Goal: Task Accomplishment & Management: Manage account settings

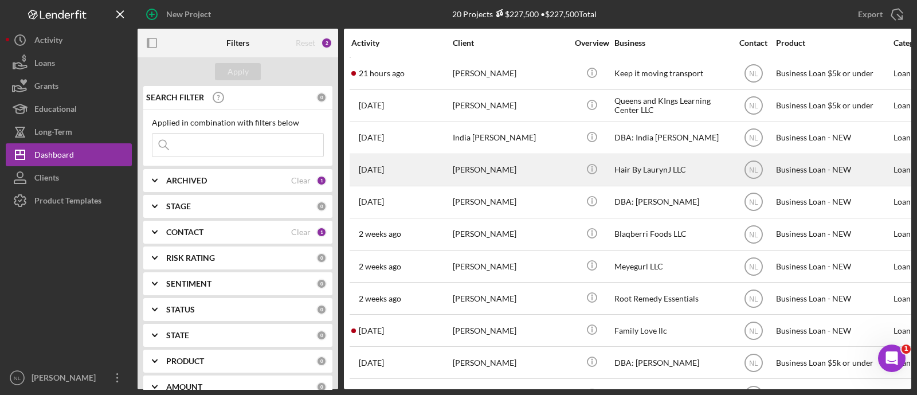
click at [439, 182] on div "[DATE] [PERSON_NAME]" at bounding box center [401, 170] width 100 height 30
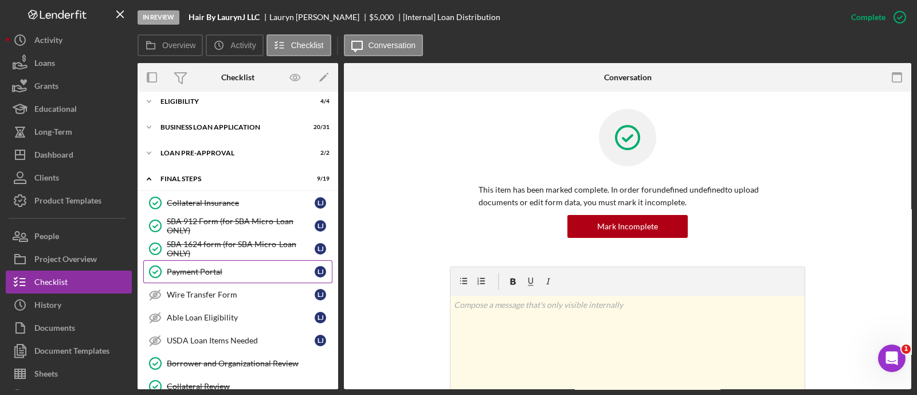
click at [258, 264] on link "Payment Portal Payment Portal [PERSON_NAME]" at bounding box center [237, 271] width 189 height 23
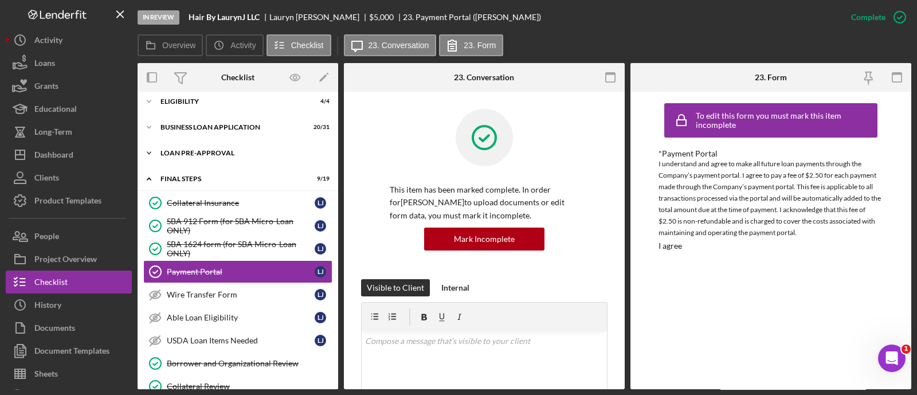
scroll to position [18, 0]
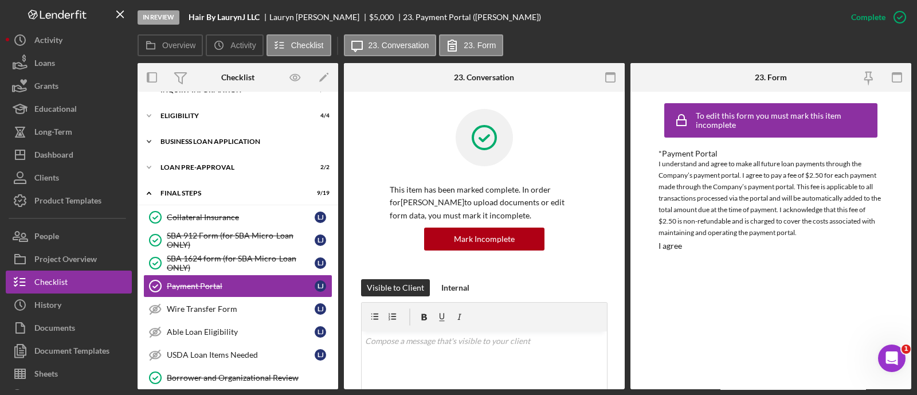
click at [195, 137] on div "Icon/Expander BUSINESS LOAN APPLICATION 20 / 31" at bounding box center [238, 141] width 201 height 23
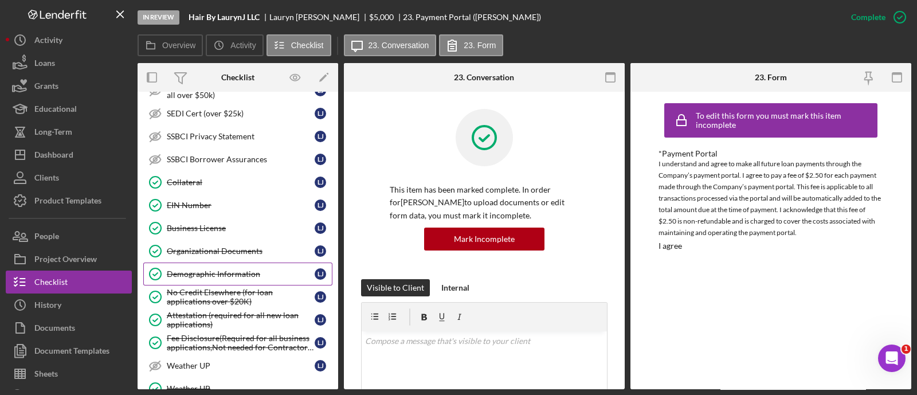
scroll to position [371, 0]
click at [229, 260] on link "Demographic Information Demographic Information [PERSON_NAME]" at bounding box center [237, 271] width 189 height 23
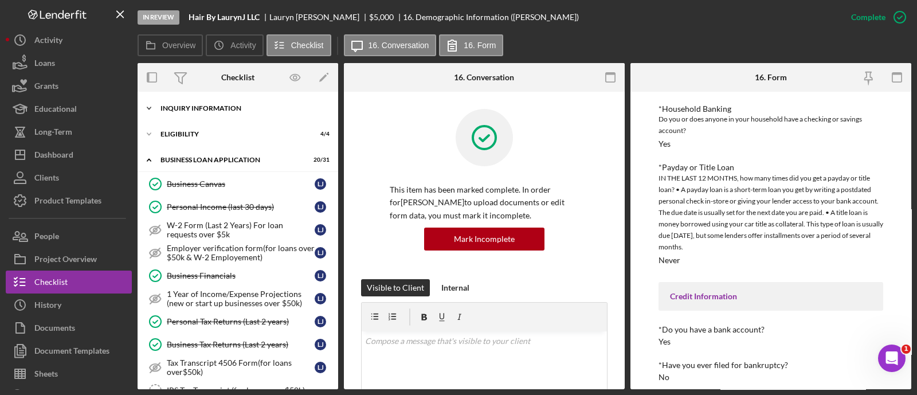
click at [194, 113] on div "Icon/Expander INQUIRY INFORMATION 10 / 11" at bounding box center [238, 108] width 201 height 23
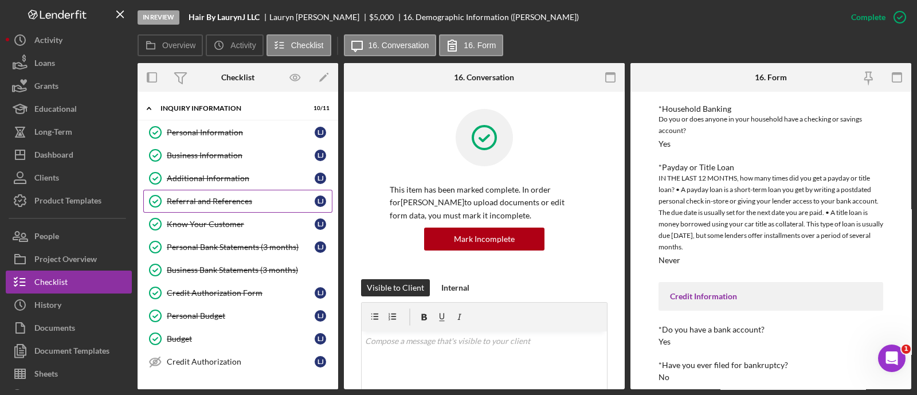
click at [215, 201] on div "Referral and References" at bounding box center [241, 201] width 148 height 9
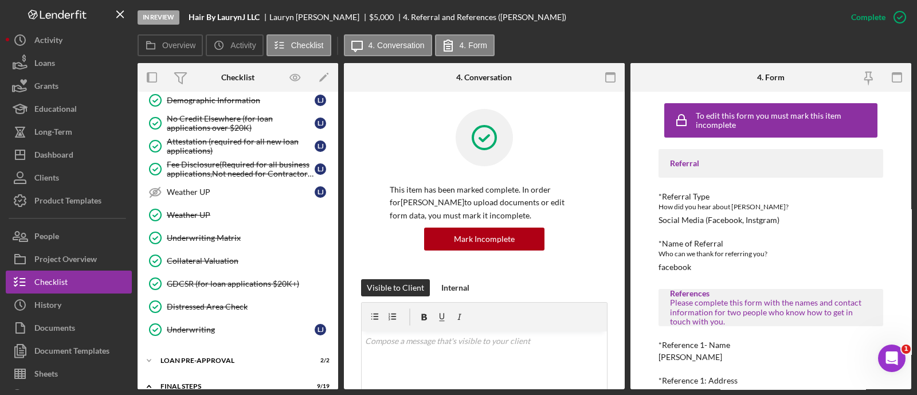
scroll to position [761, 0]
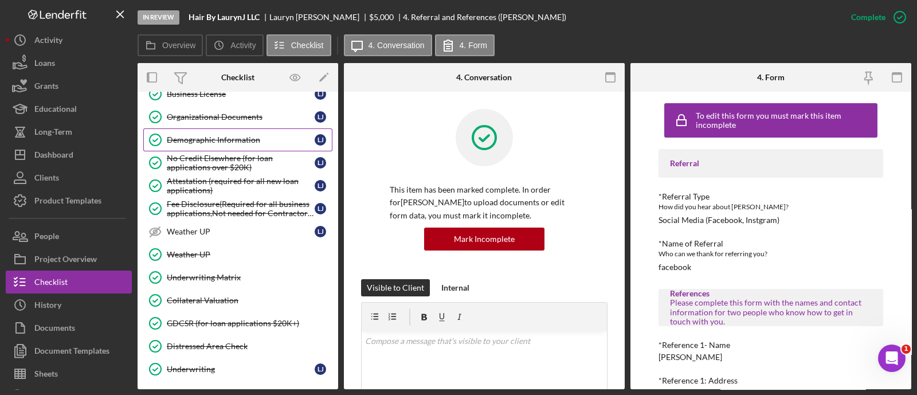
click at [238, 135] on div "Demographic Information" at bounding box center [241, 139] width 148 height 9
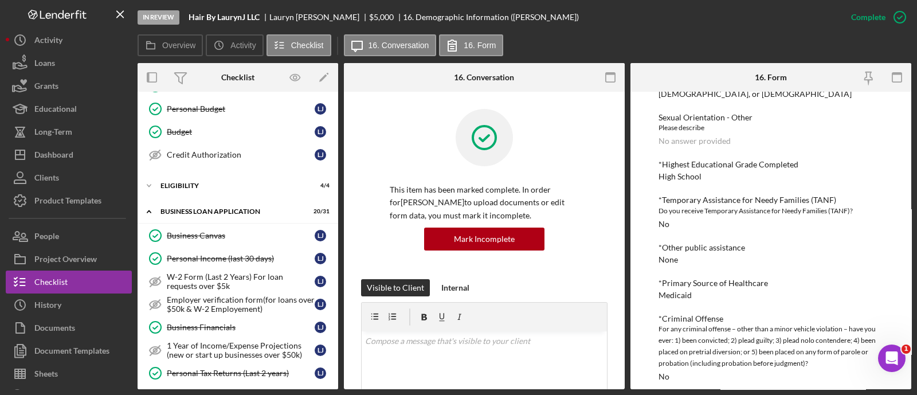
scroll to position [199, 0]
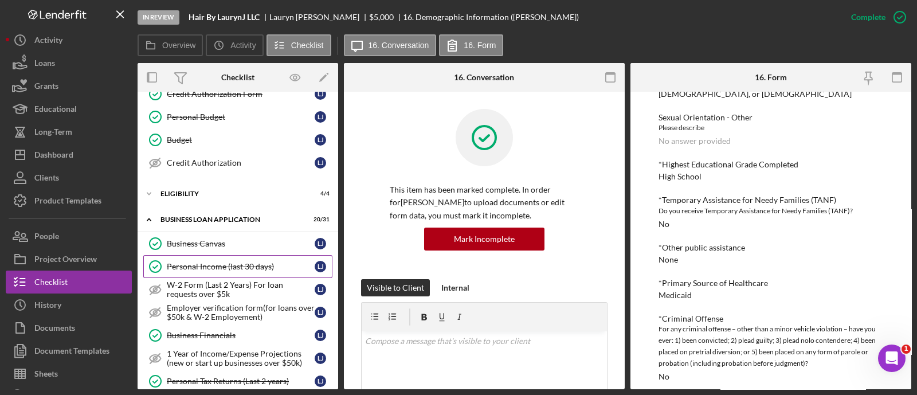
click at [245, 270] on link "Personal Income (last 30 days) Personal Income (last 30 days) [PERSON_NAME]" at bounding box center [237, 266] width 189 height 23
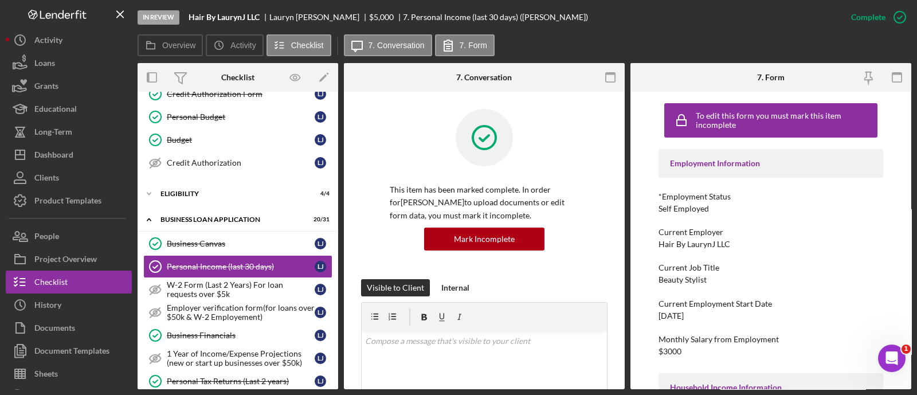
scroll to position [368, 0]
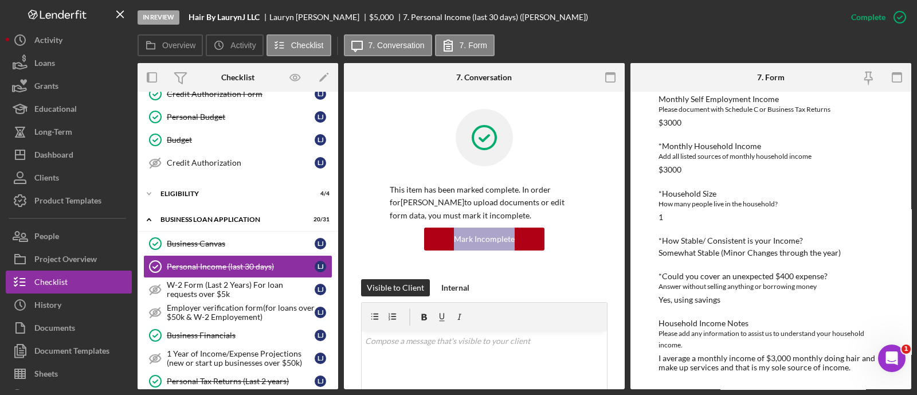
drag, startPoint x: 394, startPoint y: 237, endPoint x: 763, endPoint y: 264, distance: 370.5
click at [763, 264] on div "Overview Internal Workflow Stage In Review Icon/Dropdown Arrow Archive (can una…" at bounding box center [525, 226] width 774 height 326
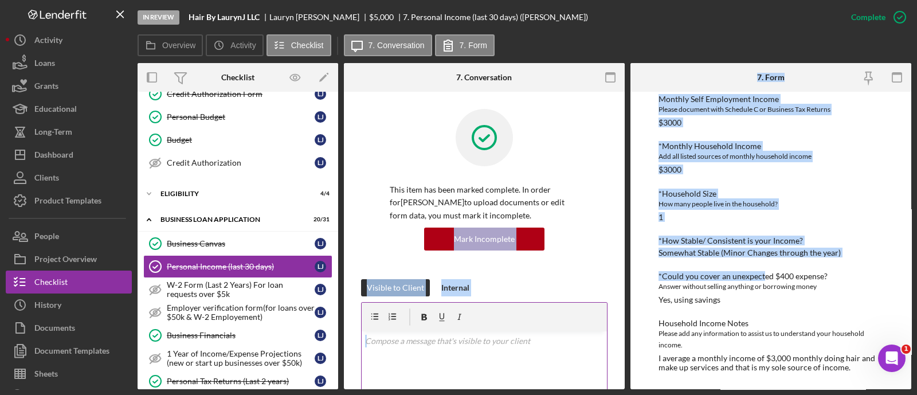
click at [573, 328] on div at bounding box center [484, 317] width 245 height 29
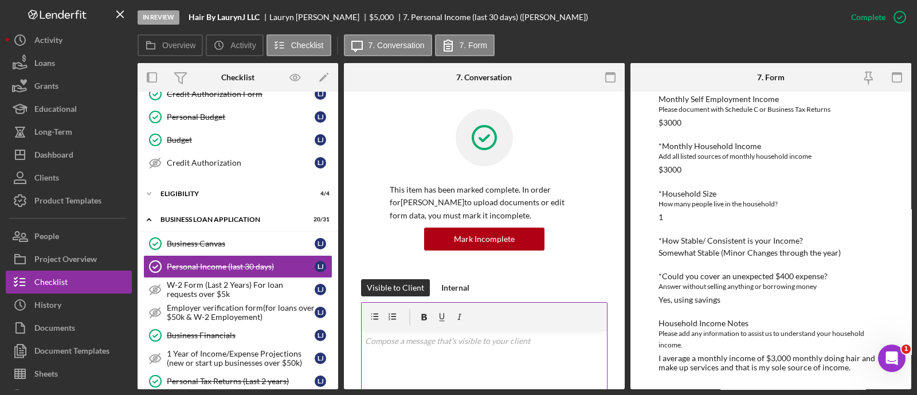
scroll to position [222, 0]
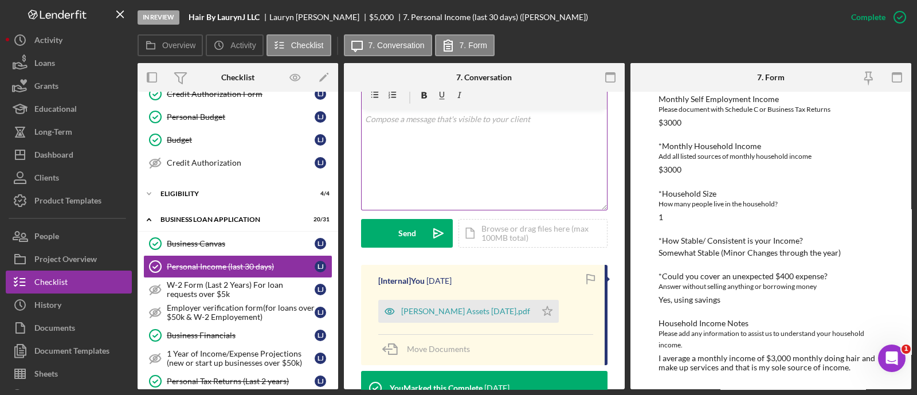
click at [573, 328] on div "[Internal] You [DATE] [PERSON_NAME] Assets [DATE].pdf Icon/Star Move Documents" at bounding box center [484, 315] width 246 height 100
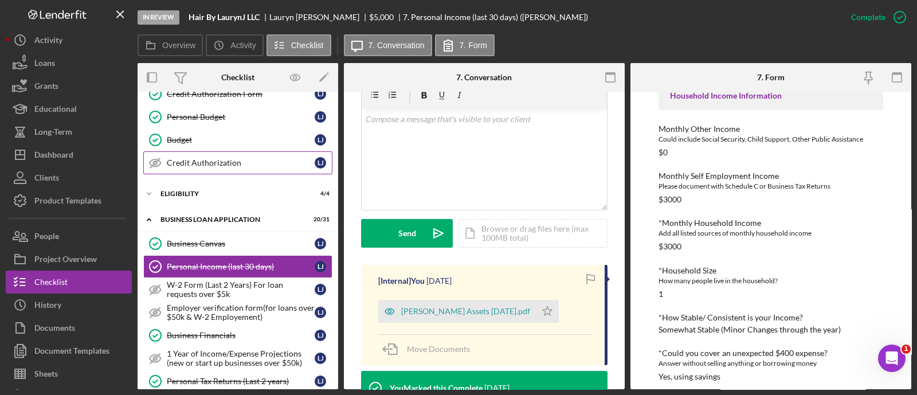
scroll to position [0, 0]
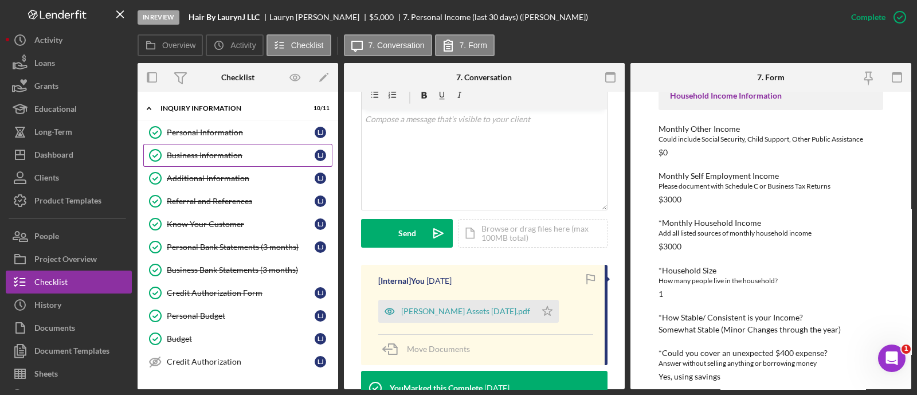
click at [172, 162] on link "Business Information Business Information [PERSON_NAME]" at bounding box center [237, 155] width 189 height 23
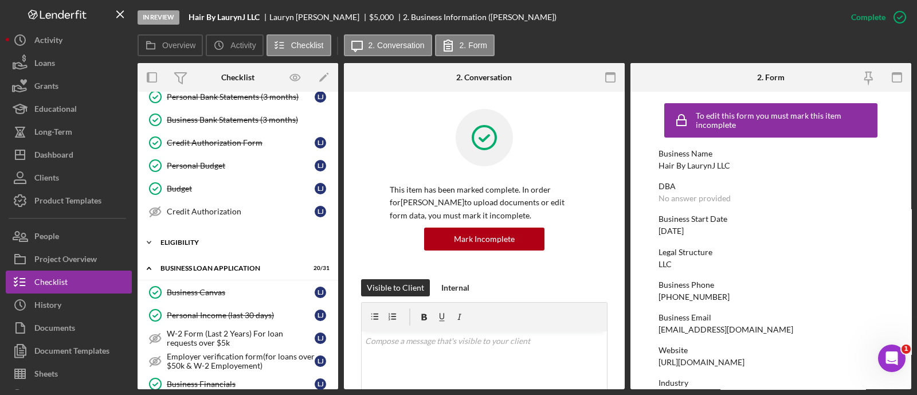
scroll to position [154, 0]
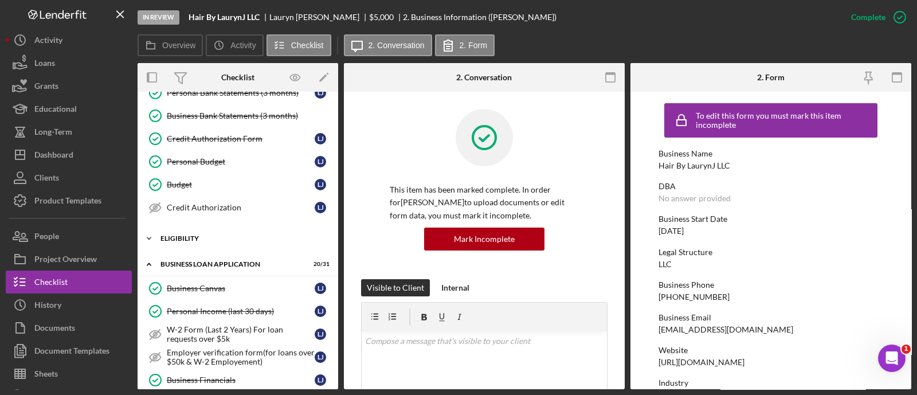
click at [197, 243] on div "Icon/Expander ELIGIBILITY 4 / 4" at bounding box center [238, 238] width 201 height 23
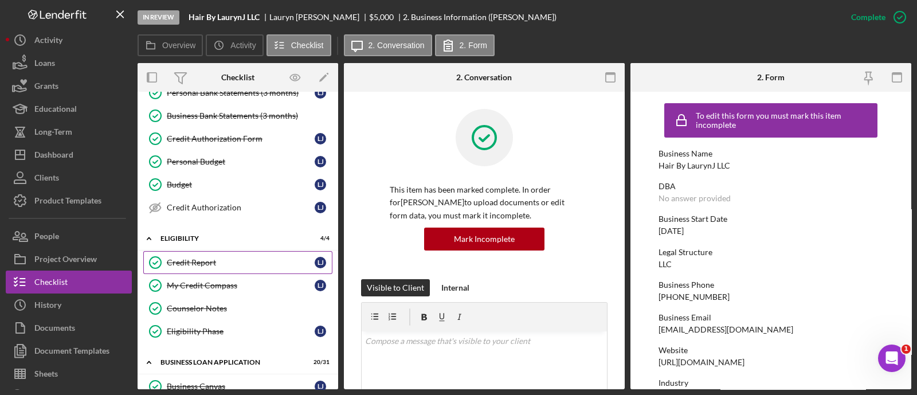
click at [198, 254] on link "Credit Report Credit Report [PERSON_NAME]" at bounding box center [237, 262] width 189 height 23
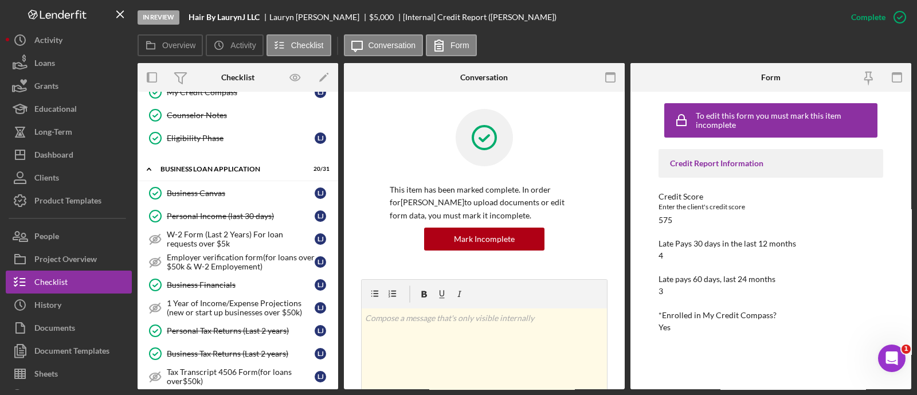
scroll to position [375, 0]
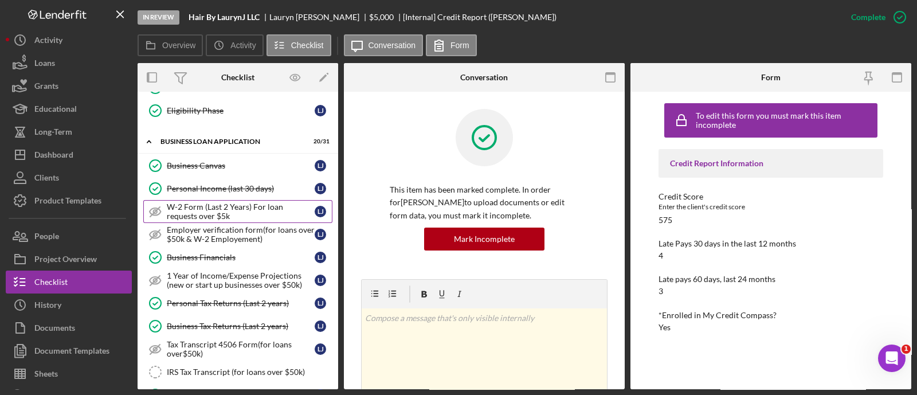
click at [210, 200] on link "W-2 Form (Last 2 Years) For loan requests over $5k W-2 Form (Last 2 Years) For …" at bounding box center [237, 211] width 189 height 23
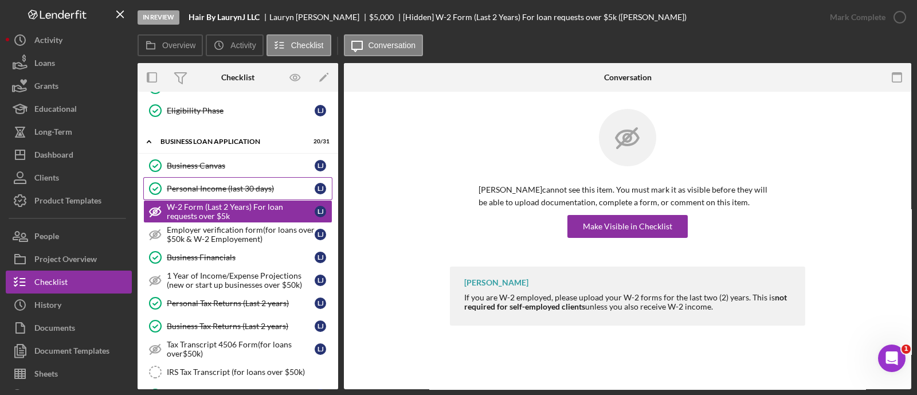
click at [206, 189] on div "Personal Income (last 30 days)" at bounding box center [241, 188] width 148 height 9
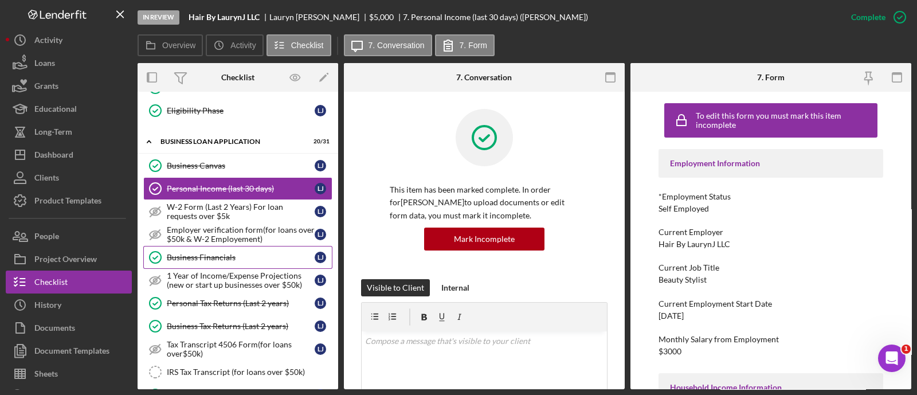
drag, startPoint x: 206, startPoint y: 189, endPoint x: 235, endPoint y: 252, distance: 69.0
click at [191, 259] on link "Business Financials Business Financials [PERSON_NAME]" at bounding box center [237, 257] width 189 height 23
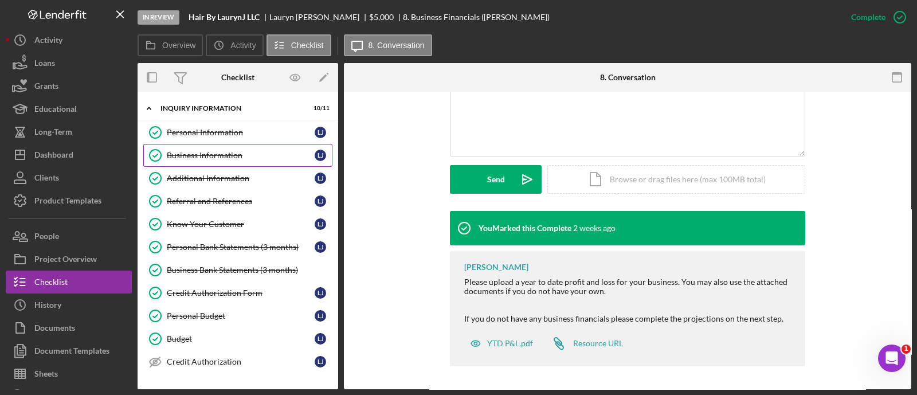
click at [205, 147] on link "Business Information Business Information [PERSON_NAME]" at bounding box center [237, 155] width 189 height 23
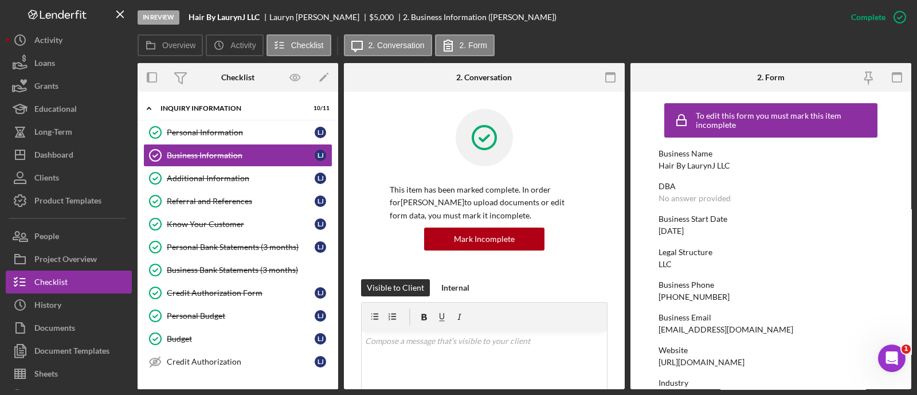
scroll to position [567, 0]
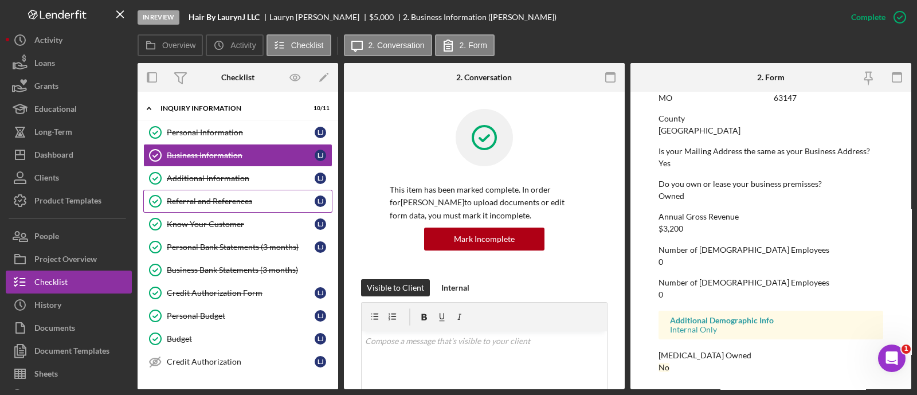
click at [234, 197] on div "Referral and References" at bounding box center [241, 201] width 148 height 9
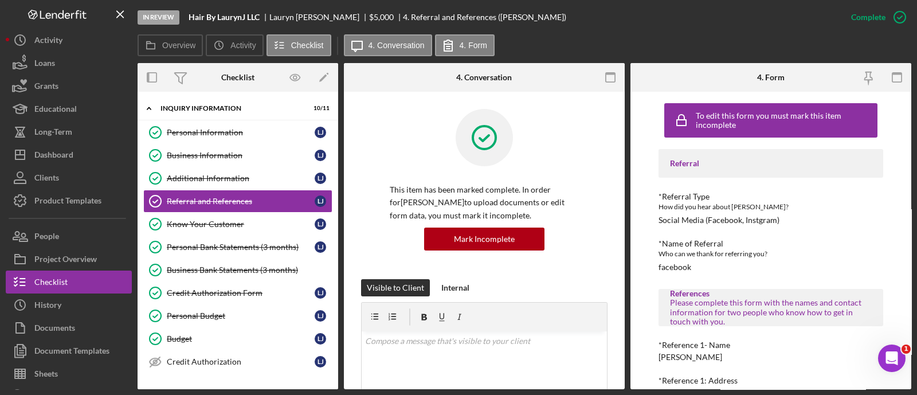
scroll to position [165, 0]
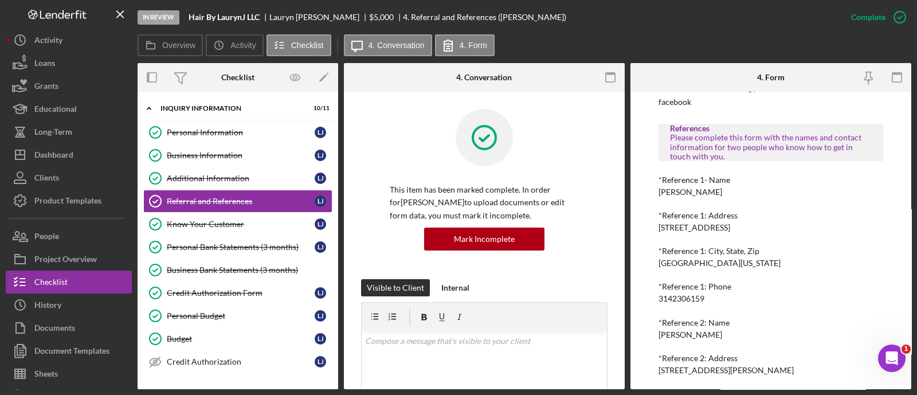
click at [685, 298] on div "3142306159" at bounding box center [681, 298] width 46 height 9
copy div "3142306159"
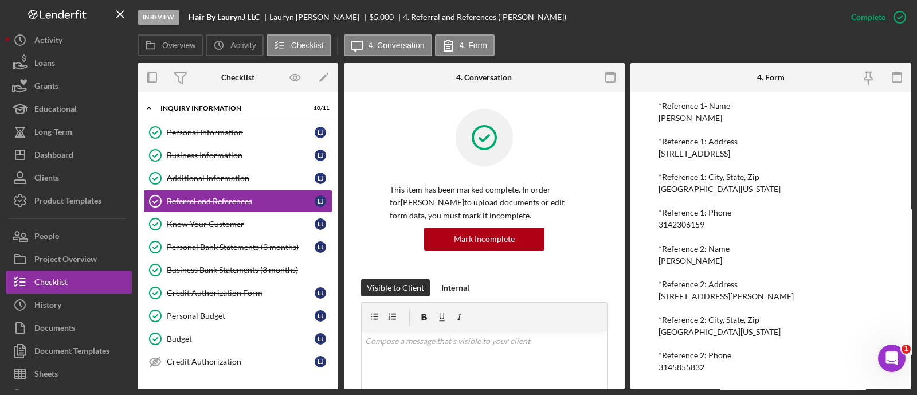
click at [690, 367] on div "3145855832" at bounding box center [681, 367] width 46 height 9
copy div "3145855832"
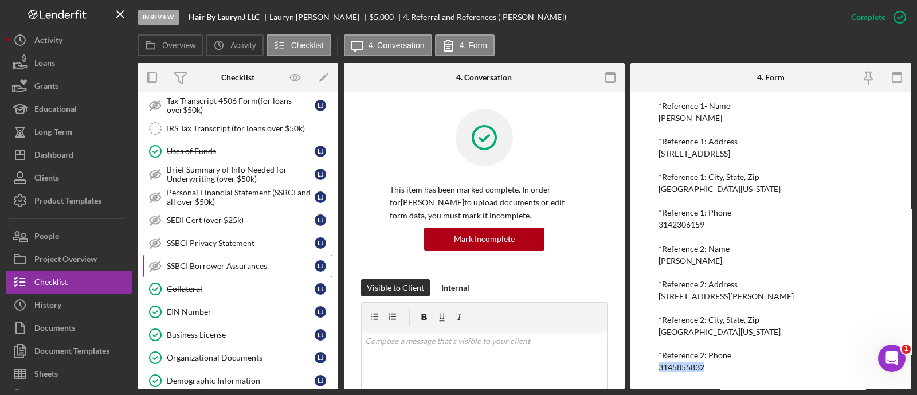
click at [257, 261] on div "SSBCI Borrower Assurances" at bounding box center [241, 265] width 148 height 9
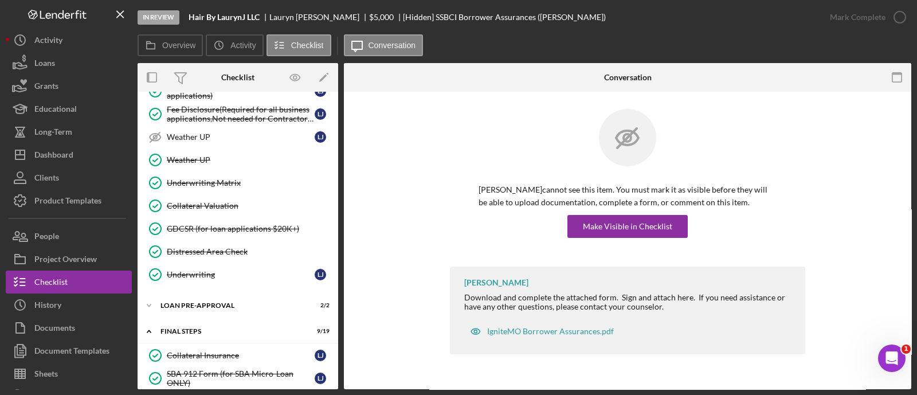
scroll to position [941, 0]
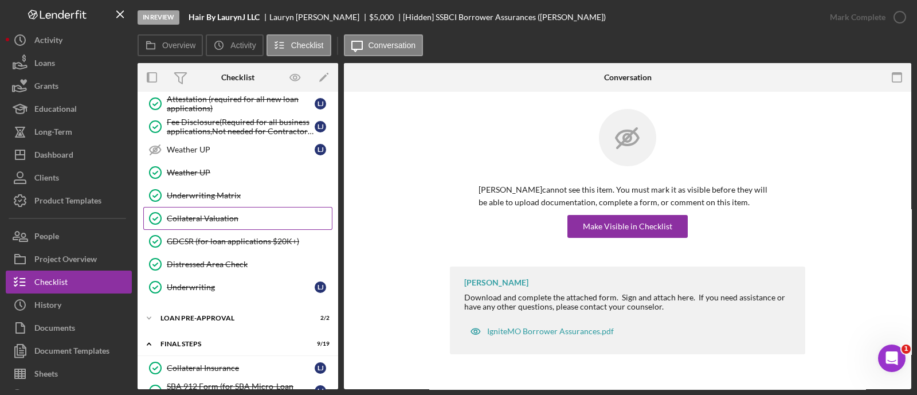
click at [221, 214] on div "Collateral Valuation" at bounding box center [249, 218] width 165 height 9
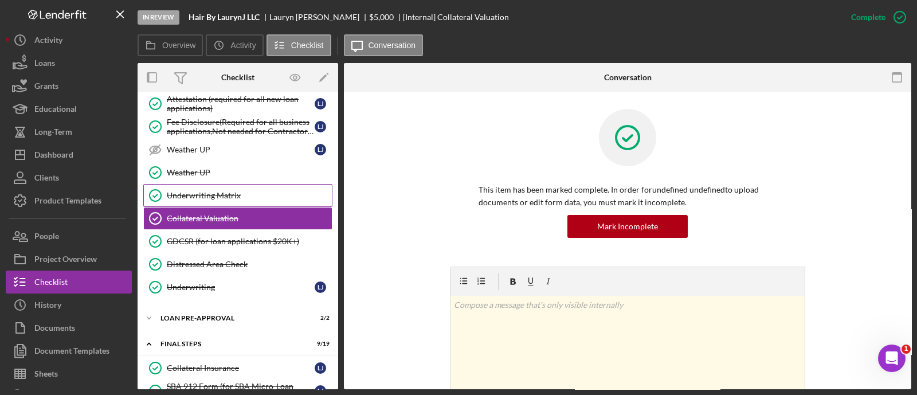
click at [214, 191] on div "Underwriting Matrix" at bounding box center [249, 195] width 165 height 9
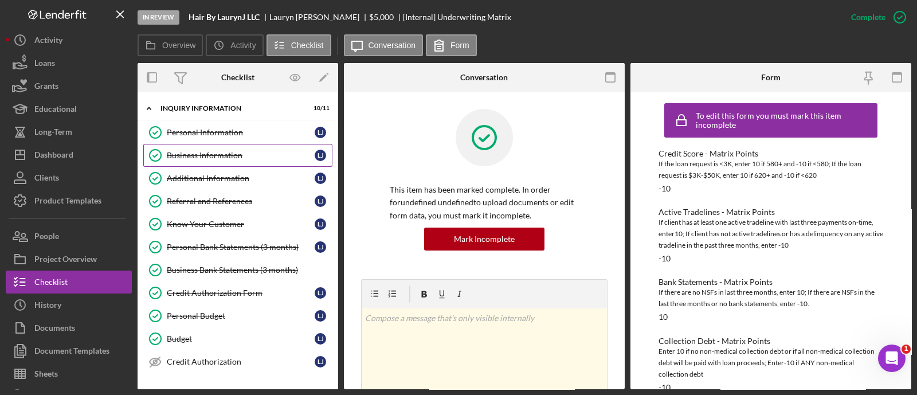
click at [204, 158] on div "Business Information" at bounding box center [241, 155] width 148 height 9
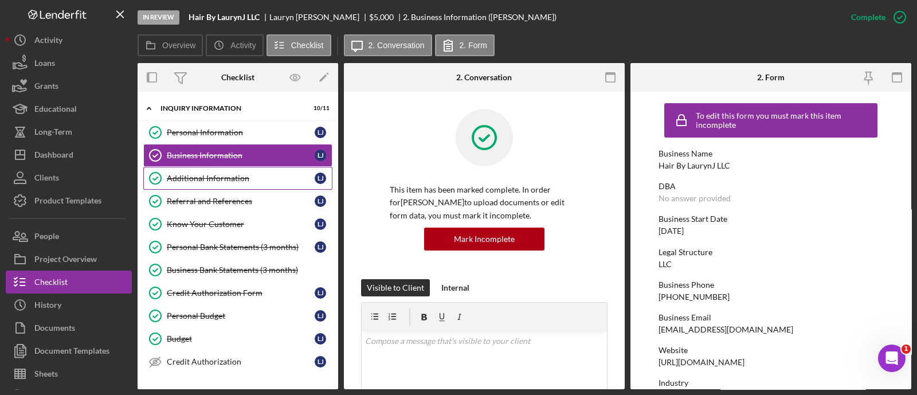
click at [203, 179] on div "Additional Information" at bounding box center [241, 178] width 148 height 9
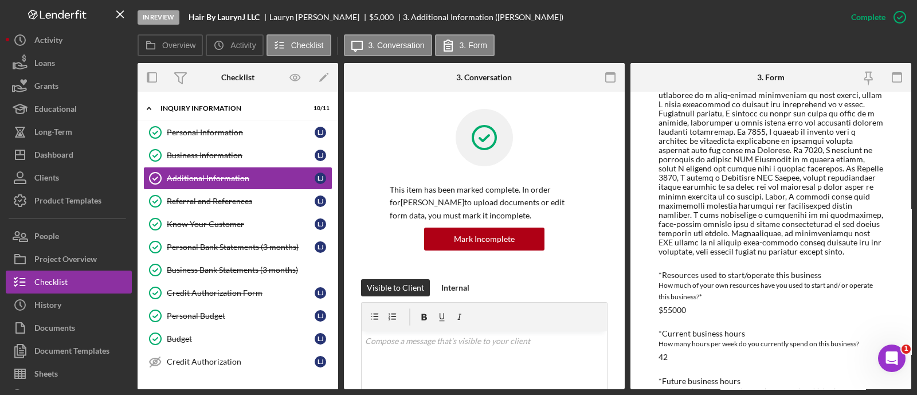
scroll to position [610, 0]
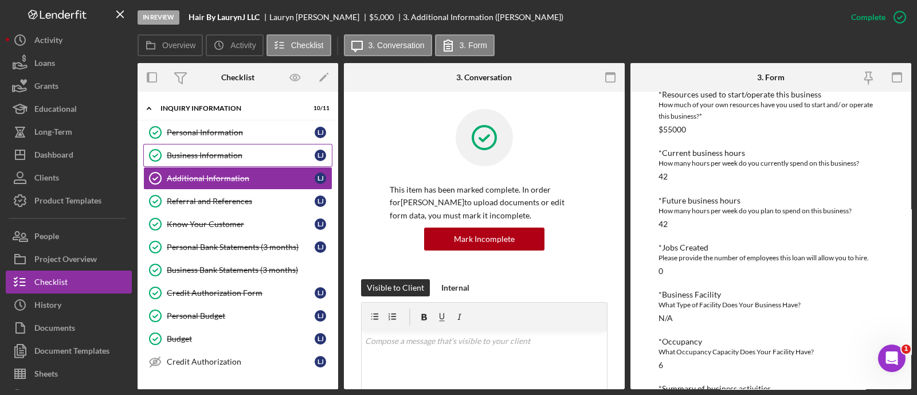
click at [184, 159] on div "Business Information" at bounding box center [241, 155] width 148 height 9
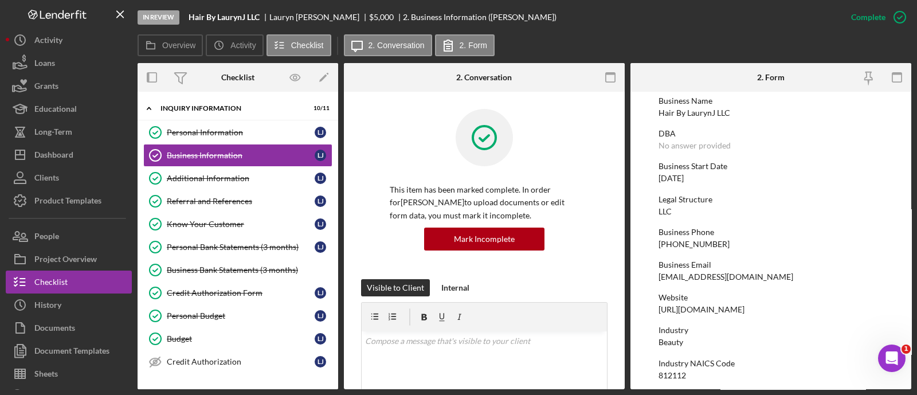
scroll to position [52, 0]
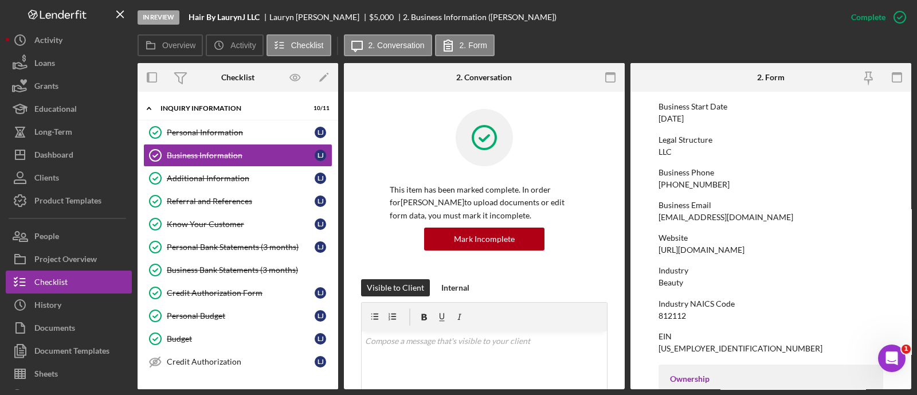
scroll to position [112, 0]
click at [687, 189] on div "[PHONE_NUMBER]" at bounding box center [693, 184] width 71 height 9
drag, startPoint x: 687, startPoint y: 189, endPoint x: 676, endPoint y: 183, distance: 12.6
click at [676, 183] on div "[PHONE_NUMBER]" at bounding box center [693, 184] width 71 height 9
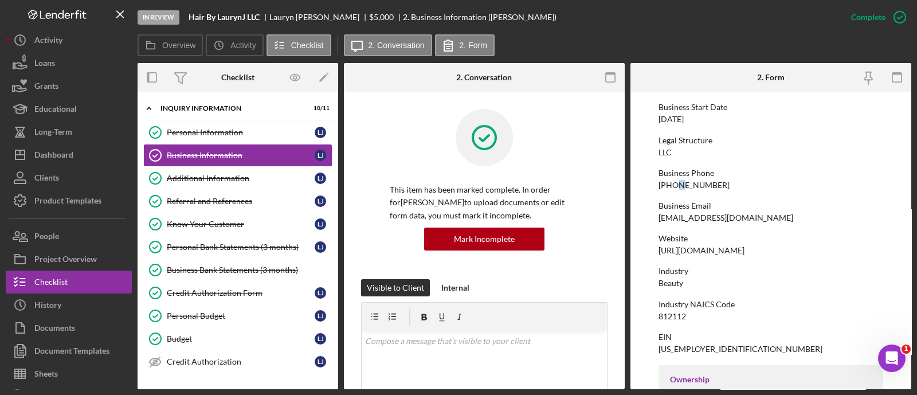
click at [676, 183] on div "[PHONE_NUMBER]" at bounding box center [693, 184] width 71 height 9
copy div "[PHONE_NUMBER]"
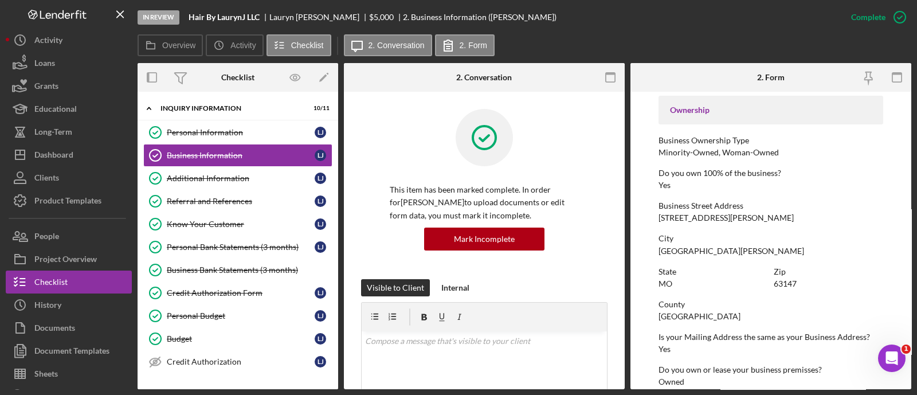
scroll to position [441, 0]
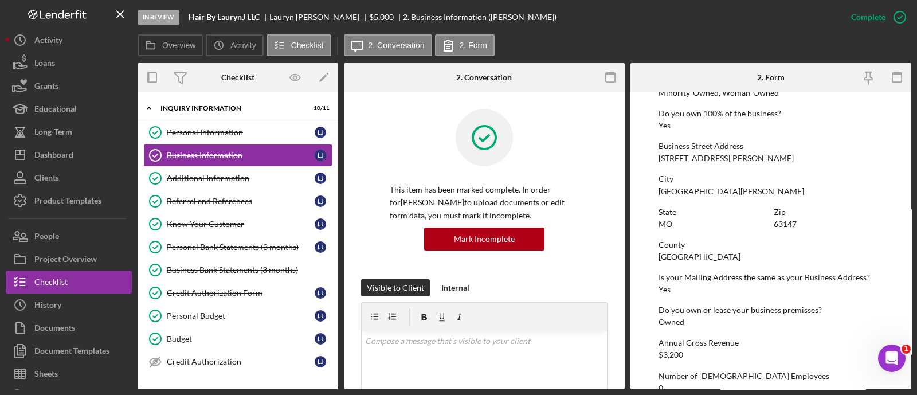
drag, startPoint x: 706, startPoint y: 311, endPoint x: 768, endPoint y: 233, distance: 100.0
click at [768, 233] on div "State [US_STATE] Zip 63147" at bounding box center [770, 223] width 225 height 33
click at [688, 162] on div "[STREET_ADDRESS][PERSON_NAME]" at bounding box center [725, 158] width 135 height 9
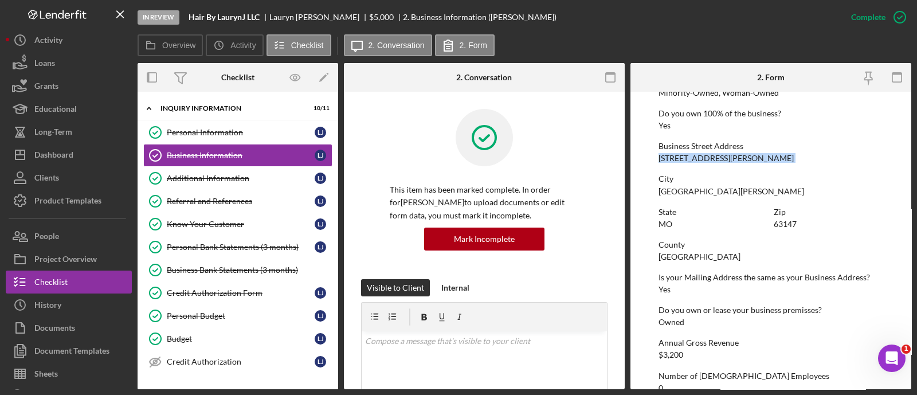
copy div "[STREET_ADDRESS][PERSON_NAME]"
drag, startPoint x: 261, startPoint y: 17, endPoint x: 187, endPoint y: 17, distance: 73.3
click at [187, 17] on div "In Review Hair By LaurynJ LLC [PERSON_NAME] $5,000 $5,000 2. Business Informati…" at bounding box center [489, 17] width 702 height 34
copy b "Hair By LaurynJ LLC"
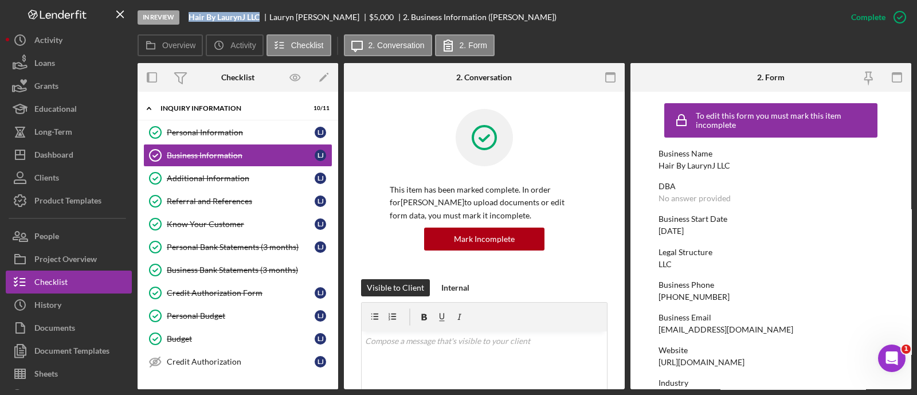
scroll to position [200, 0]
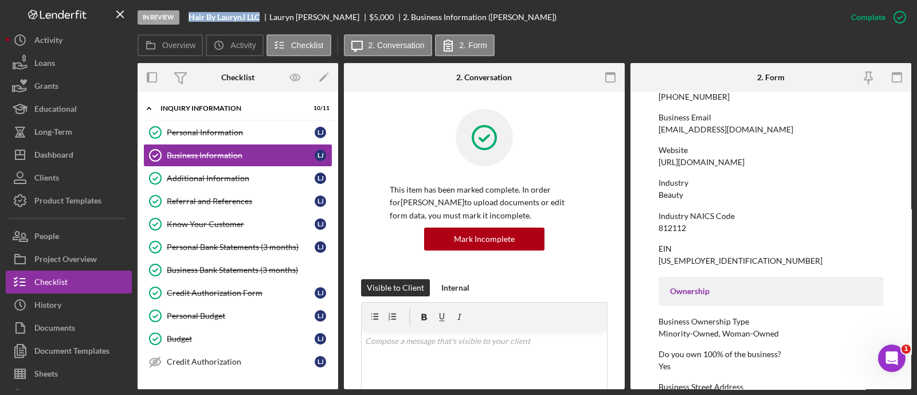
click at [665, 226] on div "812112" at bounding box center [672, 227] width 28 height 9
click at [664, 226] on div "812112" at bounding box center [672, 227] width 28 height 9
copy div "812112"
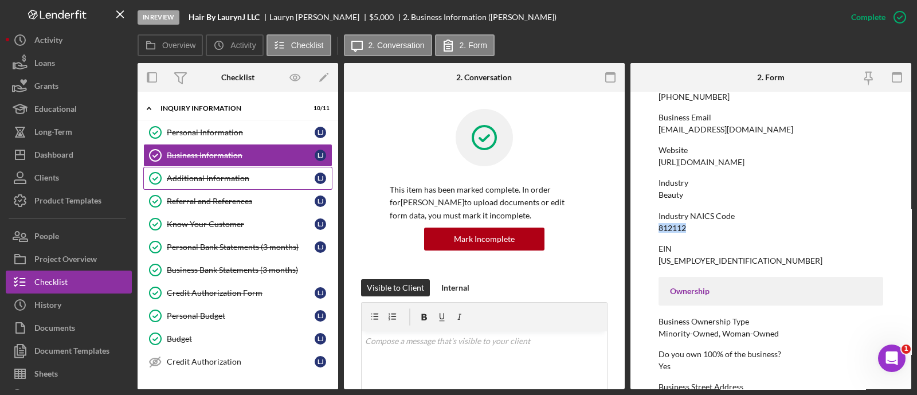
click at [218, 182] on div "Additional Information" at bounding box center [241, 178] width 148 height 9
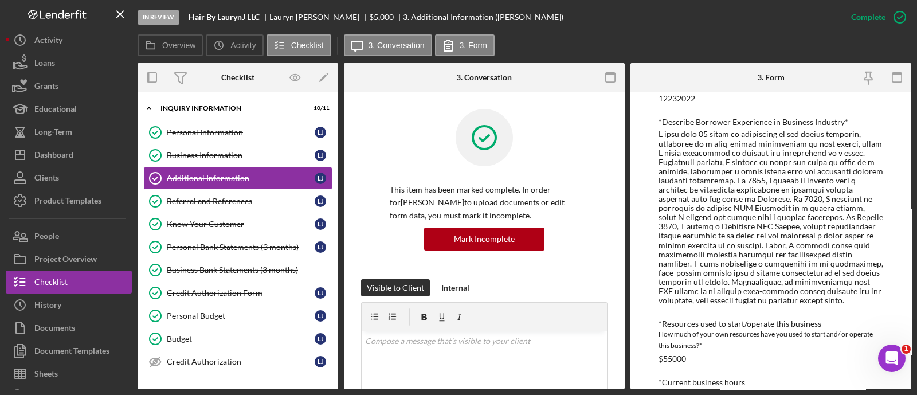
scroll to position [380, 0]
click at [730, 213] on div at bounding box center [770, 218] width 225 height 175
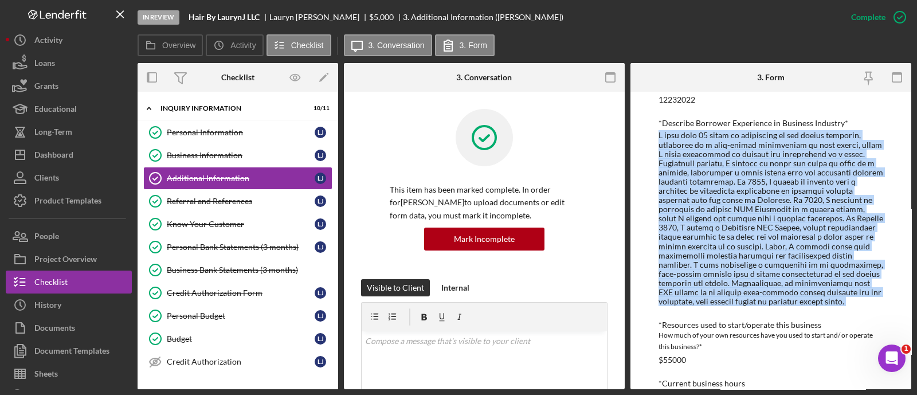
click at [730, 213] on div at bounding box center [770, 218] width 225 height 175
copy div "I have over 10 years of experience in the beauty industry, beginning as a self-…"
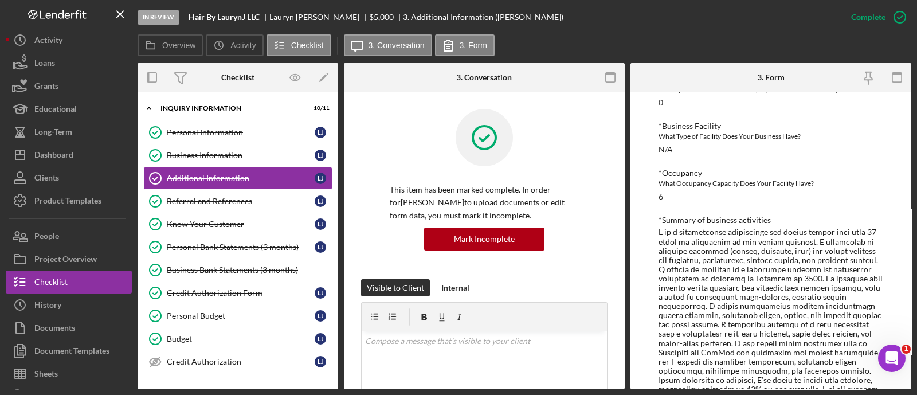
scroll to position [816, 0]
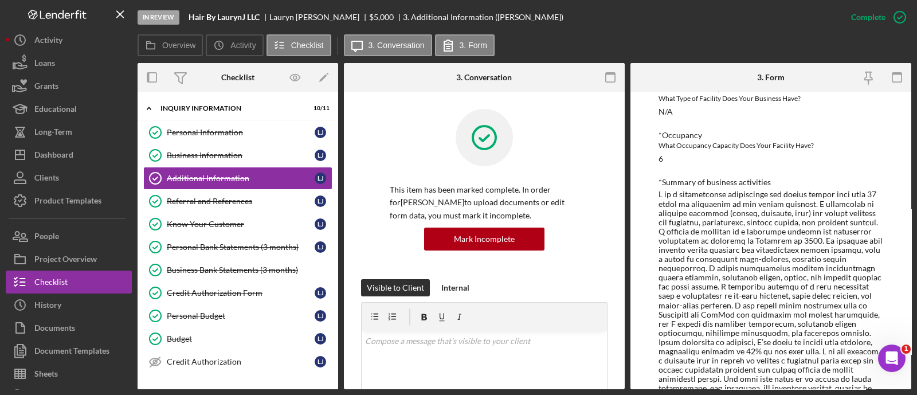
click at [716, 256] on div at bounding box center [770, 296] width 225 height 212
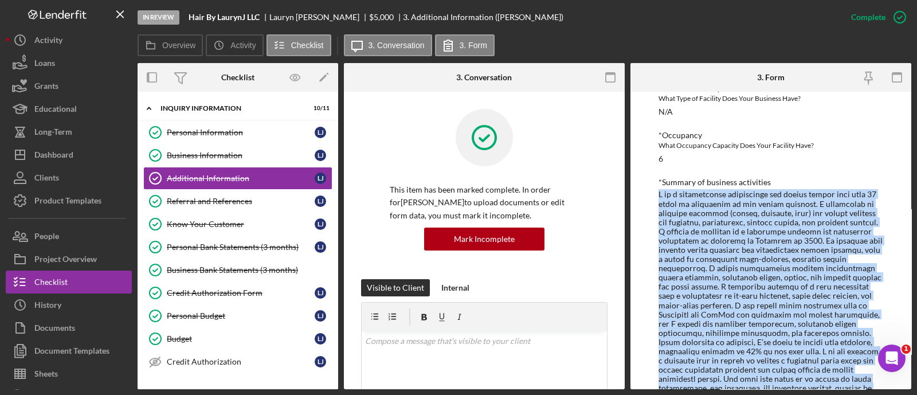
click at [716, 256] on div at bounding box center [770, 296] width 225 height 212
copy div "L ip d sitametconse adipiscinge sed doeius tempor inci utla 85 etdol ma aliquae…"
click at [212, 152] on div "Business Information" at bounding box center [241, 155] width 148 height 9
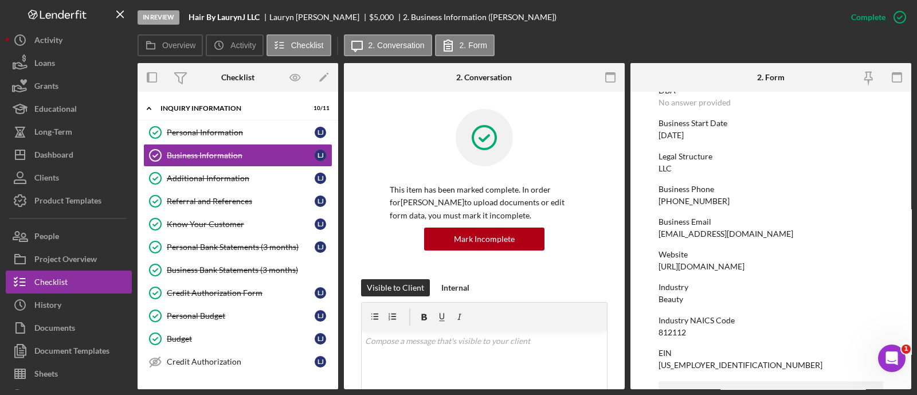
scroll to position [98, 0]
click at [724, 262] on div "[URL][DOMAIN_NAME]" at bounding box center [701, 264] width 86 height 9
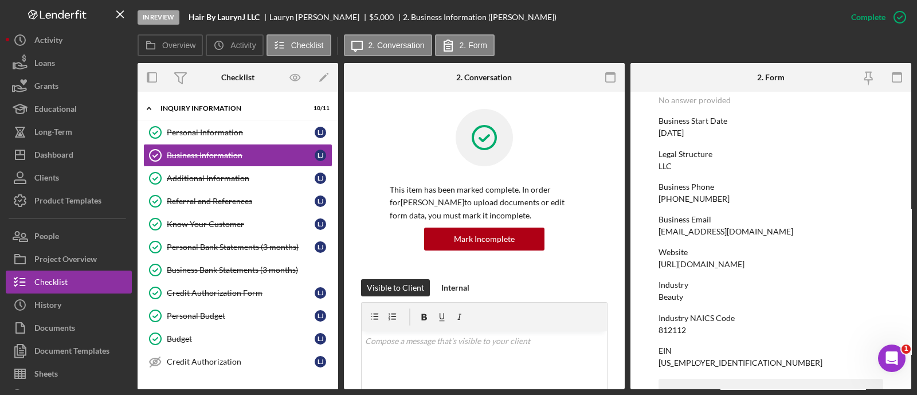
click at [724, 262] on div "[URL][DOMAIN_NAME]" at bounding box center [701, 264] width 86 height 9
copy div "[URL][DOMAIN_NAME]"
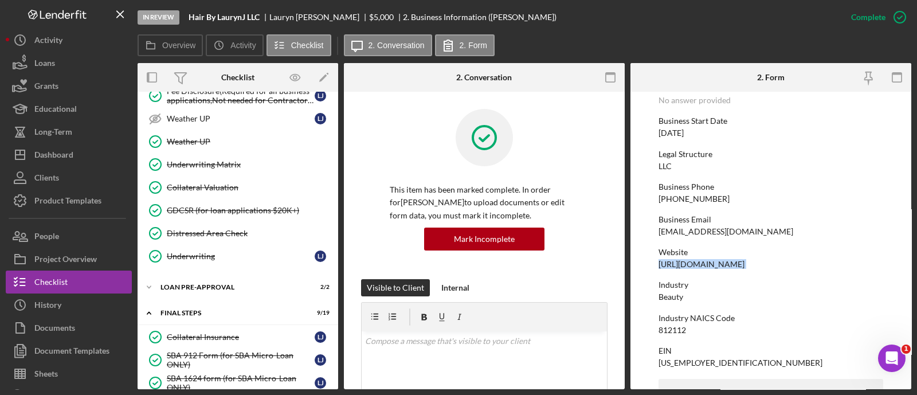
scroll to position [1060, 0]
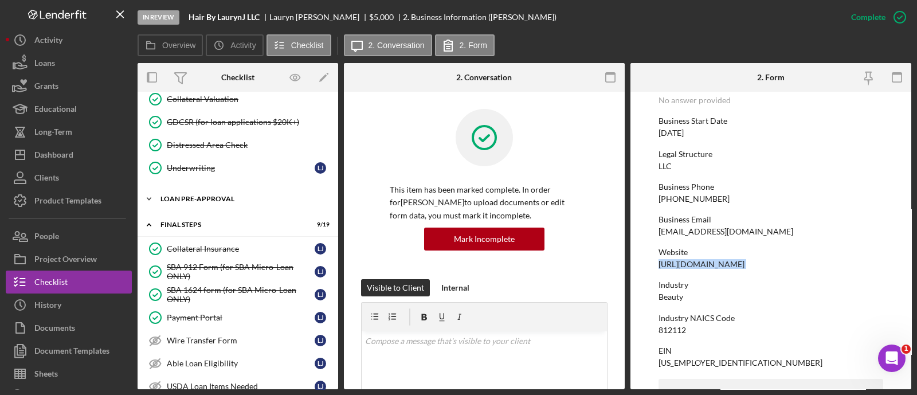
click at [227, 195] on div "LOAN PRE-APPROVAL" at bounding box center [241, 198] width 163 height 7
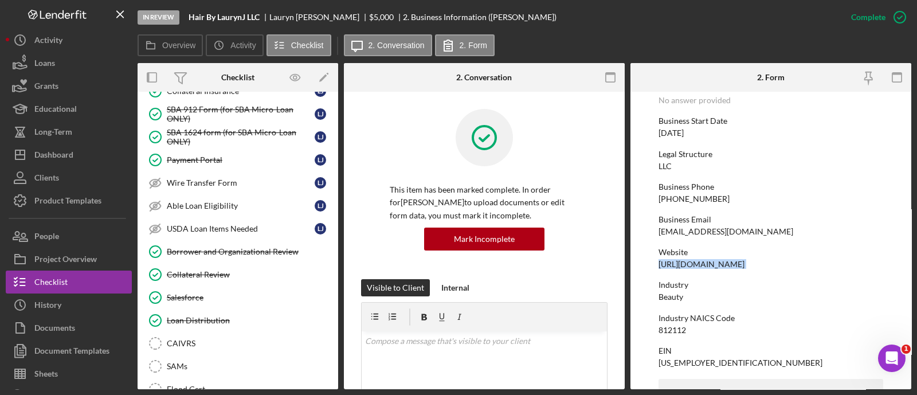
scroll to position [1419, 0]
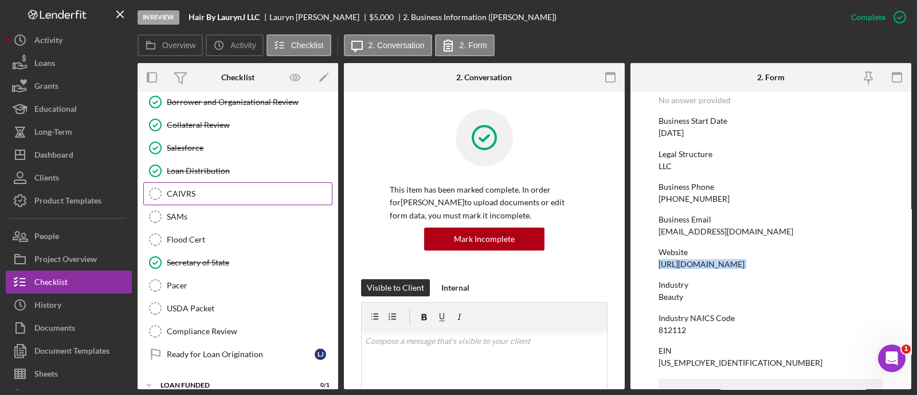
click at [205, 182] on link "CAIVRS CAIVRS" at bounding box center [237, 193] width 189 height 23
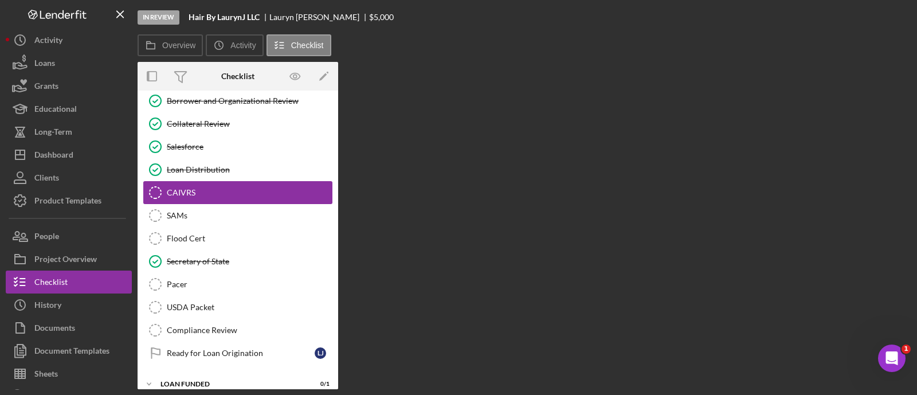
scroll to position [1419, 0]
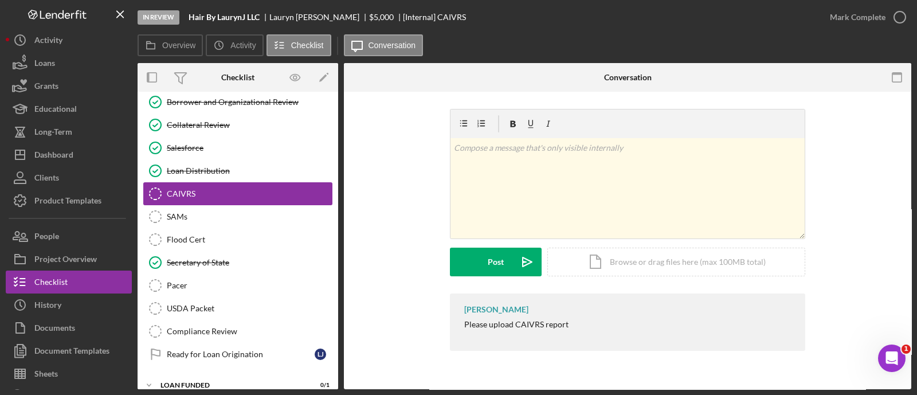
click at [203, 182] on link "CAIVRS CAIVRS" at bounding box center [237, 193] width 189 height 23
click at [201, 159] on link "Loan Distribution Loan Distribution" at bounding box center [237, 170] width 189 height 23
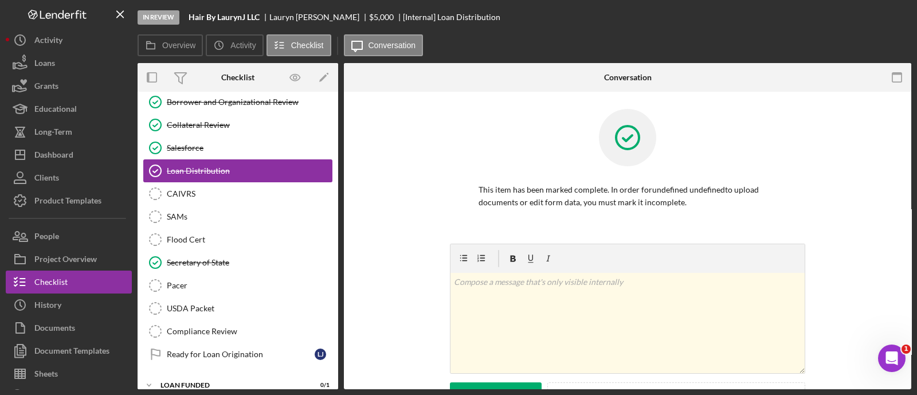
scroll to position [1419, 0]
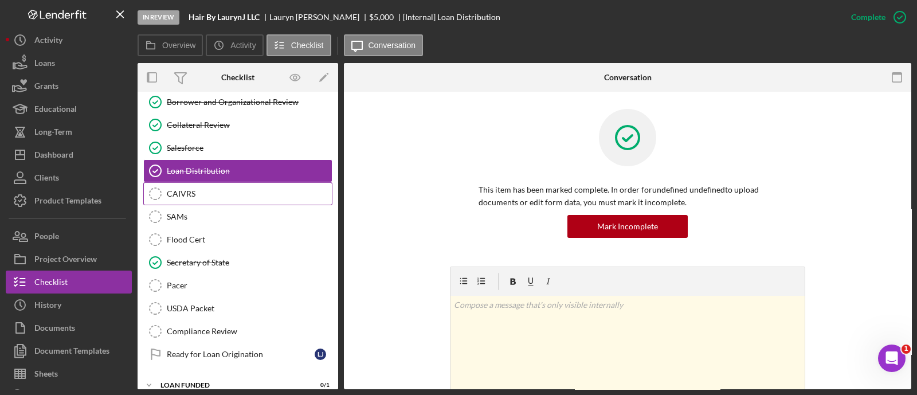
click at [209, 190] on link "CAIVRS CAIVRS" at bounding box center [237, 193] width 189 height 23
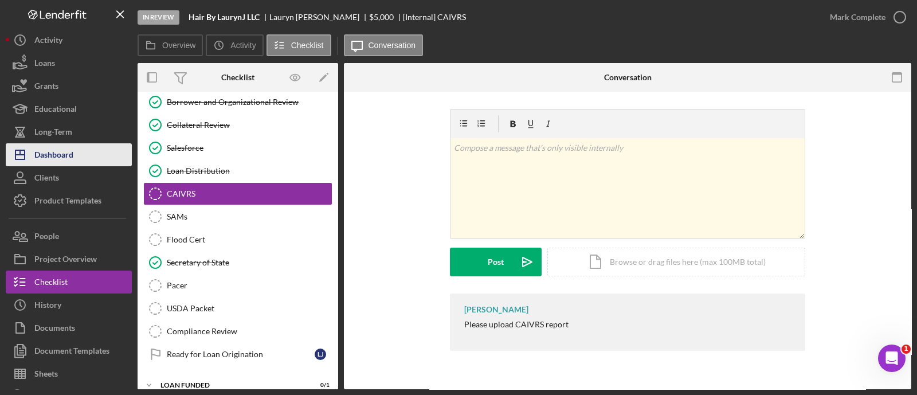
click at [73, 163] on div "Dashboard" at bounding box center [53, 156] width 39 height 26
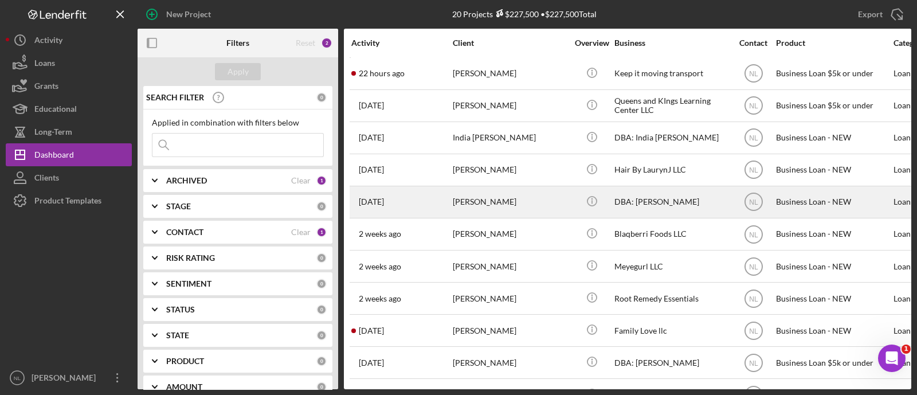
click at [481, 206] on div "[PERSON_NAME]" at bounding box center [510, 202] width 115 height 30
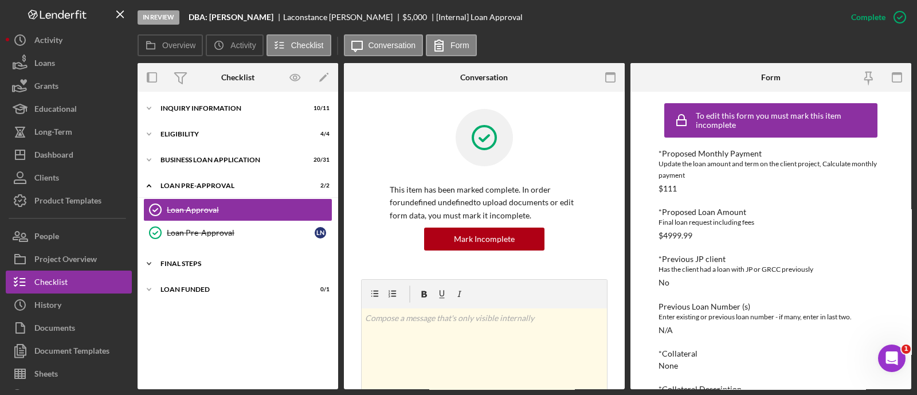
click at [241, 263] on div "FINAL STEPS" at bounding box center [241, 263] width 163 height 7
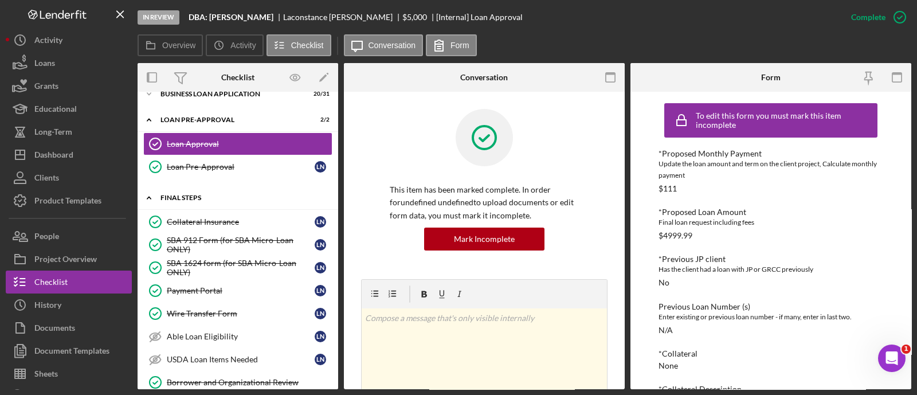
scroll to position [22, 0]
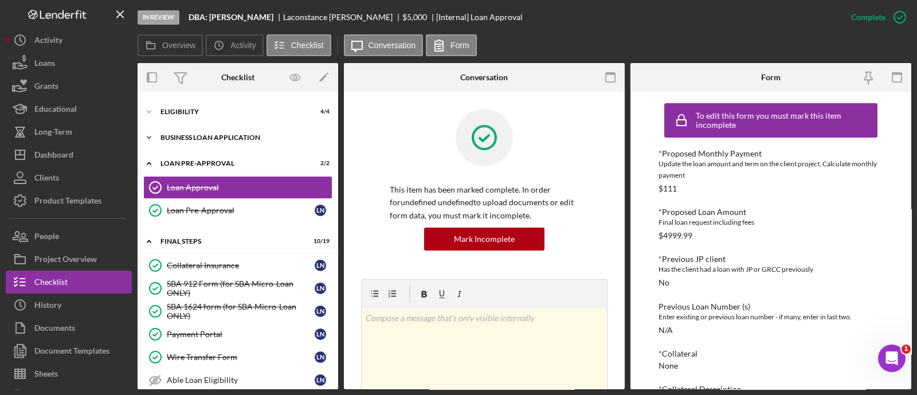
click at [199, 142] on div "Icon/Expander BUSINESS LOAN APPLICATION 20 / 31" at bounding box center [238, 137] width 201 height 23
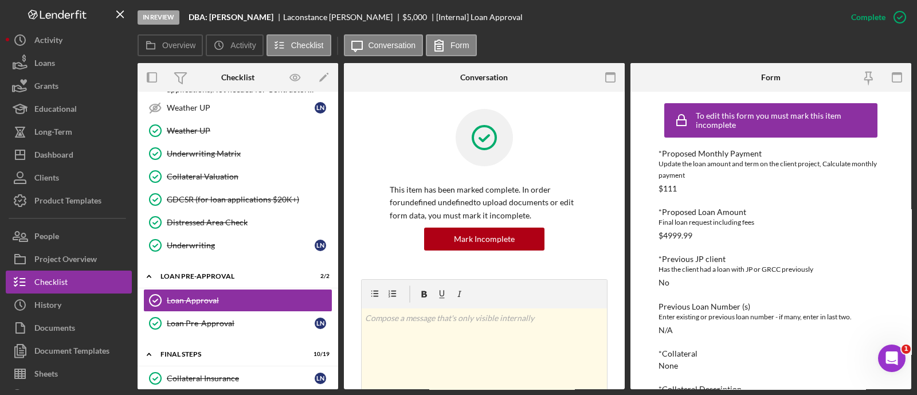
scroll to position [631, 0]
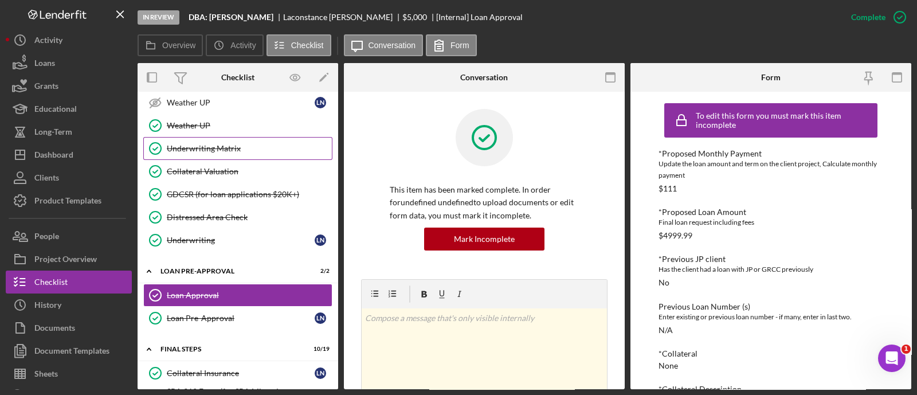
click at [216, 150] on link "Underwriting Matrix Underwriting Matrix" at bounding box center [237, 148] width 189 height 23
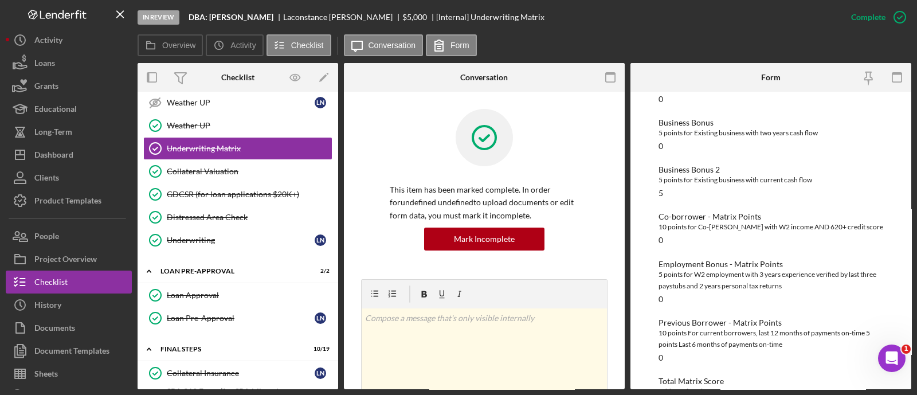
scroll to position [346, 0]
click at [742, 95] on div "Alternative Credit Matrix Points If borrower has evidence of 12 months of on-ti…" at bounding box center [770, 82] width 225 height 44
click at [77, 159] on button "Icon/Dashboard Dashboard" at bounding box center [69, 154] width 126 height 23
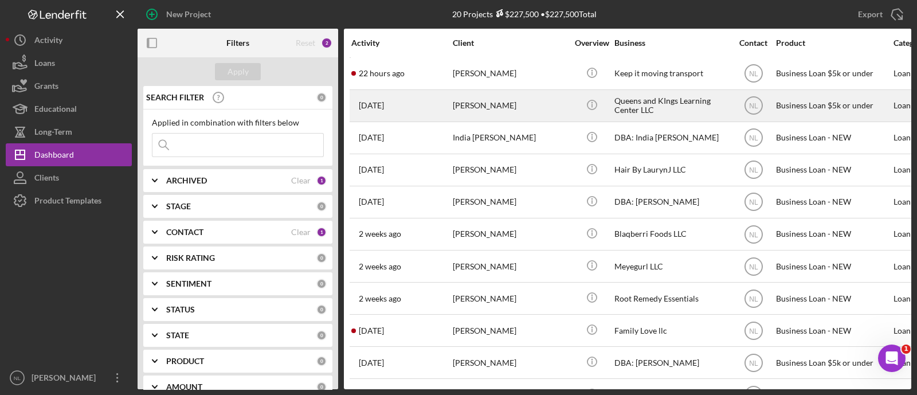
click at [486, 114] on div "[PERSON_NAME]" at bounding box center [510, 106] width 115 height 30
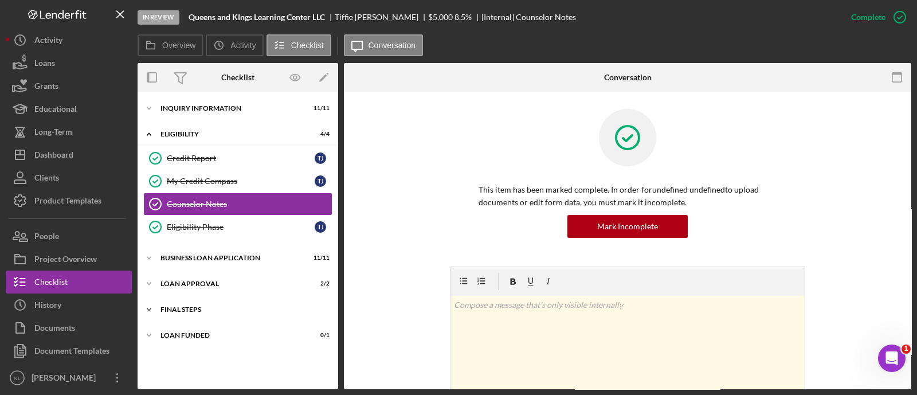
click at [207, 311] on div "Final Steps" at bounding box center [241, 309] width 163 height 7
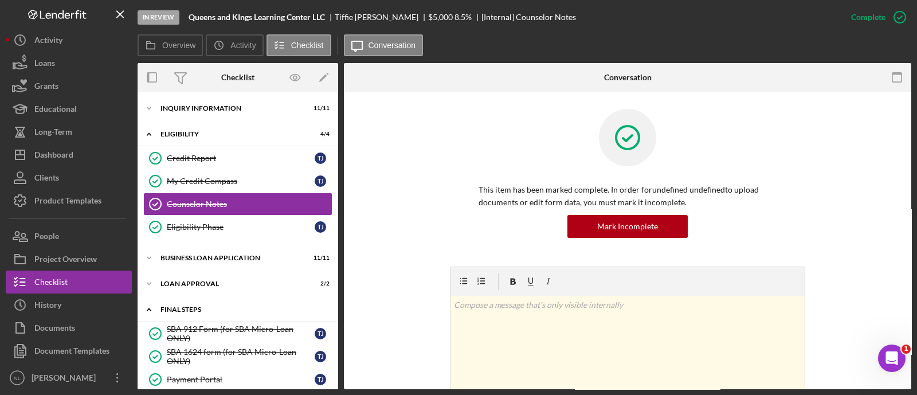
scroll to position [264, 0]
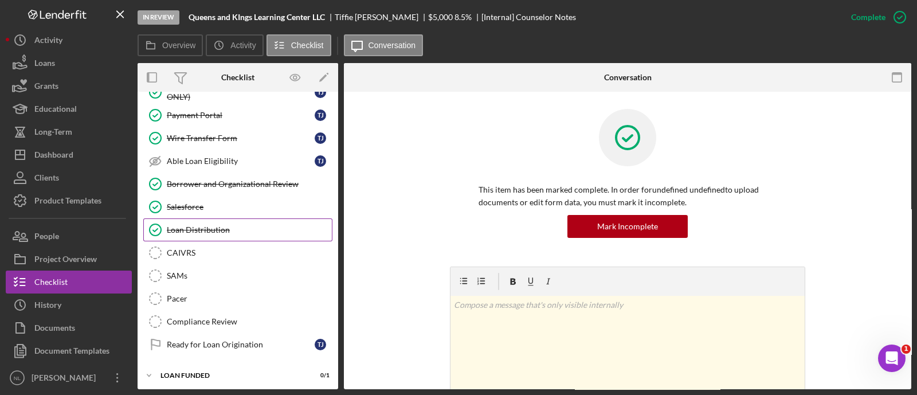
click at [195, 233] on link "Loan Distribution Loan Distribution" at bounding box center [237, 229] width 189 height 23
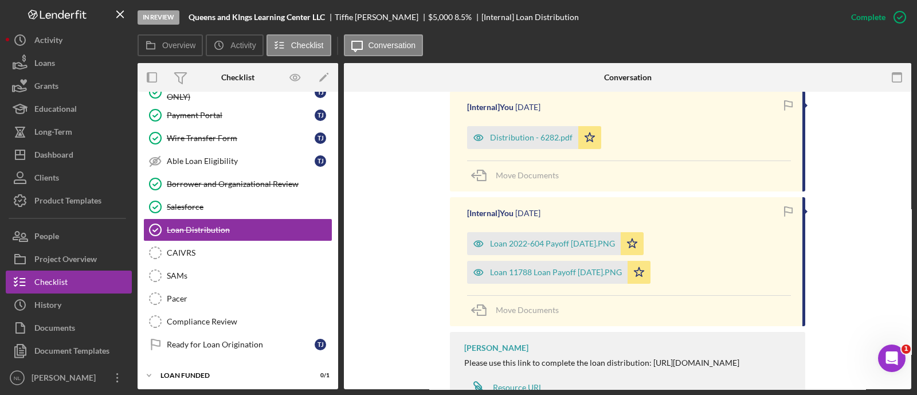
scroll to position [418, 0]
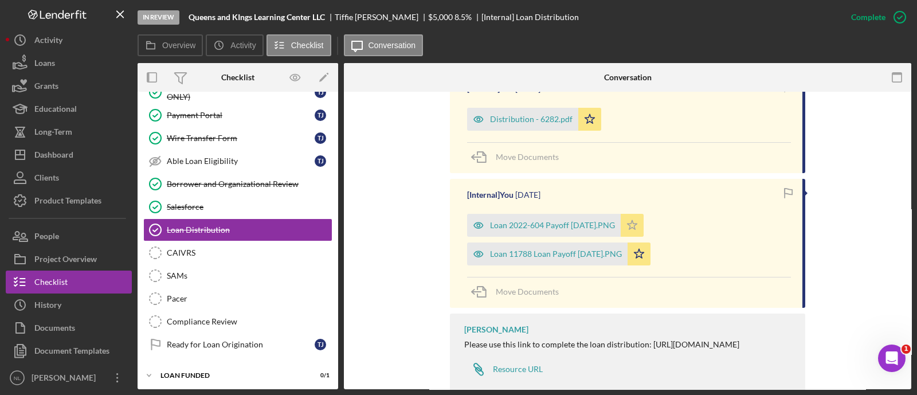
click at [641, 222] on icon "Icon/Star" at bounding box center [632, 225] width 23 height 23
click at [647, 249] on icon "Icon/Star" at bounding box center [638, 253] width 23 height 23
click at [582, 121] on icon "Icon/Star" at bounding box center [589, 119] width 23 height 23
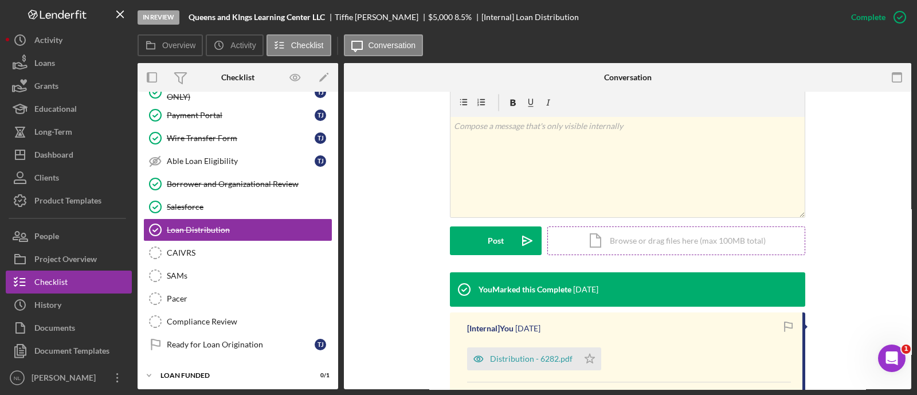
scroll to position [64, 0]
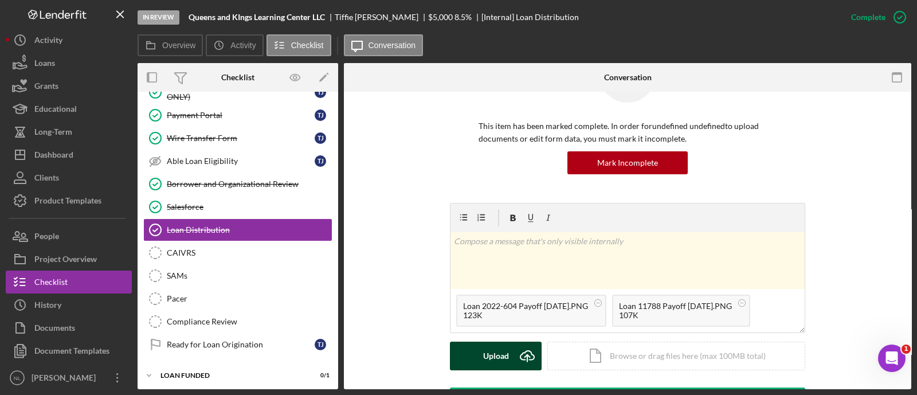
click at [501, 359] on div "Upload" at bounding box center [496, 355] width 26 height 29
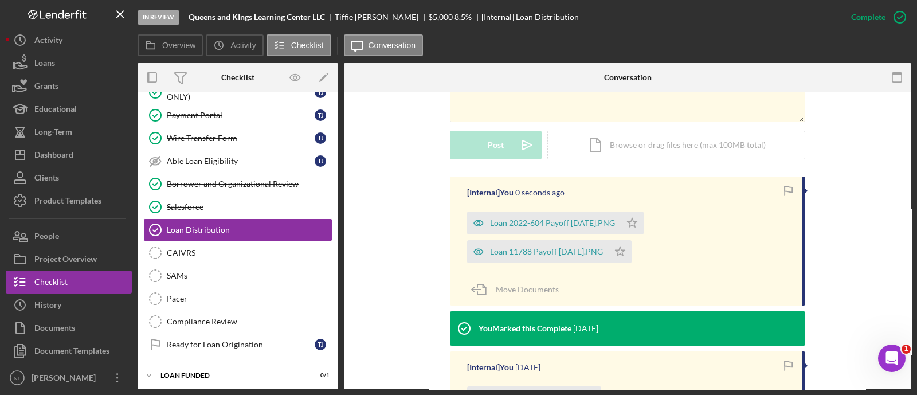
scroll to position [276, 0]
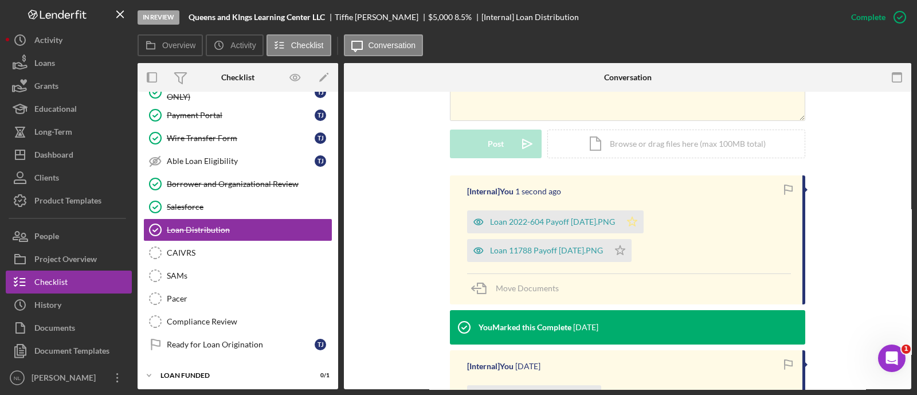
click at [632, 227] on icon "Icon/Star" at bounding box center [632, 221] width 23 height 23
click at [631, 248] on icon "Icon/Star" at bounding box center [619, 250] width 23 height 23
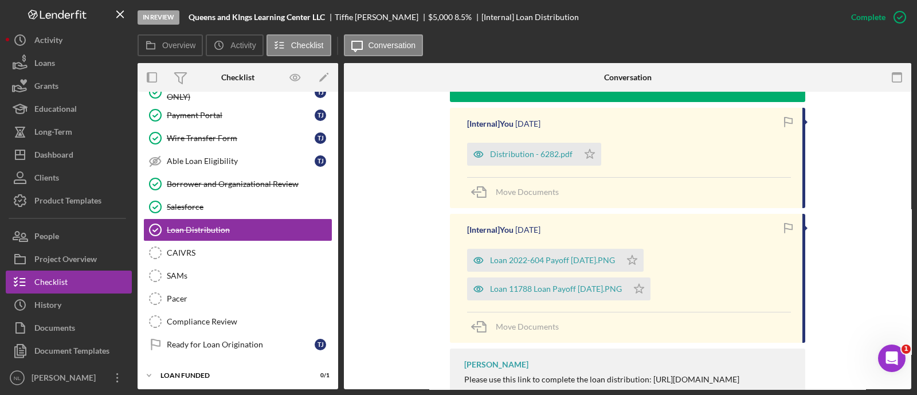
scroll to position [520, 0]
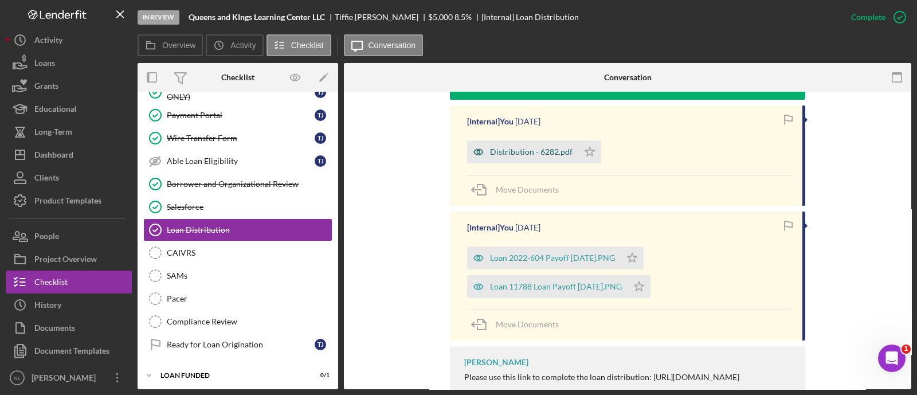
click at [549, 159] on div "Distribution - 6282.pdf" at bounding box center [522, 151] width 111 height 23
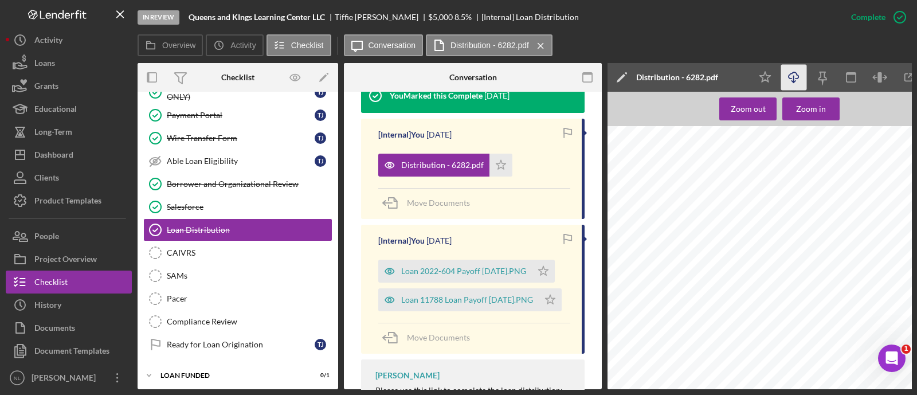
click at [796, 79] on icon "Icon/Download" at bounding box center [794, 78] width 26 height 26
drag, startPoint x: 825, startPoint y: 220, endPoint x: 810, endPoint y: 223, distance: 15.2
click at [810, 223] on span "11788, 2022-604" at bounding box center [807, 221] width 46 height 6
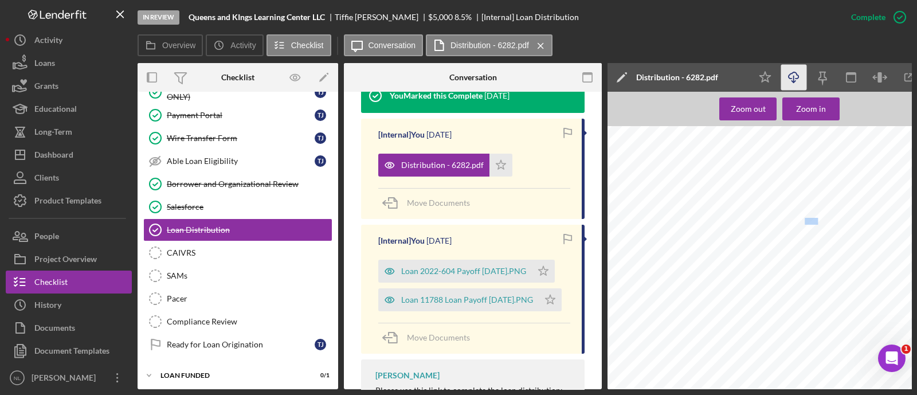
click at [810, 223] on span "11788, 2022-604" at bounding box center [807, 221] width 46 height 6
click at [246, 271] on div "SAMs" at bounding box center [249, 275] width 165 height 9
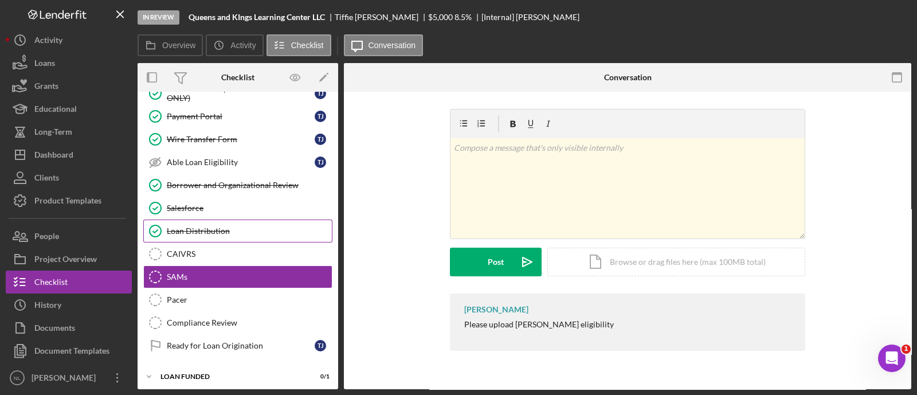
scroll to position [264, 0]
click at [235, 236] on link "Loan Distribution Loan Distribution" at bounding box center [237, 229] width 189 height 23
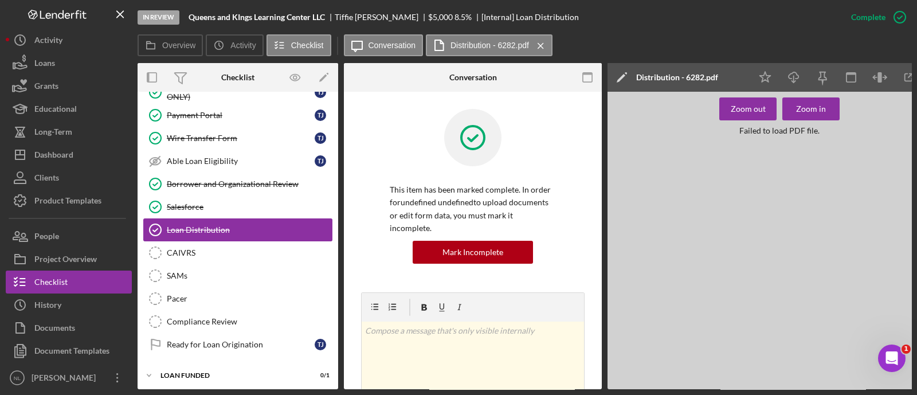
click at [235, 236] on link "Loan Distribution Loan Distribution" at bounding box center [237, 229] width 189 height 23
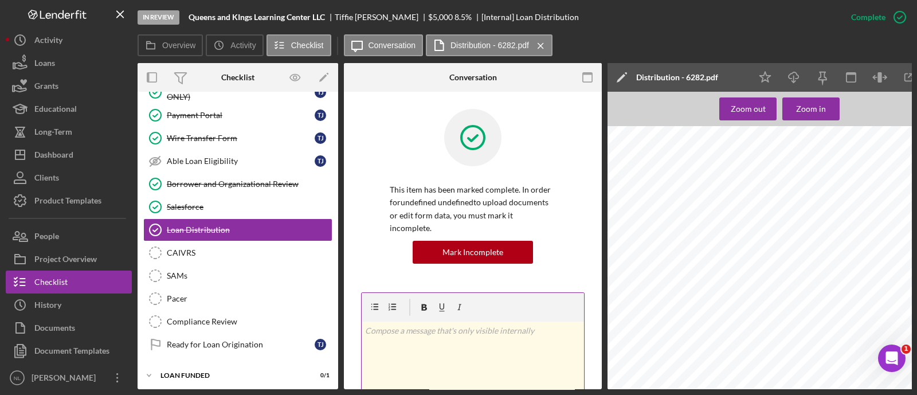
scroll to position [210, 0]
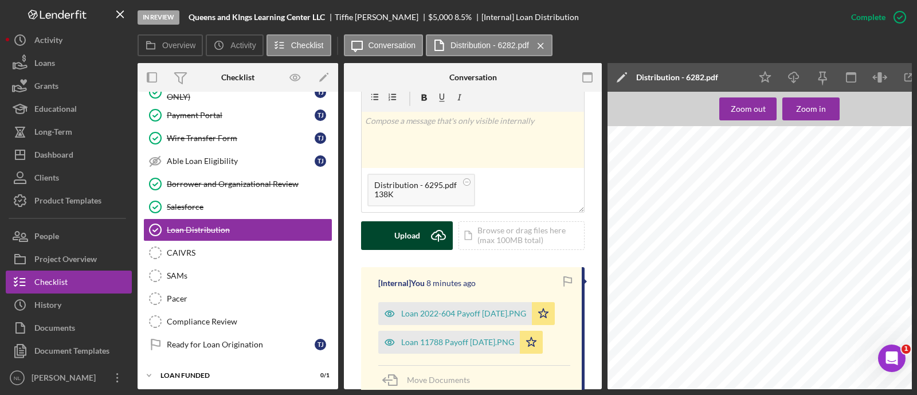
click at [413, 225] on div "Upload" at bounding box center [407, 235] width 26 height 29
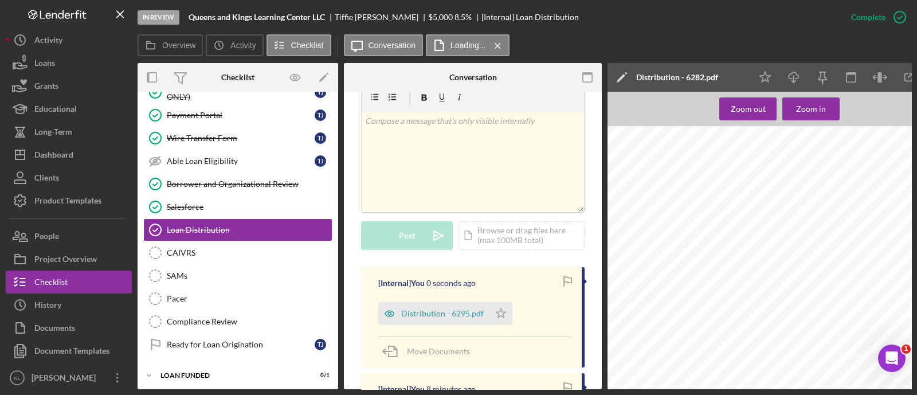
scroll to position [317, 0]
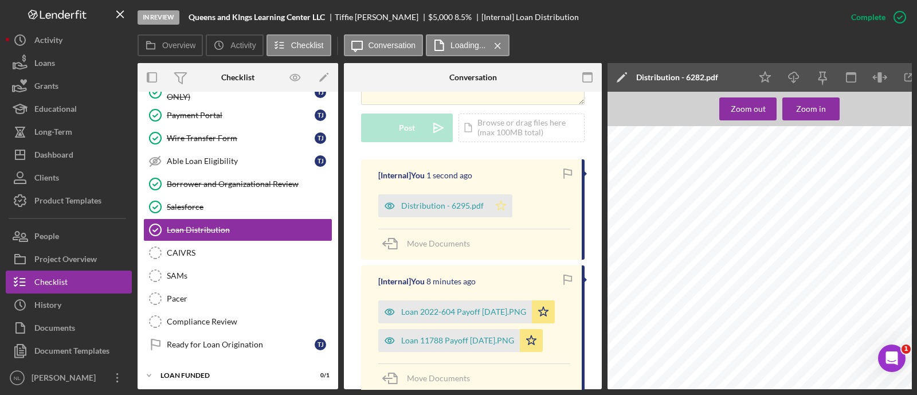
click at [500, 201] on polygon "button" at bounding box center [501, 205] width 10 height 9
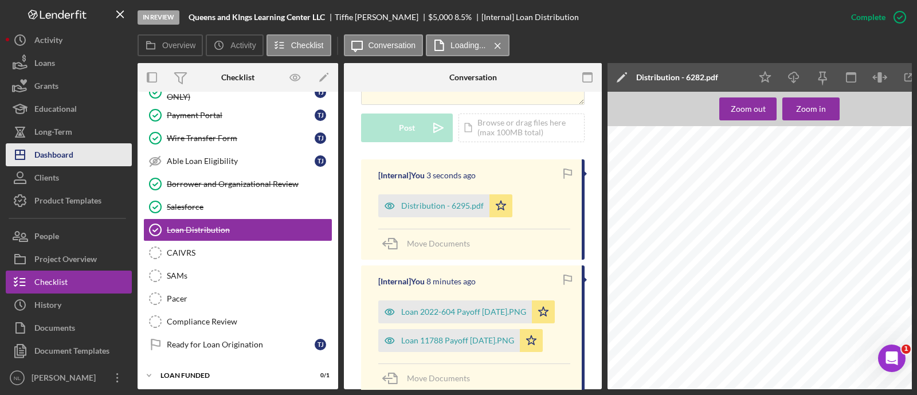
click at [82, 163] on button "Icon/Dashboard Dashboard" at bounding box center [69, 154] width 126 height 23
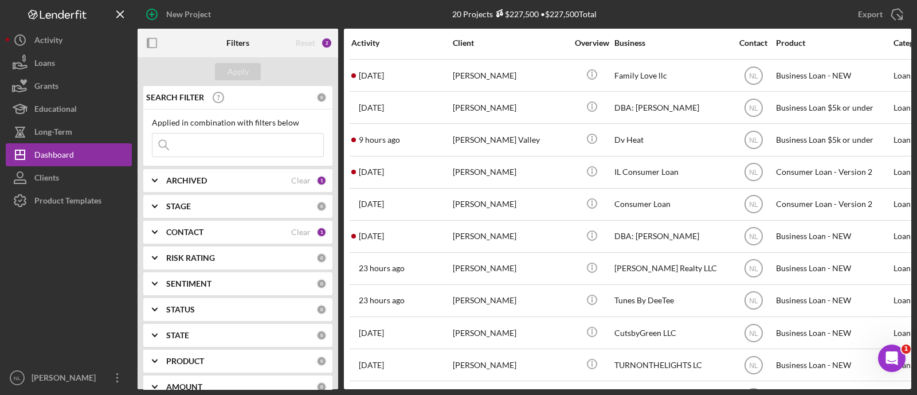
scroll to position [321, 0]
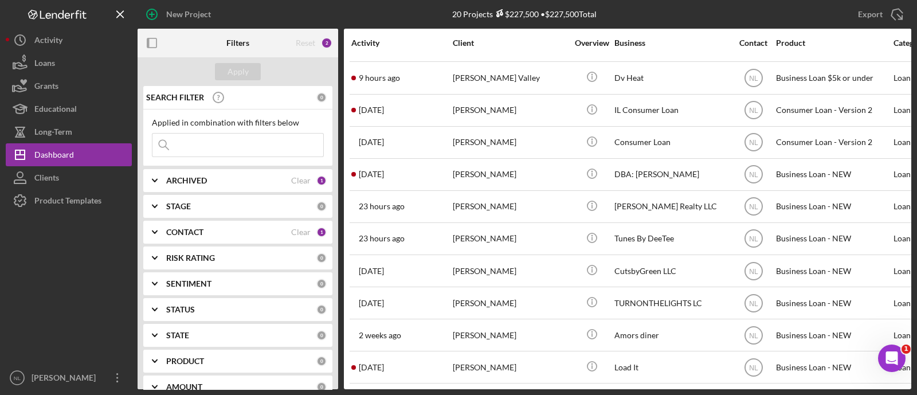
click at [209, 136] on input at bounding box center [237, 145] width 171 height 23
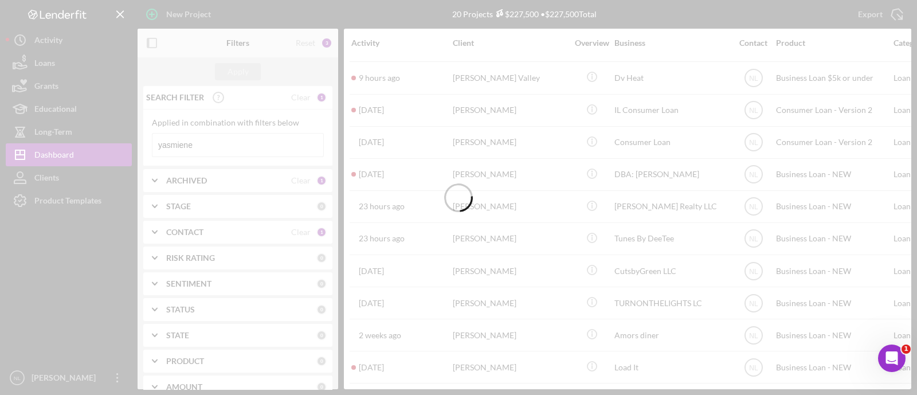
scroll to position [0, 0]
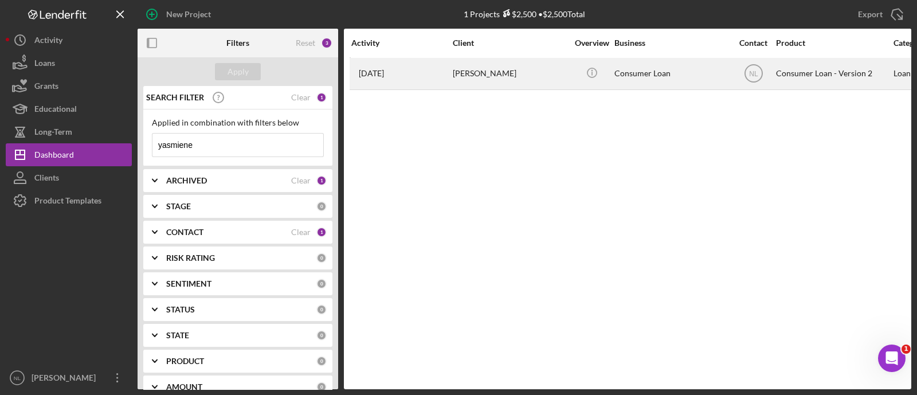
type input "yasmiene"
click at [447, 83] on div "[DATE] [PERSON_NAME]" at bounding box center [401, 73] width 100 height 30
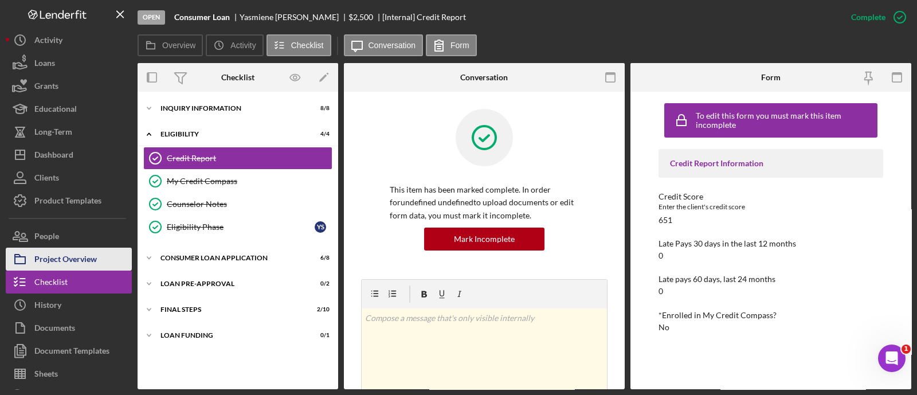
click at [100, 261] on button "Project Overview" at bounding box center [69, 259] width 126 height 23
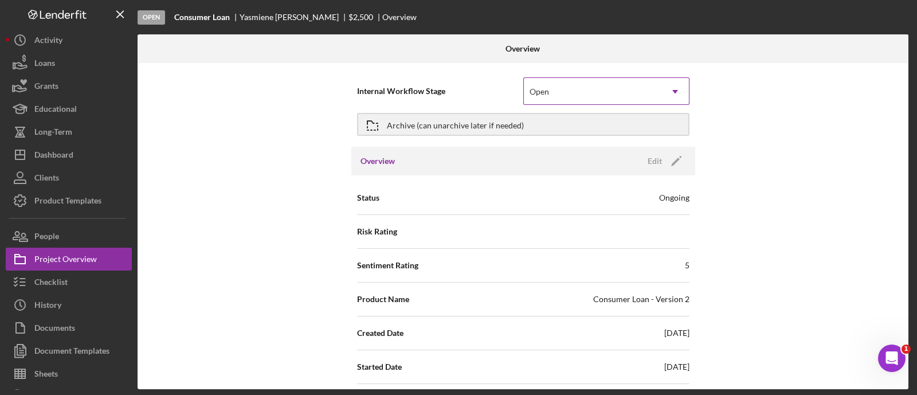
click at [569, 93] on div "Open" at bounding box center [593, 91] width 138 height 26
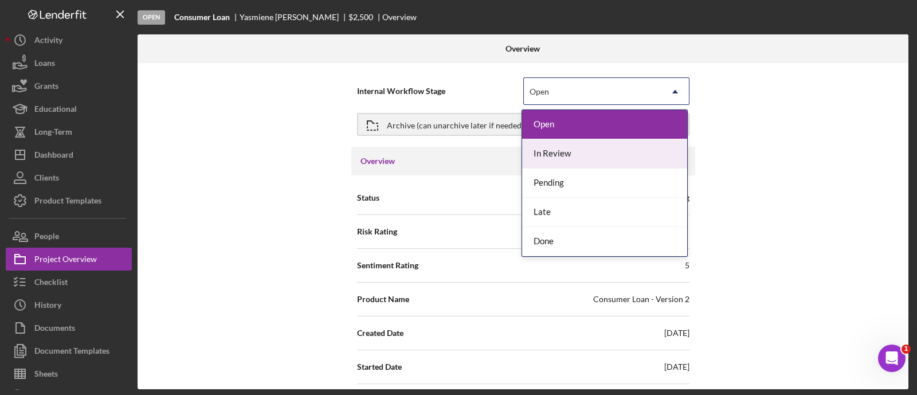
click at [551, 146] on div "In Review" at bounding box center [604, 153] width 165 height 29
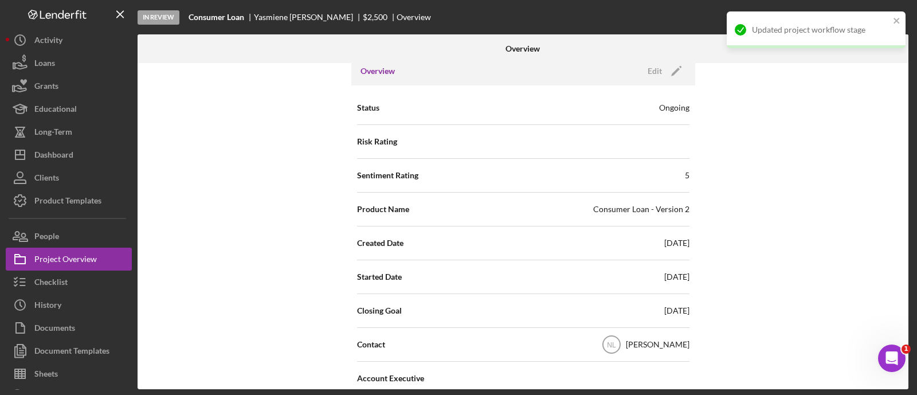
scroll to position [95, 0]
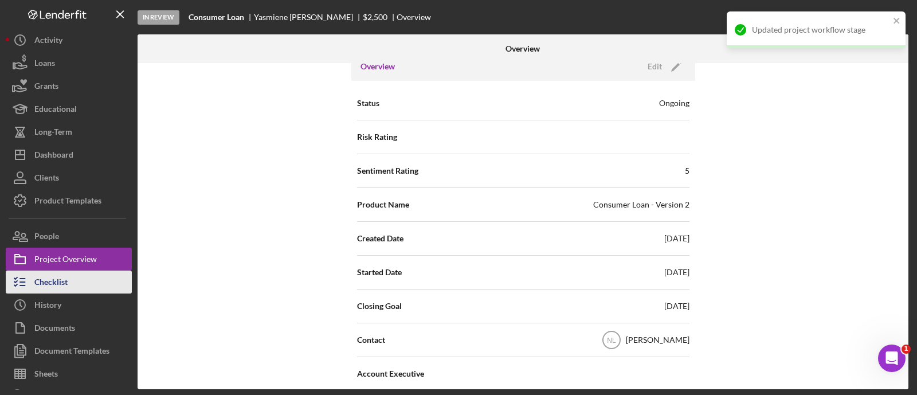
click at [68, 285] on div "Checklist" at bounding box center [50, 283] width 33 height 26
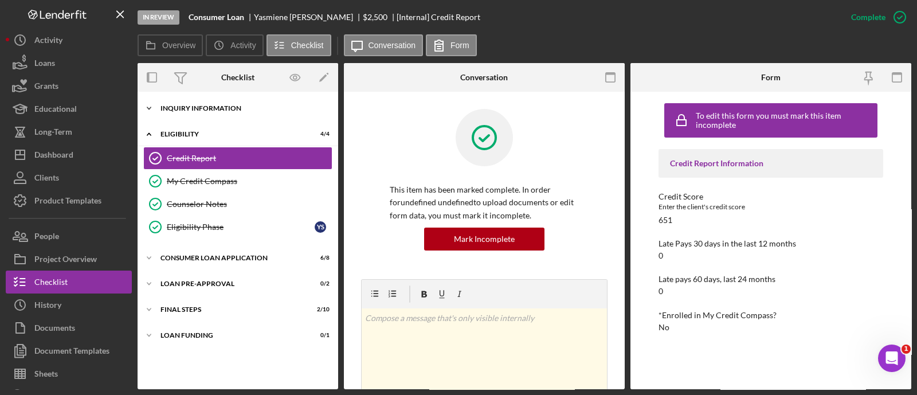
click at [246, 109] on div "Inquiry Information" at bounding box center [241, 108] width 163 height 7
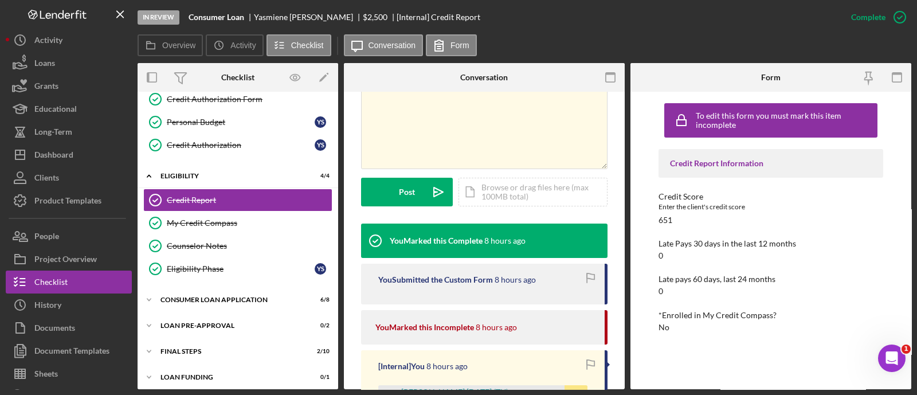
scroll to position [403, 0]
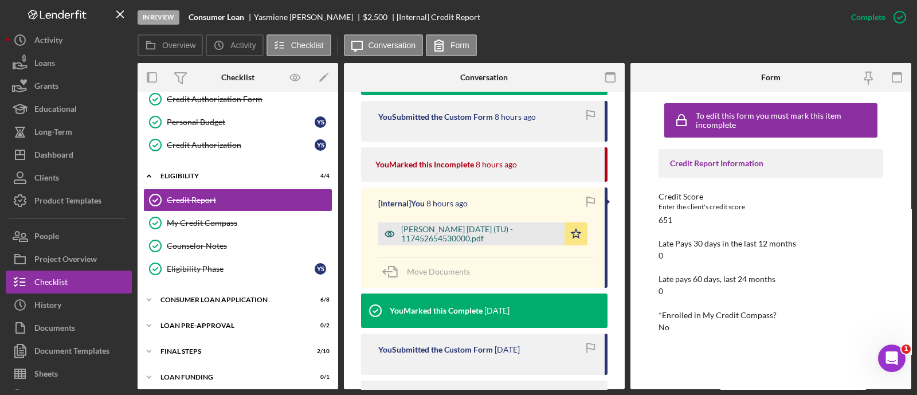
click at [454, 236] on div "[PERSON_NAME] [DATE] (TU) - 117452654530000.pdf" at bounding box center [480, 234] width 158 height 18
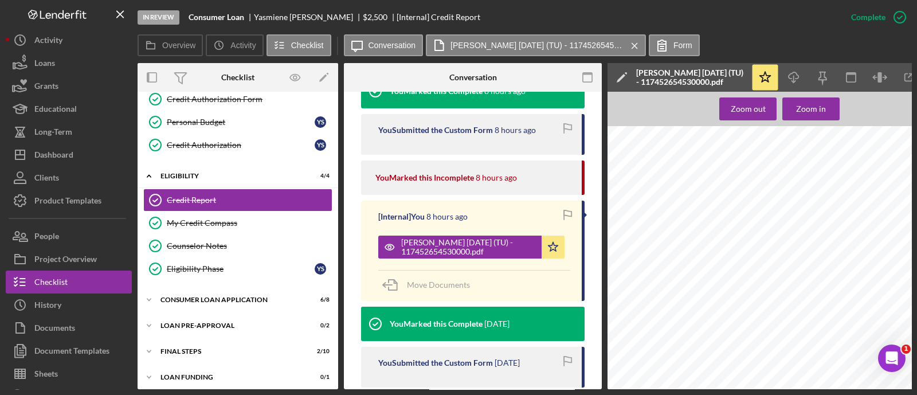
scroll to position [0, 100]
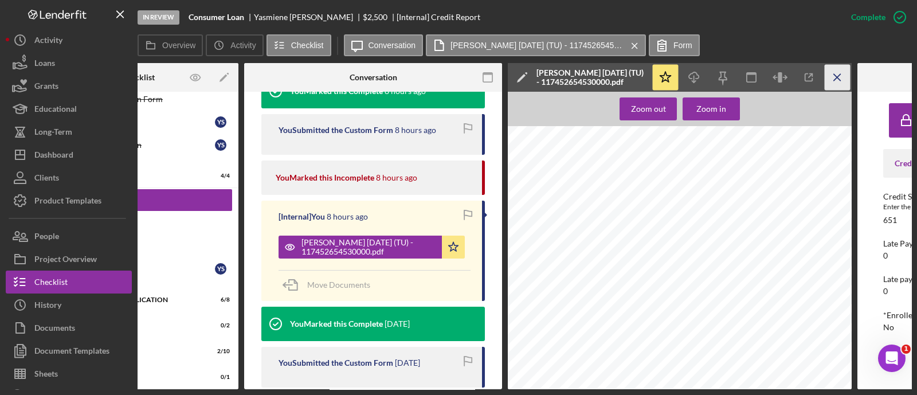
click at [840, 78] on icon "Icon/Menu Close" at bounding box center [838, 78] width 26 height 26
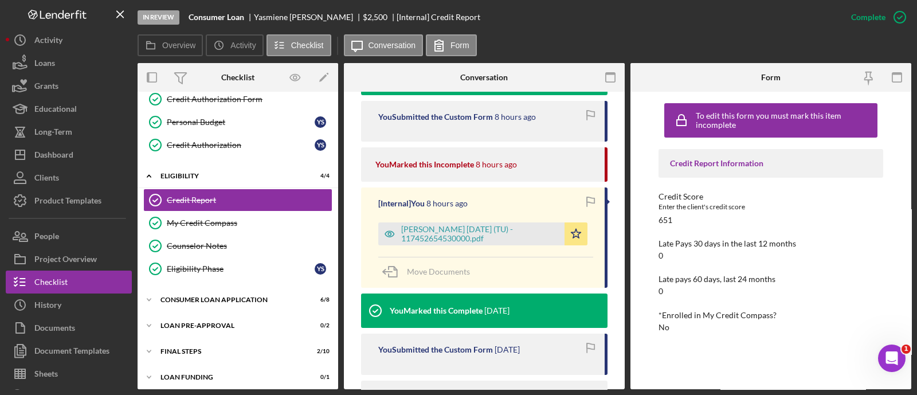
scroll to position [0, 0]
click at [186, 303] on div "Icon/Expander Consumer Loan Application 6 / 8" at bounding box center [238, 299] width 201 height 23
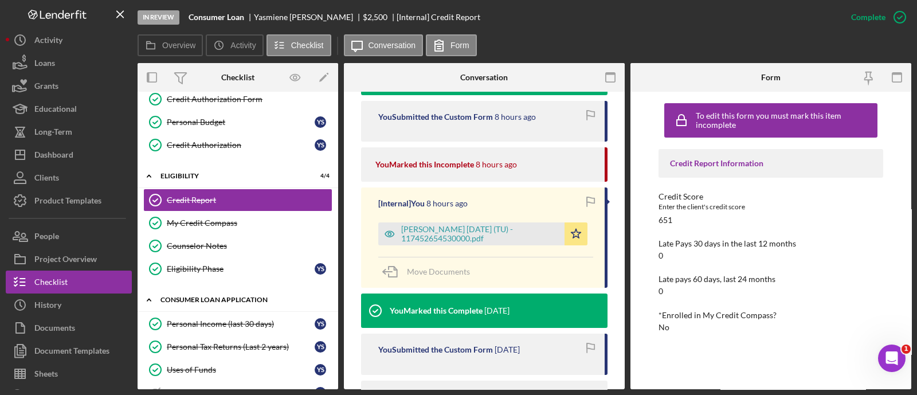
scroll to position [339, 0]
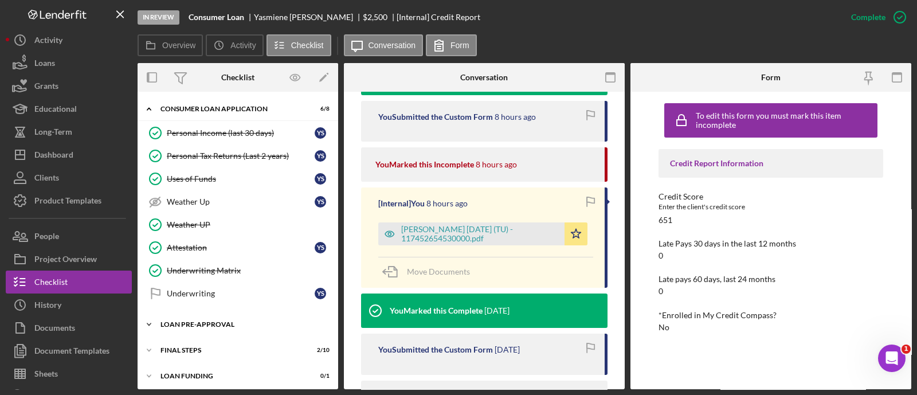
click at [218, 324] on div "Icon/Expander Loan Pre-Approval 0 / 2" at bounding box center [238, 324] width 201 height 23
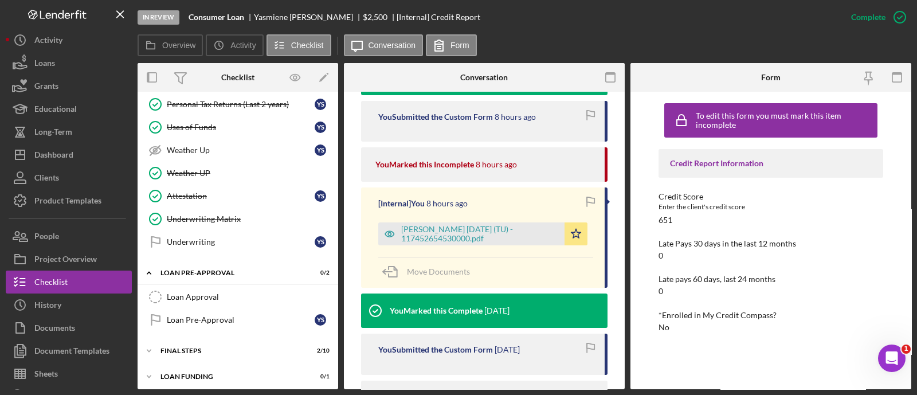
click at [215, 333] on div "Icon/Expander Inquiry Information 8 / 8 Client Intake Information Client Intake…" at bounding box center [238, 47] width 201 height 681
click at [195, 339] on div "Icon/Expander FINAL STEPS 2 / 10" at bounding box center [238, 350] width 201 height 23
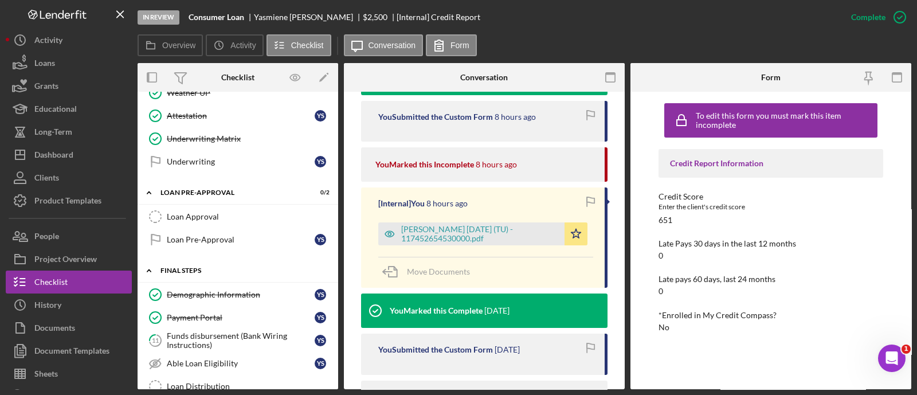
scroll to position [474, 0]
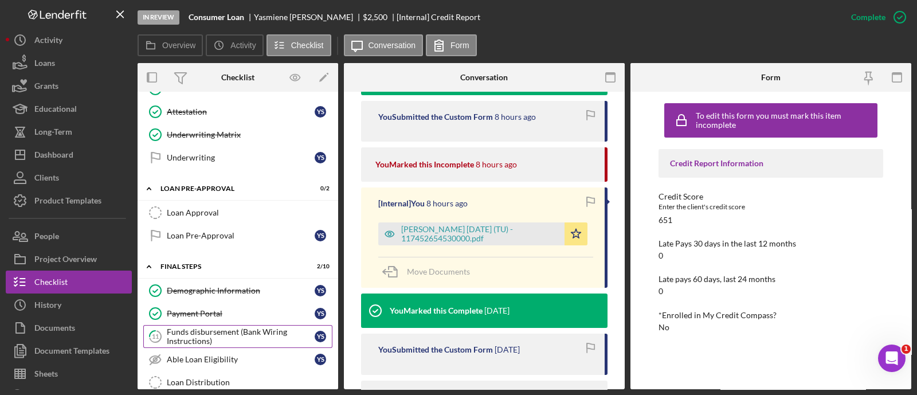
click at [195, 331] on div "Funds disbursement (Bank Wiring Instructions)" at bounding box center [241, 336] width 148 height 18
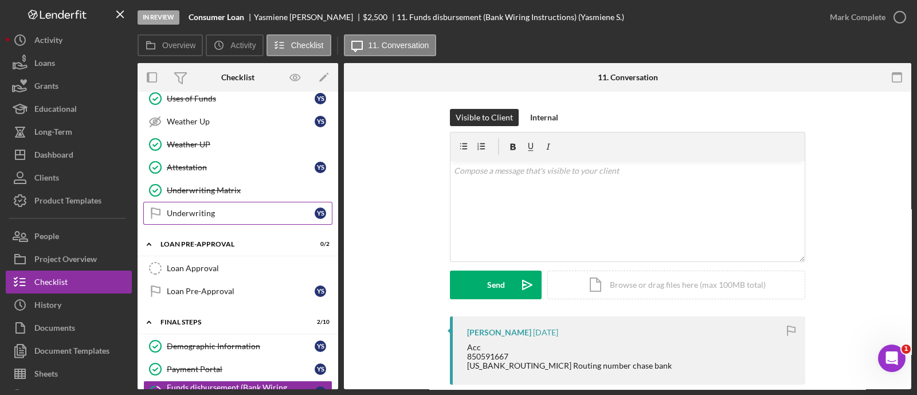
scroll to position [412, 0]
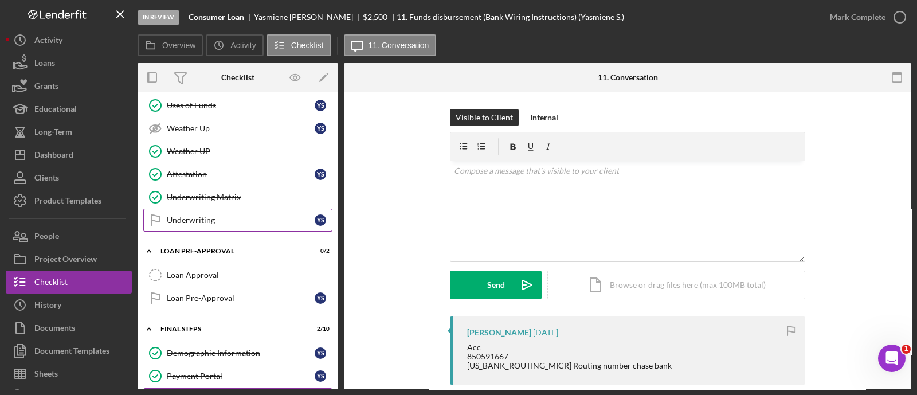
click at [221, 222] on link "Underwriting Underwriting Y S" at bounding box center [237, 220] width 189 height 23
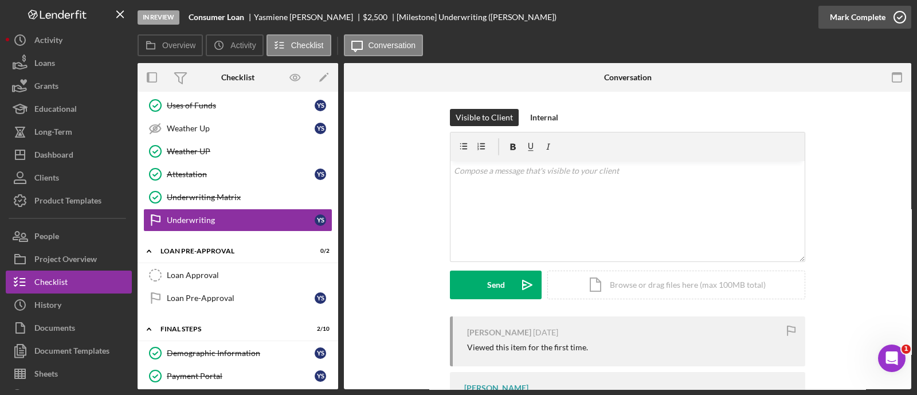
click at [866, 23] on div "Mark Complete" at bounding box center [858, 17] width 56 height 23
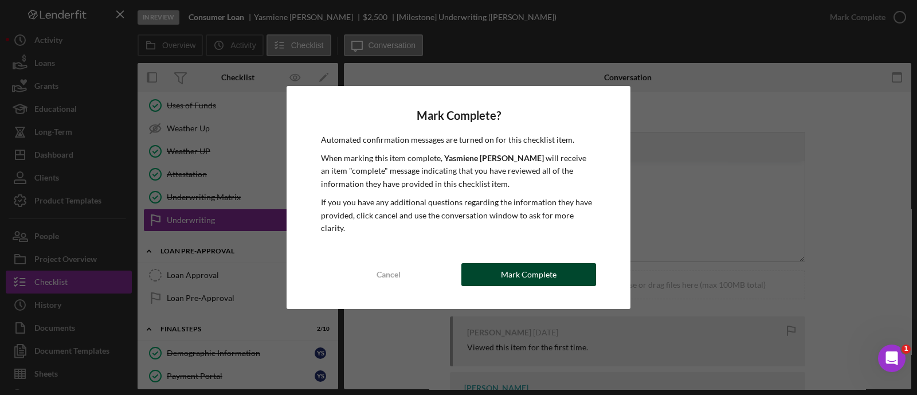
click at [465, 263] on button "Mark Complete" at bounding box center [528, 274] width 135 height 23
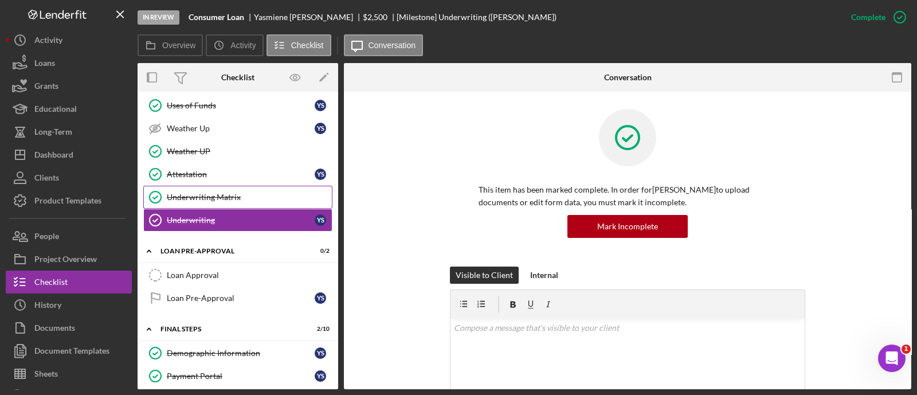
click at [235, 194] on div "Underwriting Matrix" at bounding box center [249, 197] width 165 height 9
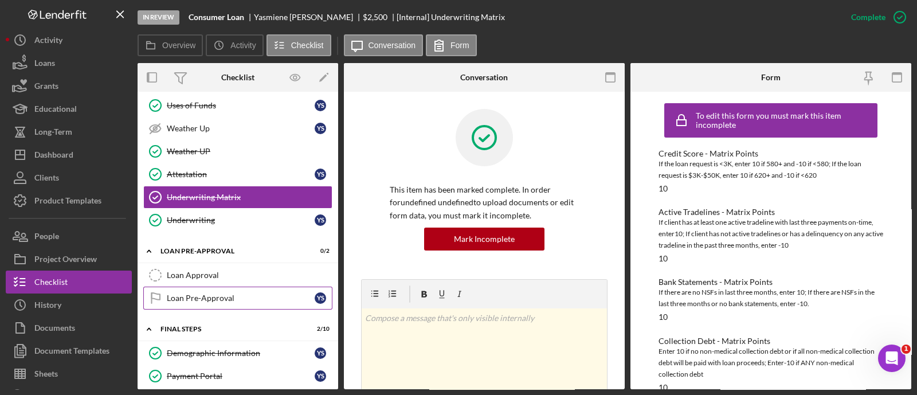
click at [244, 297] on div "Loan Pre-Approval" at bounding box center [241, 297] width 148 height 9
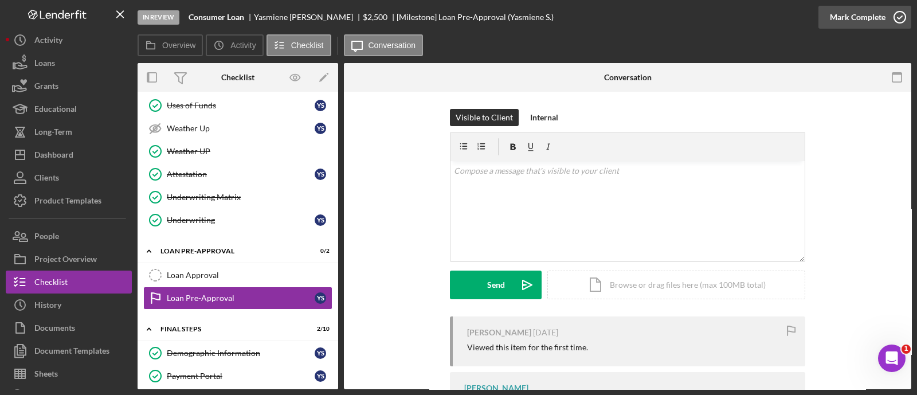
click at [848, 23] on div "Mark Complete" at bounding box center [858, 17] width 56 height 23
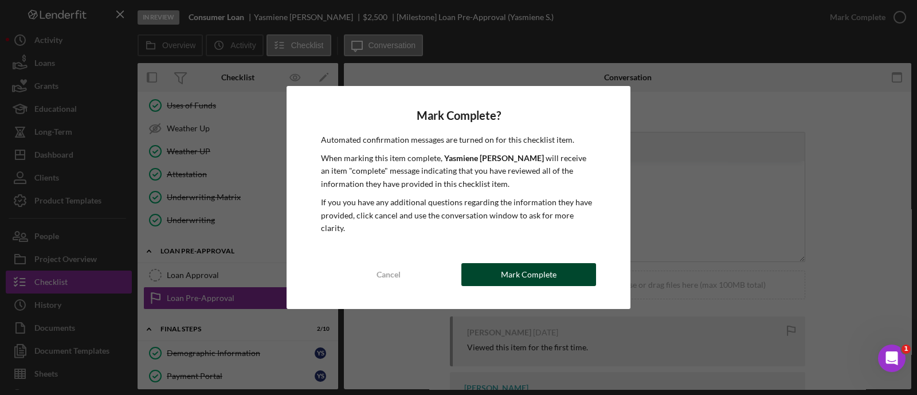
click at [487, 268] on button "Mark Complete" at bounding box center [528, 274] width 135 height 23
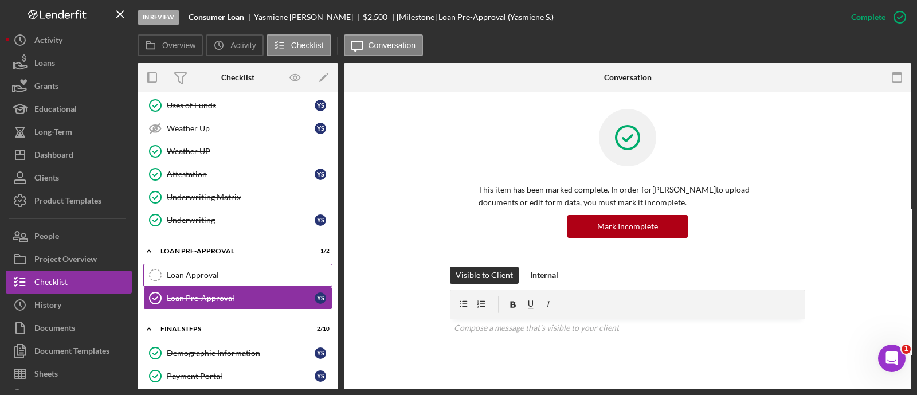
click at [253, 273] on div "Loan Approval" at bounding box center [249, 274] width 165 height 9
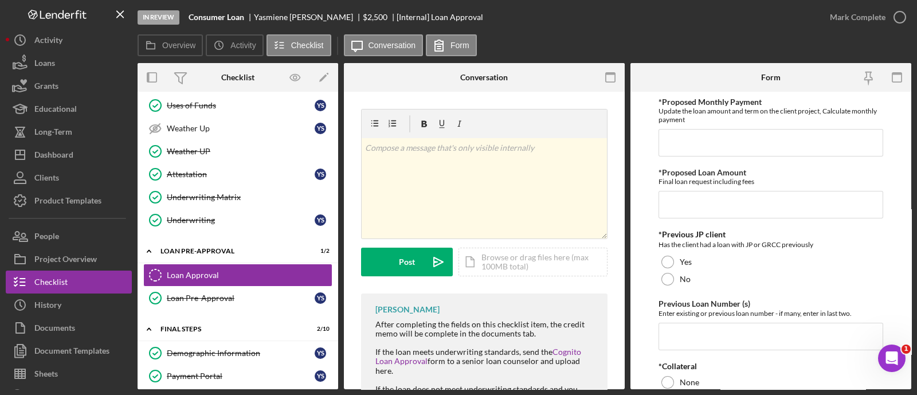
scroll to position [107, 0]
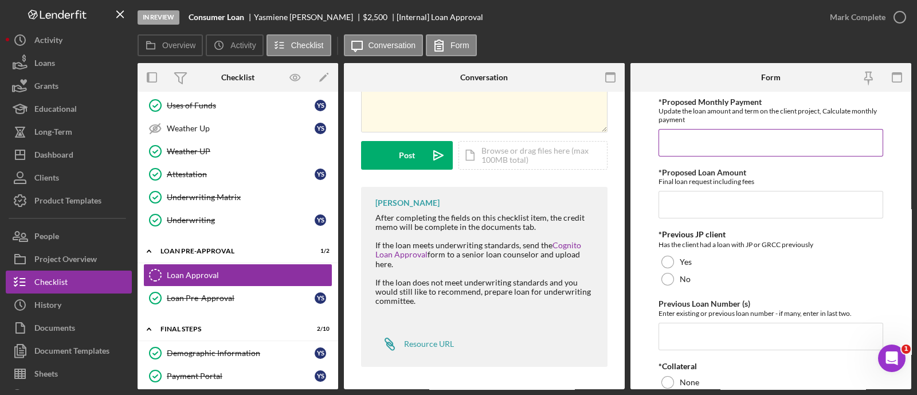
click at [754, 141] on input "*Proposed Monthly Payment" at bounding box center [770, 143] width 225 height 28
type input "$92.91"
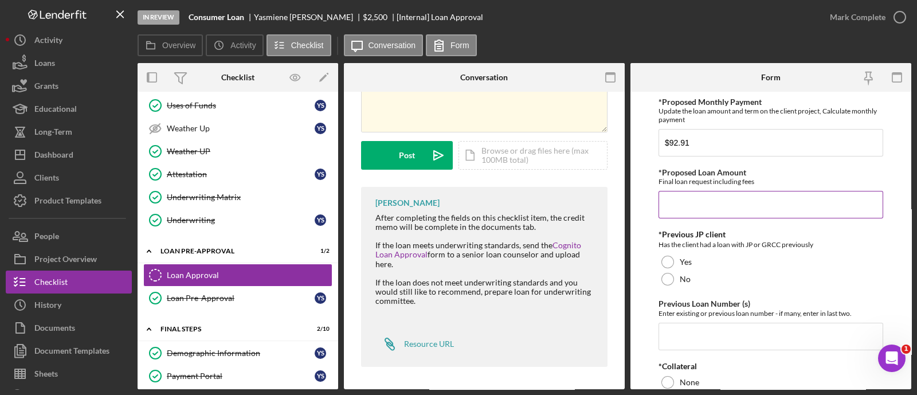
click at [686, 198] on input "*Proposed Loan Amount" at bounding box center [770, 205] width 225 height 28
type input "$2,499.99"
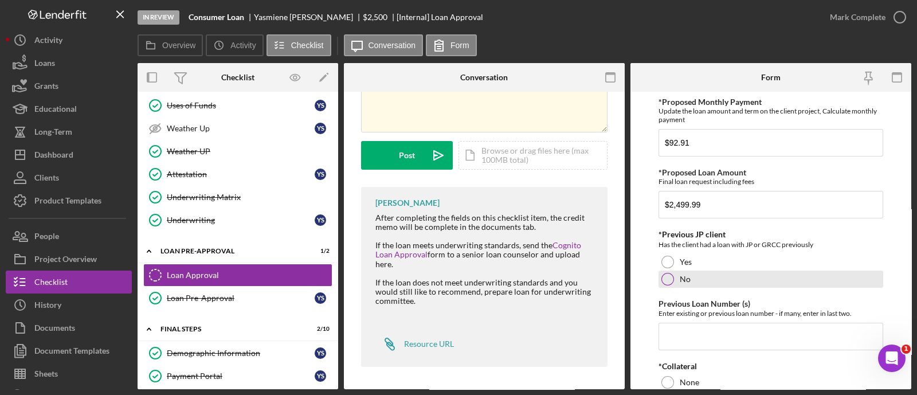
click at [670, 272] on div "No" at bounding box center [770, 278] width 225 height 17
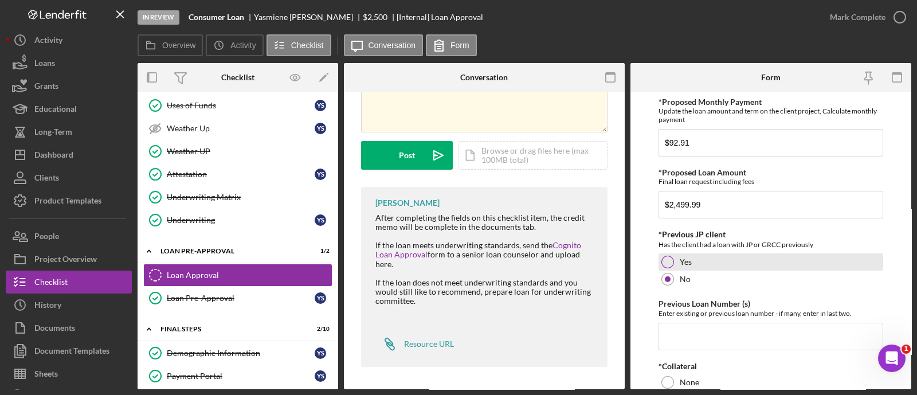
click at [668, 260] on div at bounding box center [667, 262] width 13 height 13
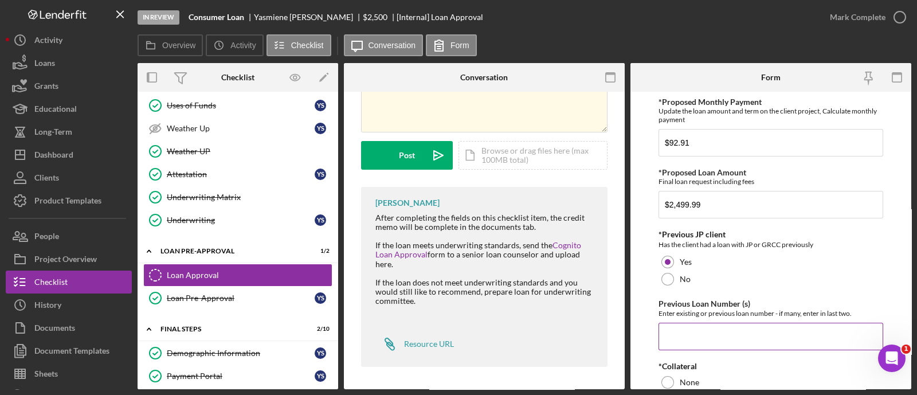
click at [704, 323] on input "Previous Loan Number (s)" at bounding box center [770, 337] width 225 height 28
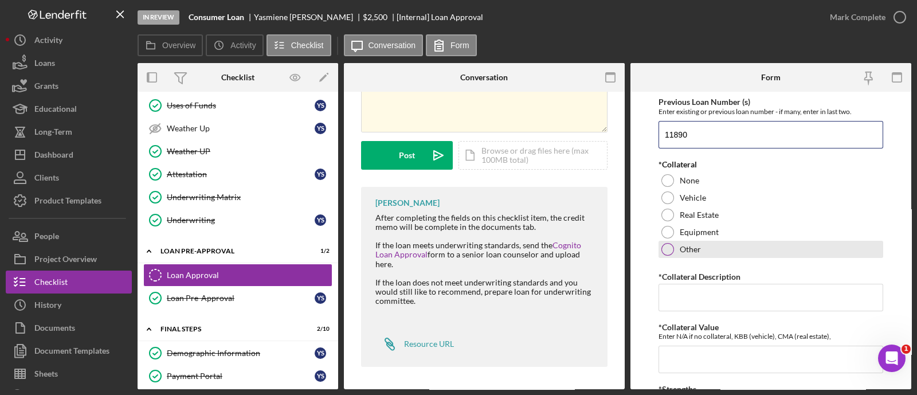
scroll to position [207, 0]
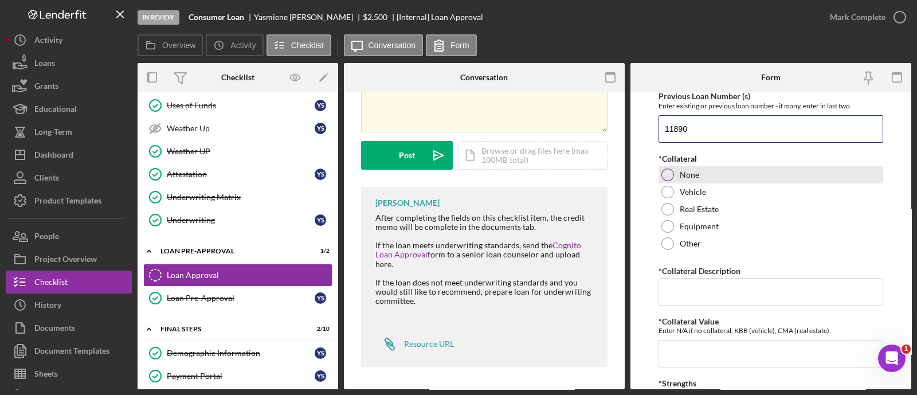
type input "11890"
click at [676, 179] on div "None" at bounding box center [770, 174] width 225 height 17
click at [683, 296] on input "*Collateral Description" at bounding box center [770, 292] width 225 height 28
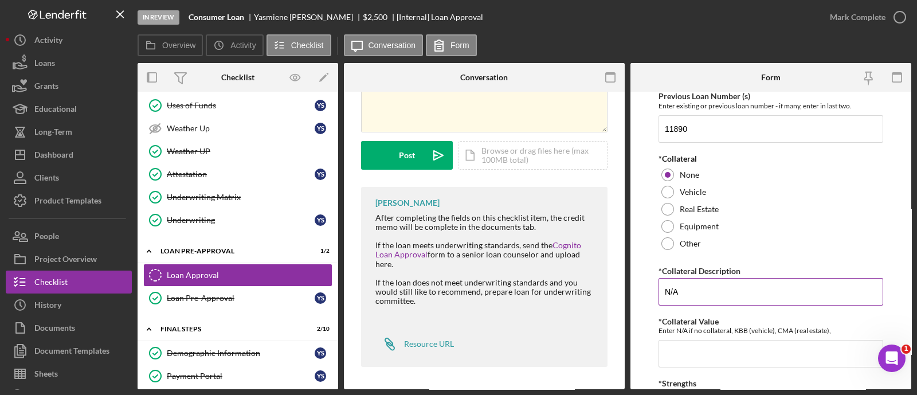
scroll to position [324, 0]
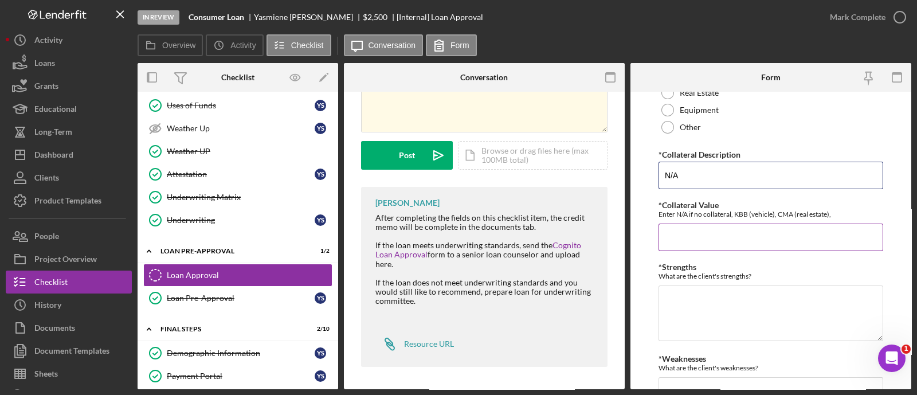
type input "N/A"
click at [677, 240] on input "*Collateral Value" at bounding box center [770, 237] width 225 height 28
type input "0"
click at [676, 303] on textarea "*Strengths" at bounding box center [770, 312] width 225 height 55
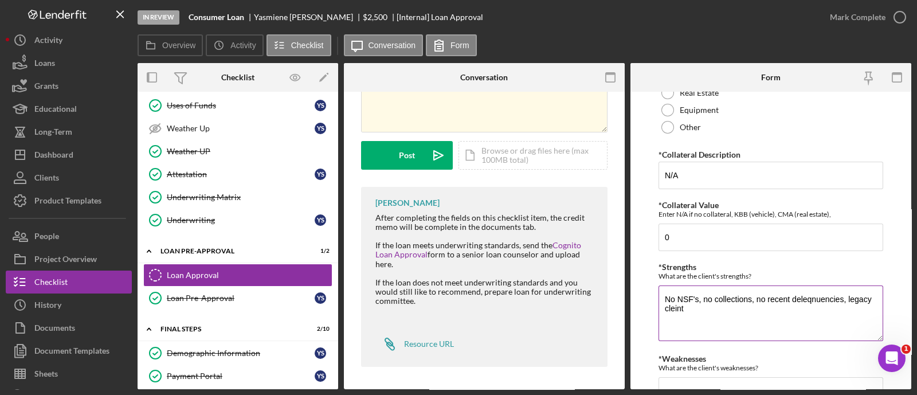
scroll to position [470, 0]
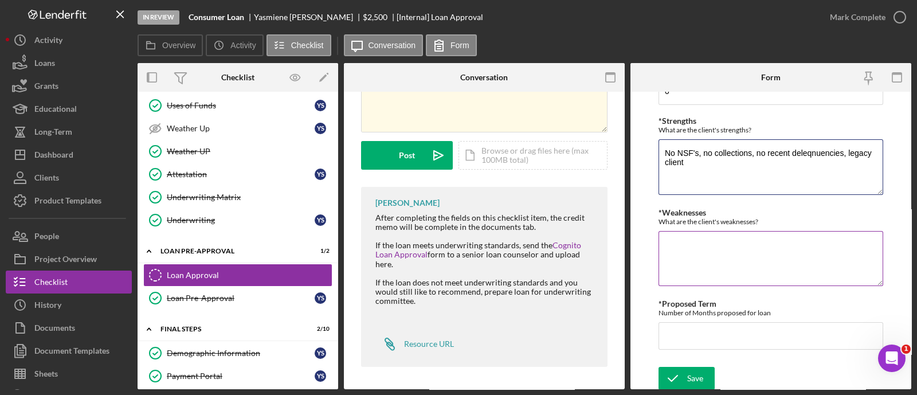
type textarea "No NSF's, no collections, no recent deleqnuencies, legacy client"
click at [708, 242] on textarea "*Weaknesses" at bounding box center [770, 258] width 225 height 55
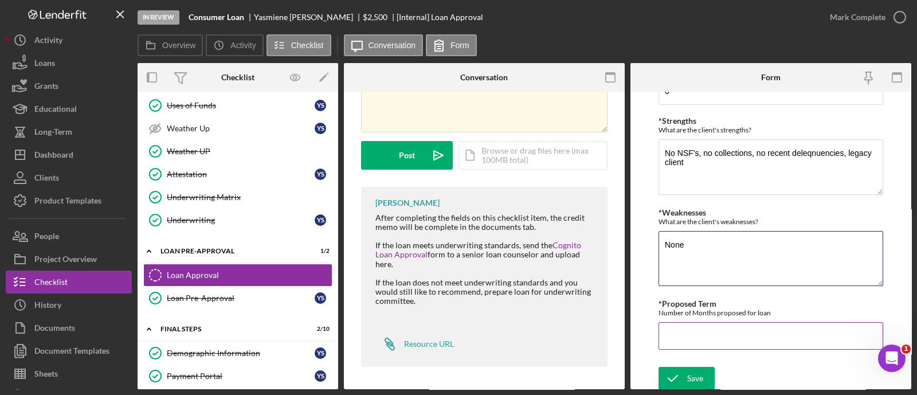
type textarea "None"
click at [687, 327] on input "*Proposed Term" at bounding box center [770, 336] width 225 height 28
type input "36"
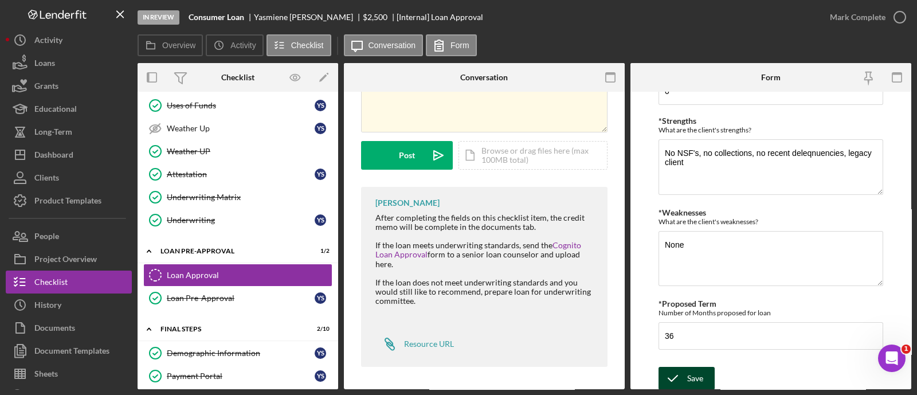
click at [680, 380] on icon "submit" at bounding box center [672, 378] width 29 height 29
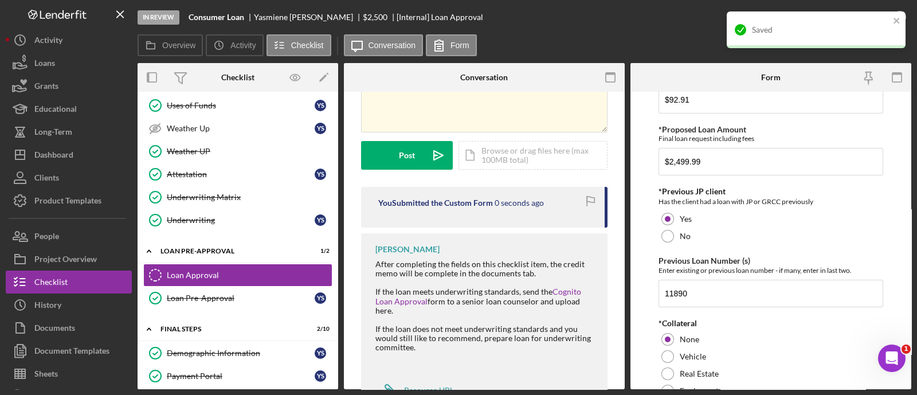
scroll to position [0, 0]
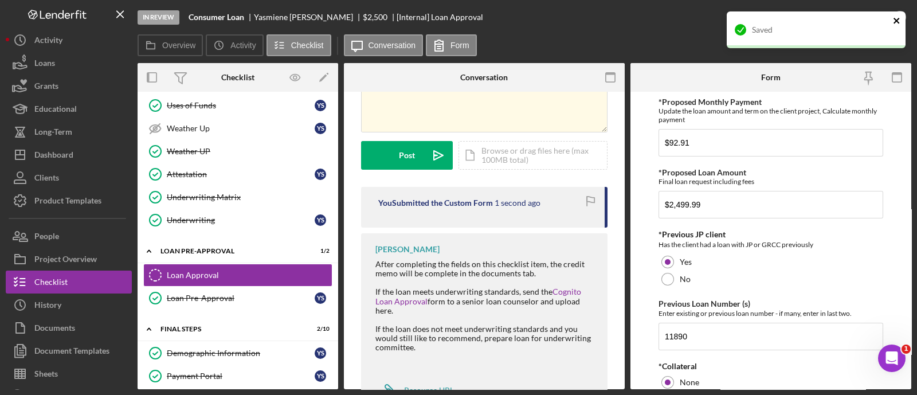
click at [897, 18] on icon "close" at bounding box center [897, 20] width 8 height 9
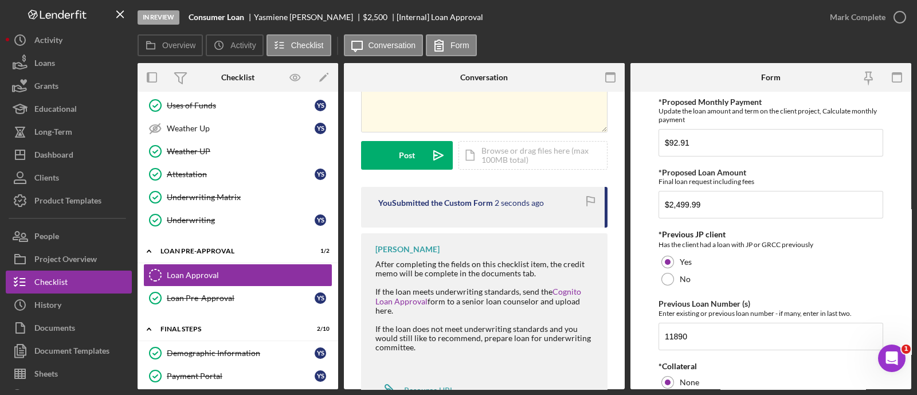
scroll to position [624, 0]
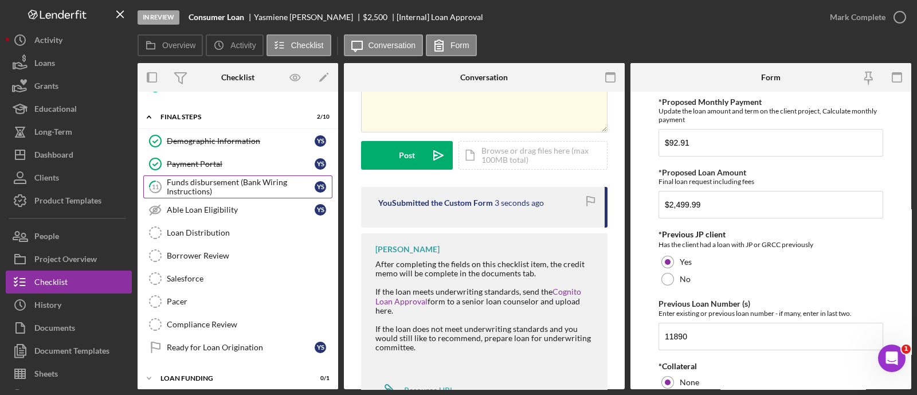
click at [240, 183] on div "Funds disbursement (Bank Wiring Instructions)" at bounding box center [241, 187] width 148 height 18
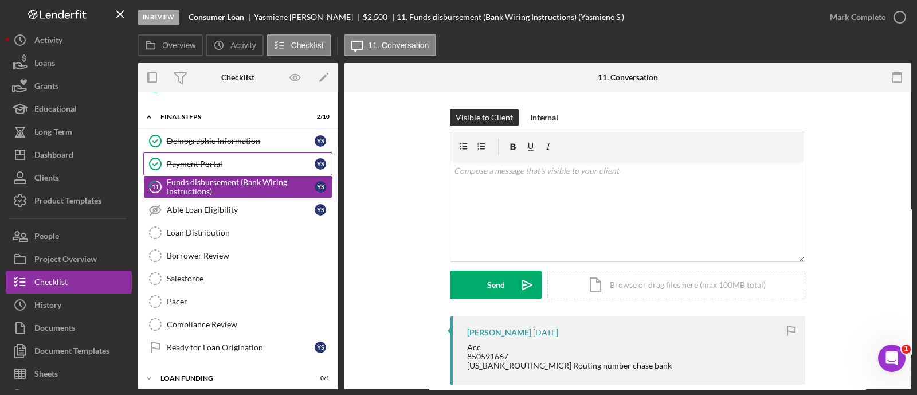
click at [227, 159] on div "Payment Portal" at bounding box center [241, 163] width 148 height 9
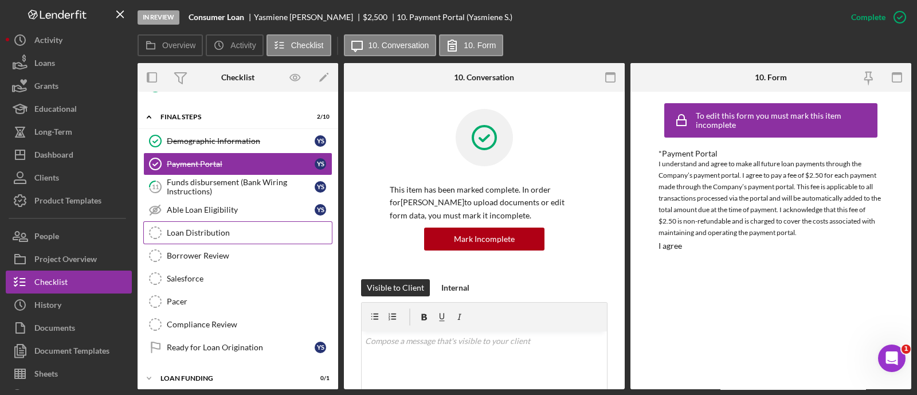
click at [229, 229] on div "Loan Distribution" at bounding box center [249, 232] width 165 height 9
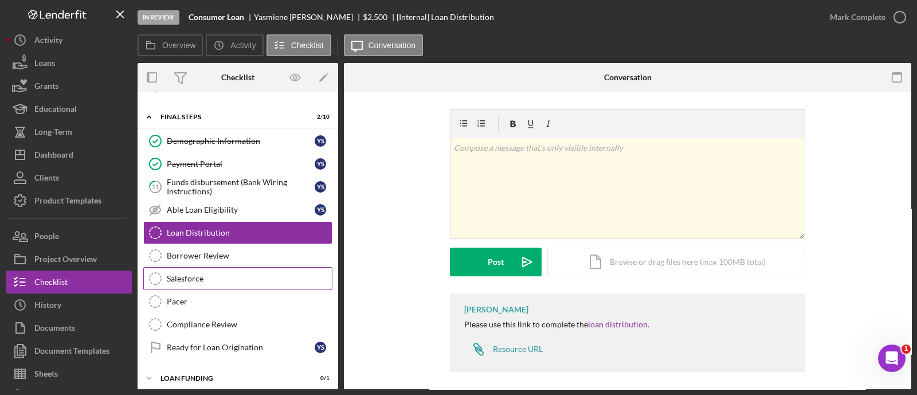
click at [215, 274] on div "Salesforce" at bounding box center [249, 278] width 165 height 9
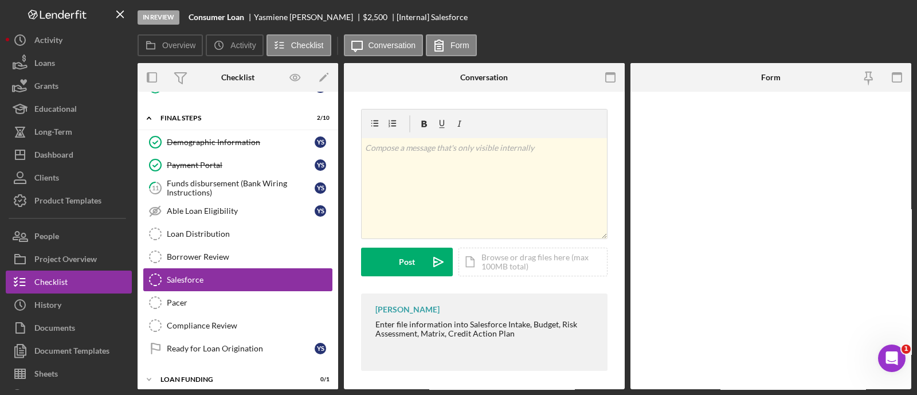
scroll to position [624, 0]
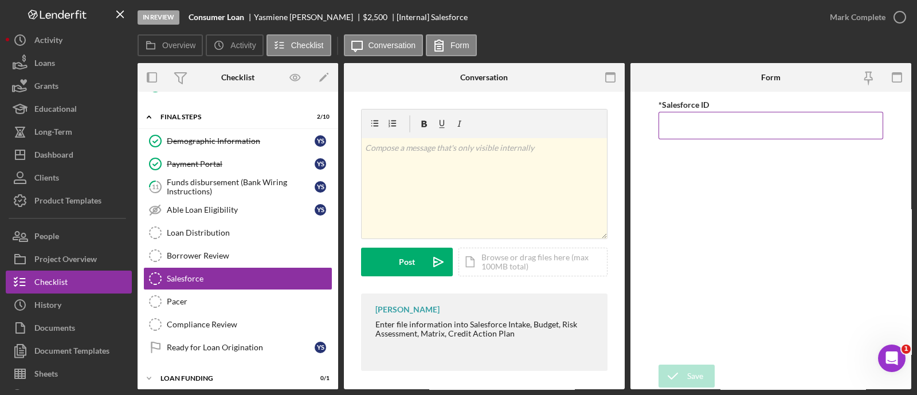
click at [725, 124] on input "*Salesforce ID" at bounding box center [770, 126] width 225 height 28
paste input "a0wPC000002LlHJYA0"
type input "a0wPC000002LlHJYA0"
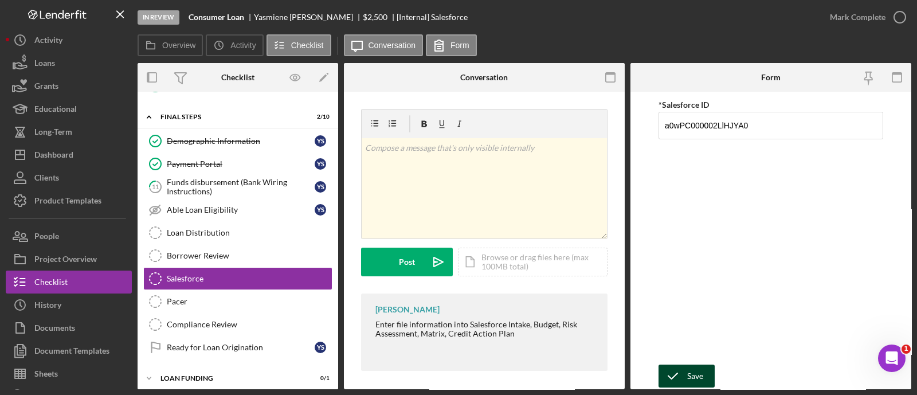
click at [701, 371] on div "Save" at bounding box center [695, 375] width 16 height 23
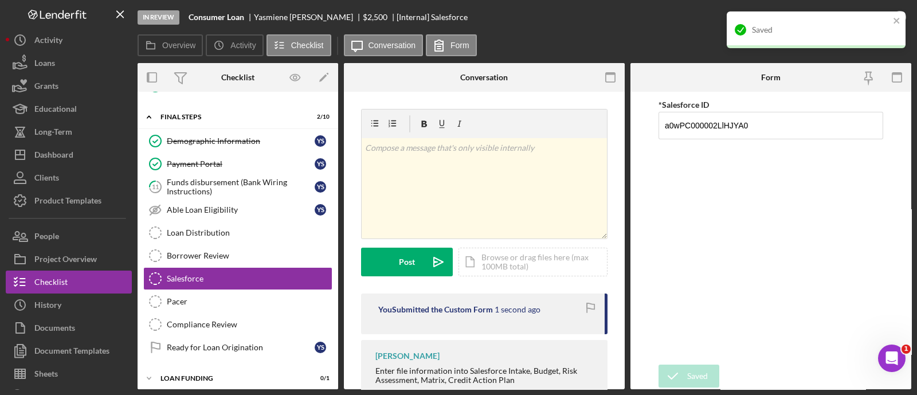
click at [889, 21] on div "Saved" at bounding box center [812, 30] width 162 height 18
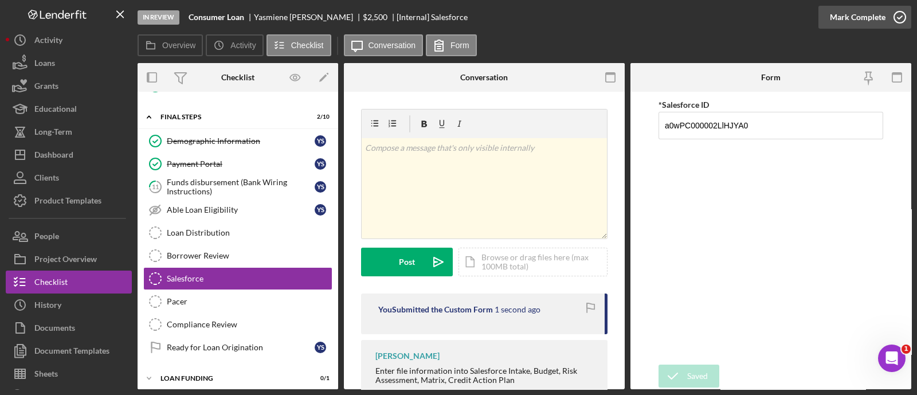
click at [862, 23] on div "Mark Complete" at bounding box center [858, 17] width 56 height 23
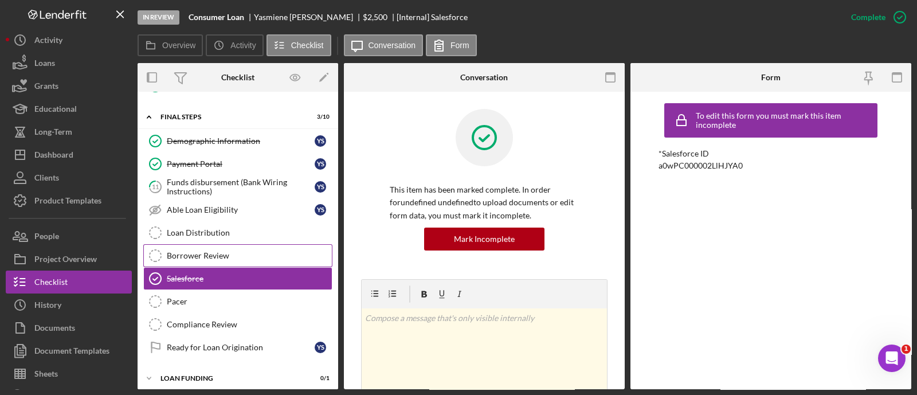
click at [215, 258] on link "Borrower Review Borrower Review" at bounding box center [237, 255] width 189 height 23
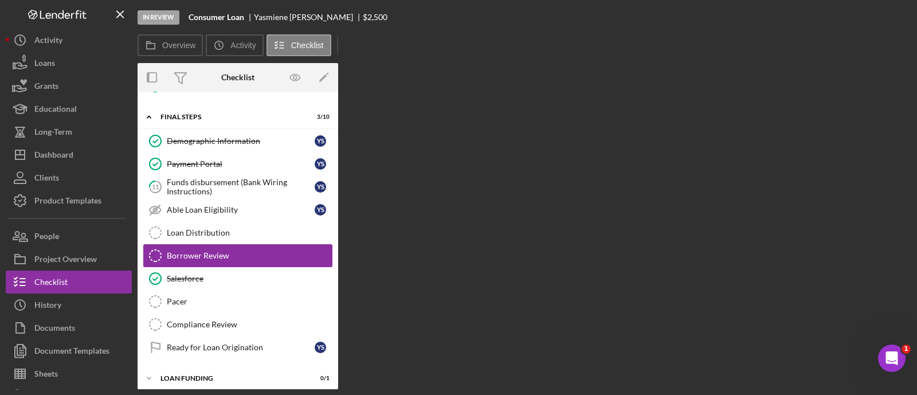
scroll to position [624, 0]
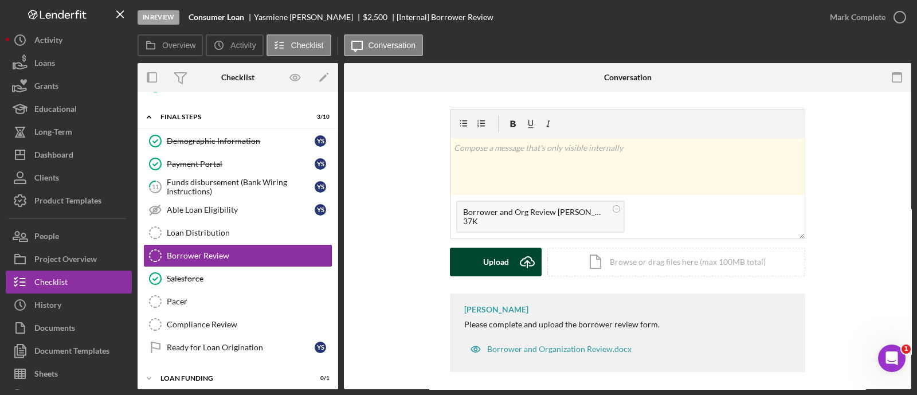
click at [503, 264] on div "Upload" at bounding box center [496, 262] width 26 height 29
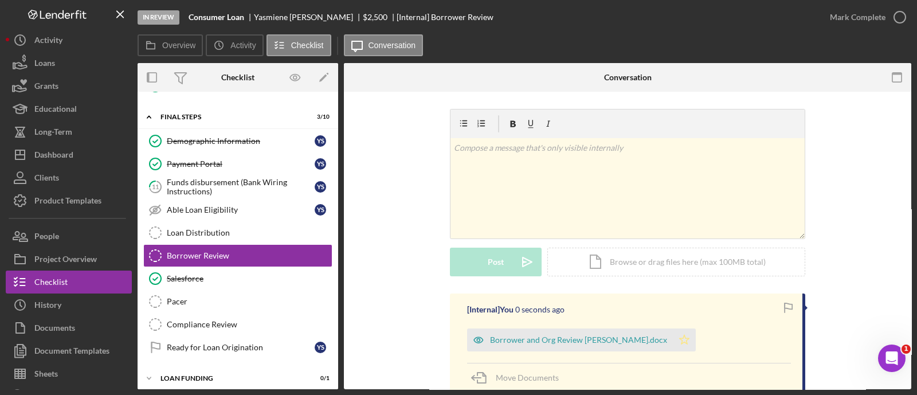
click at [677, 346] on icon "Icon/Star" at bounding box center [684, 339] width 23 height 23
click at [850, 28] on div "Mark Complete" at bounding box center [858, 17] width 56 height 23
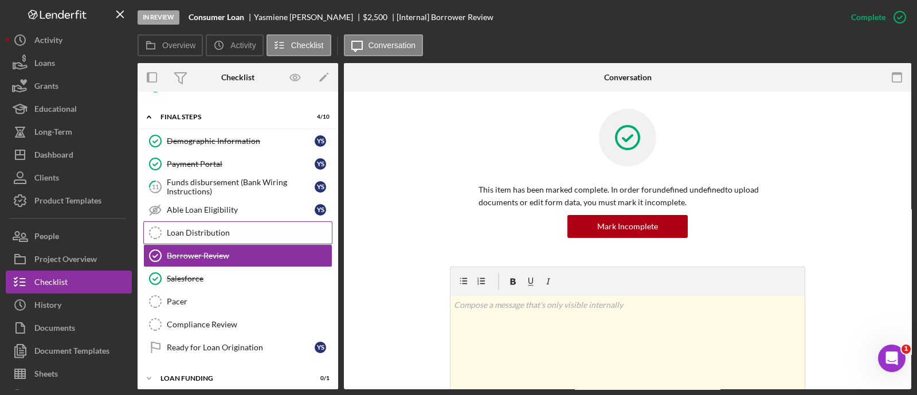
click at [253, 235] on link "Loan Distribution Loan Distribution" at bounding box center [237, 232] width 189 height 23
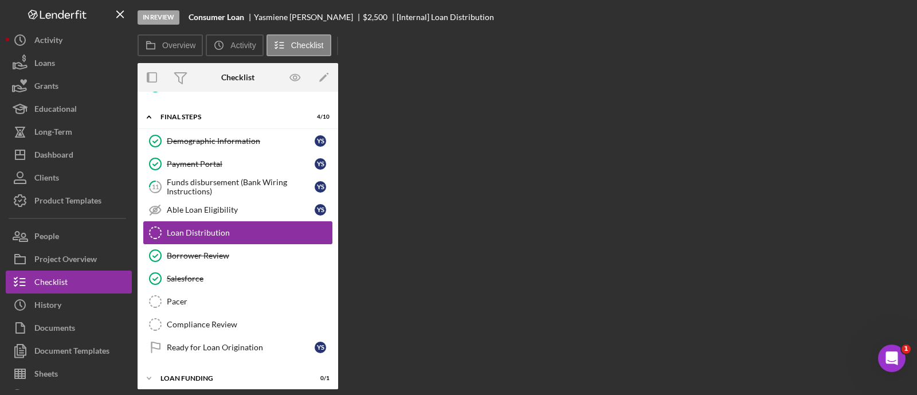
click at [253, 235] on link "Loan Distribution Loan Distribution" at bounding box center [237, 232] width 189 height 23
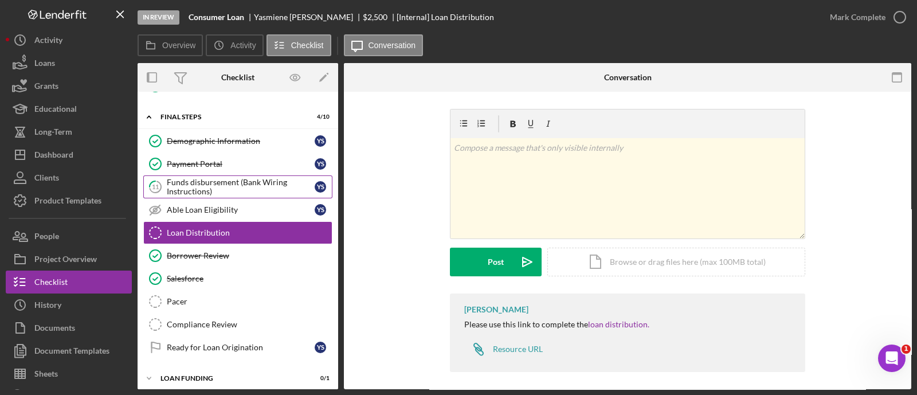
click at [233, 179] on div "Funds disbursement (Bank Wiring Instructions)" at bounding box center [241, 187] width 148 height 18
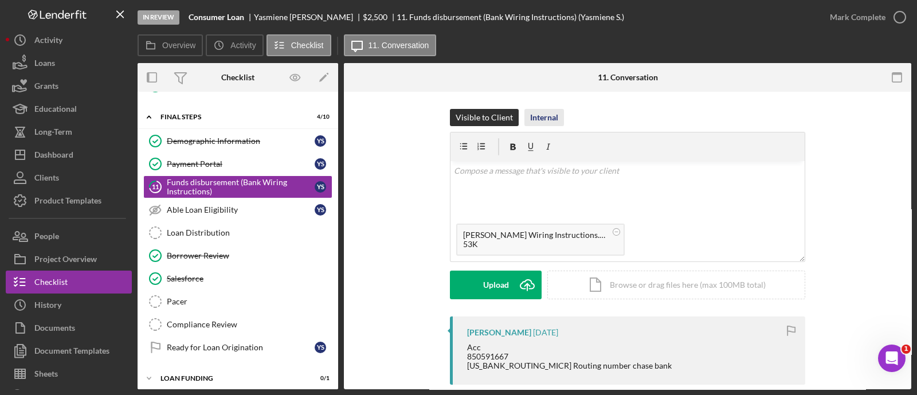
click at [540, 116] on div "Internal" at bounding box center [544, 117] width 28 height 17
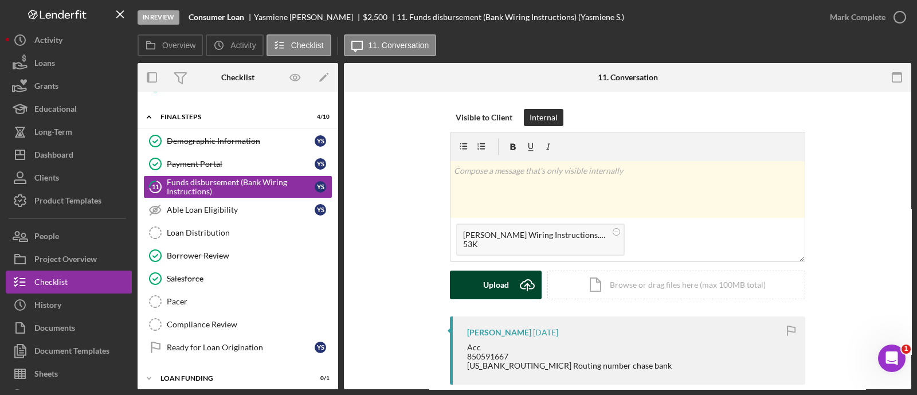
click at [509, 280] on button "Upload Icon/Upload" at bounding box center [496, 284] width 92 height 29
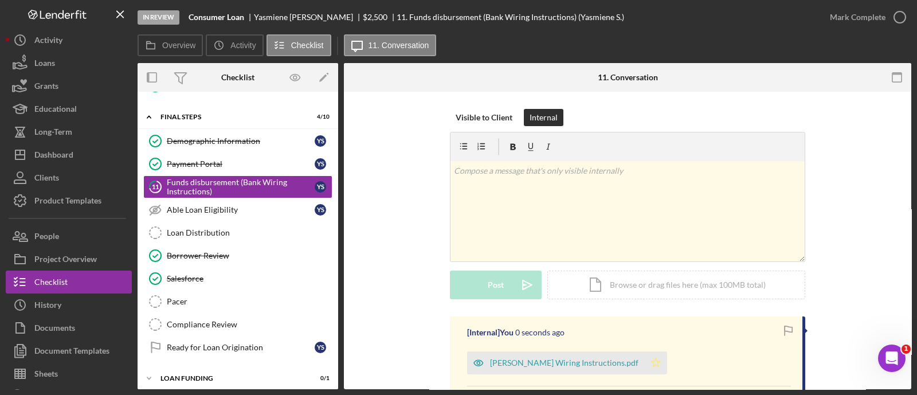
click at [651, 364] on polygon "button" at bounding box center [656, 362] width 10 height 9
click at [842, 22] on div "Mark Complete" at bounding box center [858, 17] width 56 height 23
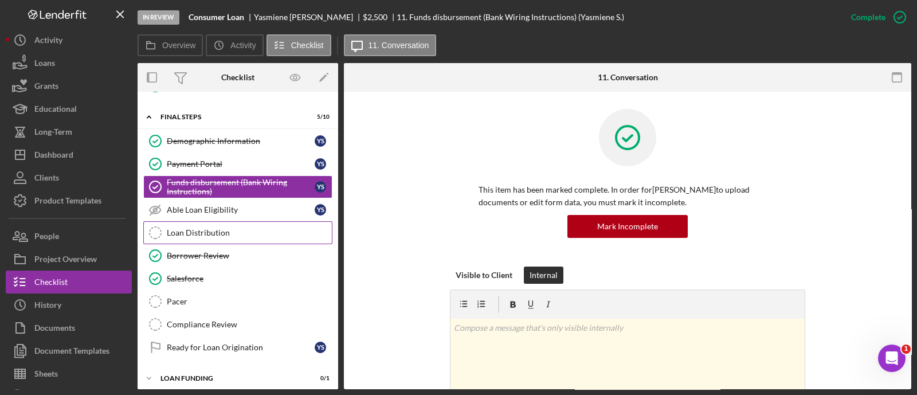
click at [244, 228] on div "Loan Distribution" at bounding box center [249, 232] width 165 height 9
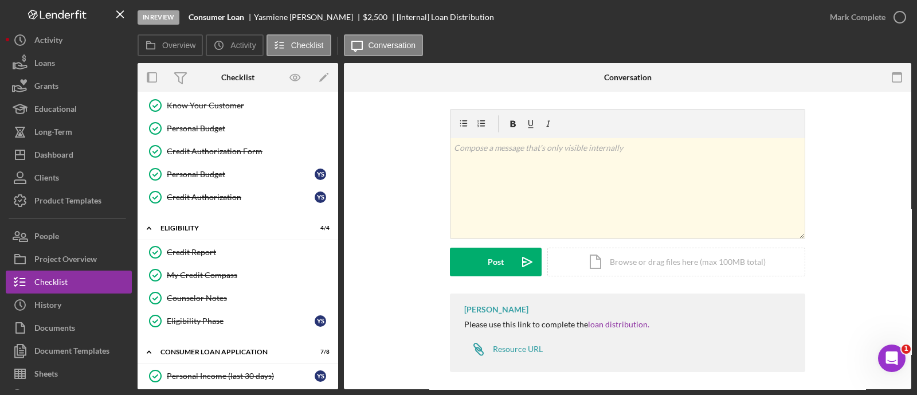
scroll to position [97, 0]
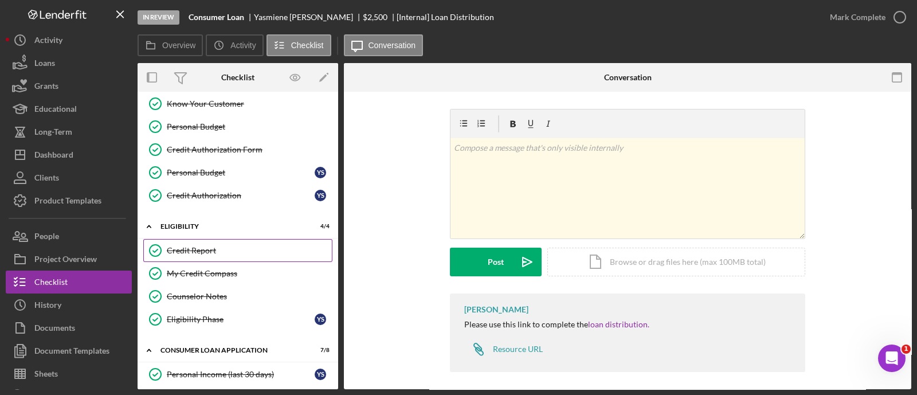
click at [234, 246] on div "Credit Report" at bounding box center [249, 250] width 165 height 9
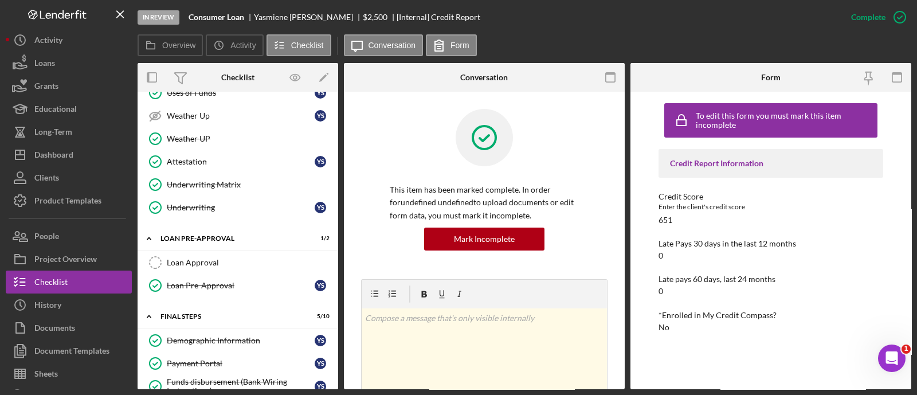
scroll to position [532, 0]
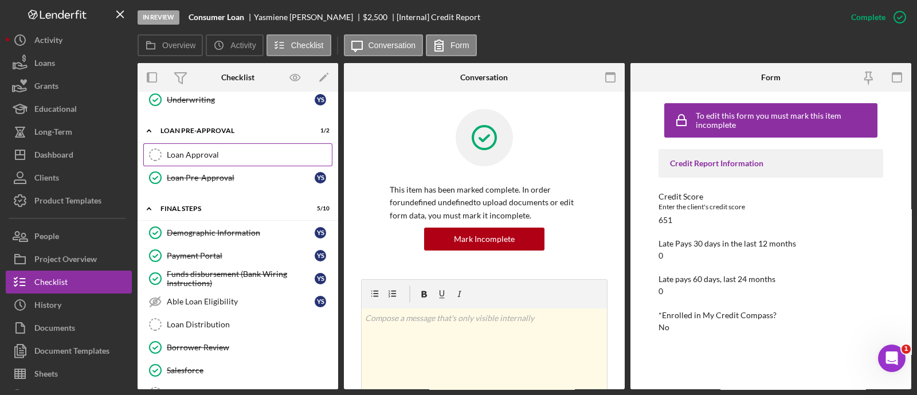
click at [215, 150] on div "Loan Approval" at bounding box center [249, 154] width 165 height 9
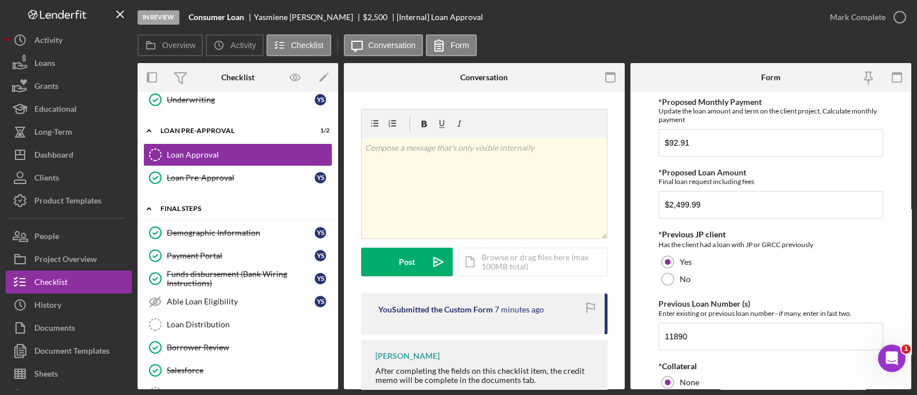
scroll to position [624, 0]
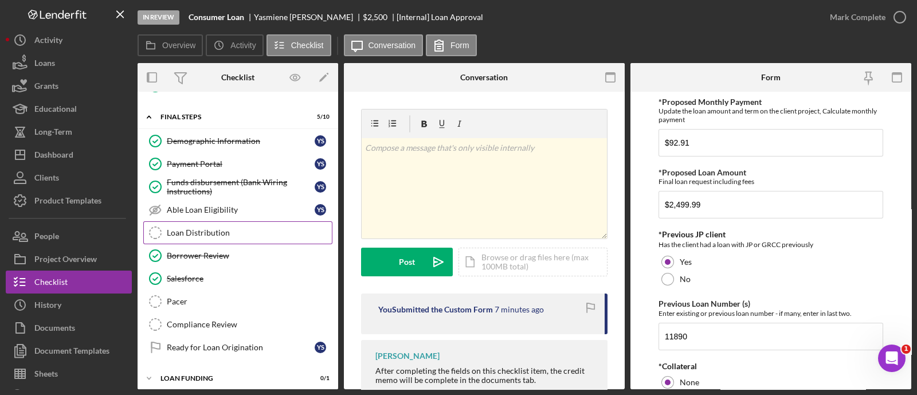
click at [219, 230] on div "Loan Distribution" at bounding box center [249, 232] width 165 height 9
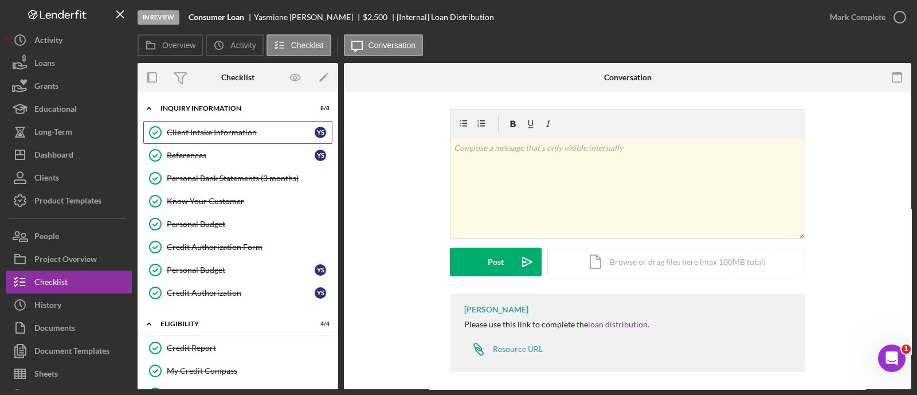
click at [206, 135] on div "Client Intake Information" at bounding box center [241, 132] width 148 height 9
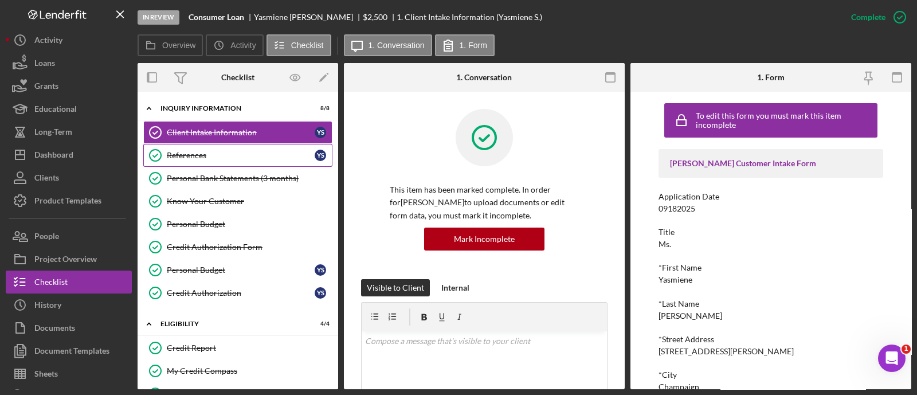
click at [198, 156] on div "References" at bounding box center [241, 155] width 148 height 9
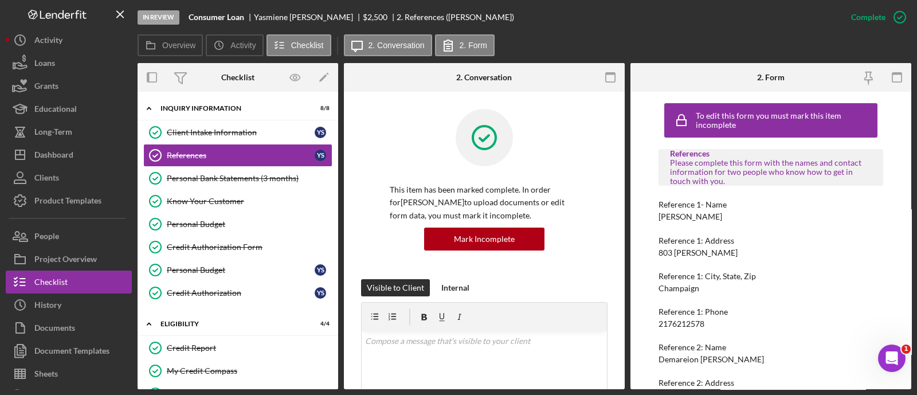
scroll to position [99, 0]
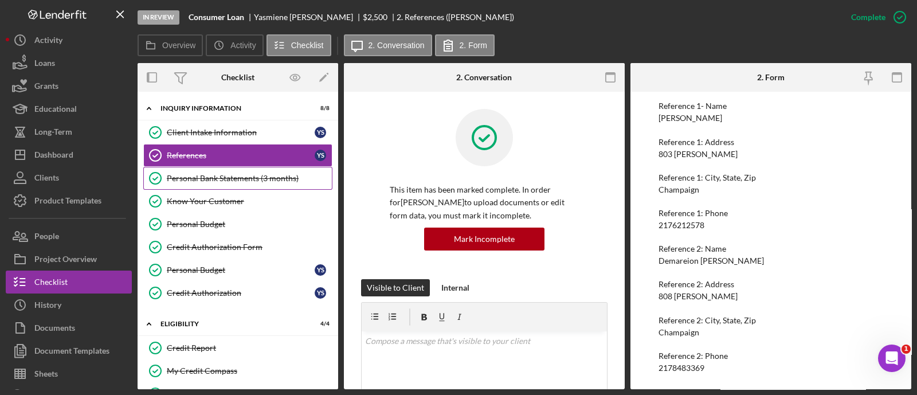
click at [232, 186] on link "Personal Bank Statements (3 months) Personal Bank Statements (3 months)" at bounding box center [237, 178] width 189 height 23
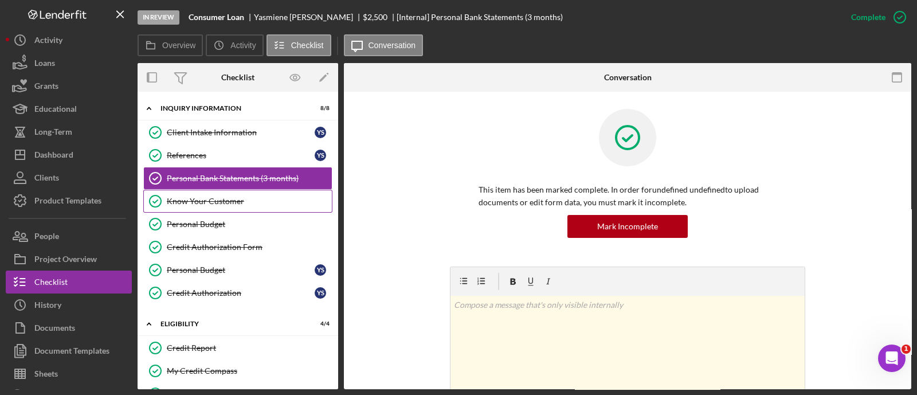
click at [215, 197] on div "Know Your Customer" at bounding box center [249, 201] width 165 height 9
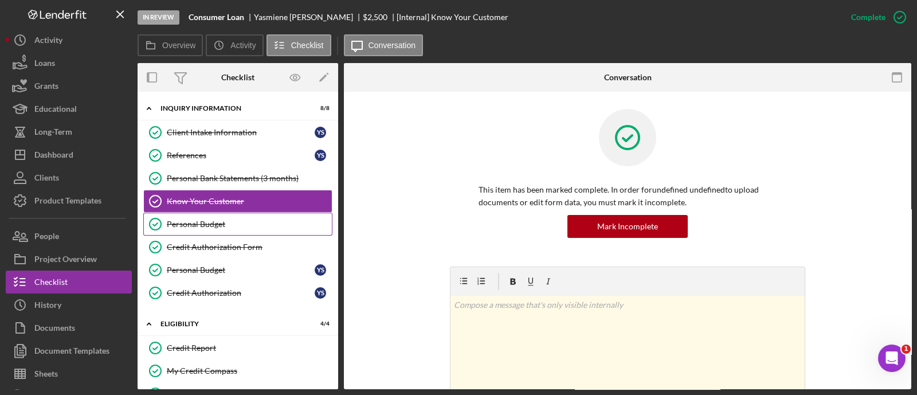
click at [209, 219] on div "Personal Budget" at bounding box center [249, 223] width 165 height 9
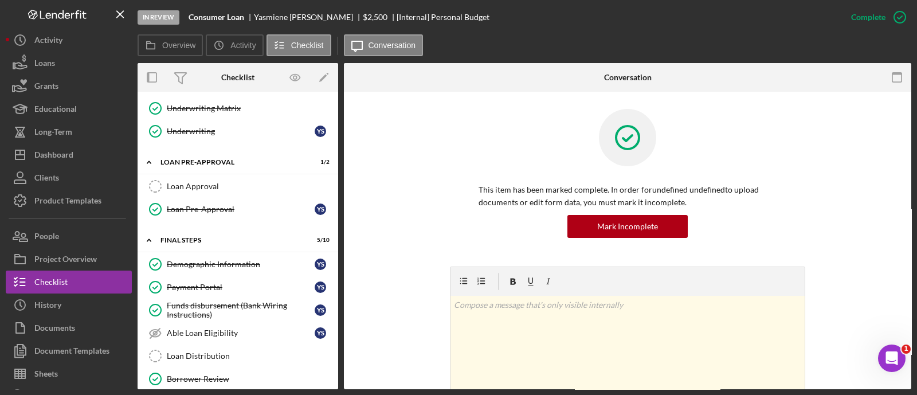
scroll to position [624, 0]
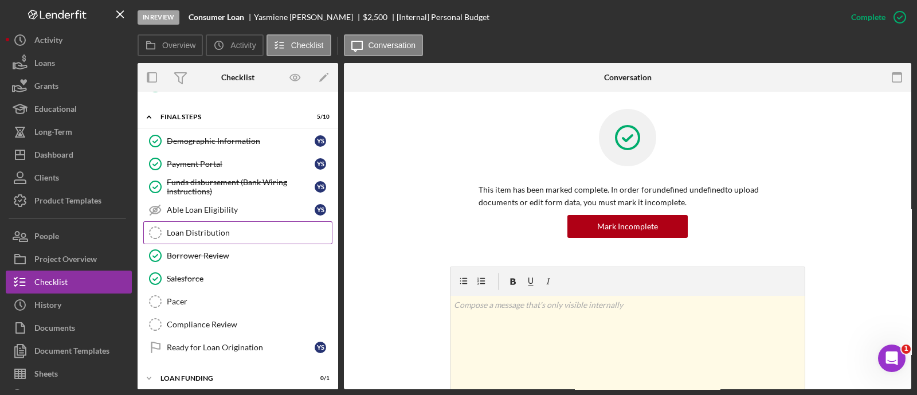
click at [199, 221] on link "Loan Distribution Loan Distribution" at bounding box center [237, 232] width 189 height 23
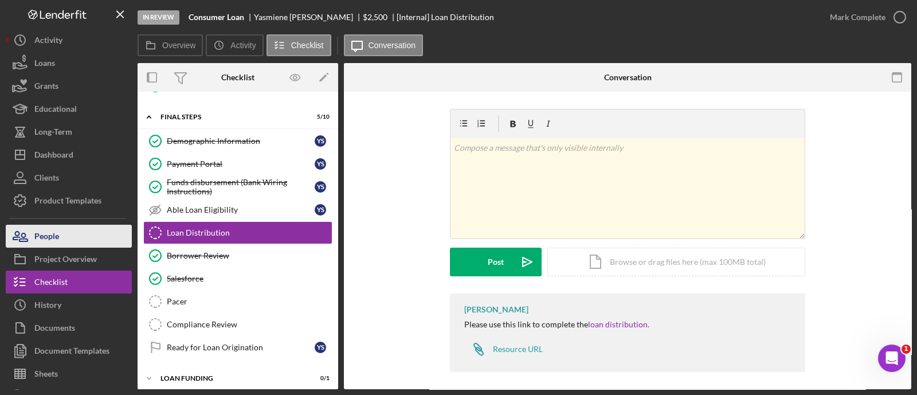
click at [60, 241] on button "People" at bounding box center [69, 236] width 126 height 23
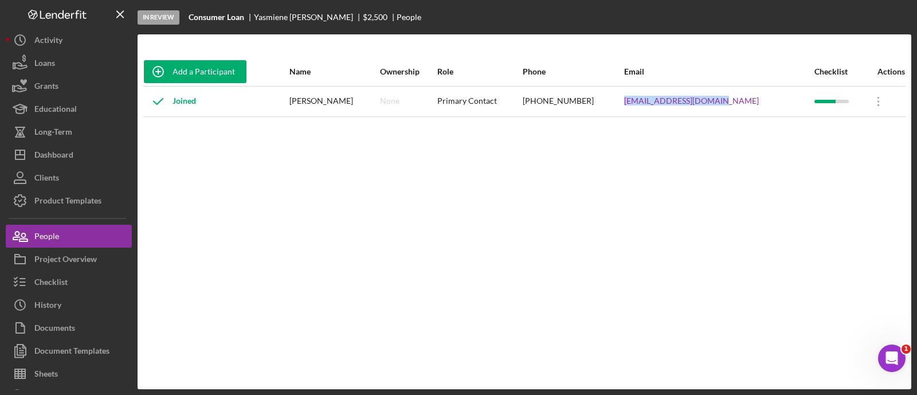
drag, startPoint x: 764, startPoint y: 99, endPoint x: 645, endPoint y: 104, distance: 119.3
click at [645, 104] on tr "Joined [PERSON_NAME] None Primary Contact [PHONE_NUMBER] [EMAIL_ADDRESS][DOMAIN…" at bounding box center [524, 101] width 762 height 30
copy tr "[EMAIL_ADDRESS][DOMAIN_NAME]"
click at [89, 278] on button "Checklist" at bounding box center [69, 281] width 126 height 23
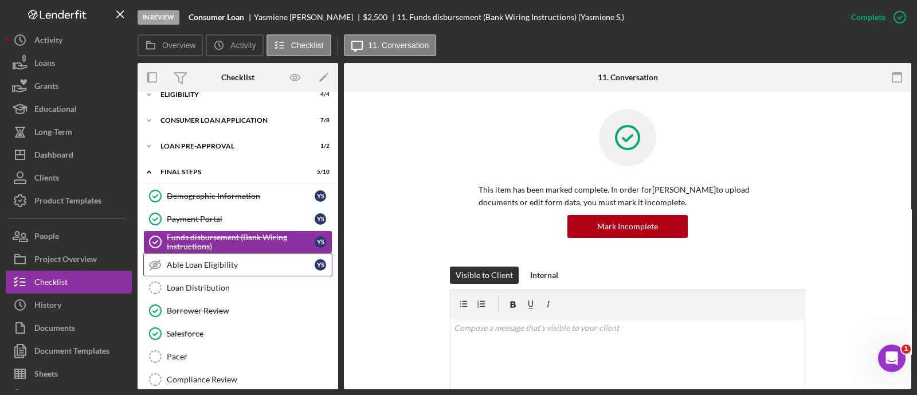
scroll to position [99, 0]
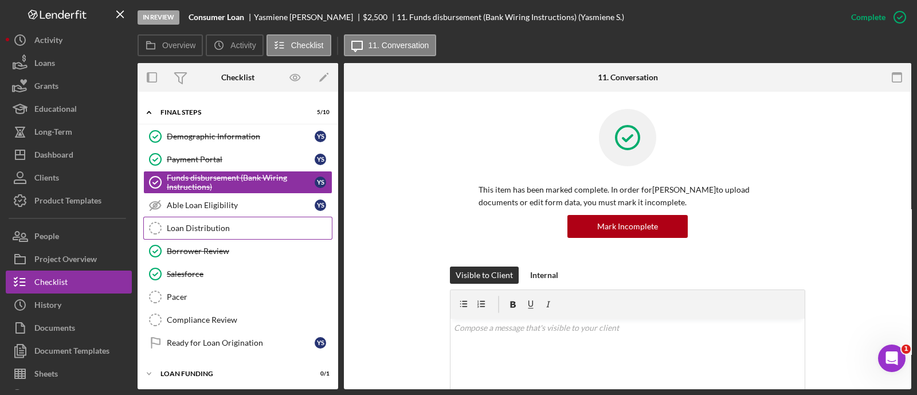
click at [228, 227] on div "Loan Distribution" at bounding box center [249, 227] width 165 height 9
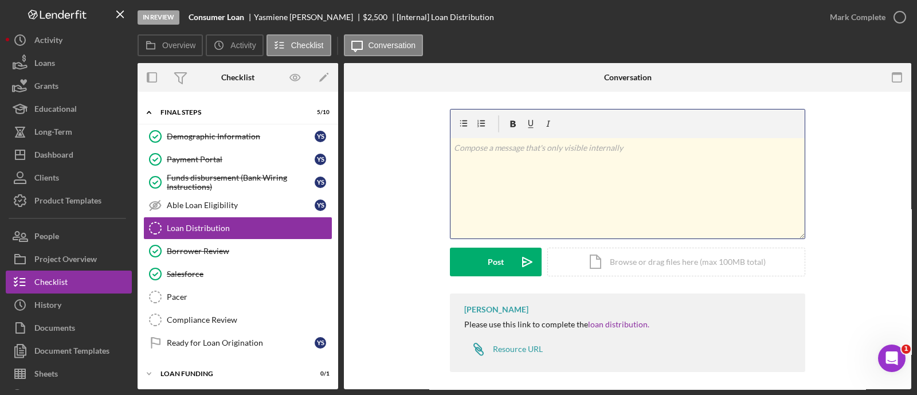
click at [508, 179] on div "v Color teal Color pink Remove color Add row above Add row below Add column bef…" at bounding box center [627, 188] width 354 height 100
click at [396, 189] on div "v Color teal Color pink Remove color Add row above Add row below Add column bef…" at bounding box center [627, 200] width 533 height 183
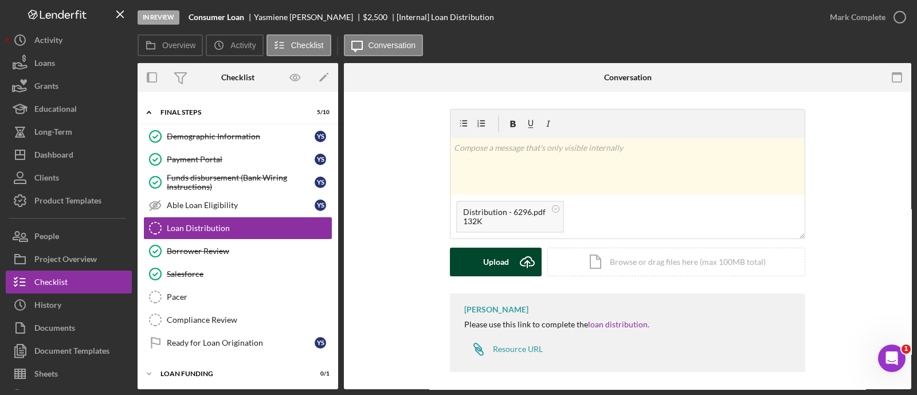
click at [501, 273] on div "Upload" at bounding box center [496, 262] width 26 height 29
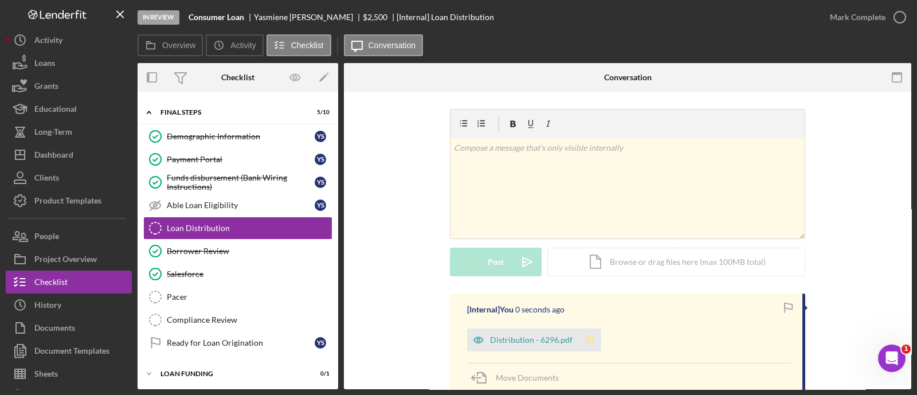
click at [592, 344] on icon "Icon/Star" at bounding box center [589, 339] width 23 height 23
click at [836, 13] on div "Mark Complete" at bounding box center [858, 17] width 56 height 23
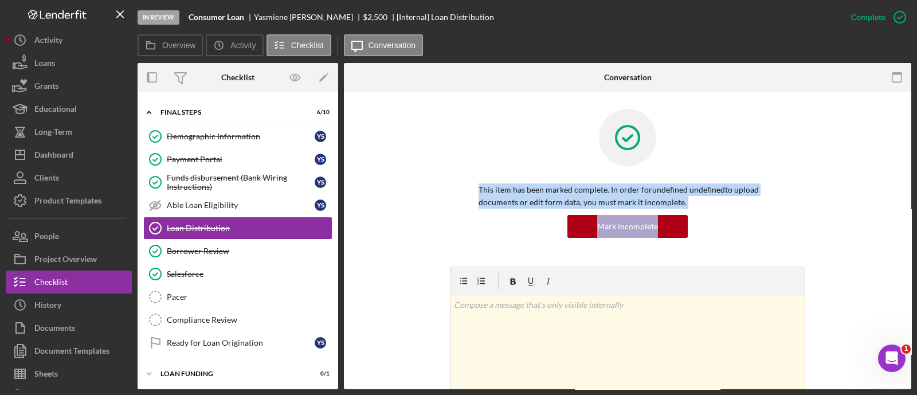
click at [430, 215] on div "This item has been marked complete. In order for undefined undefined to upload …" at bounding box center [627, 188] width 533 height 158
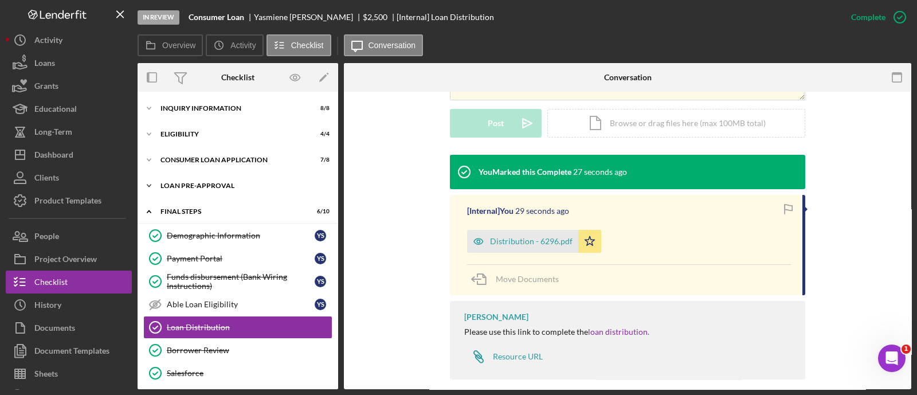
click at [228, 184] on div "Loan Pre-Approval" at bounding box center [241, 185] width 163 height 7
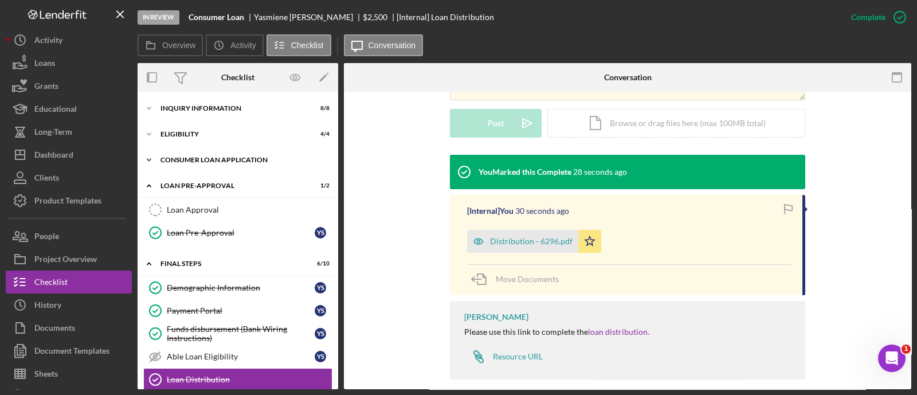
click at [223, 164] on div "Icon/Expander Consumer Loan Application 7 / 8" at bounding box center [238, 159] width 201 height 23
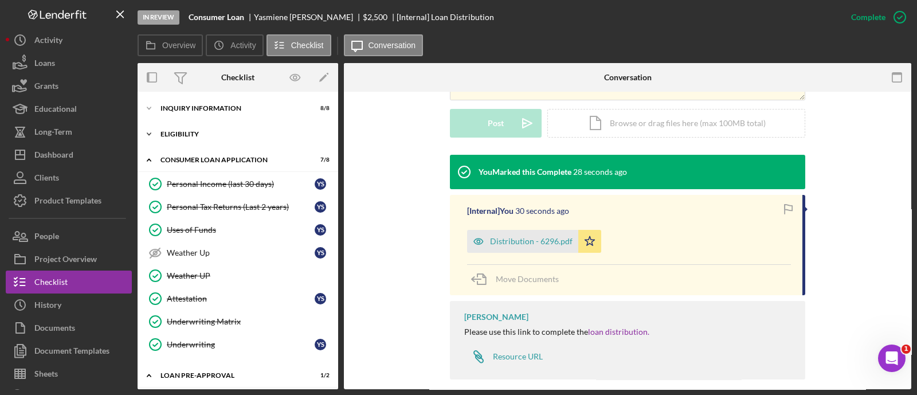
click at [207, 135] on div "Eligibility" at bounding box center [241, 134] width 163 height 7
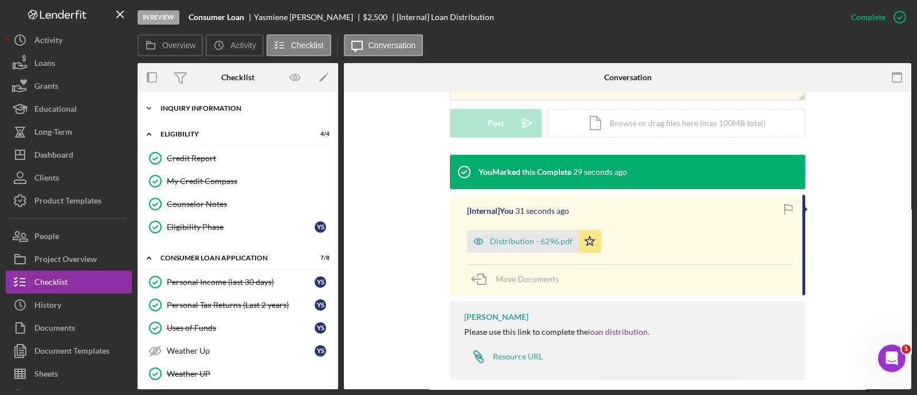
click at [206, 109] on div "Inquiry Information" at bounding box center [241, 108] width 163 height 7
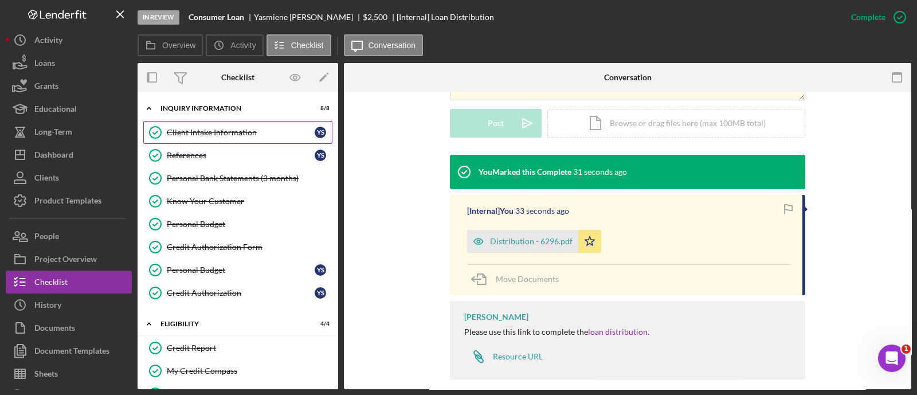
click at [219, 138] on link "Client Intake Information Client Intake Information Y S" at bounding box center [237, 132] width 189 height 23
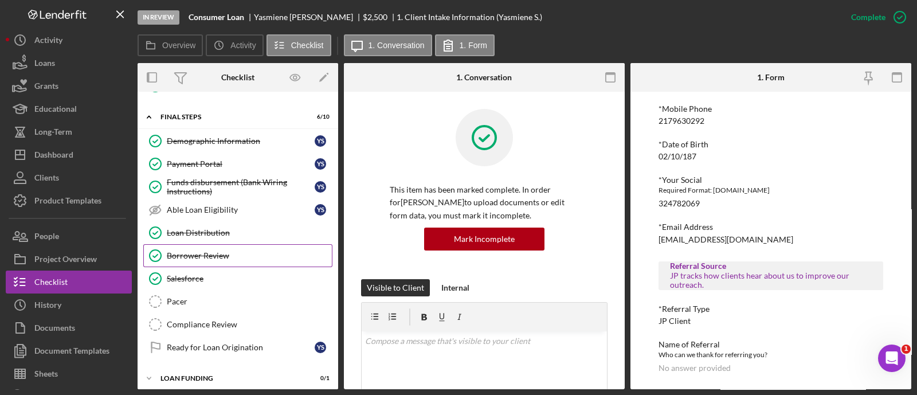
scroll to position [492, 0]
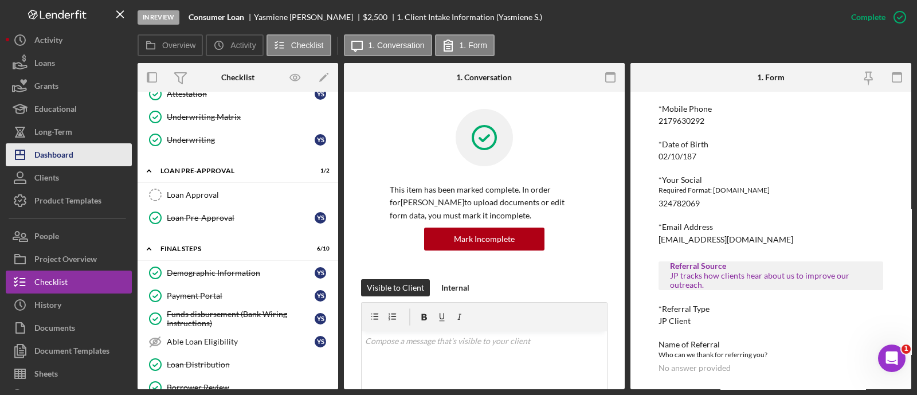
click at [103, 158] on button "Icon/Dashboard Dashboard" at bounding box center [69, 154] width 126 height 23
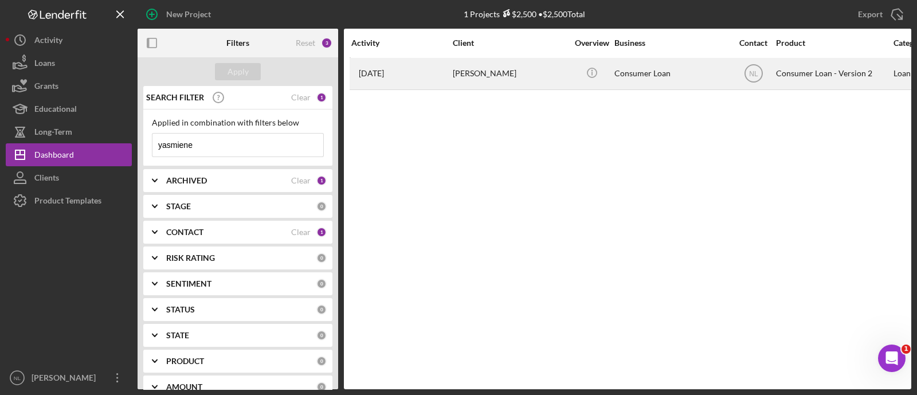
click at [453, 78] on div "[PERSON_NAME]" at bounding box center [510, 73] width 115 height 30
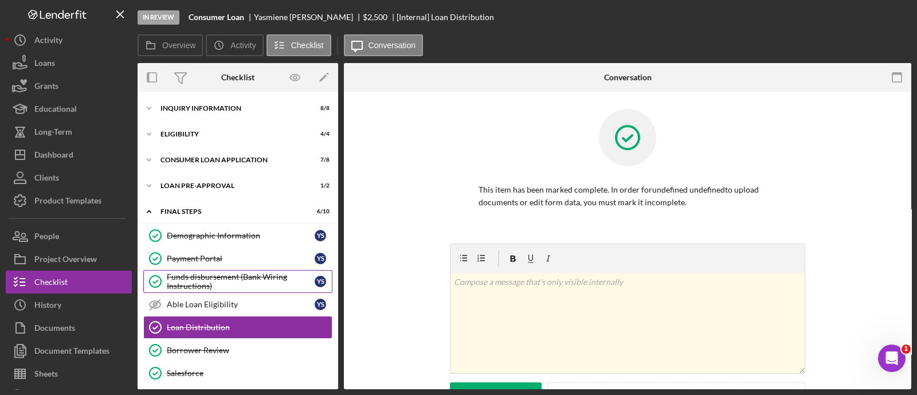
scroll to position [85, 0]
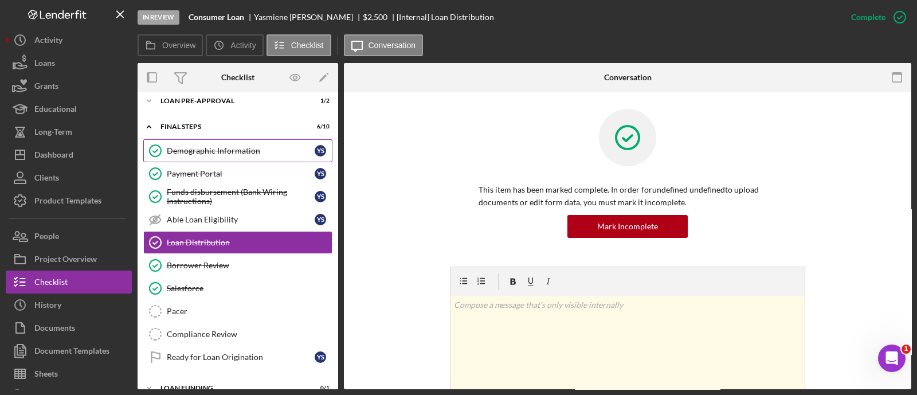
click at [217, 147] on div "Demographic Information" at bounding box center [241, 150] width 148 height 9
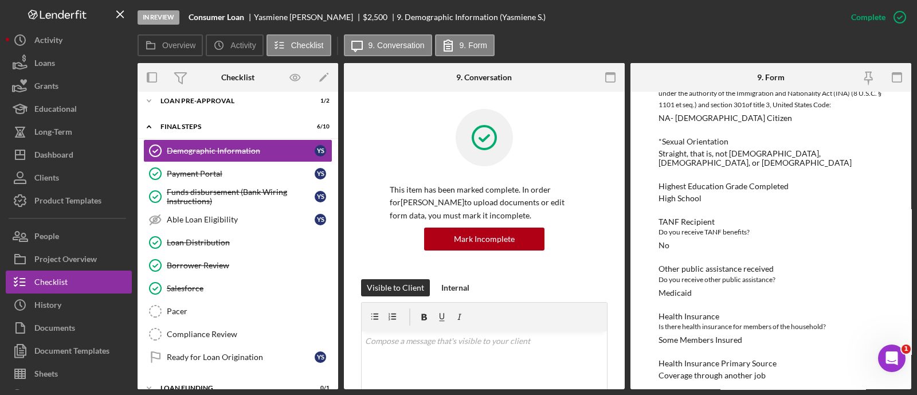
scroll to position [814, 0]
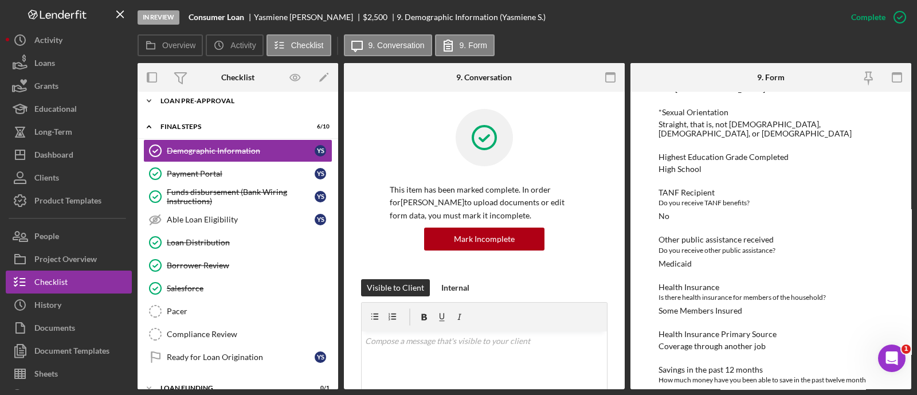
click at [193, 93] on div "Icon/Expander Loan Pre-Approval 1 / 2" at bounding box center [238, 100] width 201 height 23
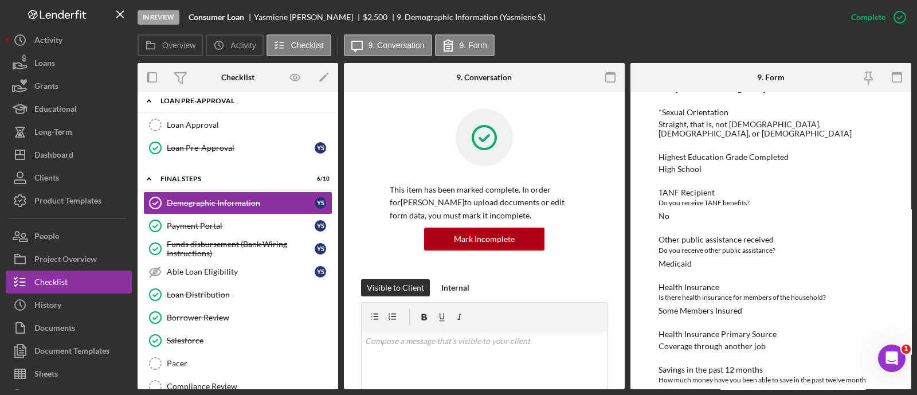
scroll to position [0, 0]
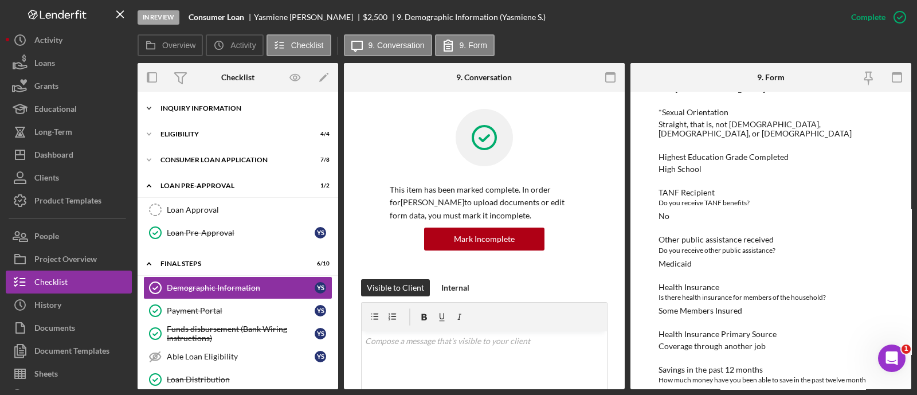
click at [192, 104] on div "Icon/Expander Inquiry Information 8 / 8" at bounding box center [238, 108] width 201 height 23
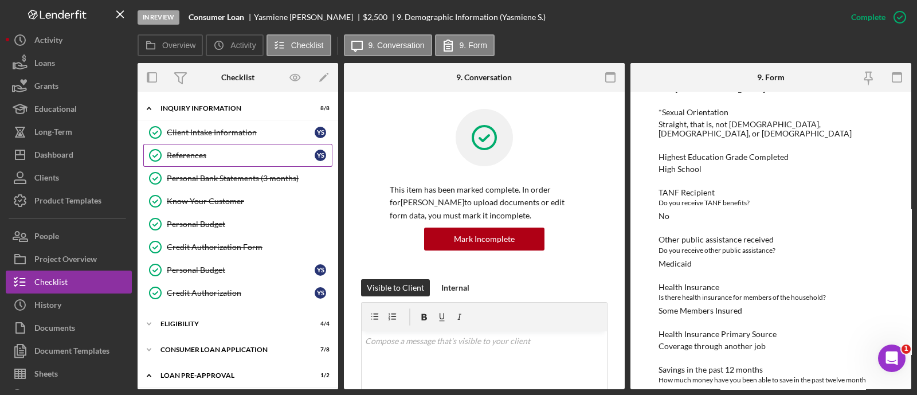
click at [232, 160] on link "References References Y S" at bounding box center [237, 155] width 189 height 23
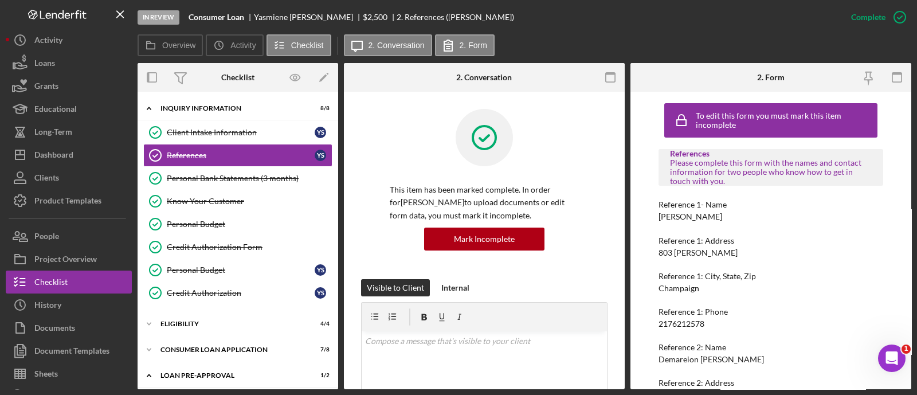
scroll to position [99, 0]
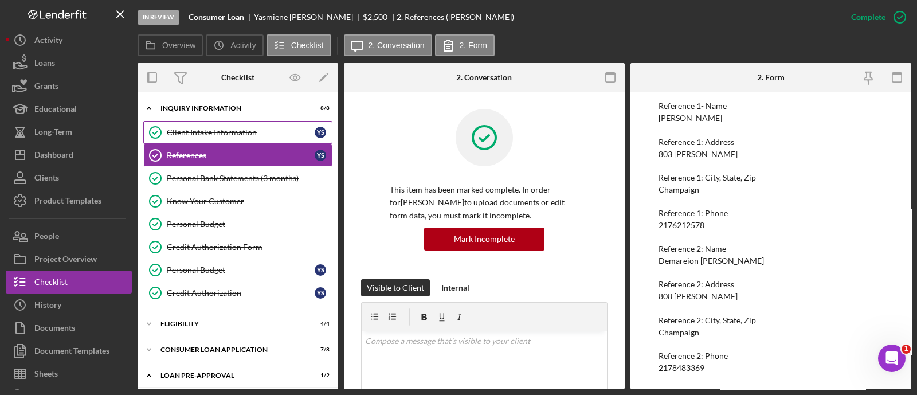
click at [236, 130] on div "Client Intake Information" at bounding box center [241, 132] width 148 height 9
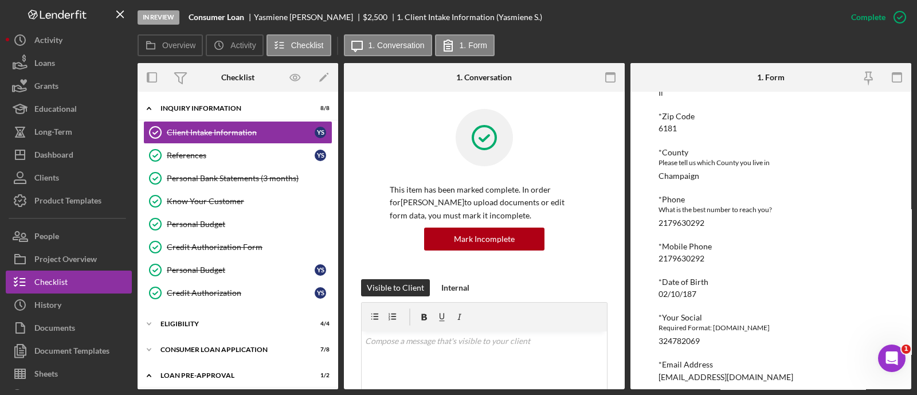
scroll to position [467, 0]
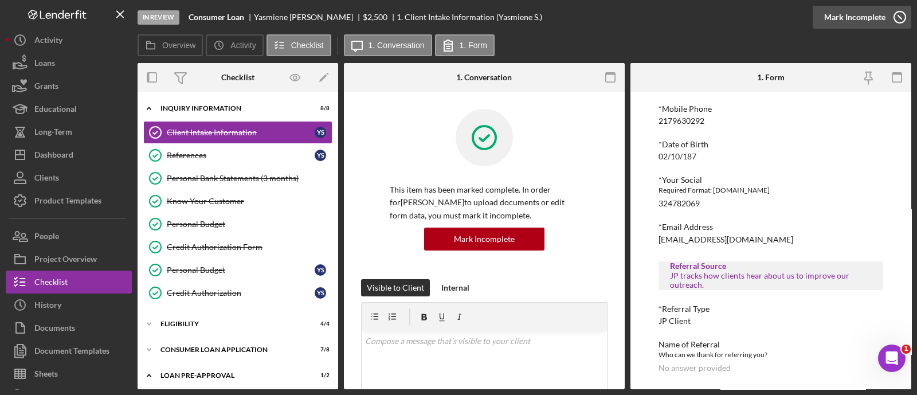
click at [861, 23] on div "Mark Incomplete" at bounding box center [854, 17] width 61 height 23
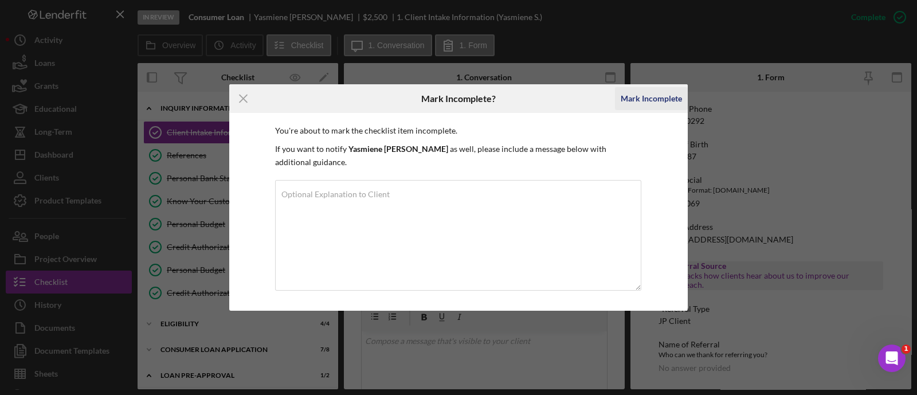
click at [639, 110] on div "Mark Incomplete" at bounding box center [651, 98] width 61 height 23
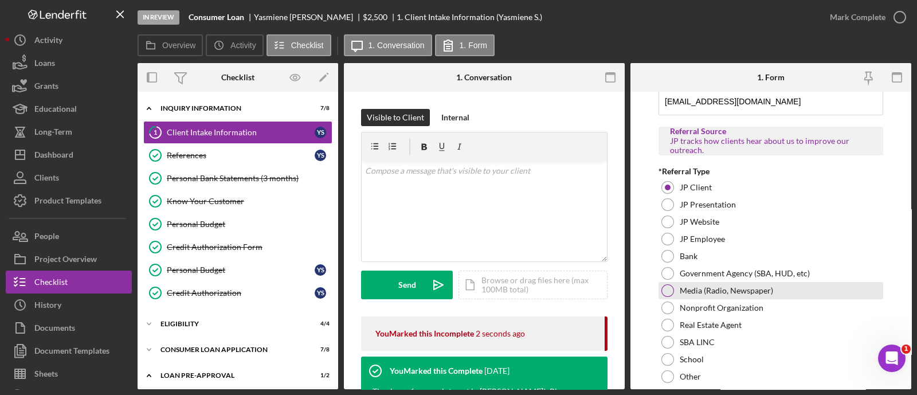
scroll to position [902, 0]
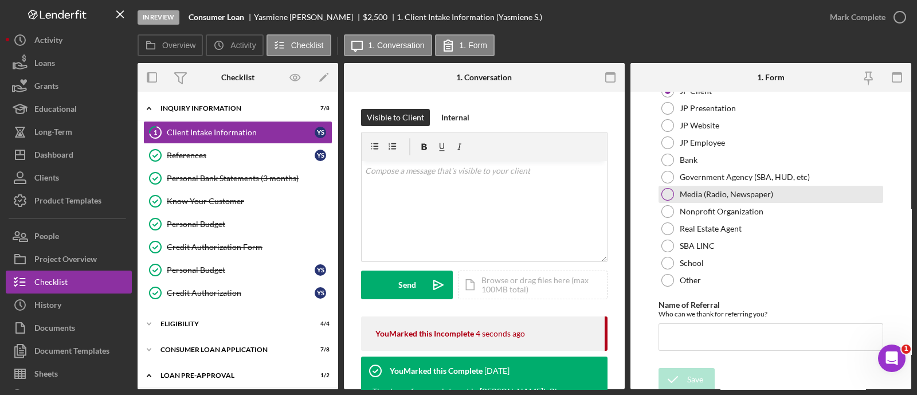
click at [673, 192] on div at bounding box center [667, 194] width 13 height 13
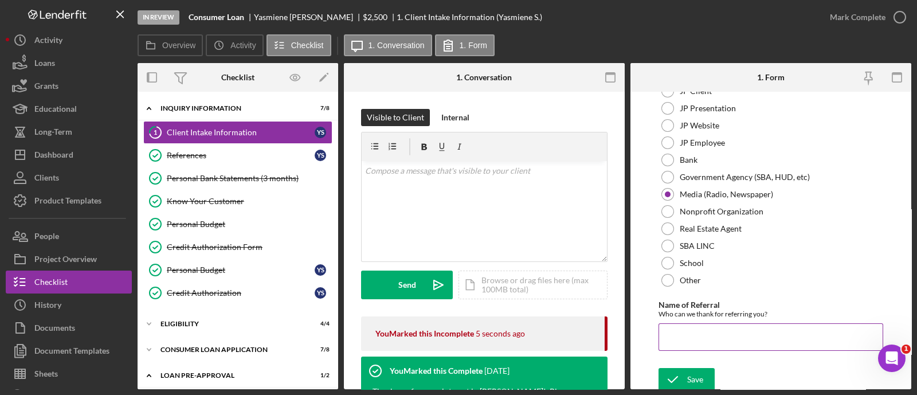
click at [690, 325] on input "Name of Referral" at bounding box center [770, 337] width 225 height 28
type input "Facebook"
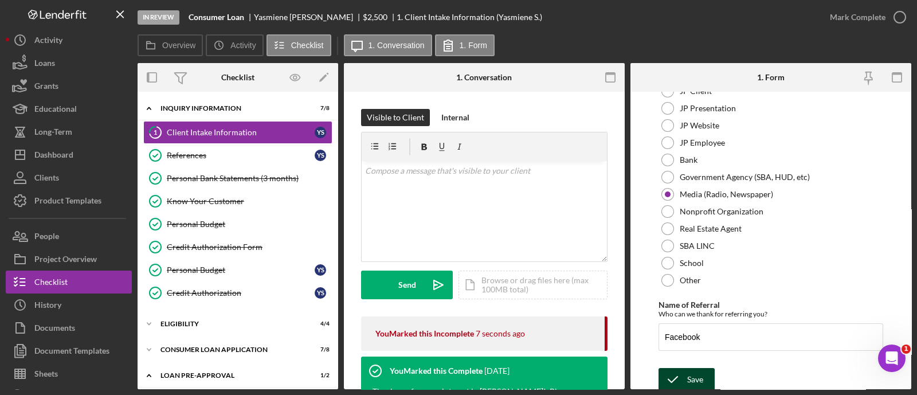
click at [676, 371] on icon "submit" at bounding box center [672, 379] width 29 height 29
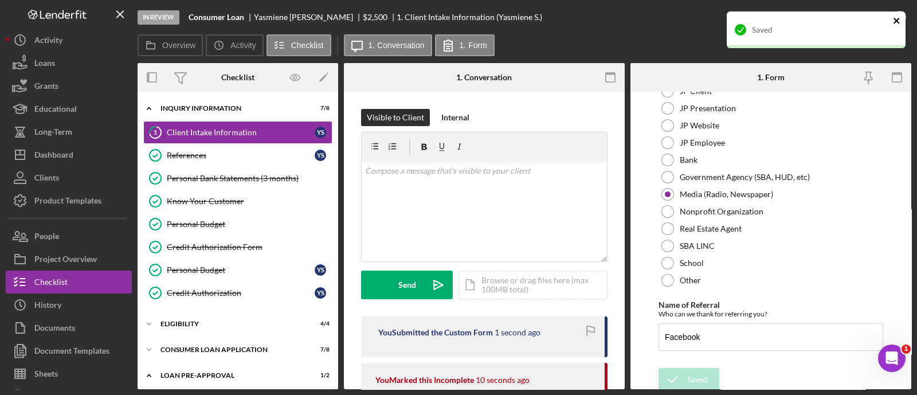
click at [897, 21] on icon "close" at bounding box center [896, 21] width 6 height 6
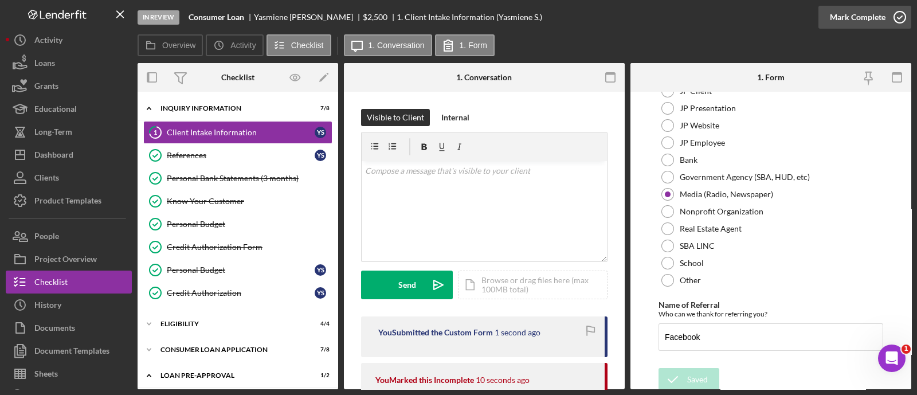
click at [871, 24] on div "Mark Complete" at bounding box center [858, 17] width 56 height 23
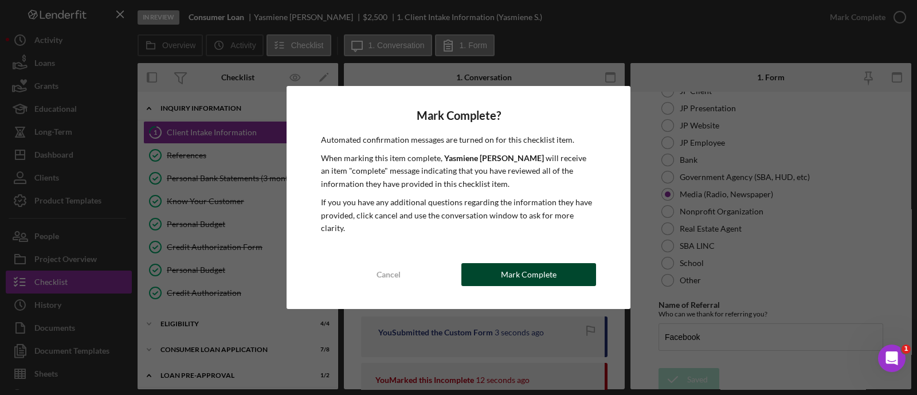
click at [498, 265] on button "Mark Complete" at bounding box center [528, 274] width 135 height 23
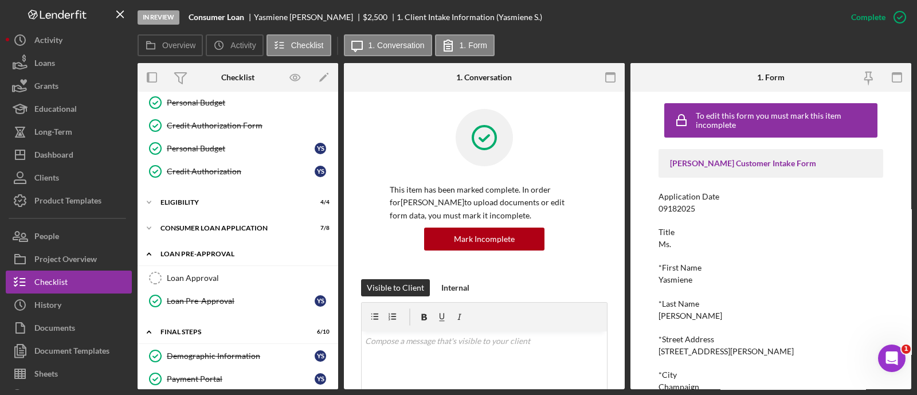
scroll to position [123, 0]
click at [201, 223] on div "Consumer Loan Application" at bounding box center [241, 226] width 163 height 7
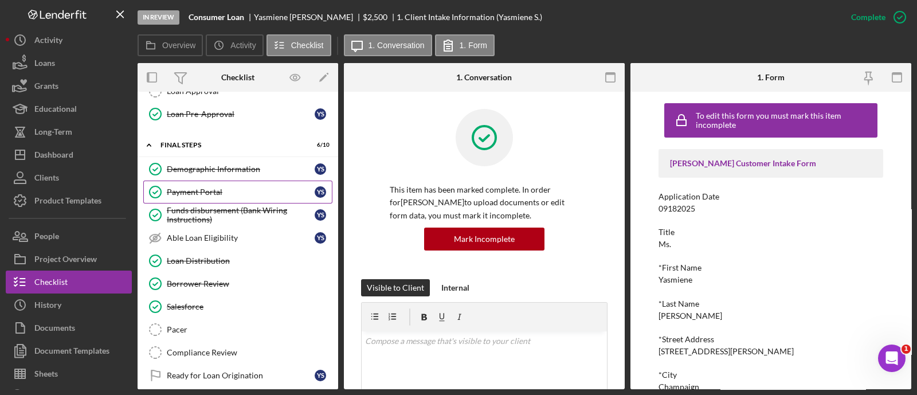
scroll to position [501, 0]
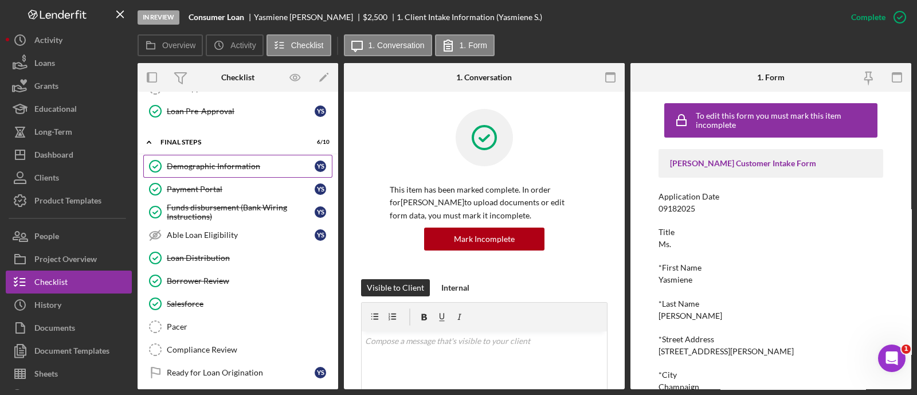
click at [231, 164] on div "Demographic Information" at bounding box center [241, 166] width 148 height 9
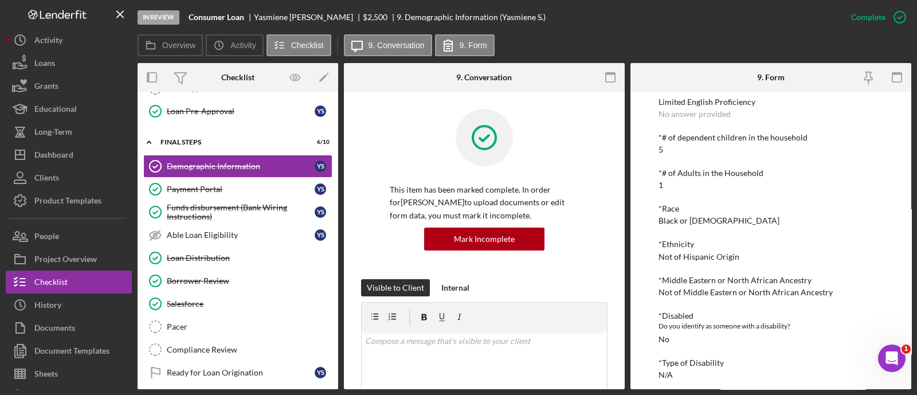
scroll to position [299, 0]
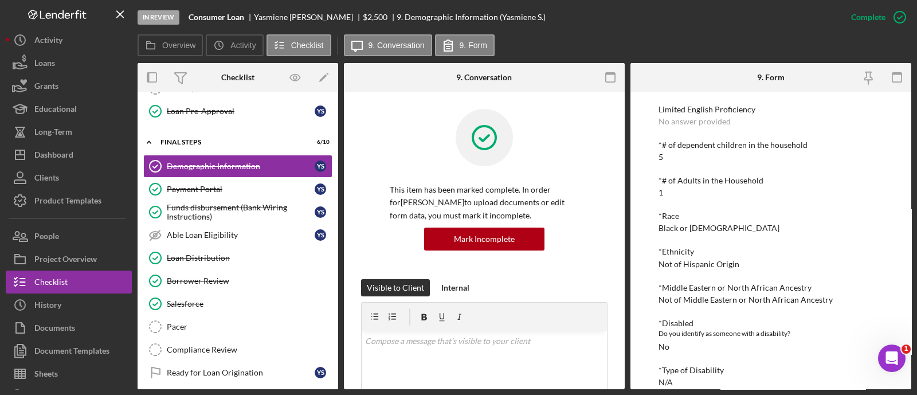
click at [514, 120] on div at bounding box center [484, 146] width 189 height 74
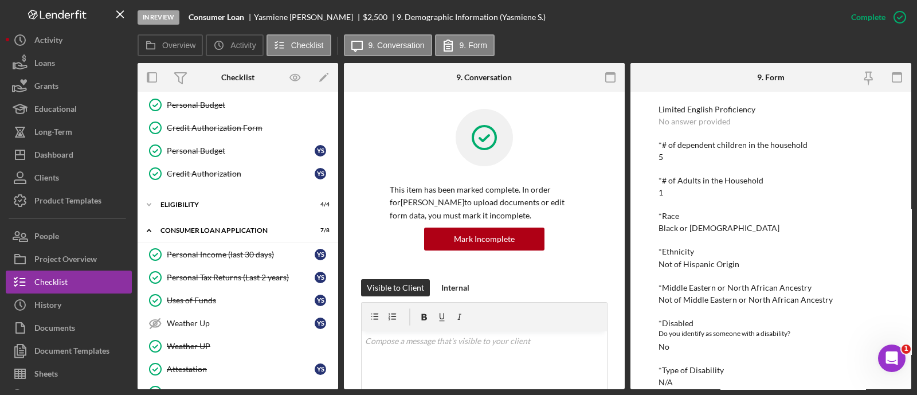
scroll to position [117, 0]
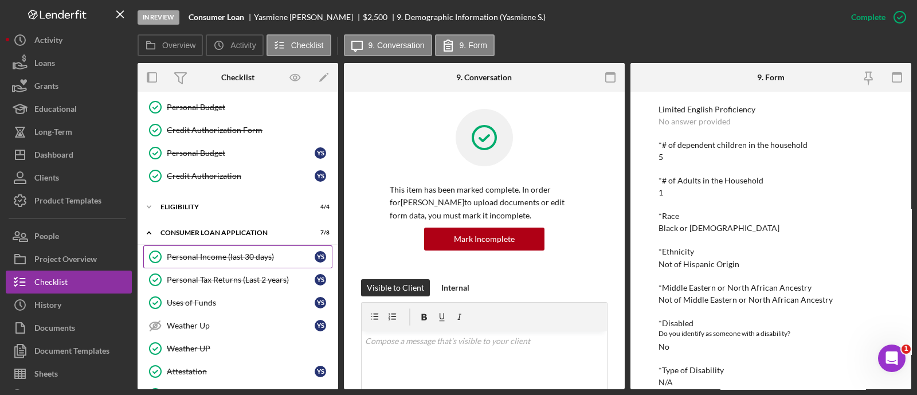
click at [241, 261] on link "Personal Income (last 30 days) Personal Income (last 30 days) Y S" at bounding box center [237, 256] width 189 height 23
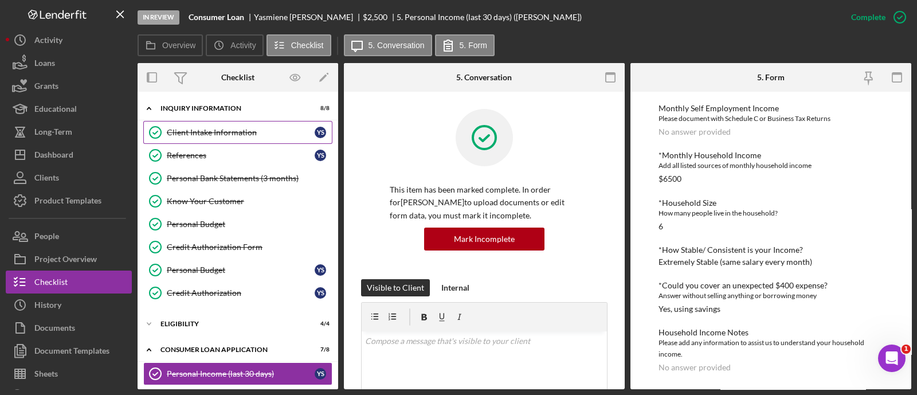
click at [203, 142] on link "Client Intake Information Client Intake Information Y S" at bounding box center [237, 132] width 189 height 23
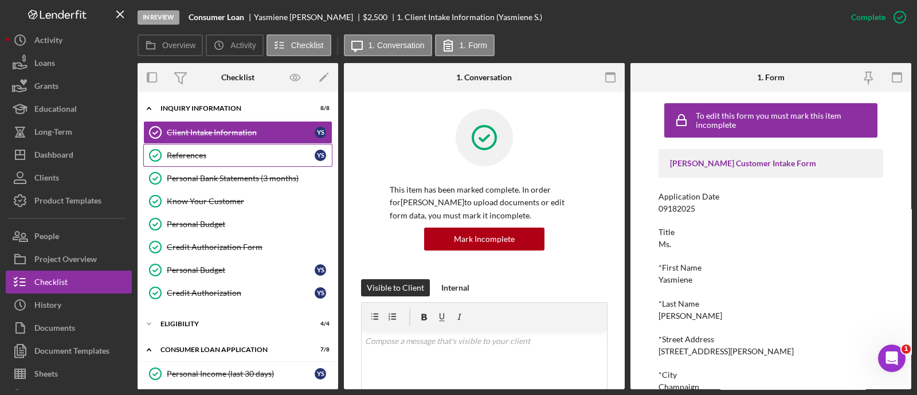
click at [198, 150] on link "References References Y S" at bounding box center [237, 155] width 189 height 23
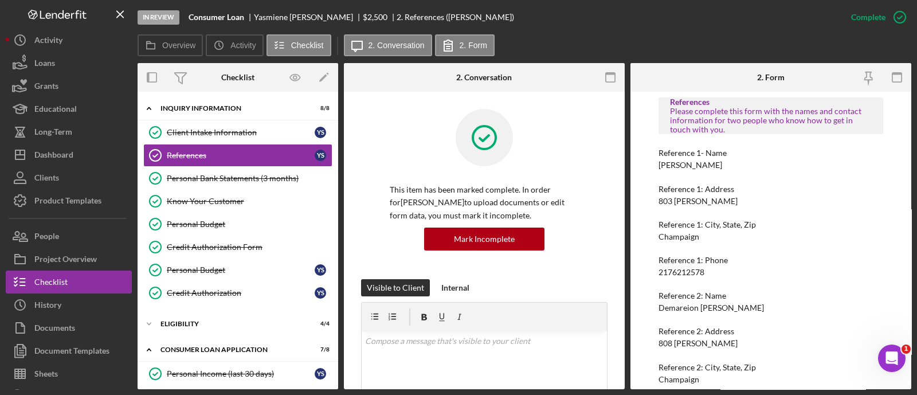
scroll to position [57, 0]
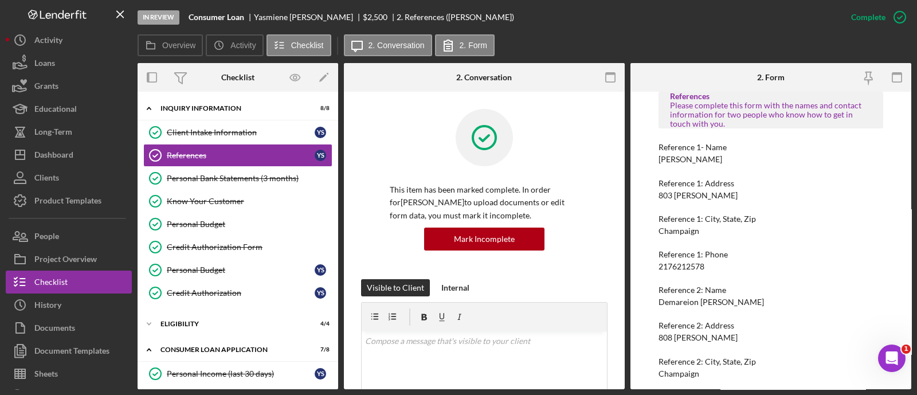
click at [680, 266] on div "2176212578" at bounding box center [681, 266] width 46 height 9
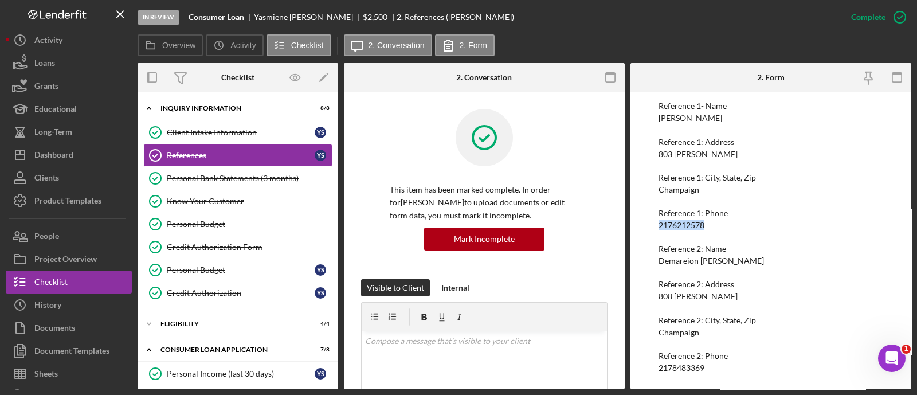
click at [691, 365] on div "2178483369" at bounding box center [681, 367] width 46 height 9
click at [714, 209] on div "Reference 1: Phone" at bounding box center [770, 213] width 225 height 9
click at [208, 328] on div "Icon/Expander Eligibility 4 / 4" at bounding box center [238, 323] width 201 height 23
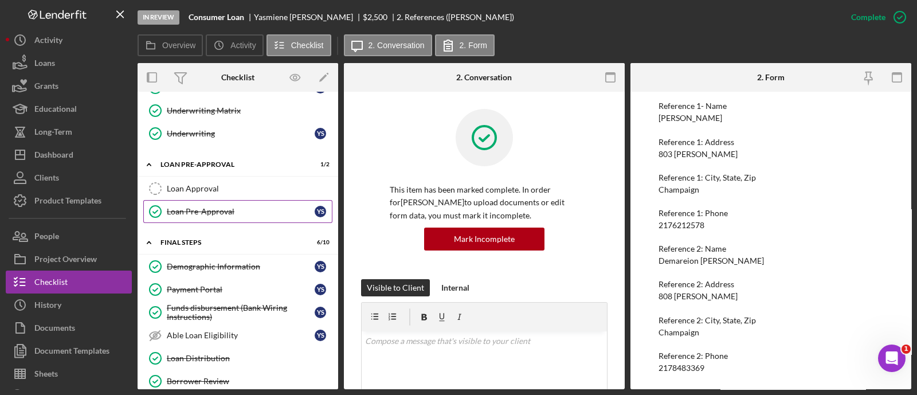
scroll to position [488, 0]
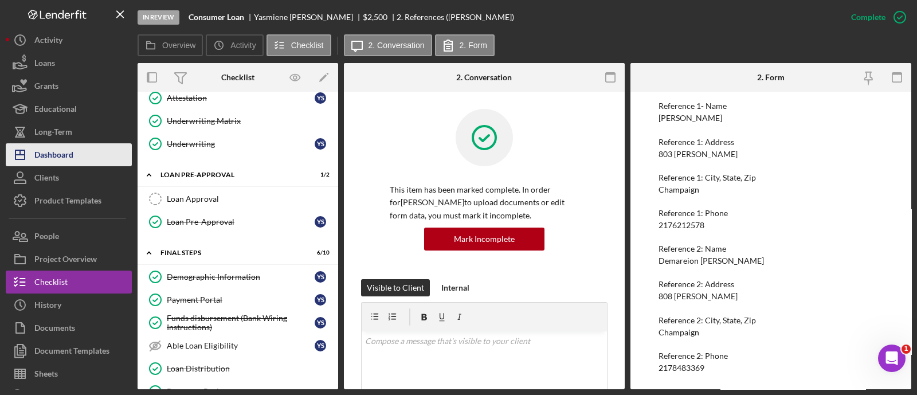
click at [83, 145] on button "Icon/Dashboard Dashboard" at bounding box center [69, 154] width 126 height 23
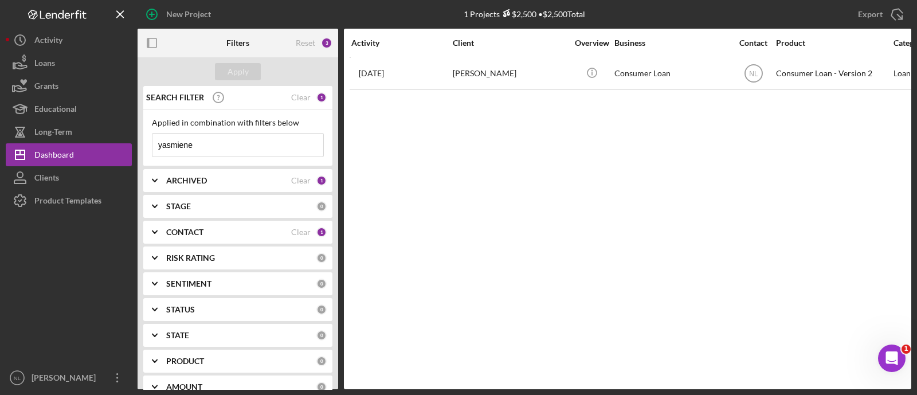
click at [190, 143] on input "yasmiene" at bounding box center [237, 145] width 171 height 23
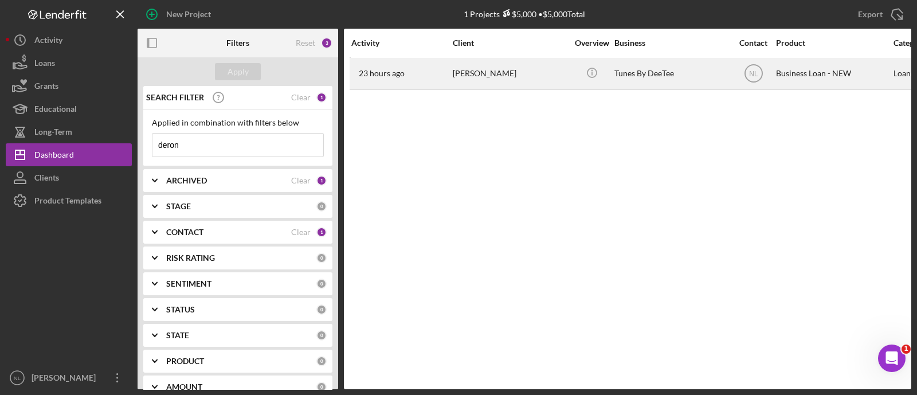
type input "deron"
click at [440, 65] on div "23 hours ago [PERSON_NAME]" at bounding box center [401, 73] width 100 height 30
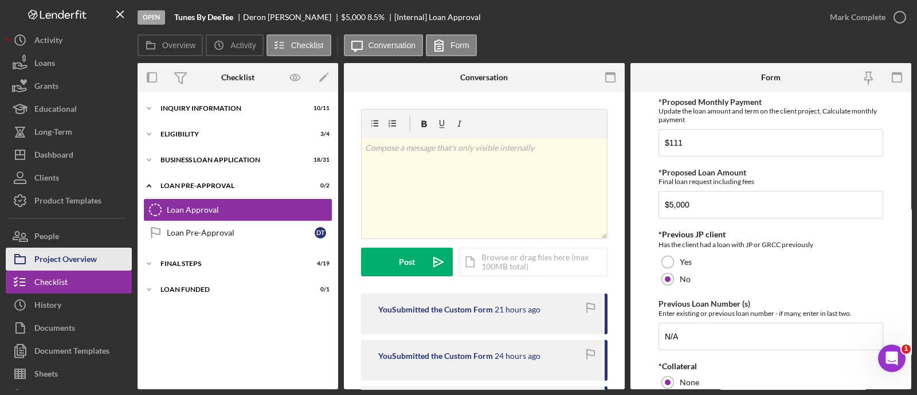
click at [79, 248] on div "Project Overview" at bounding box center [65, 261] width 62 height 26
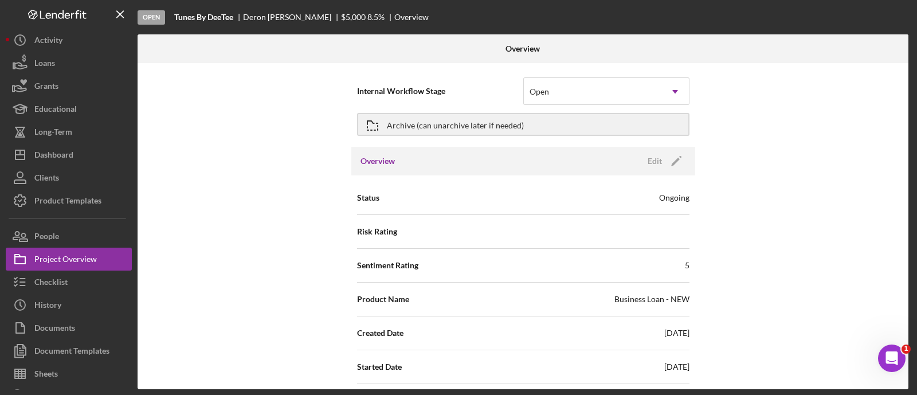
click at [576, 105] on div "Internal Workflow Stage Open Icon/Dropdown Arrow" at bounding box center [523, 91] width 332 height 29
click at [571, 100] on div "Open" at bounding box center [593, 91] width 138 height 26
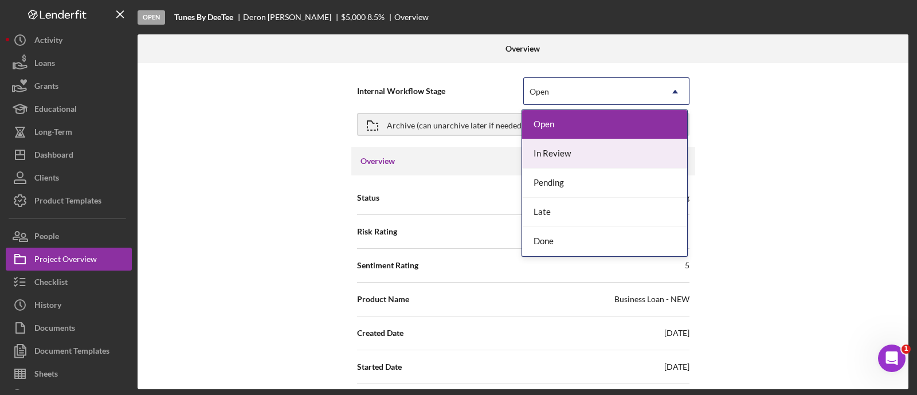
click at [571, 155] on div "In Review" at bounding box center [604, 153] width 165 height 29
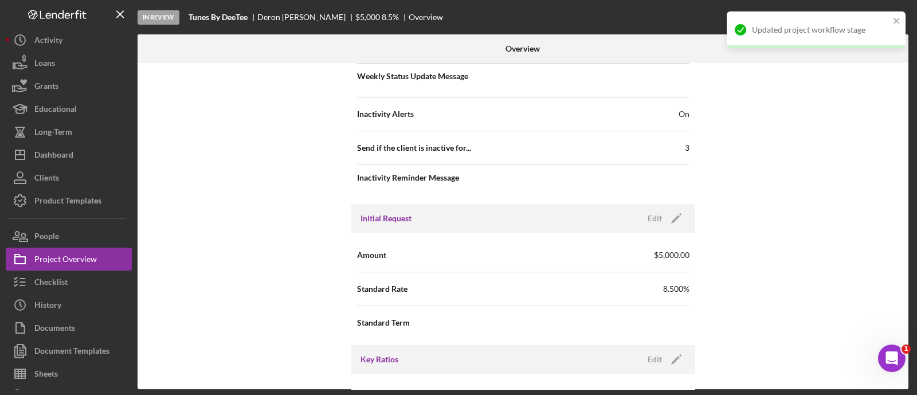
scroll to position [525, 0]
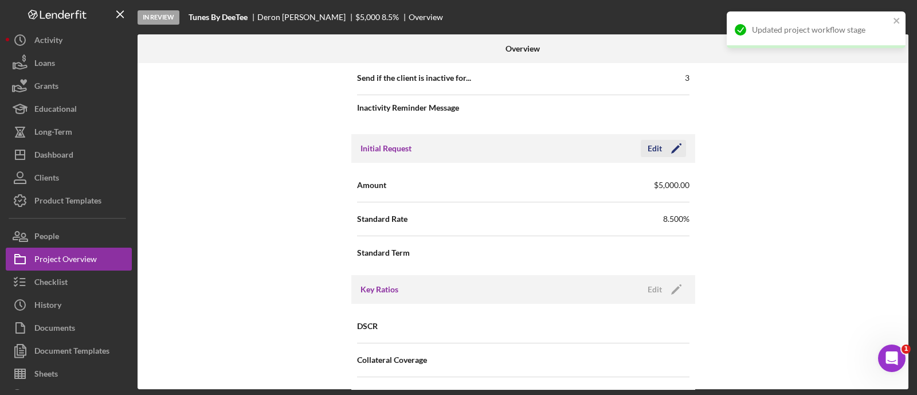
click at [676, 151] on icon "Icon/Edit" at bounding box center [676, 148] width 29 height 29
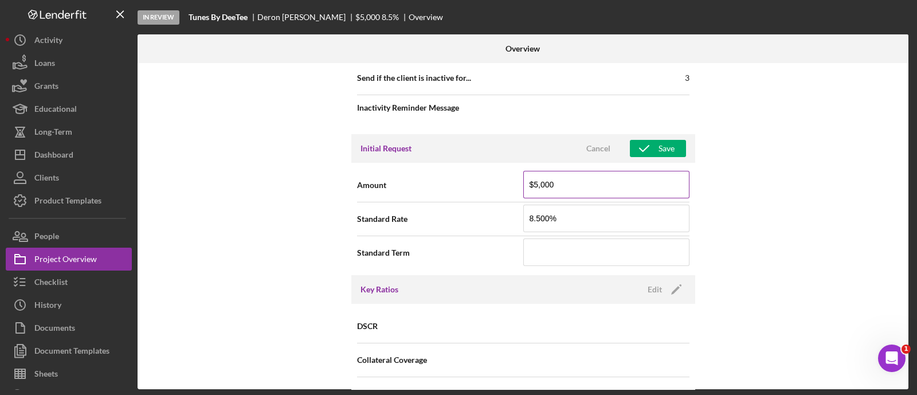
click at [623, 188] on input "$5,000" at bounding box center [606, 185] width 166 height 28
type input "$3,000"
click at [672, 151] on div "Save" at bounding box center [666, 148] width 16 height 17
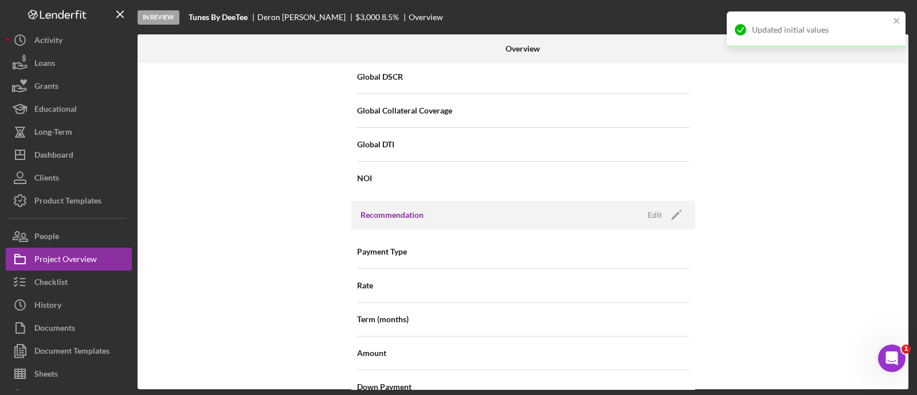
scroll to position [920, 0]
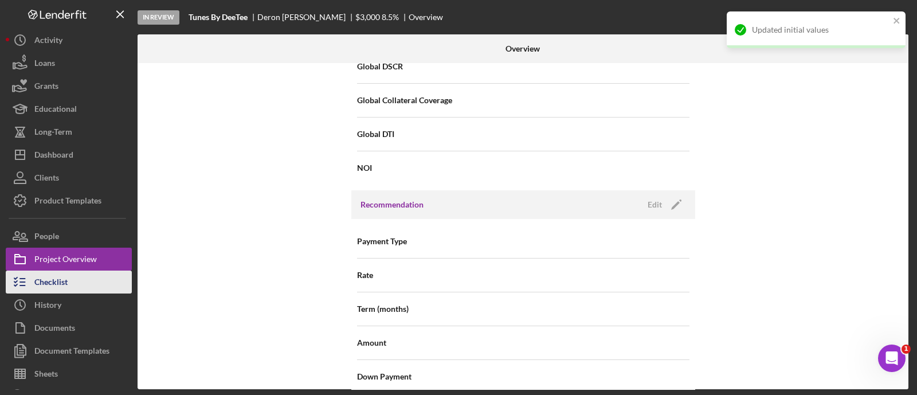
click at [105, 282] on button "Checklist" at bounding box center [69, 281] width 126 height 23
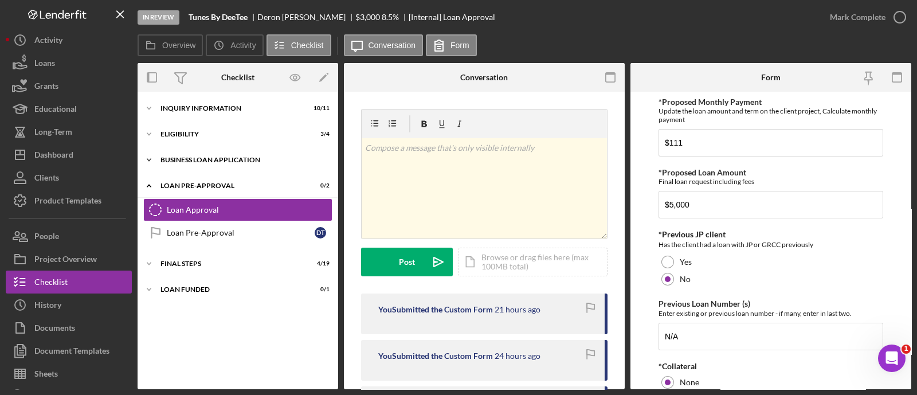
click at [207, 162] on div "BUSINESS LOAN APPLICATION" at bounding box center [241, 159] width 163 height 7
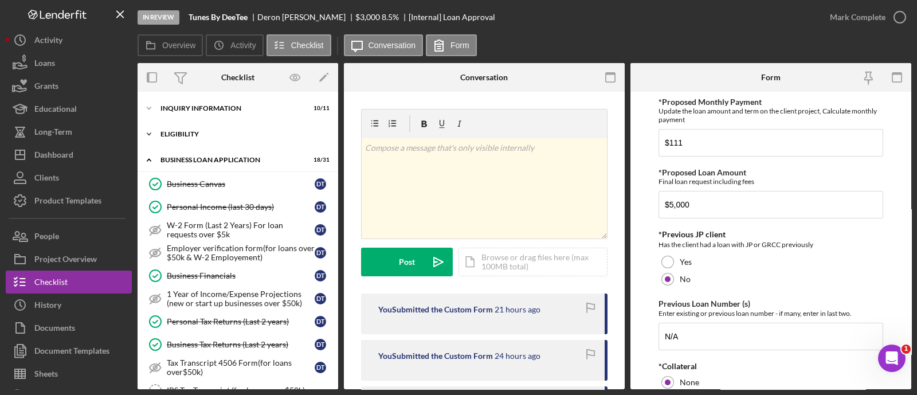
click at [190, 140] on div "Icon/Expander ELIGIBILITY 3 / 4" at bounding box center [238, 134] width 201 height 23
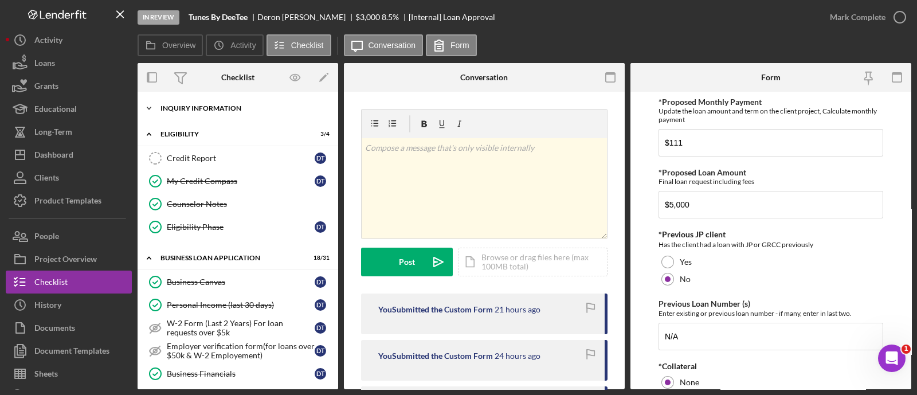
click at [190, 112] on div "Icon/Expander INQUIRY INFORMATION 10 / 11" at bounding box center [238, 108] width 201 height 23
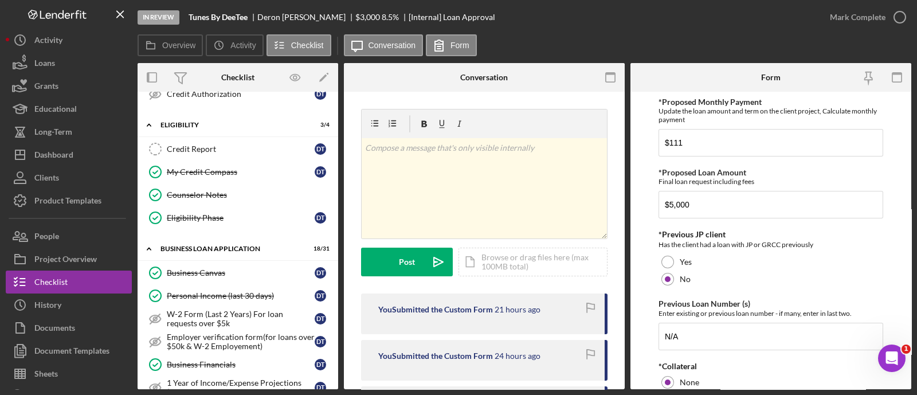
scroll to position [274, 0]
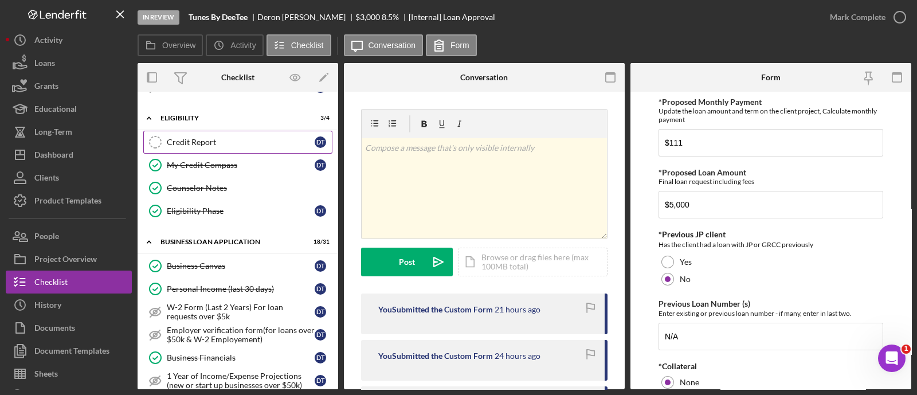
click at [173, 146] on link "Credit Report Credit Report D T" at bounding box center [237, 142] width 189 height 23
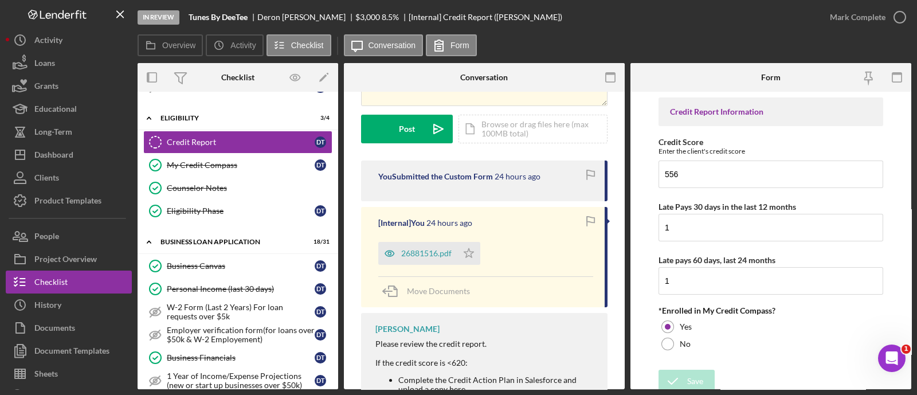
scroll to position [135, 0]
click at [424, 253] on div "26881516.pdf" at bounding box center [426, 251] width 50 height 9
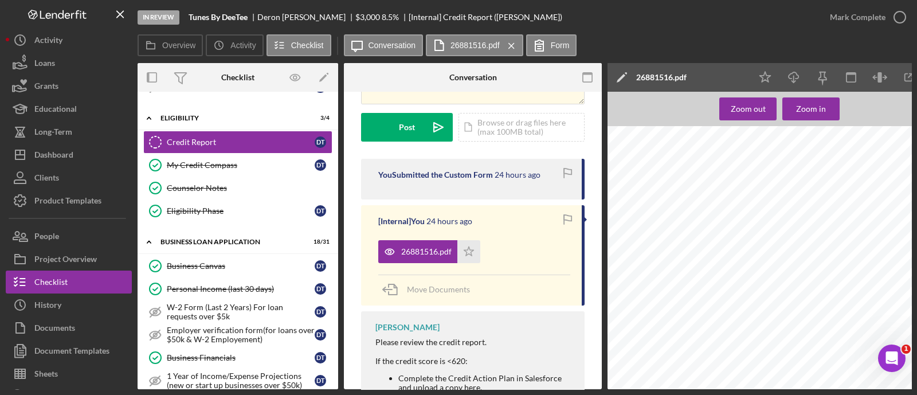
scroll to position [0, 110]
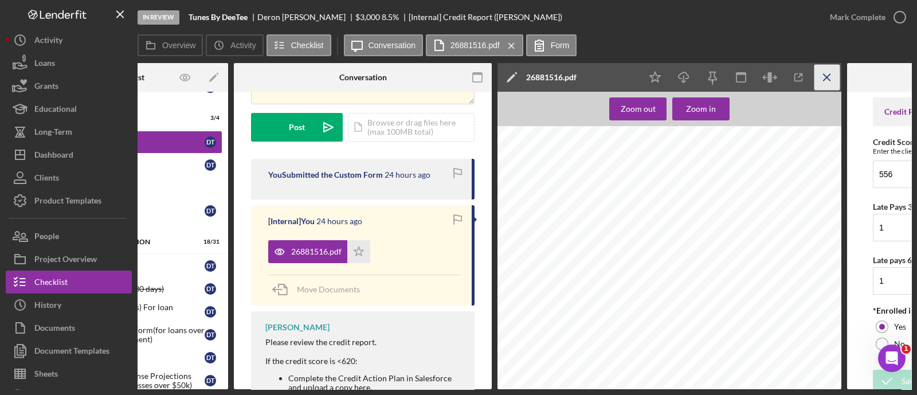
click at [828, 81] on icon "Icon/Menu Close" at bounding box center [827, 78] width 26 height 26
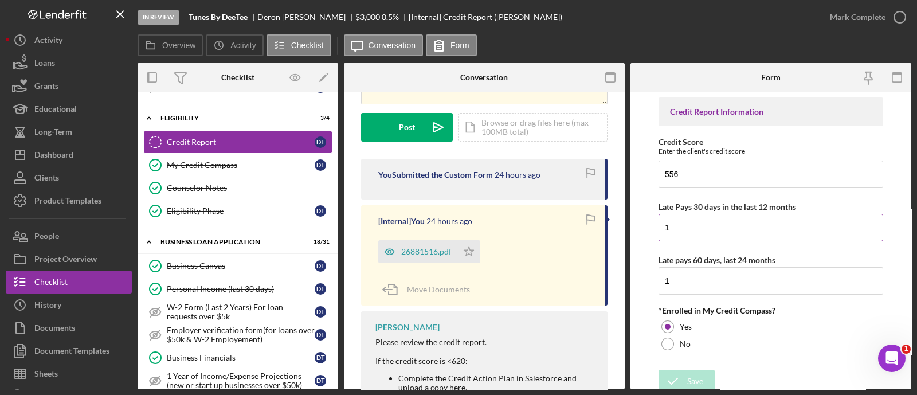
click at [710, 222] on input "1" at bounding box center [770, 228] width 225 height 28
type input "2"
click at [684, 285] on input "1" at bounding box center [770, 281] width 225 height 28
type input "1"
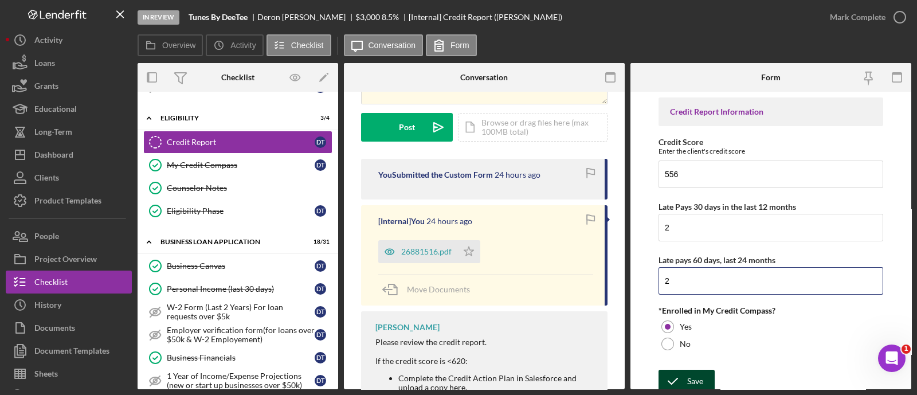
type input "2"
click at [680, 381] on icon "submit" at bounding box center [672, 381] width 29 height 29
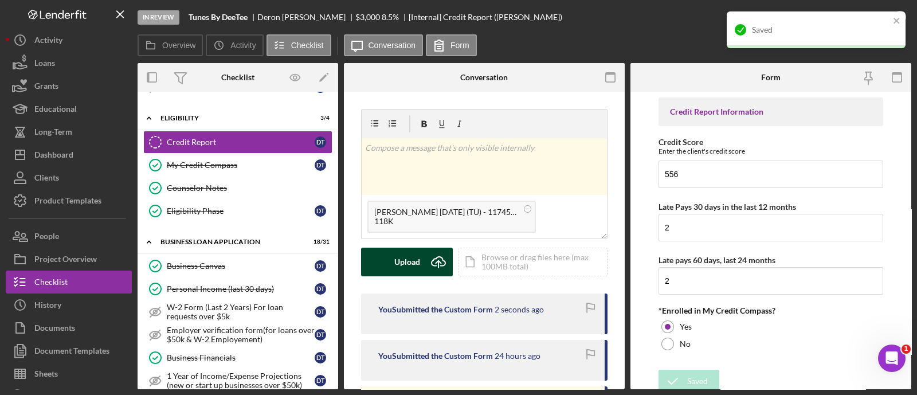
click at [435, 257] on icon "Icon/Upload" at bounding box center [438, 262] width 29 height 29
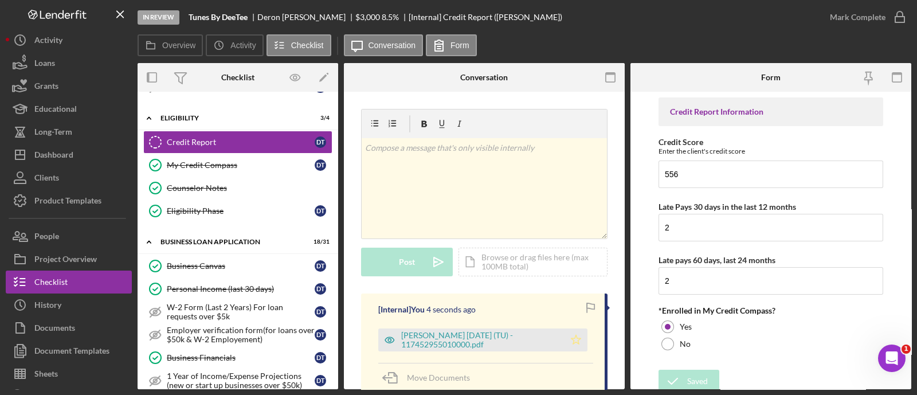
click at [567, 351] on icon "Icon/Star" at bounding box center [575, 339] width 23 height 23
click at [862, 13] on div "Mark Complete" at bounding box center [858, 17] width 56 height 23
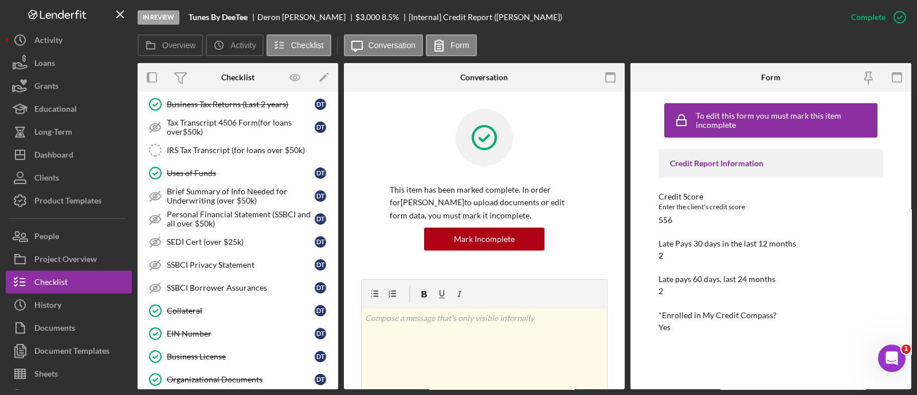
scroll to position [710, 0]
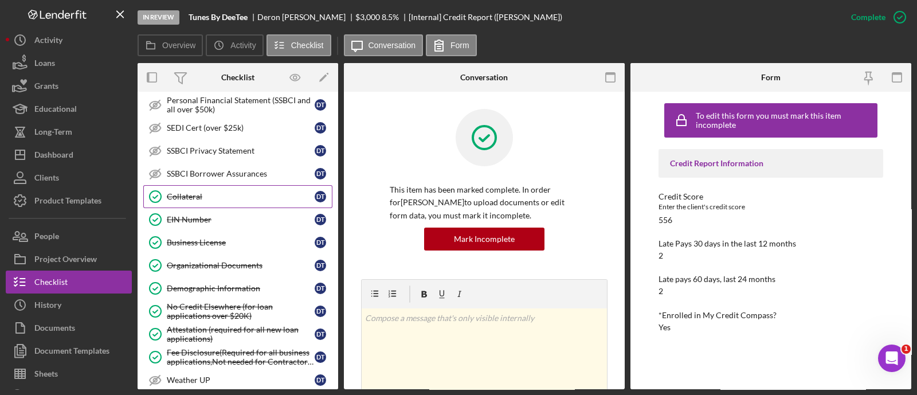
click at [233, 199] on link "Collateral Collateral D T" at bounding box center [237, 196] width 189 height 23
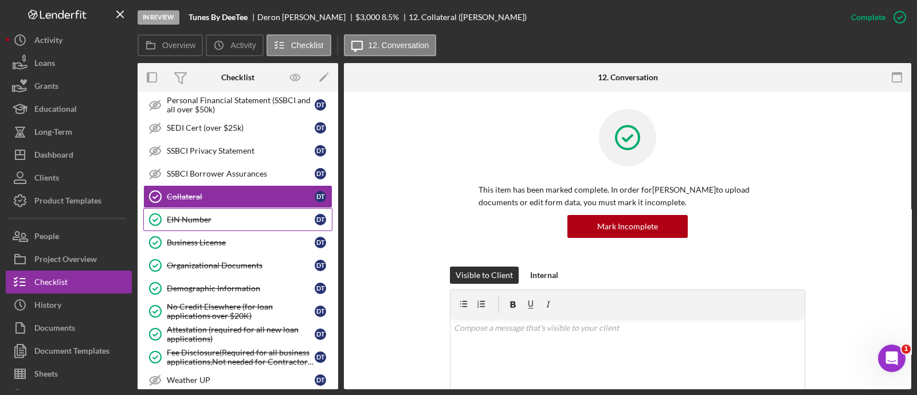
click at [230, 216] on div "EIN Number" at bounding box center [241, 219] width 148 height 9
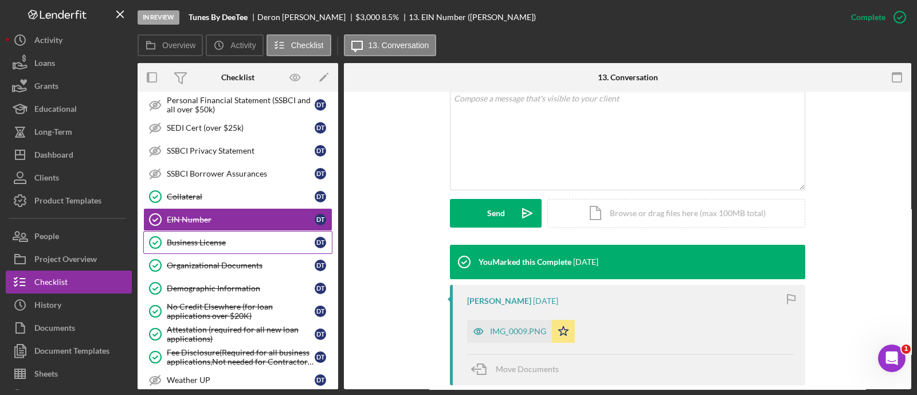
scroll to position [231, 0]
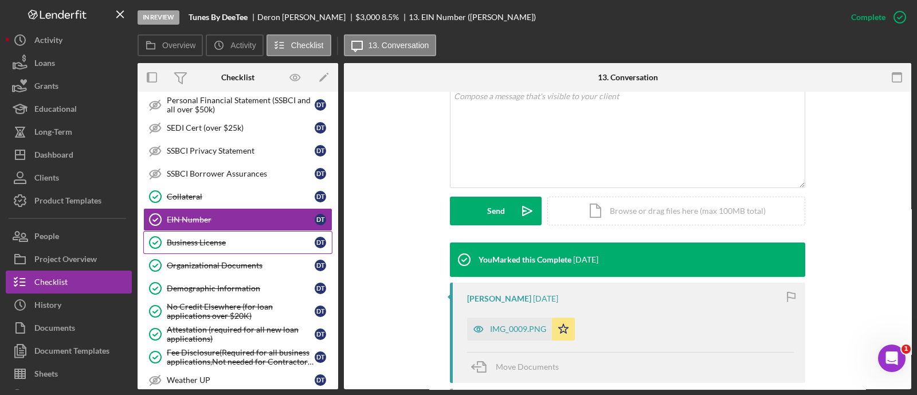
click at [281, 239] on div "Business License" at bounding box center [241, 242] width 148 height 9
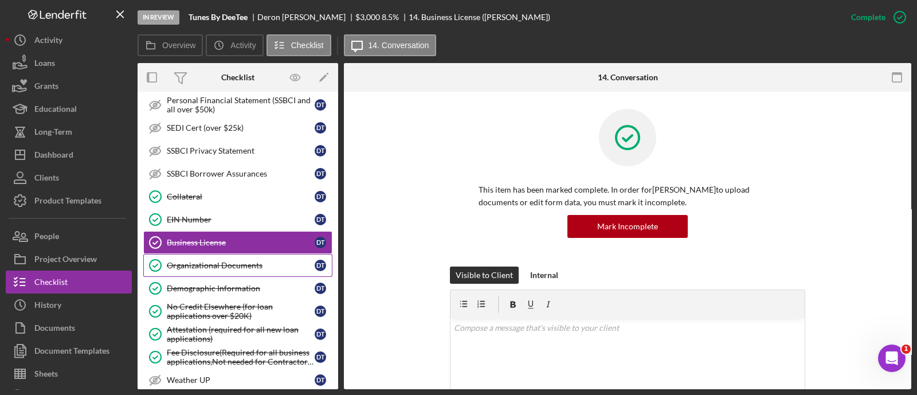
click at [273, 254] on link "Organizational Documents Organizational Documents D T" at bounding box center [237, 265] width 189 height 23
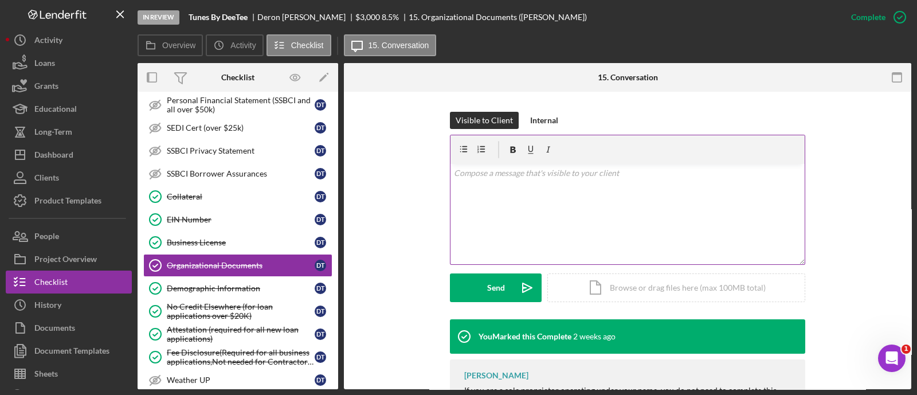
scroll to position [243, 0]
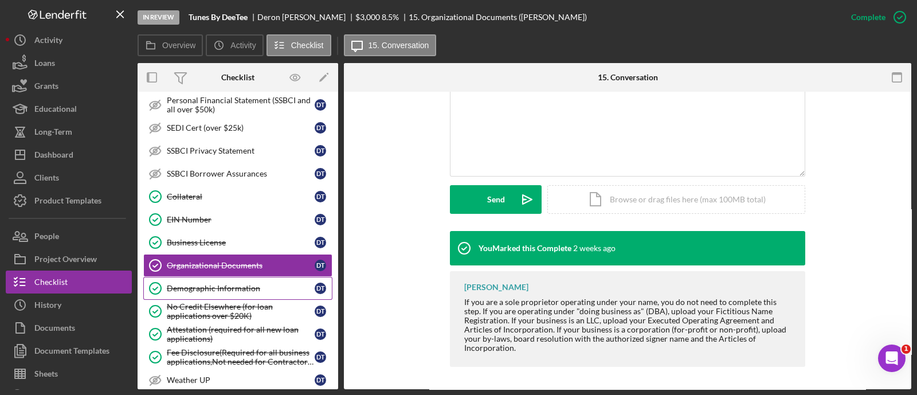
click at [250, 286] on link "Demographic Information Demographic Information D T" at bounding box center [237, 288] width 189 height 23
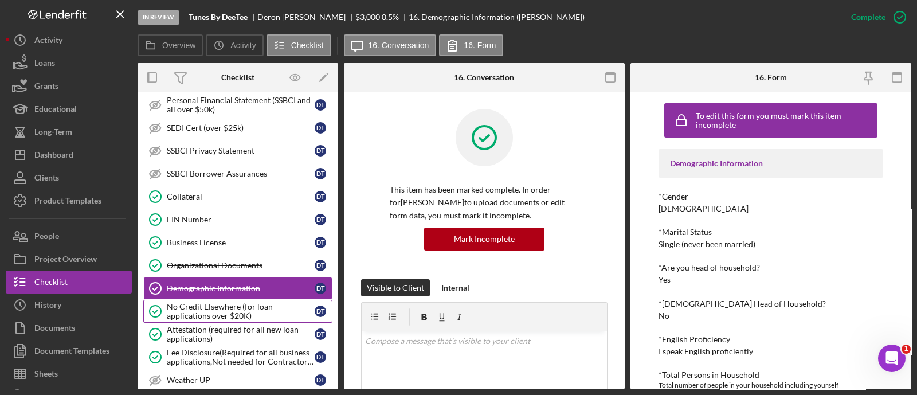
click at [232, 302] on div "No Credit Elsewhere (for loan applications over $20K)" at bounding box center [241, 311] width 148 height 18
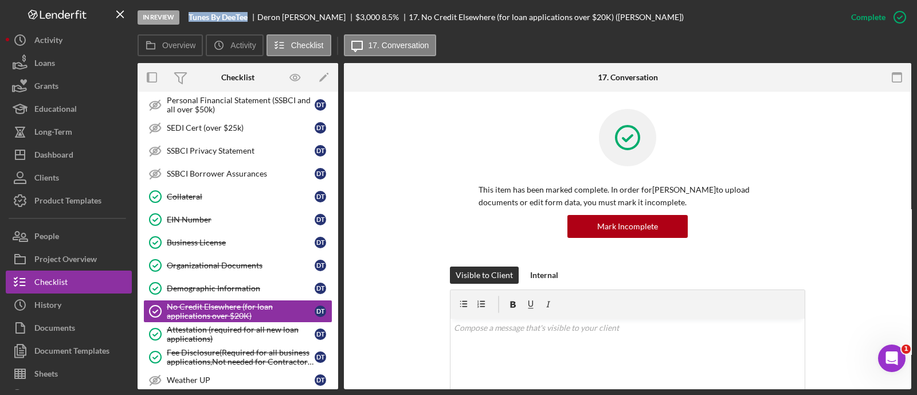
drag, startPoint x: 250, startPoint y: 12, endPoint x: 180, endPoint y: 21, distance: 69.9
click at [180, 21] on div "In Review Tunes By [PERSON_NAME] $3,000 $3,000 8.5 % 17. No Credit Elsewhere (f…" at bounding box center [489, 17] width 702 height 34
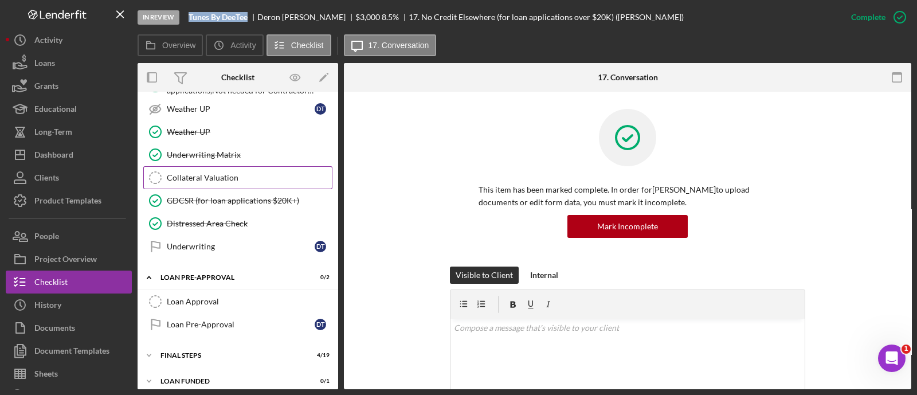
click at [198, 173] on div "Collateral Valuation" at bounding box center [249, 177] width 165 height 9
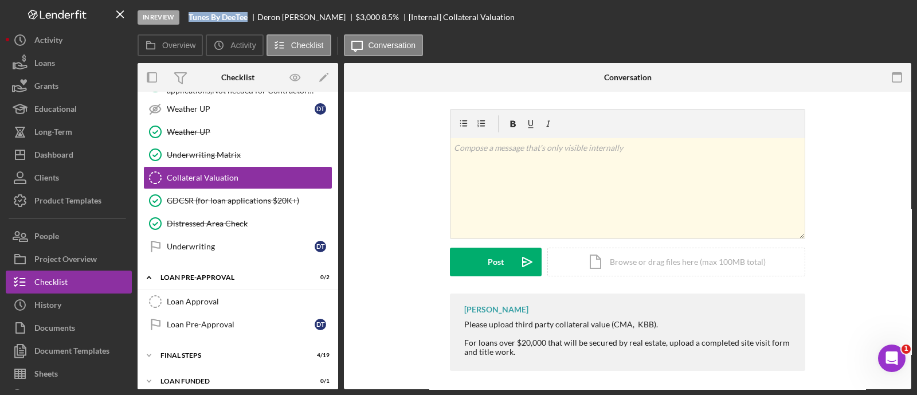
scroll to position [981, 0]
click at [865, 21] on div "Mark Complete" at bounding box center [858, 17] width 56 height 23
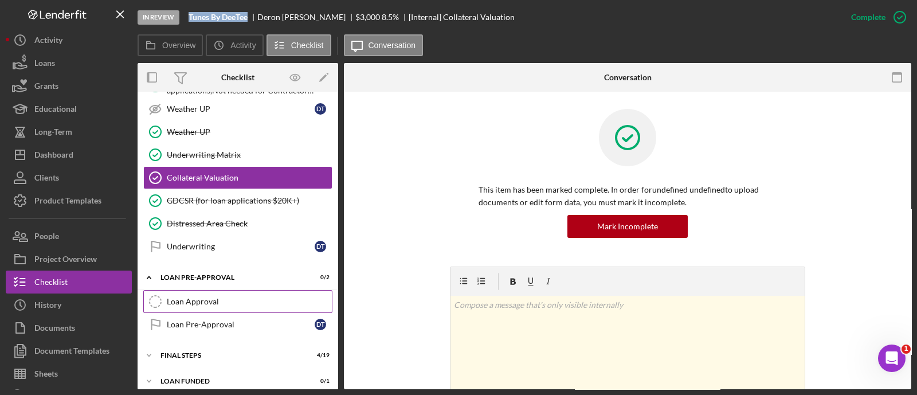
click at [244, 297] on div "Loan Approval" at bounding box center [249, 301] width 165 height 9
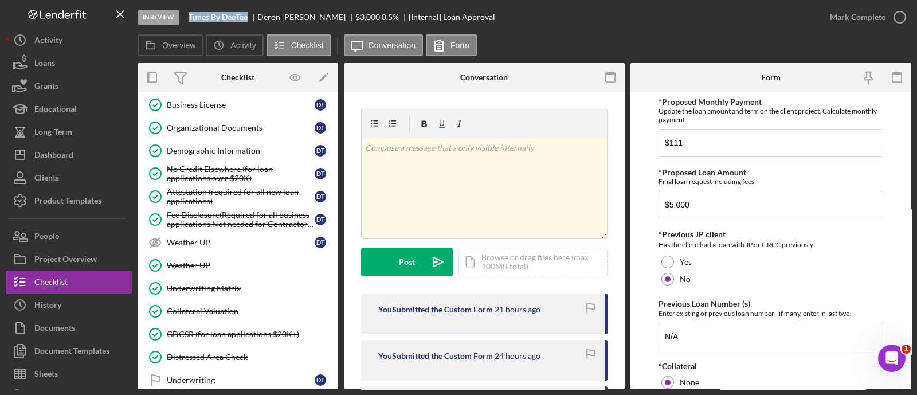
scroll to position [848, 0]
click at [240, 123] on div "Organizational Documents" at bounding box center [241, 127] width 148 height 9
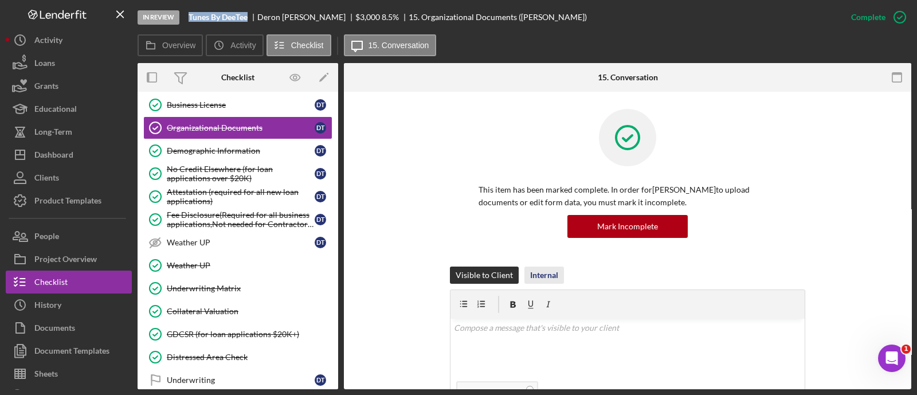
click at [542, 267] on div "Internal" at bounding box center [544, 274] width 28 height 17
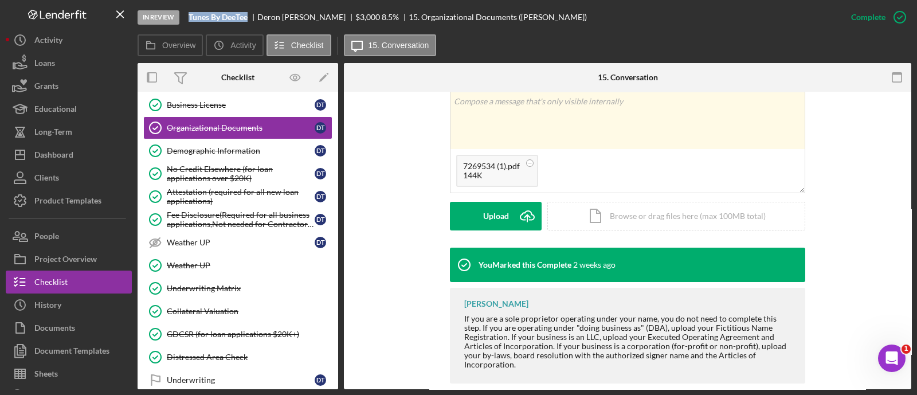
scroll to position [240, 0]
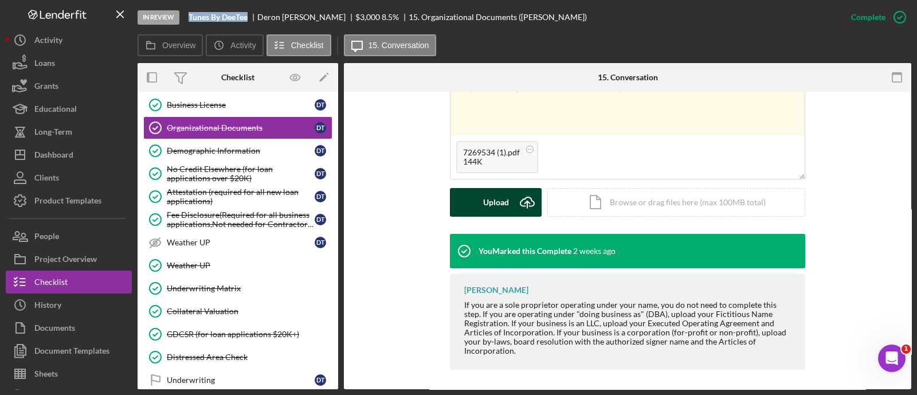
click at [483, 202] on div "Upload" at bounding box center [496, 202] width 26 height 29
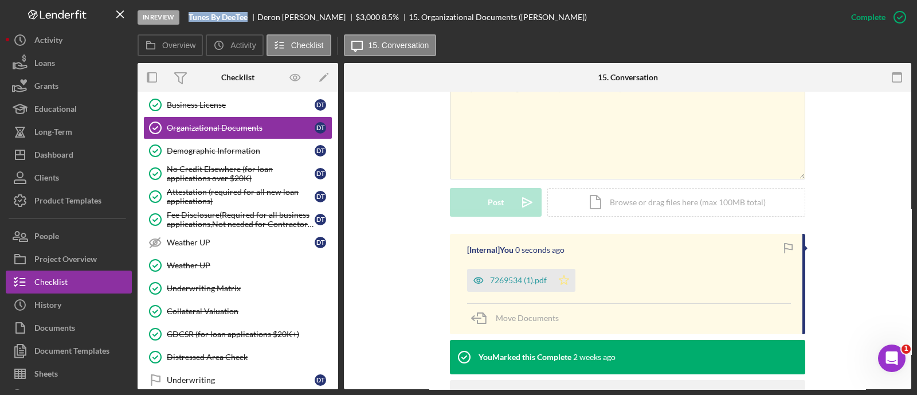
click at [559, 276] on icon "Icon/Star" at bounding box center [563, 280] width 23 height 23
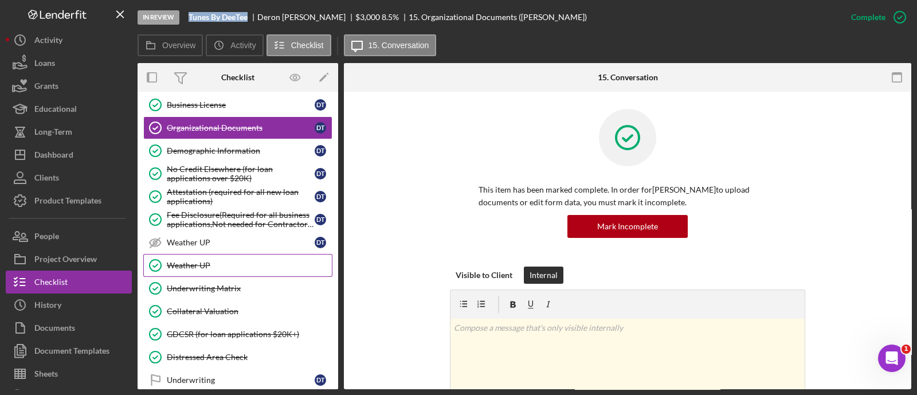
scroll to position [981, 0]
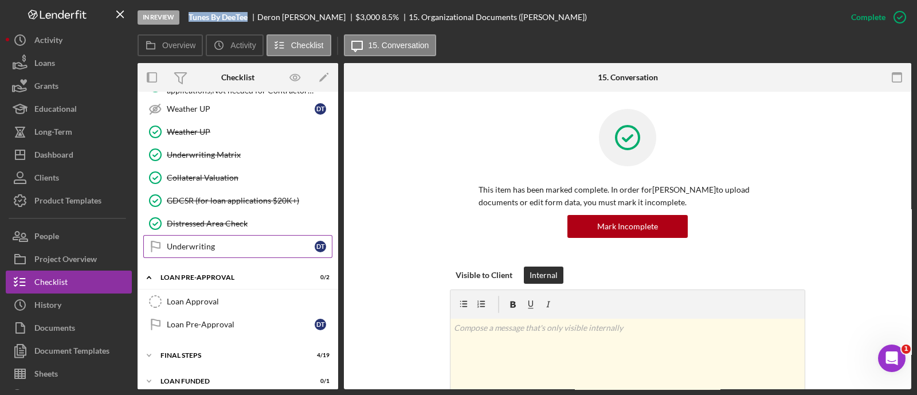
click at [257, 242] on div "Underwriting" at bounding box center [241, 246] width 148 height 9
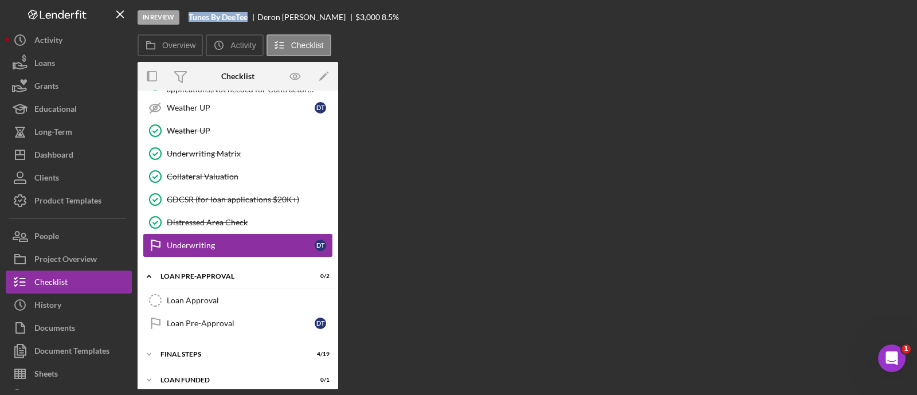
scroll to position [981, 0]
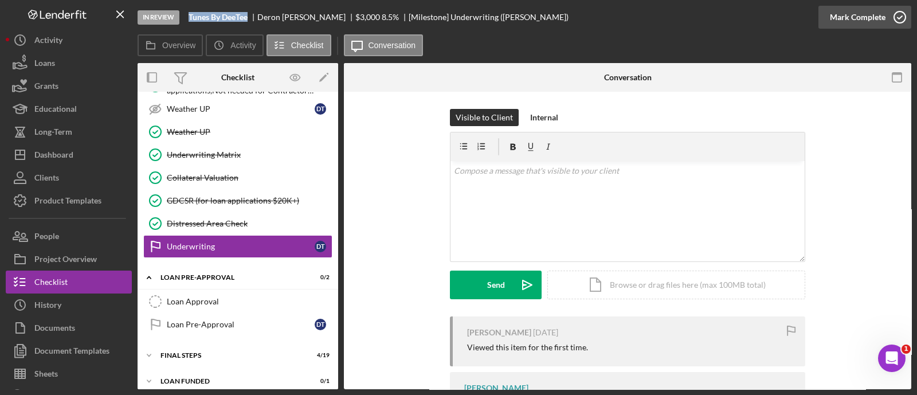
click at [826, 21] on button "Mark Complete" at bounding box center [864, 17] width 93 height 23
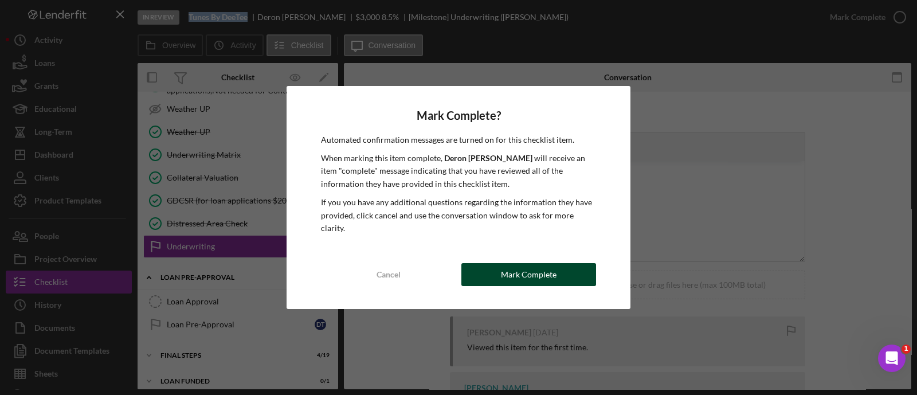
click at [470, 269] on button "Mark Complete" at bounding box center [528, 274] width 135 height 23
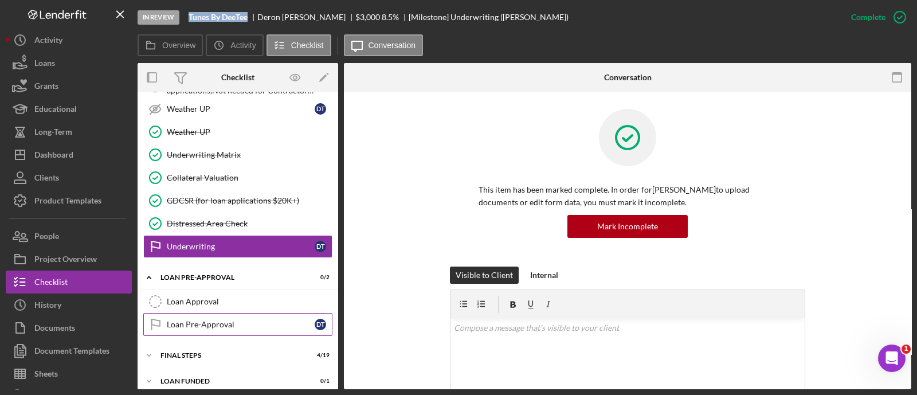
click at [278, 320] on div "Loan Pre-Approval" at bounding box center [241, 324] width 148 height 9
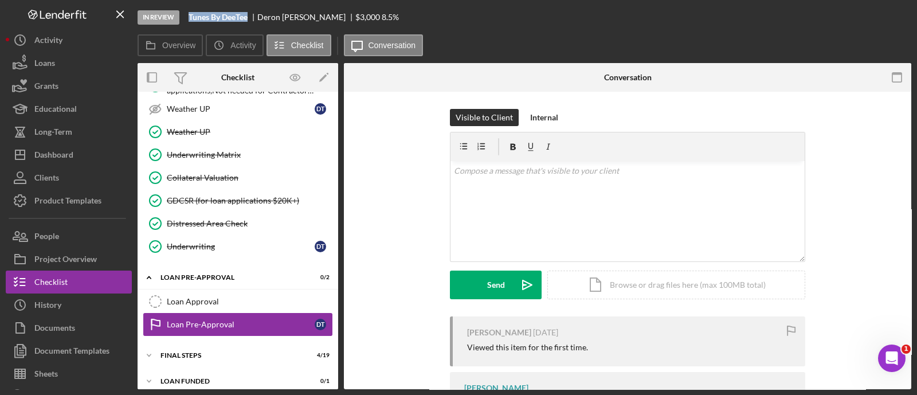
scroll to position [981, 0]
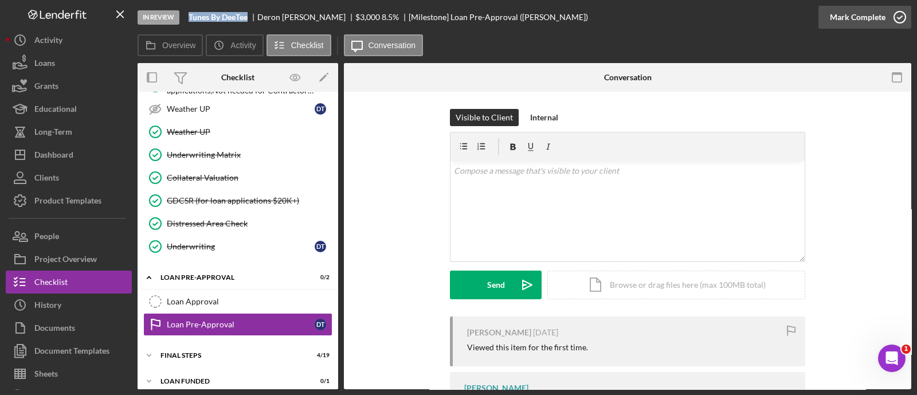
click at [861, 10] on div "Mark Complete" at bounding box center [858, 17] width 56 height 23
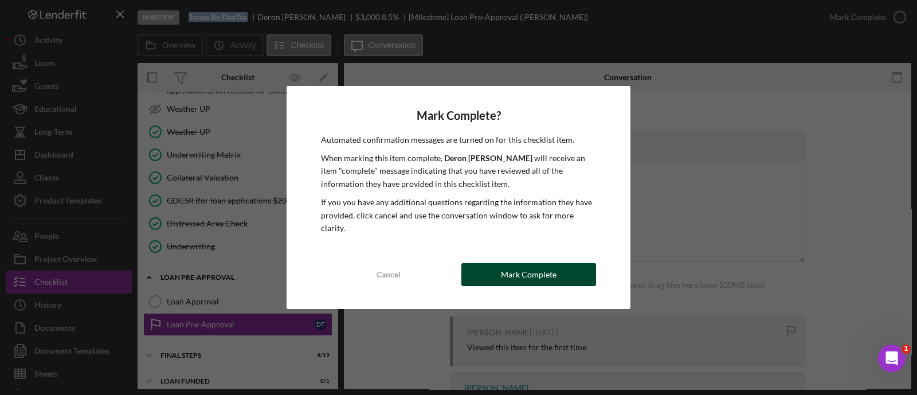
click at [473, 273] on button "Mark Complete" at bounding box center [528, 274] width 135 height 23
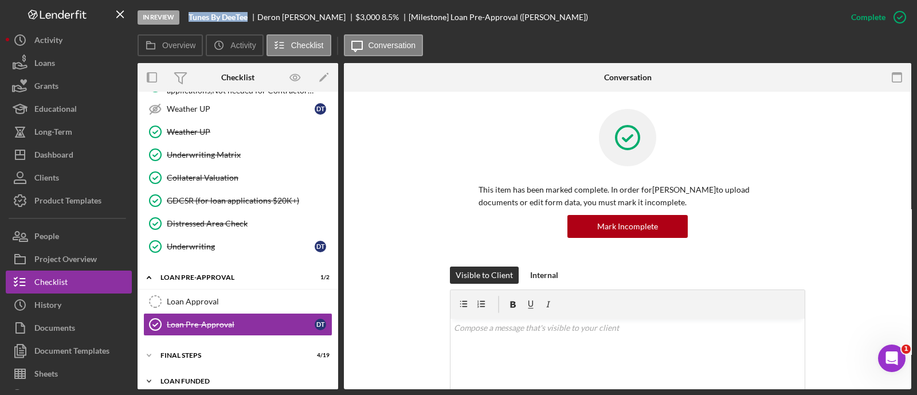
click at [217, 370] on div "Icon/Expander LOAN FUNDED 0 / 1" at bounding box center [238, 381] width 201 height 23
click at [209, 354] on div "Icon/Expander FINAL STEPS 4 / 19" at bounding box center [238, 355] width 201 height 23
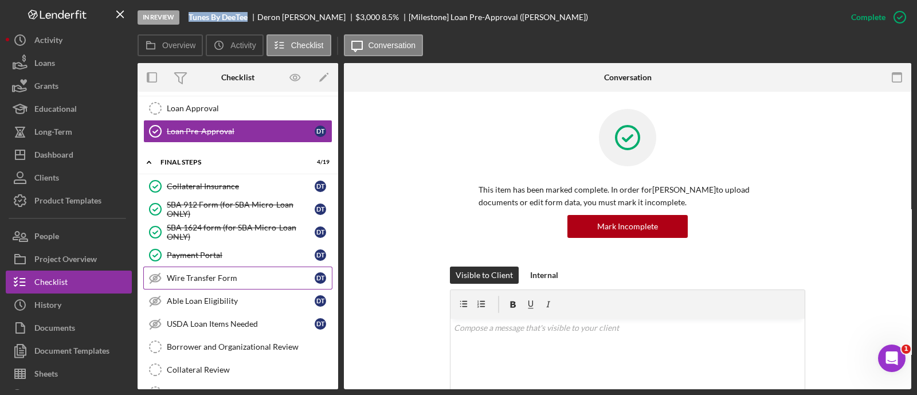
click at [216, 273] on div "Wire Transfer Form" at bounding box center [241, 277] width 148 height 9
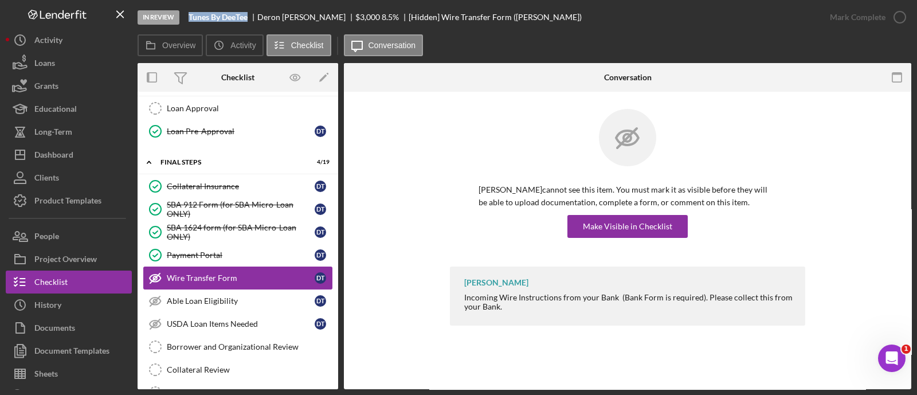
scroll to position [1342, 0]
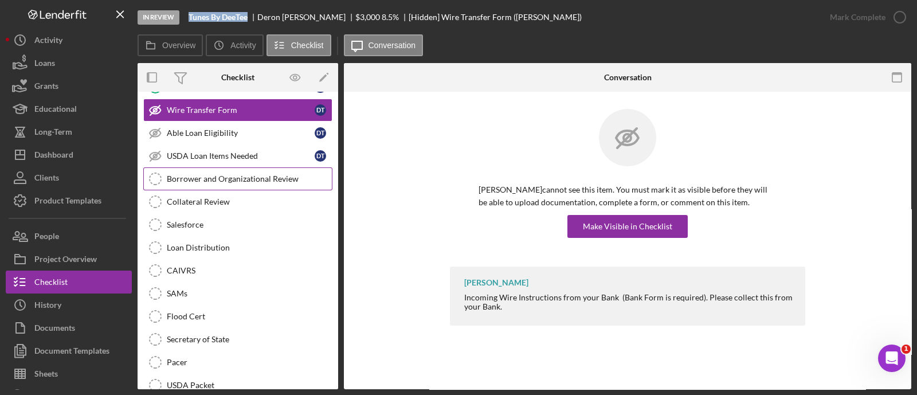
click at [218, 174] on div "Borrower and Organizational Review" at bounding box center [249, 178] width 165 height 9
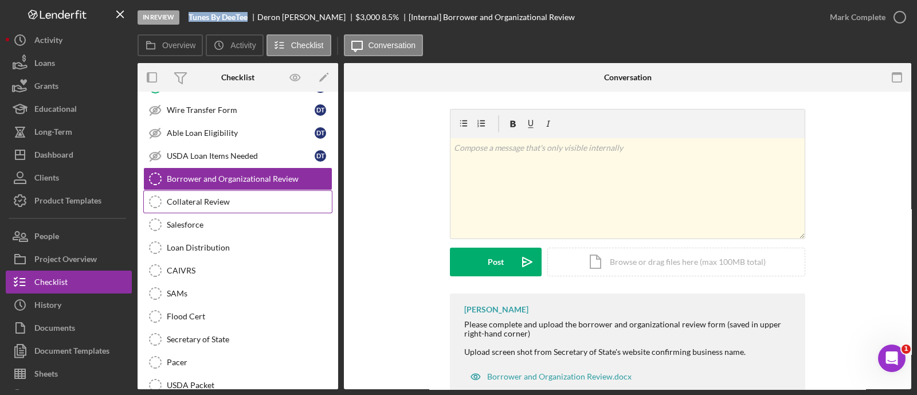
click at [219, 197] on div "Collateral Review" at bounding box center [249, 201] width 165 height 9
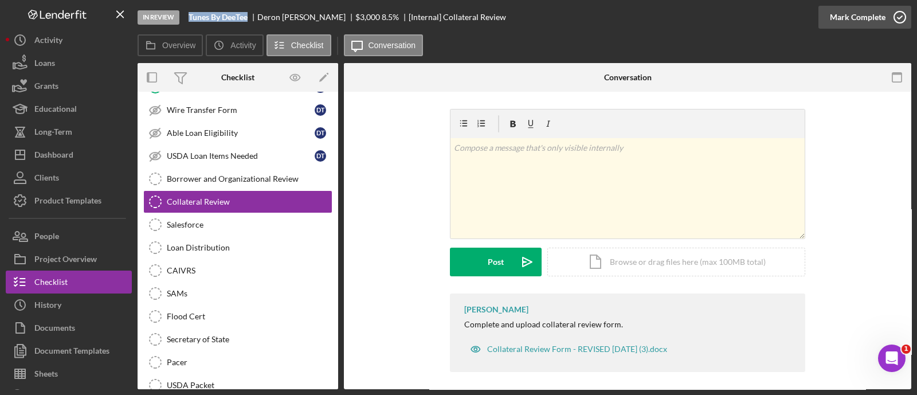
click at [841, 17] on div "Mark Complete" at bounding box center [858, 17] width 56 height 23
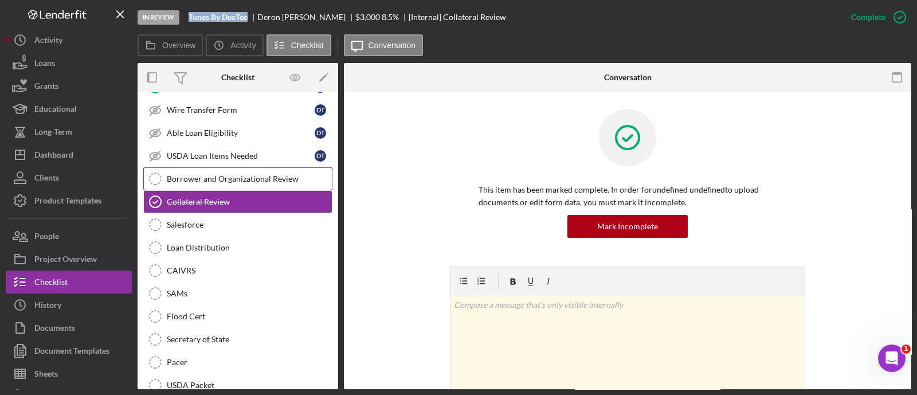
click at [215, 172] on link "Borrower and Organizational Review Borrower and Organizational Review" at bounding box center [237, 178] width 189 height 23
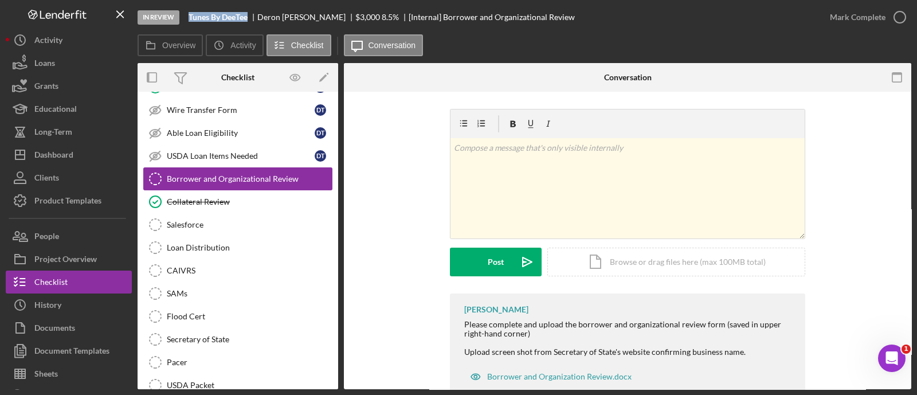
scroll to position [1281, 0]
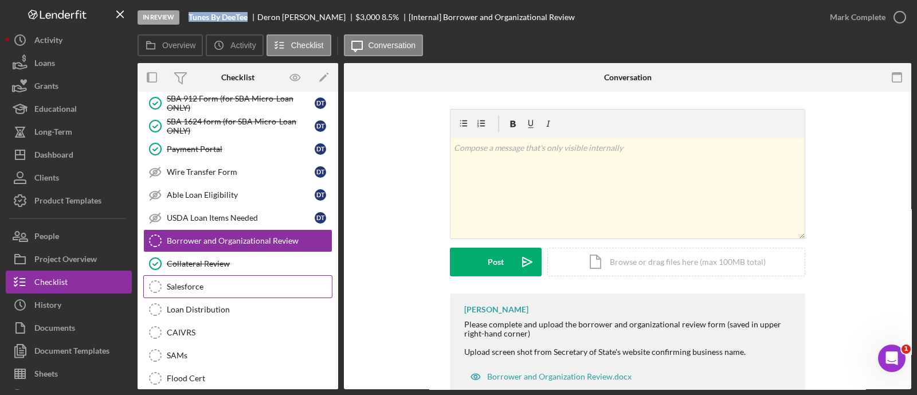
click at [209, 282] on div "Salesforce" at bounding box center [249, 286] width 165 height 9
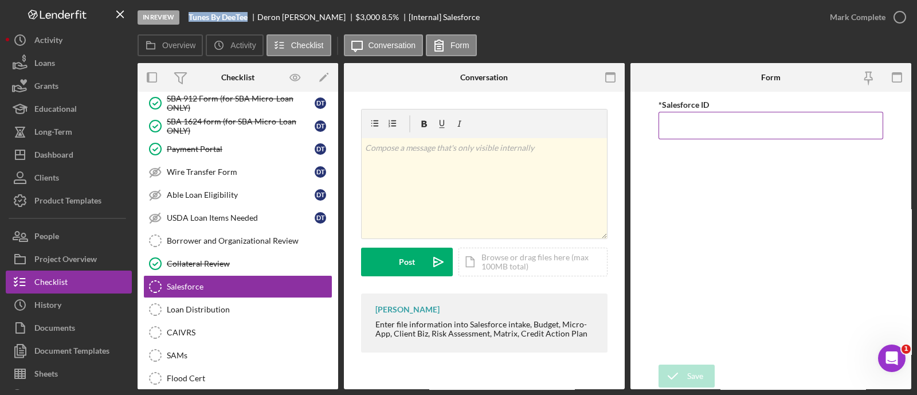
click at [699, 132] on input "*Salesforce ID" at bounding box center [770, 126] width 225 height 28
paste input "a0wPC000002HwmQYAS"
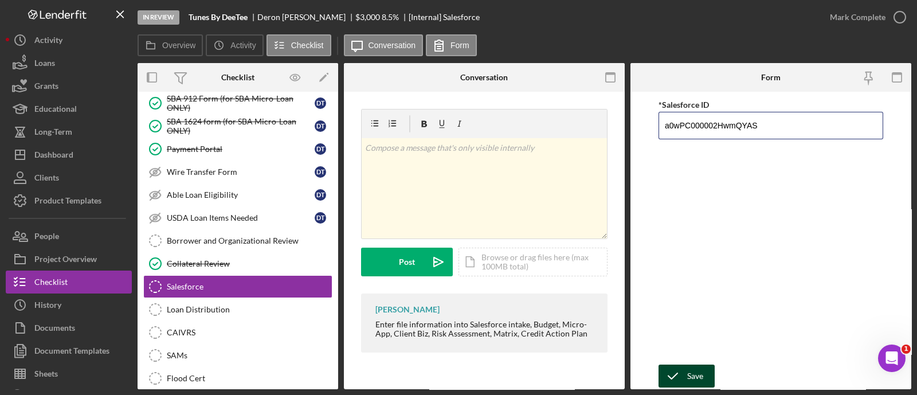
type input "a0wPC000002HwmQYAS"
click at [688, 375] on div "Save" at bounding box center [695, 375] width 16 height 23
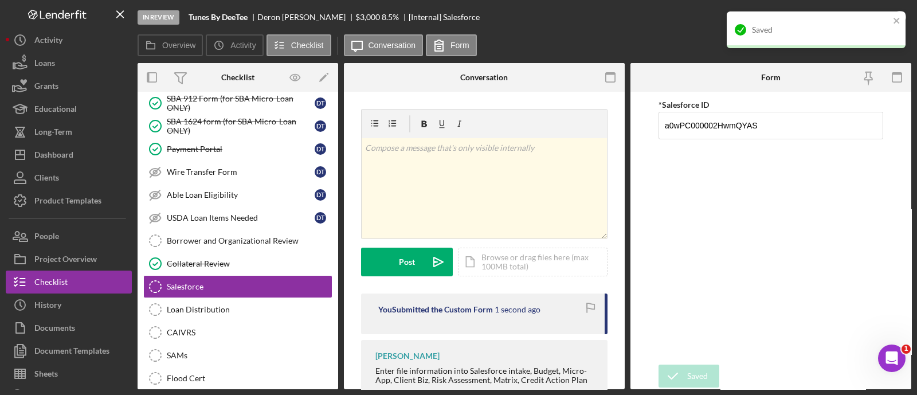
click at [891, 21] on div "Saved" at bounding box center [812, 30] width 162 height 18
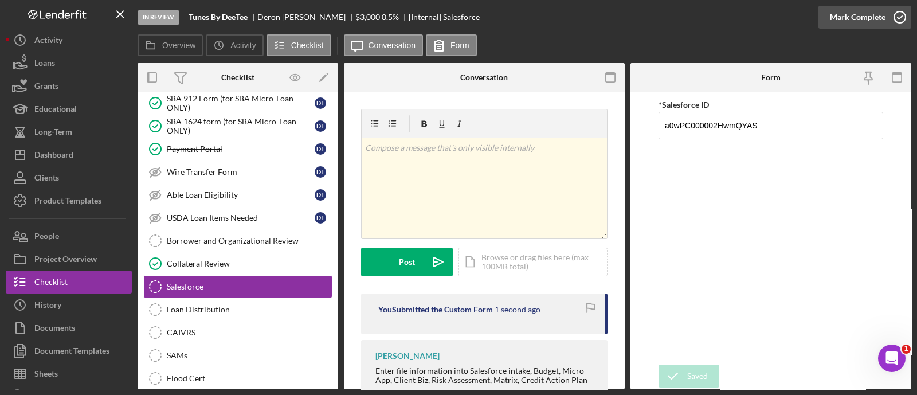
click at [864, 19] on div "Mark Complete" at bounding box center [858, 17] width 56 height 23
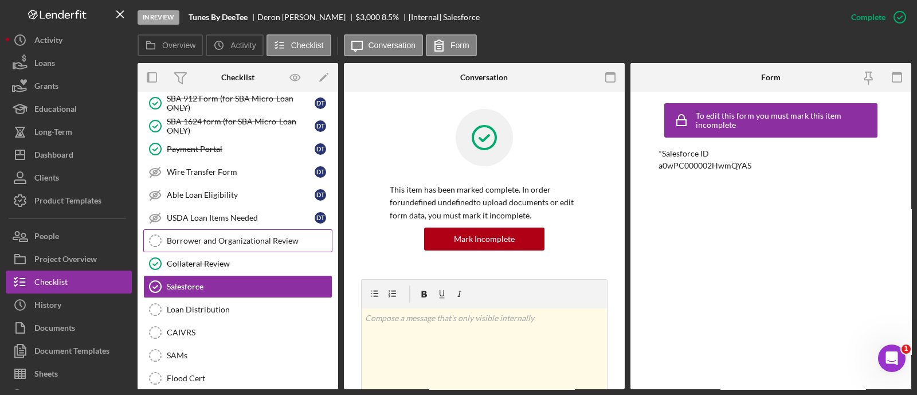
click at [262, 236] on div "Borrower and Organizational Review" at bounding box center [249, 240] width 165 height 9
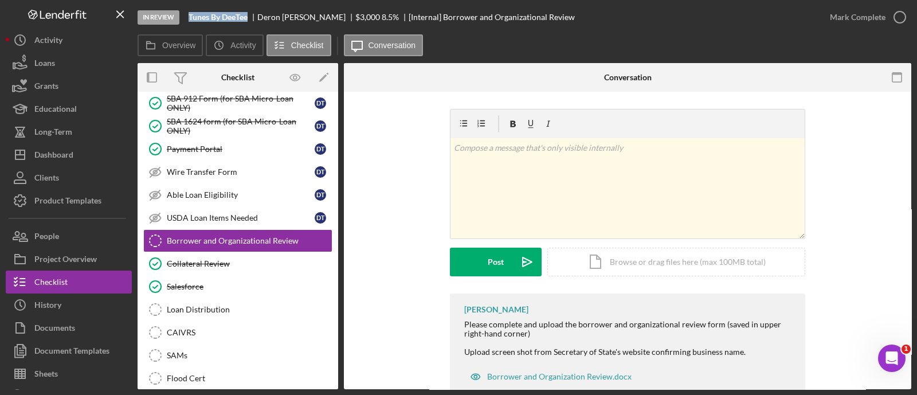
drag, startPoint x: 249, startPoint y: 18, endPoint x: 185, endPoint y: 18, distance: 64.2
click at [185, 18] on div "In Review Tunes By DeeTee [PERSON_NAME] $3,000 $3,000 8.5 % [Internal] Borrower…" at bounding box center [478, 17] width 681 height 34
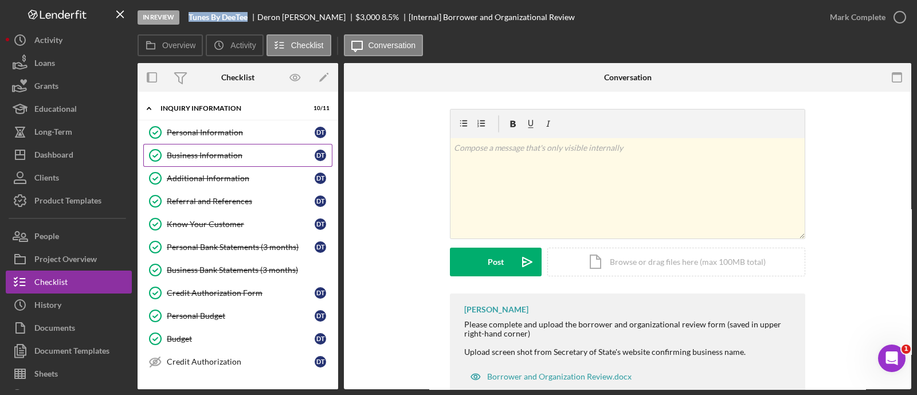
click at [218, 147] on link "Business Information Business Information D T" at bounding box center [237, 155] width 189 height 23
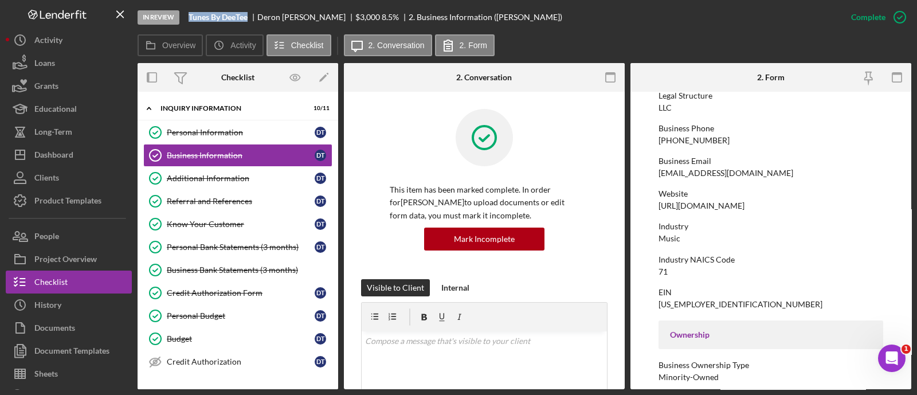
scroll to position [163, 0]
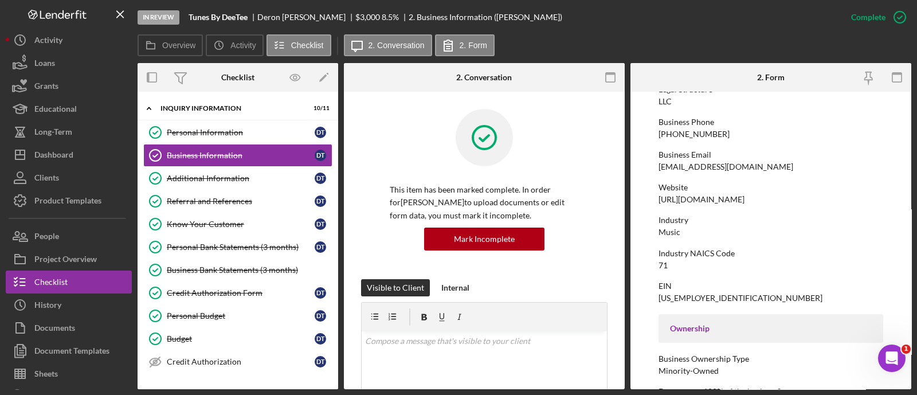
click at [680, 293] on div "[US_EMPLOYER_IDENTIFICATION_NUMBER]" at bounding box center [740, 297] width 164 height 9
drag, startPoint x: 680, startPoint y: 293, endPoint x: 672, endPoint y: 298, distance: 8.7
click at [672, 298] on div "[US_EMPLOYER_IDENTIFICATION_NUMBER]" at bounding box center [740, 297] width 164 height 9
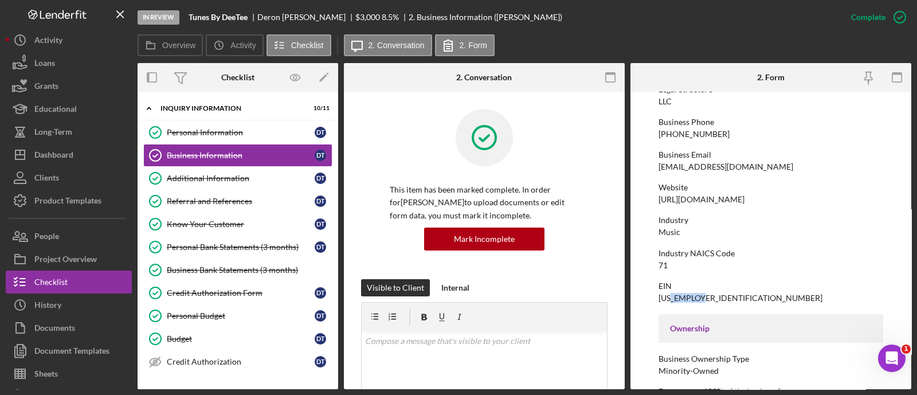
click at [672, 298] on div "[US_EMPLOYER_IDENTIFICATION_NUMBER]" at bounding box center [740, 297] width 164 height 9
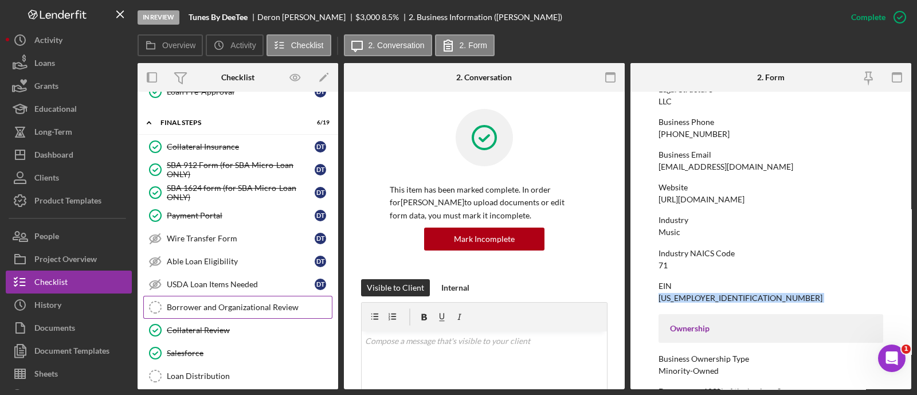
scroll to position [1216, 0]
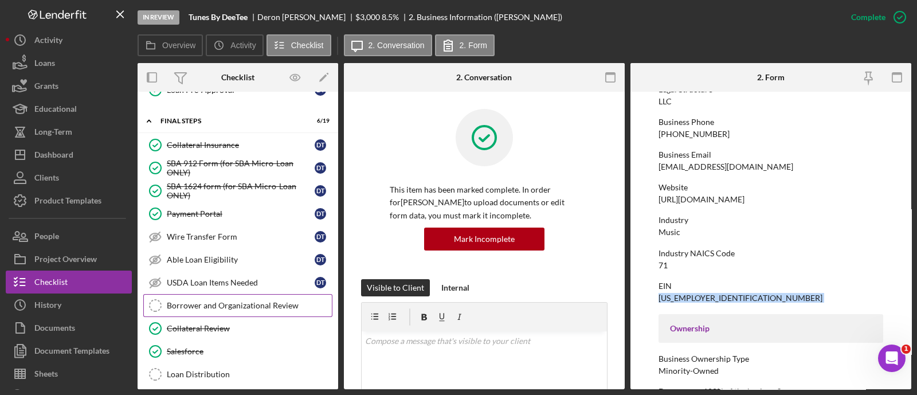
click at [232, 300] on link "Borrower and Organizational Review Borrower and Organizational Review" at bounding box center [237, 305] width 189 height 23
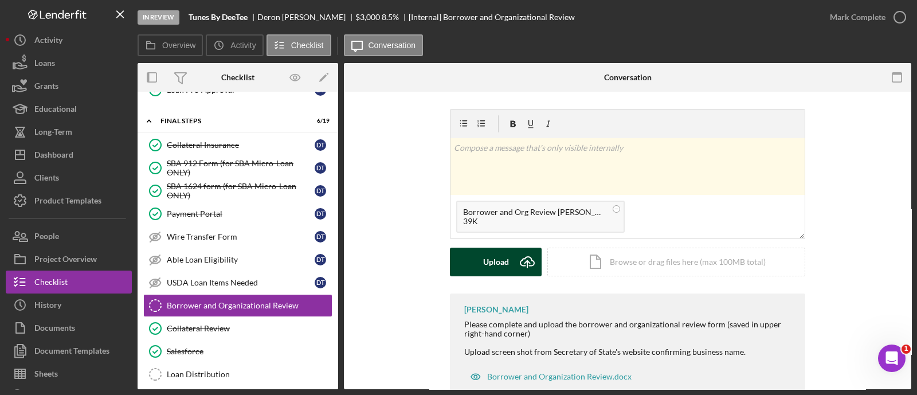
click at [524, 265] on icon "Icon/Upload" at bounding box center [527, 262] width 29 height 29
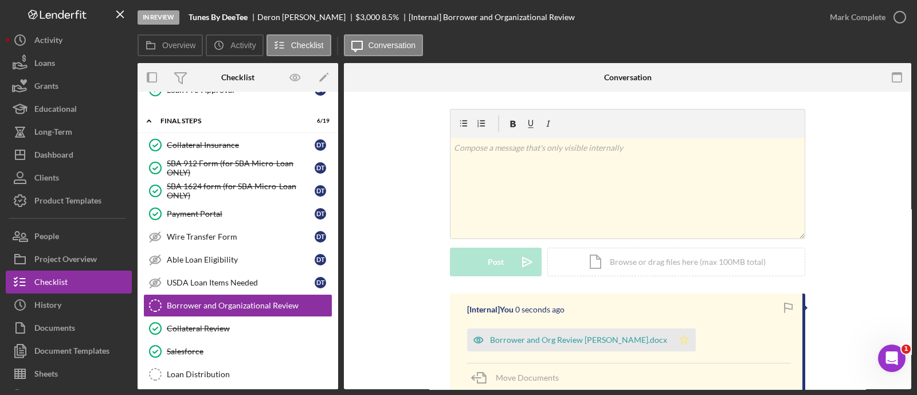
click at [673, 339] on icon "Icon/Star" at bounding box center [684, 339] width 23 height 23
click at [842, 29] on div "Mark Complete" at bounding box center [864, 17] width 93 height 34
click at [842, 24] on div "Mark Complete" at bounding box center [858, 17] width 56 height 23
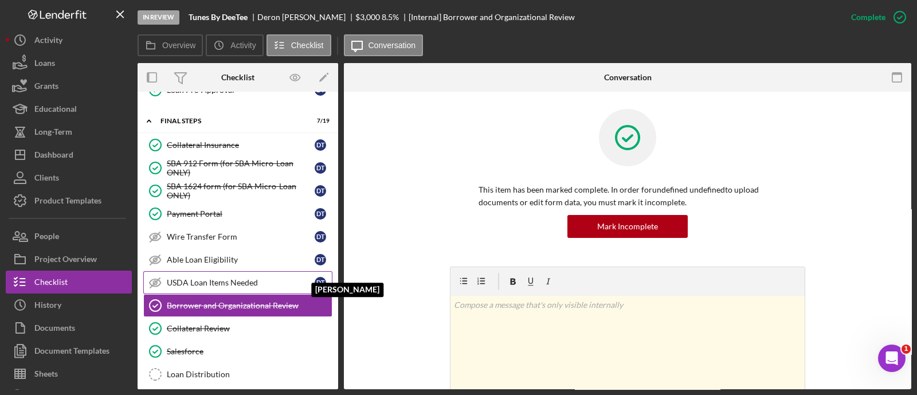
scroll to position [1371, 0]
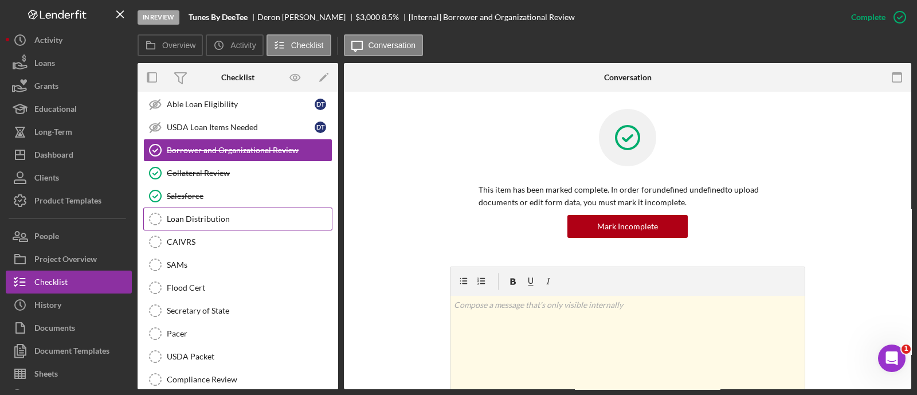
click at [222, 207] on link "Loan Distribution Loan Distribution" at bounding box center [237, 218] width 189 height 23
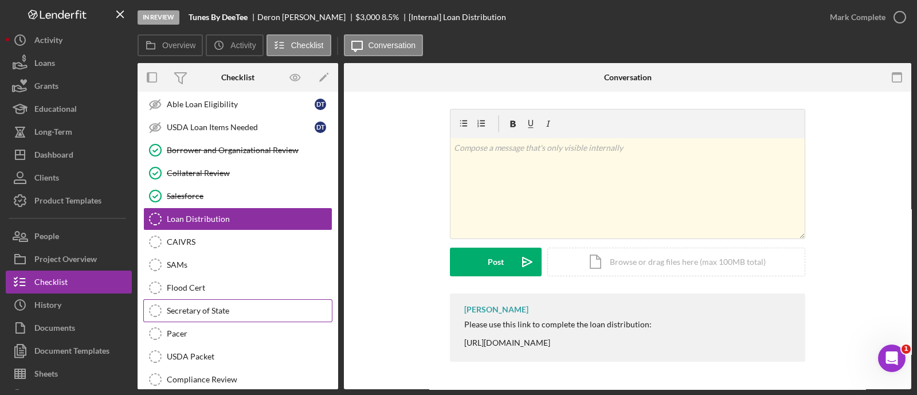
click at [219, 306] on div "Secretary of State" at bounding box center [249, 310] width 165 height 9
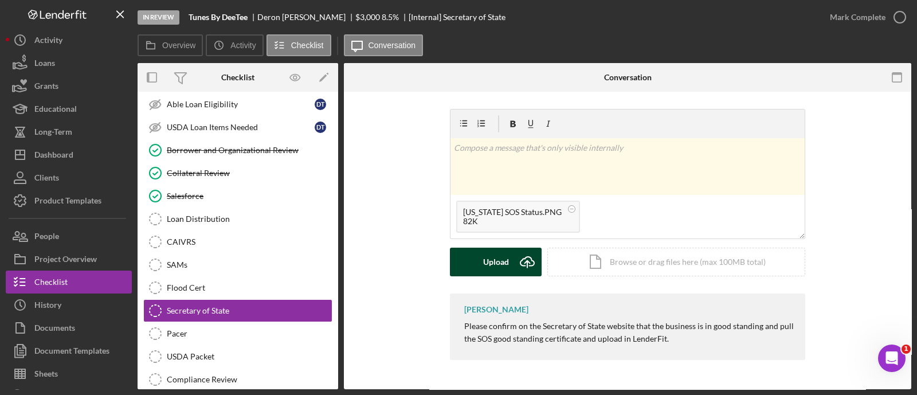
click at [509, 268] on button "Upload Icon/Upload" at bounding box center [496, 262] width 92 height 29
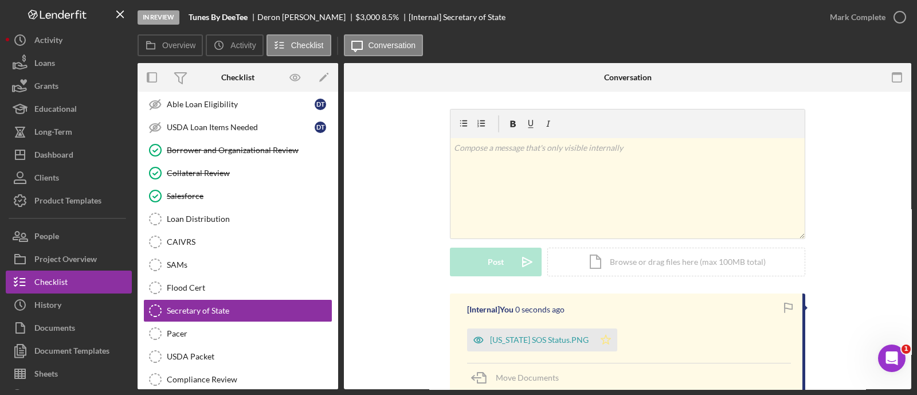
click at [596, 335] on icon "Icon/Star" at bounding box center [605, 339] width 23 height 23
click at [870, 1] on div "Mark Complete" at bounding box center [864, 17] width 93 height 34
click at [848, 23] on div "Mark Complete" at bounding box center [858, 17] width 56 height 23
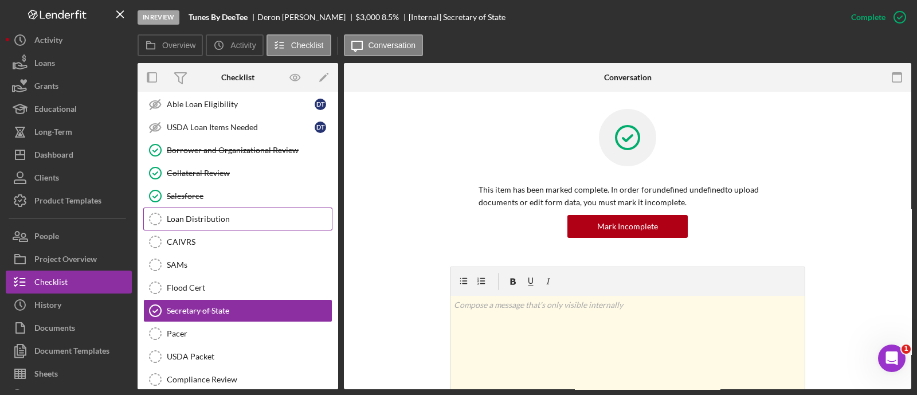
click at [249, 213] on link "Loan Distribution Loan Distribution" at bounding box center [237, 218] width 189 height 23
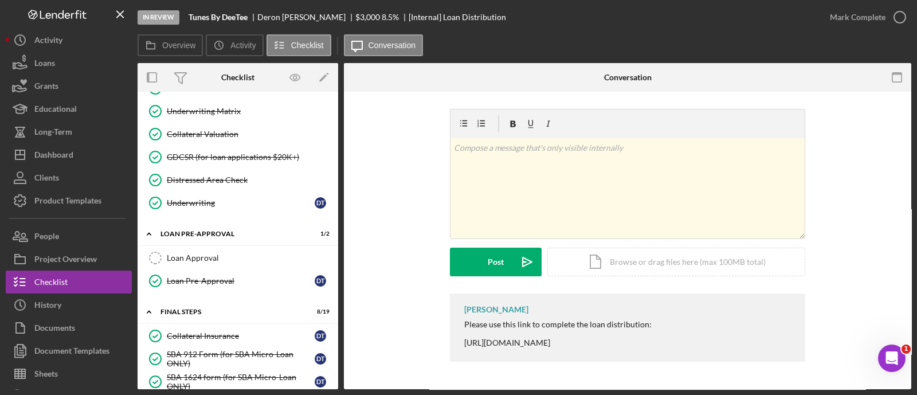
scroll to position [952, 0]
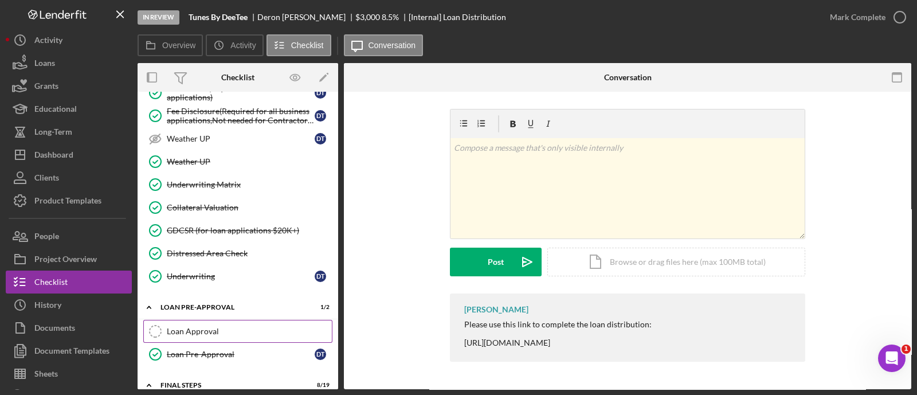
click at [231, 320] on link "Loan Approval Loan Approval" at bounding box center [237, 331] width 189 height 23
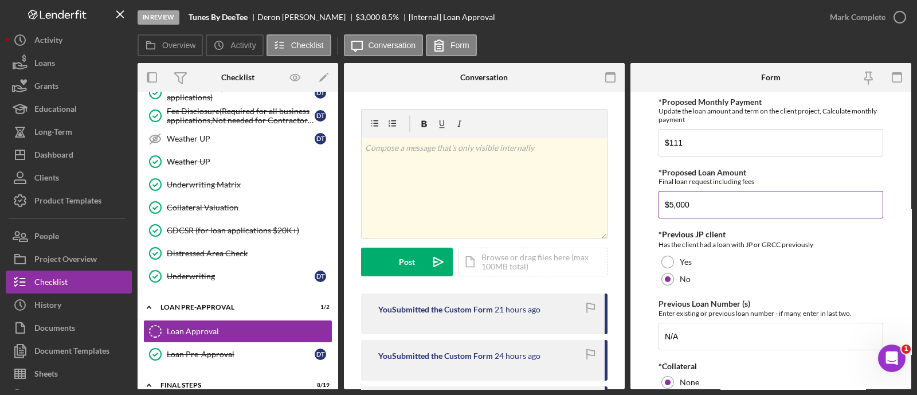
click at [703, 205] on input "$5,000" at bounding box center [770, 205] width 225 height 28
type input "$3,000"
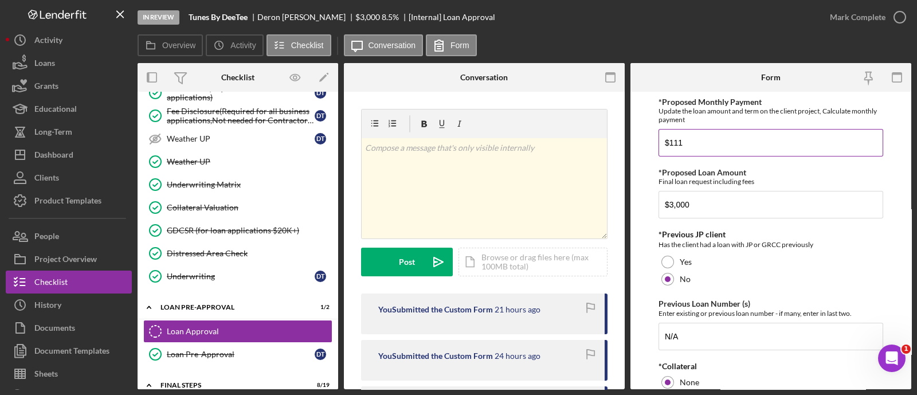
click at [694, 150] on input "$111" at bounding box center [770, 143] width 225 height 28
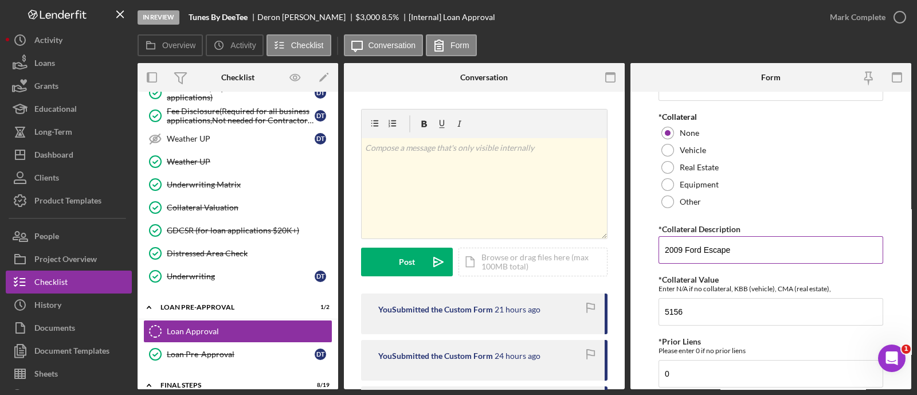
scroll to position [260, 0]
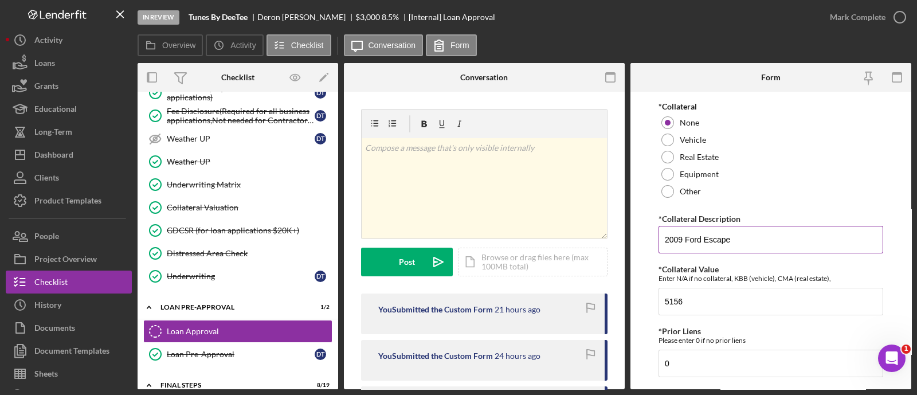
type input "$82.27"
click at [710, 252] on input "2009 Ford Escape" at bounding box center [770, 240] width 225 height 28
click at [709, 250] on input "2009 Ford Escape" at bounding box center [770, 240] width 225 height 28
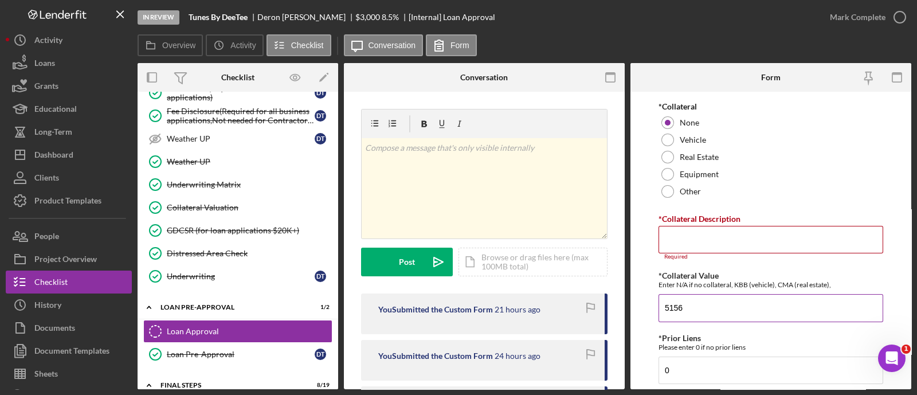
click at [698, 295] on input "5156" at bounding box center [770, 308] width 225 height 28
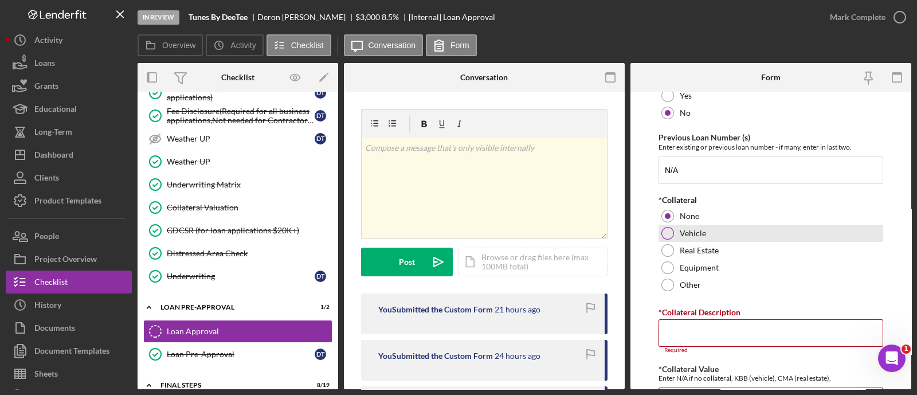
scroll to position [163, 0]
click at [755, 237] on div "Vehicle" at bounding box center [770, 235] width 225 height 17
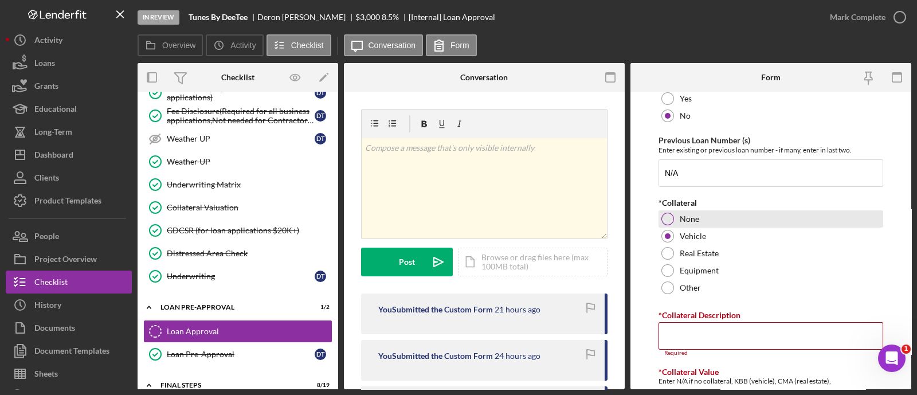
click at [713, 218] on div "None" at bounding box center [770, 218] width 225 height 17
click at [729, 333] on input "*Collateral Description" at bounding box center [770, 336] width 225 height 28
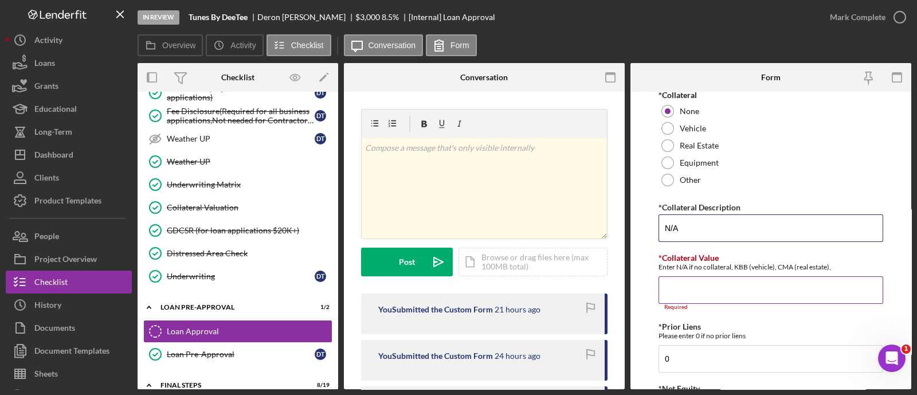
type input "N/A"
click at [715, 282] on input "*Collateral Value" at bounding box center [770, 290] width 225 height 28
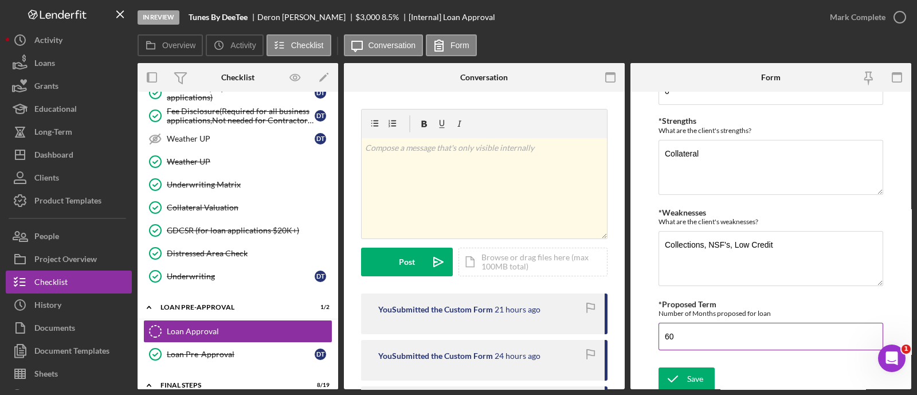
type input "N/A"
click at [686, 323] on input "60" at bounding box center [770, 337] width 225 height 28
type input "48"
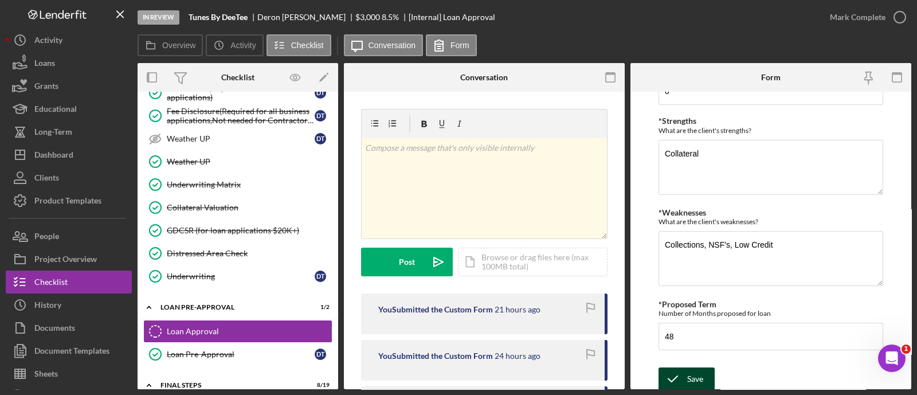
click at [685, 376] on icon "submit" at bounding box center [672, 378] width 29 height 29
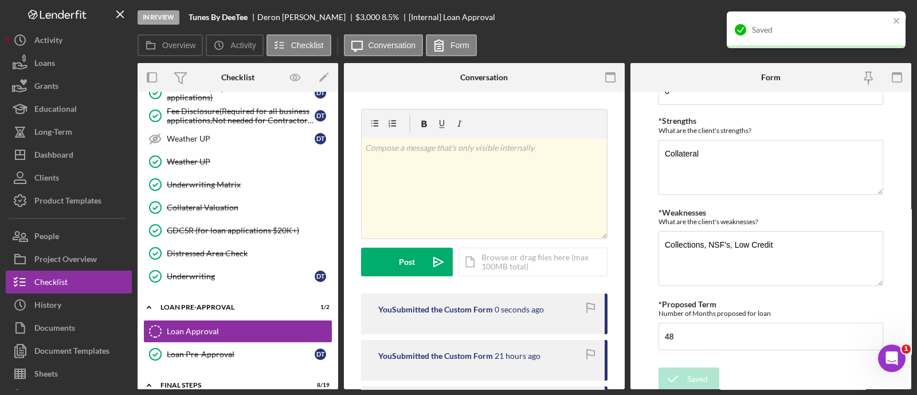
click at [892, 21] on div "Saved" at bounding box center [812, 30] width 162 height 18
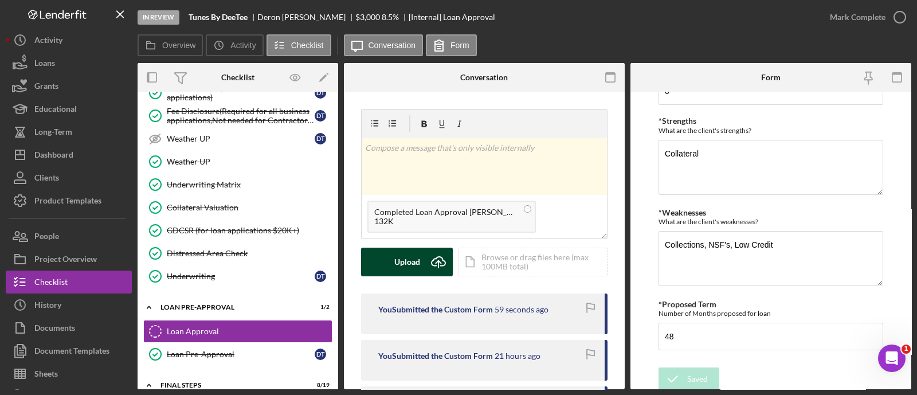
click at [410, 273] on div "Upload" at bounding box center [407, 262] width 26 height 29
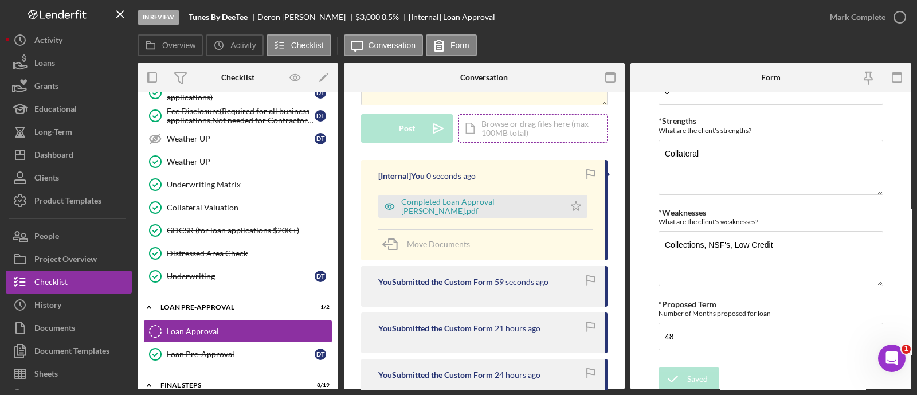
scroll to position [140, 0]
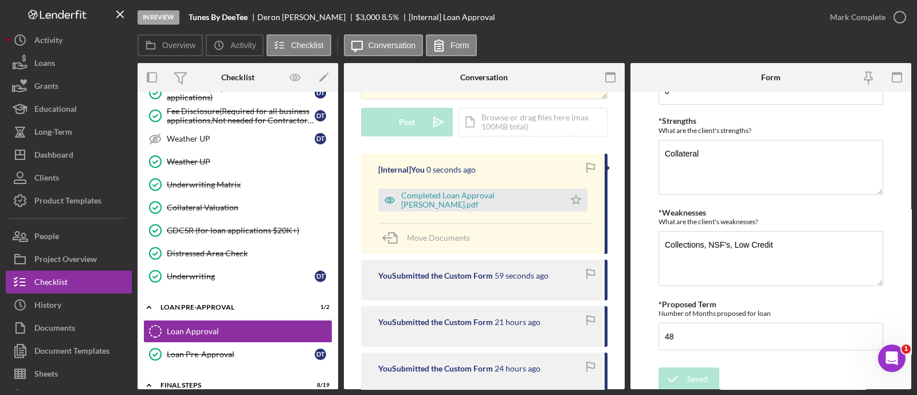
click at [570, 211] on div "[Internal] You 0 seconds ago Completed Loan Approval [PERSON_NAME].pdf Icon/Sta…" at bounding box center [484, 204] width 246 height 100
click at [840, 17] on div "Mark Complete" at bounding box center [858, 17] width 56 height 23
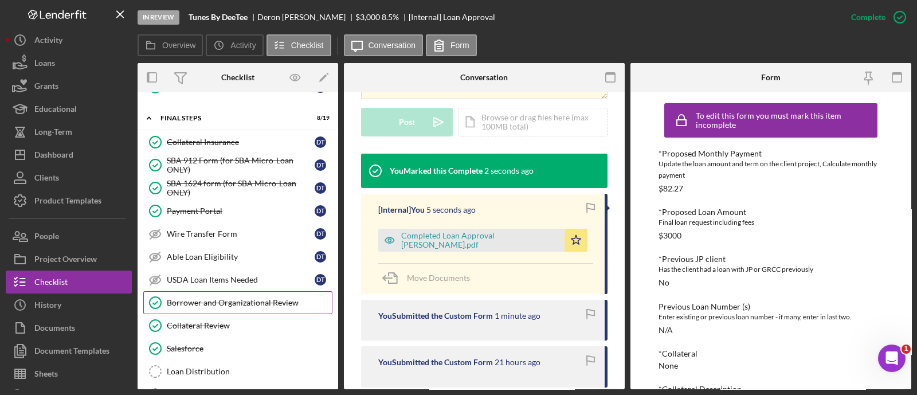
scroll to position [1215, 0]
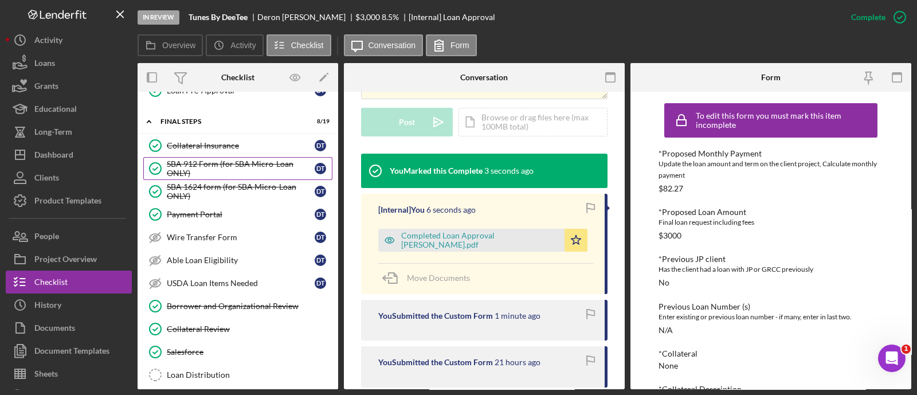
click at [235, 166] on div "SBA 912 Form (for SBA Micro-Loan ONLY)" at bounding box center [241, 168] width 148 height 18
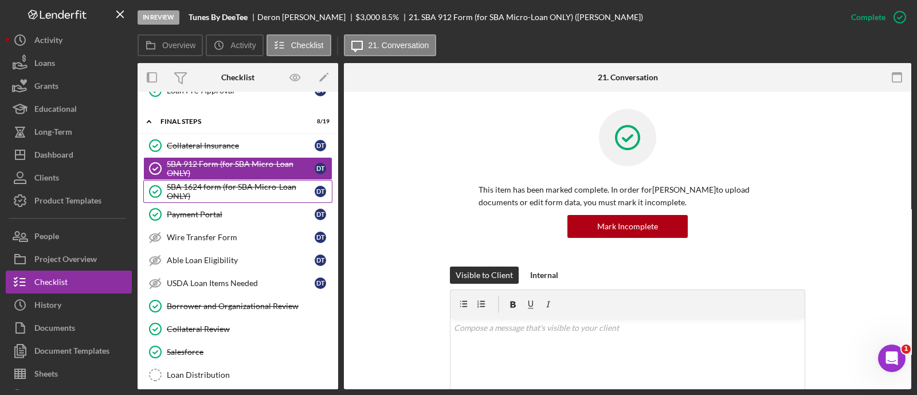
click at [220, 182] on div "SBA 1624 form (for SBA Micro-Loan ONLY)" at bounding box center [241, 191] width 148 height 18
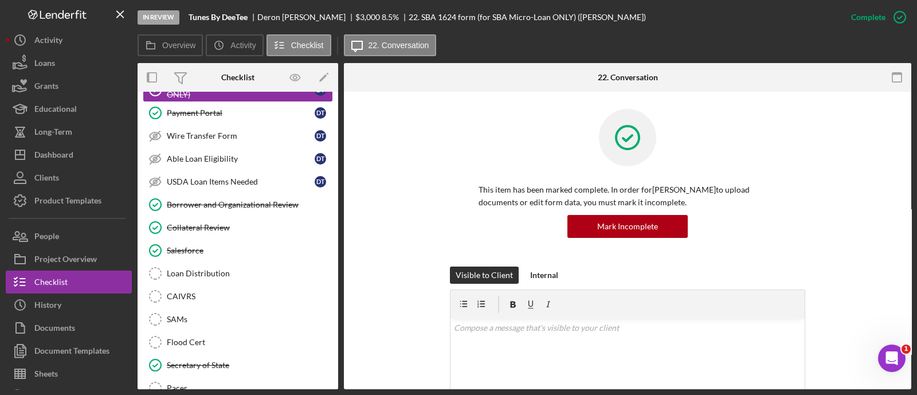
scroll to position [1354, 0]
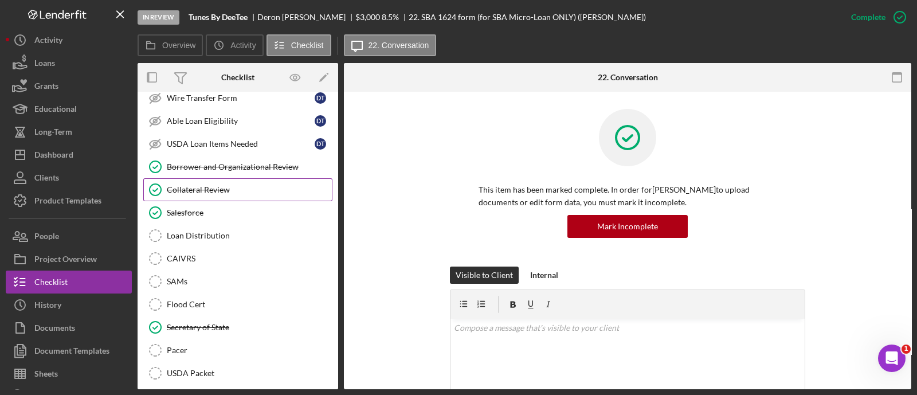
click at [209, 184] on link "Collateral Review Collateral Review" at bounding box center [237, 189] width 189 height 23
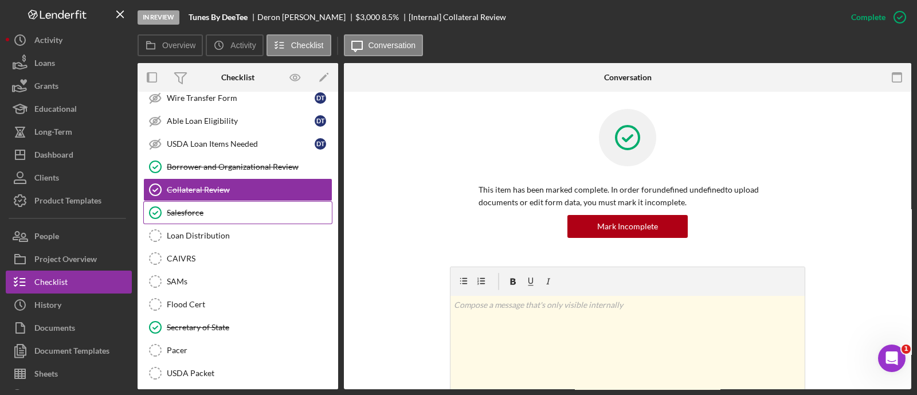
click at [203, 208] on div "Salesforce" at bounding box center [249, 212] width 165 height 9
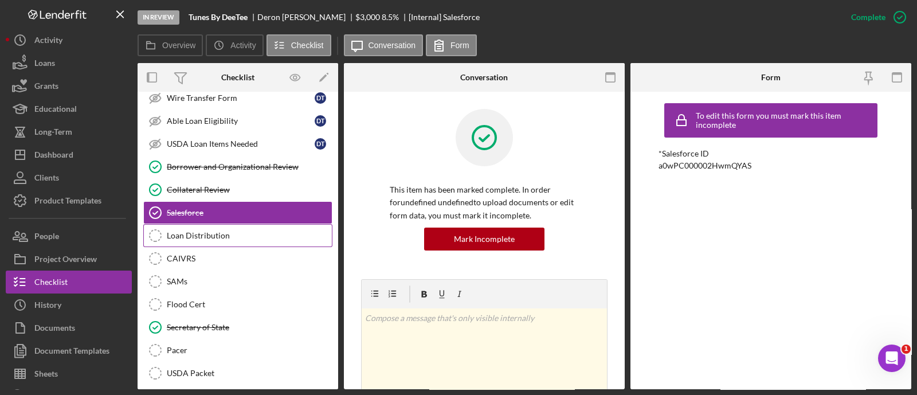
click at [203, 224] on link "Loan Distribution Loan Distribution" at bounding box center [237, 235] width 189 height 23
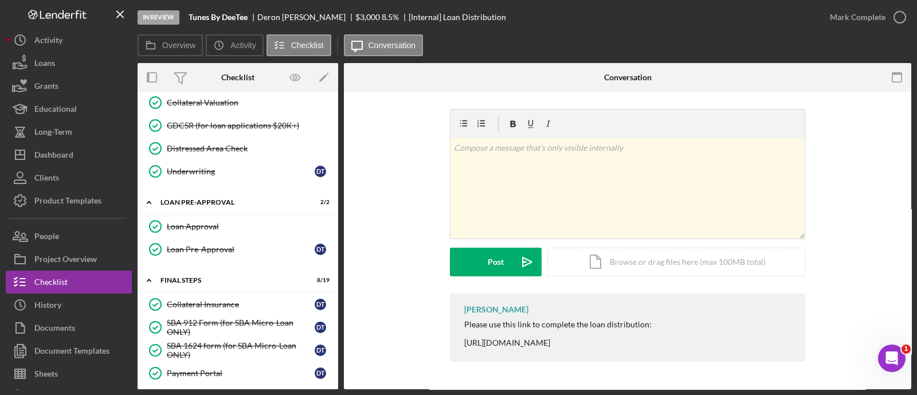
scroll to position [1014, 0]
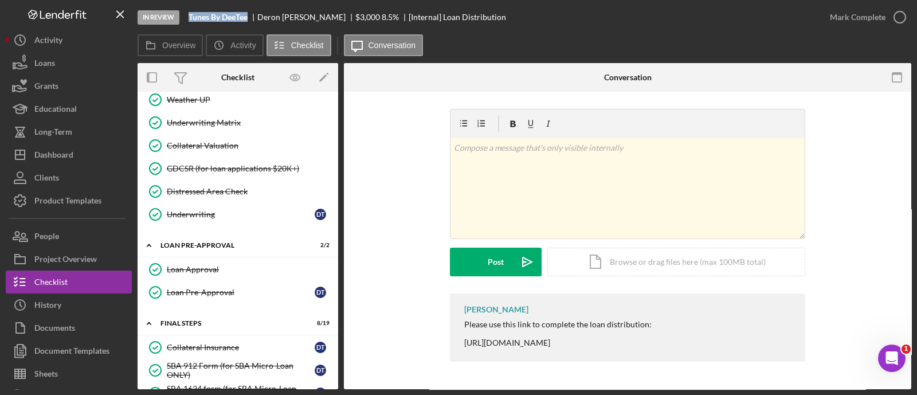
drag, startPoint x: 250, startPoint y: 17, endPoint x: 178, endPoint y: 21, distance: 72.3
click at [178, 21] on div "In Review Tunes By DeeTee [PERSON_NAME] $3,000 $3,000 8.5 % [Internal] Loan Dis…" at bounding box center [478, 17] width 681 height 34
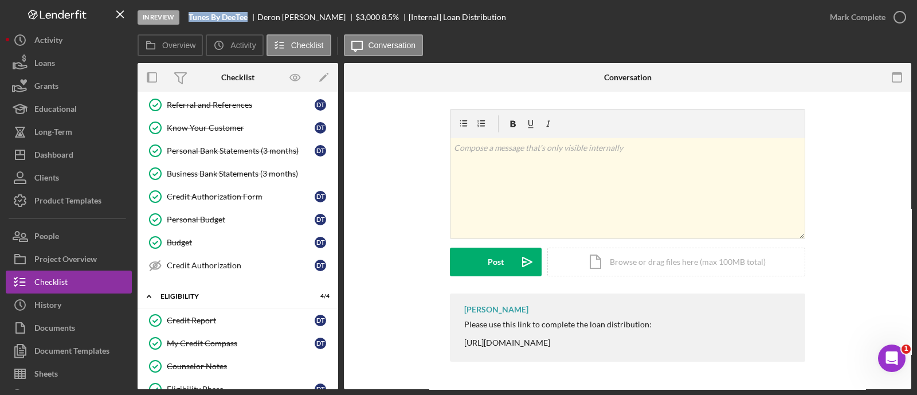
scroll to position [0, 0]
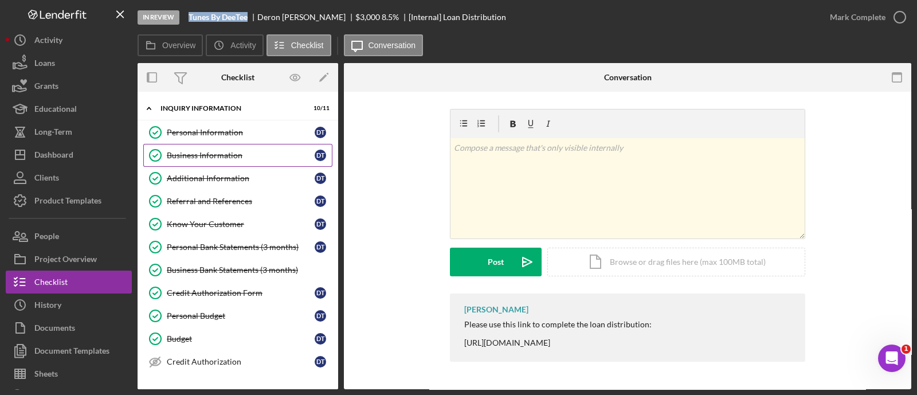
click at [222, 156] on div "Business Information" at bounding box center [241, 155] width 148 height 9
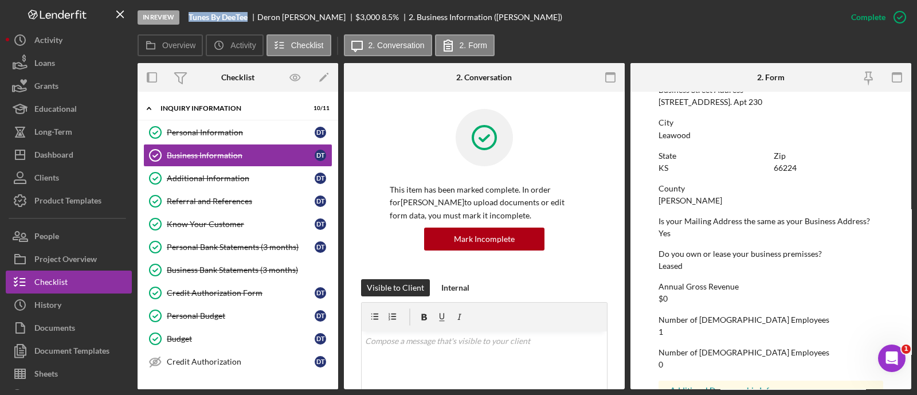
scroll to position [436, 0]
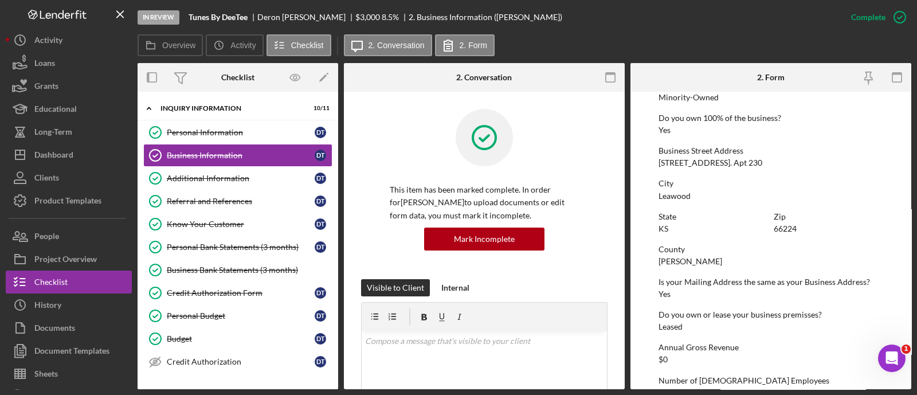
click at [725, 160] on div "[STREET_ADDRESS]. Apt 230" at bounding box center [710, 162] width 104 height 9
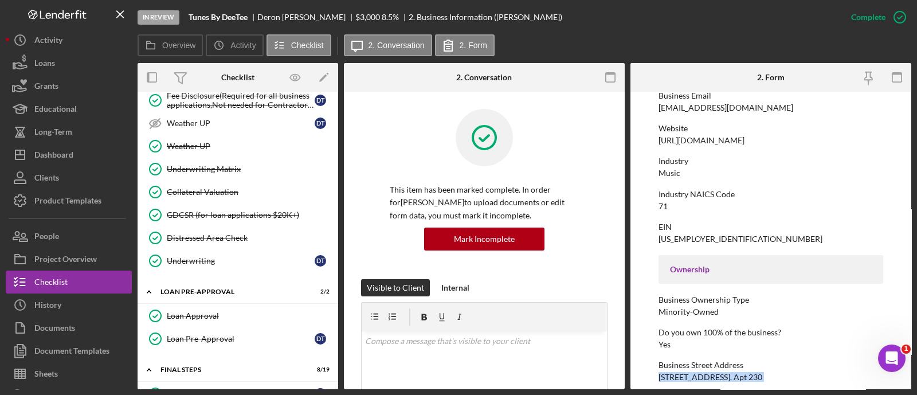
scroll to position [968, 0]
click at [221, 311] on div "Loan Approval" at bounding box center [249, 315] width 165 height 9
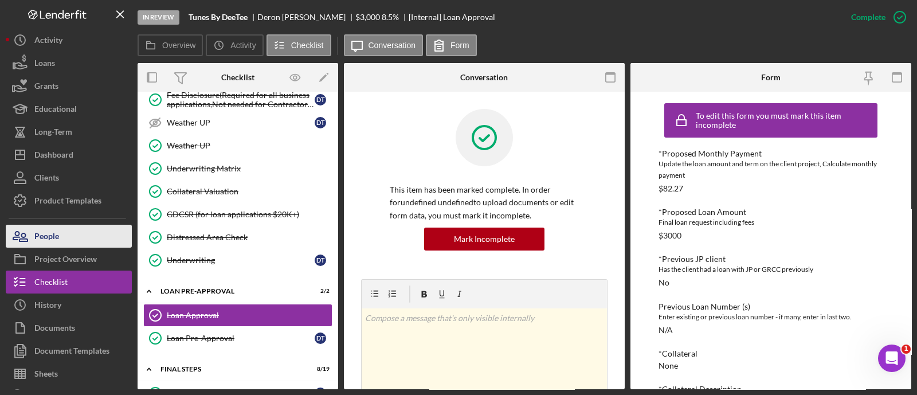
click at [50, 240] on div "People" at bounding box center [46, 238] width 25 height 26
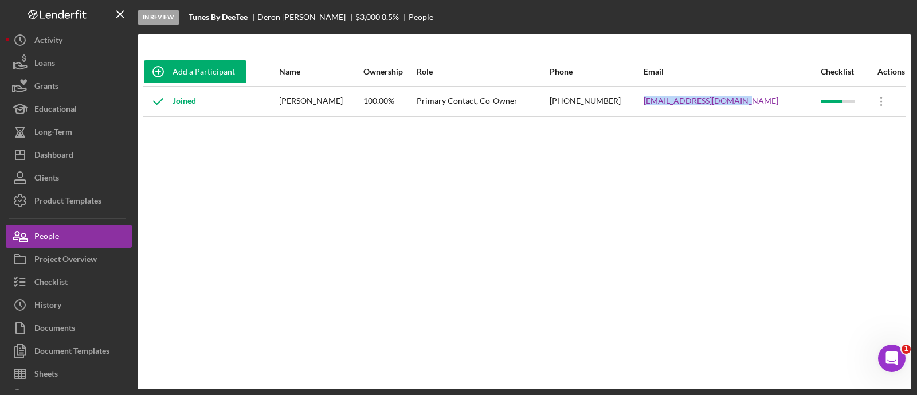
drag, startPoint x: 778, startPoint y: 103, endPoint x: 651, endPoint y: 103, distance: 126.1
click at [651, 103] on tr "Joined [PERSON_NAME] 100.00% Primary Contact, Co-Owner [PHONE_NUMBER] [EMAIL_AD…" at bounding box center [524, 101] width 762 height 30
click at [96, 281] on button "Checklist" at bounding box center [69, 281] width 126 height 23
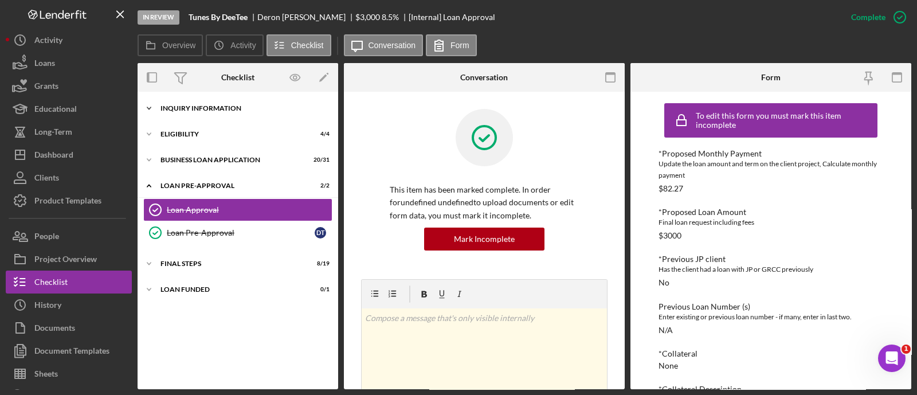
click at [218, 106] on div "INQUIRY INFORMATION" at bounding box center [241, 108] width 163 height 7
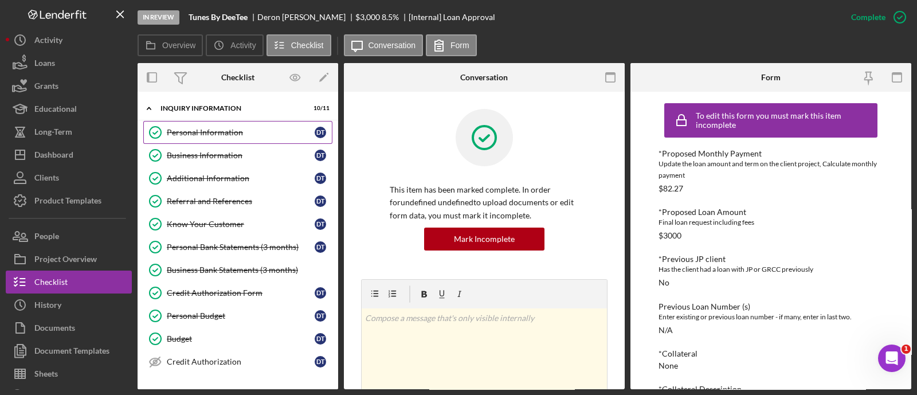
click at [211, 123] on link "Personal Information Personal Information D T" at bounding box center [237, 132] width 189 height 23
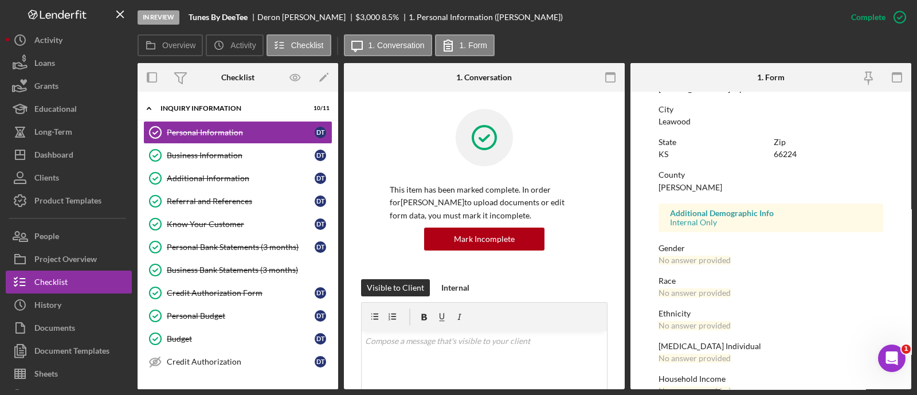
scroll to position [46, 0]
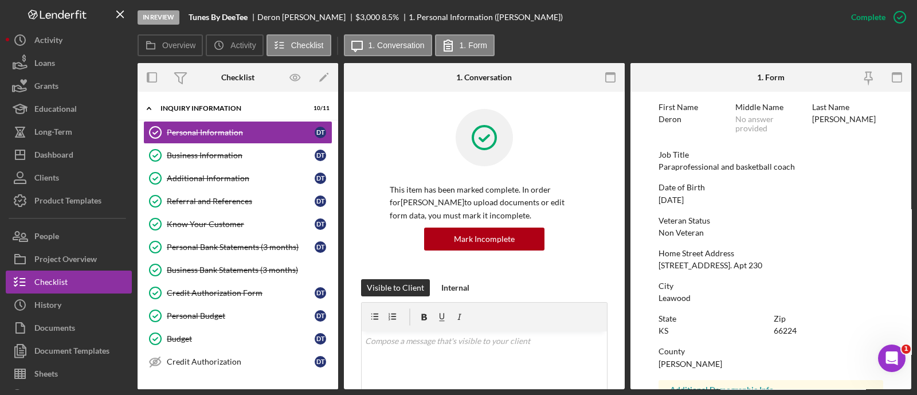
click at [706, 266] on div "[STREET_ADDRESS]. Apt 230" at bounding box center [710, 265] width 104 height 9
click at [245, 155] on div "Business Information" at bounding box center [241, 155] width 148 height 9
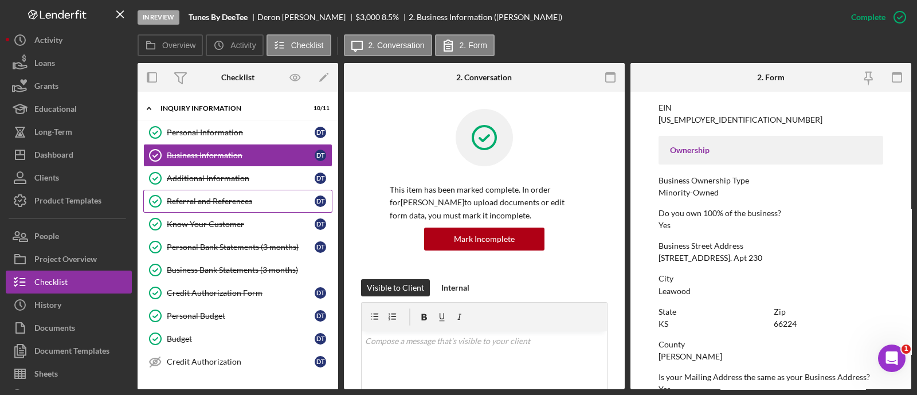
scroll to position [174, 0]
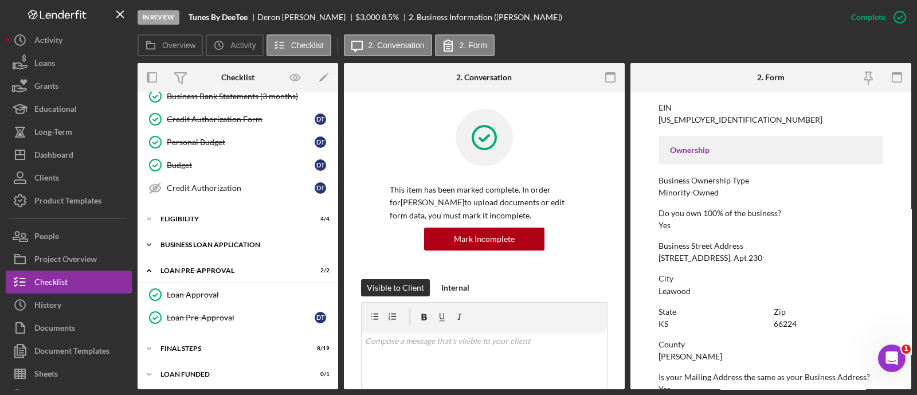
click at [243, 248] on div "Icon/Expander BUSINESS LOAN APPLICATION 20 / 31" at bounding box center [238, 244] width 201 height 23
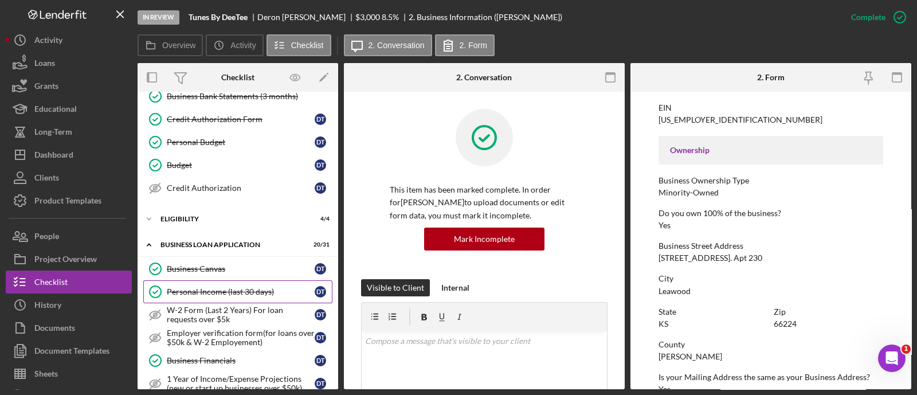
click at [235, 287] on div "Personal Income (last 30 days)" at bounding box center [241, 291] width 148 height 9
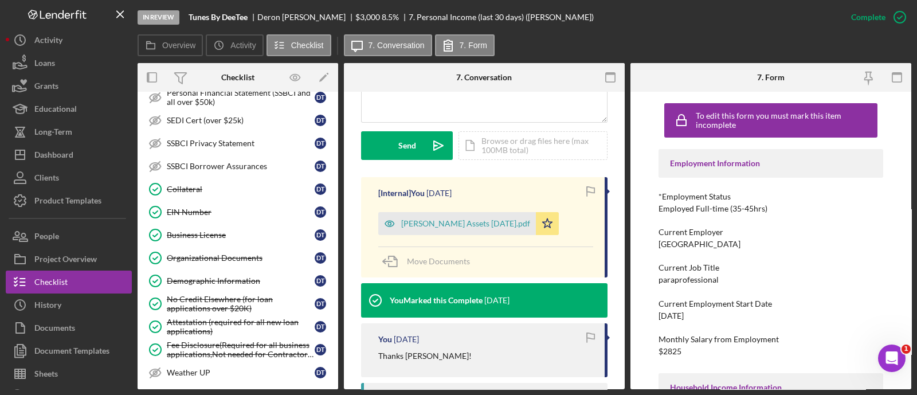
scroll to position [684, 0]
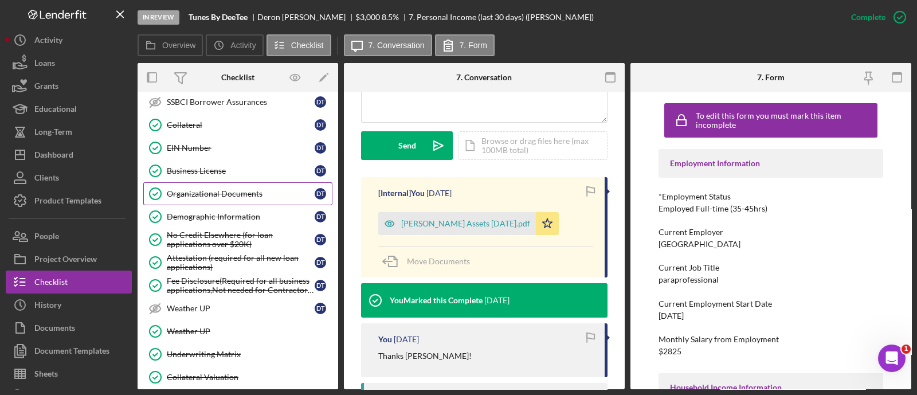
click at [235, 189] on div "Organizational Documents" at bounding box center [241, 193] width 148 height 9
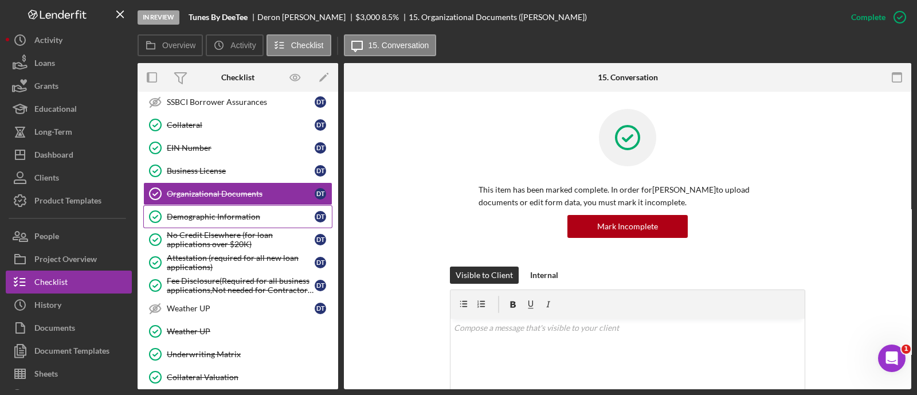
click at [236, 212] on div "Demographic Information" at bounding box center [241, 216] width 148 height 9
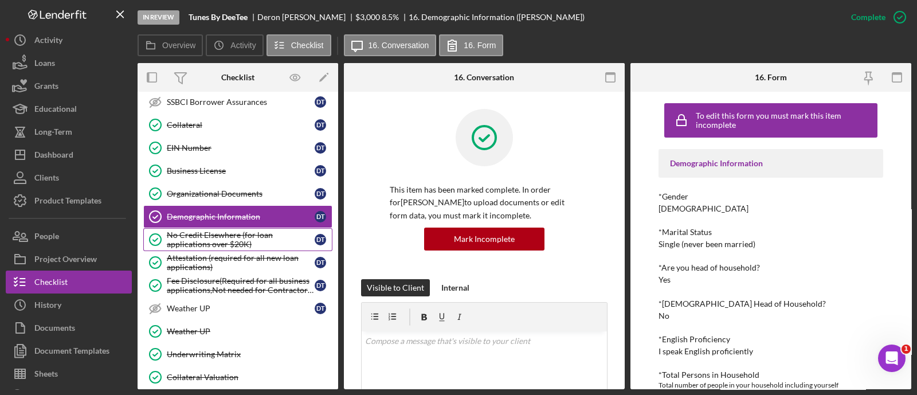
scroll to position [884, 0]
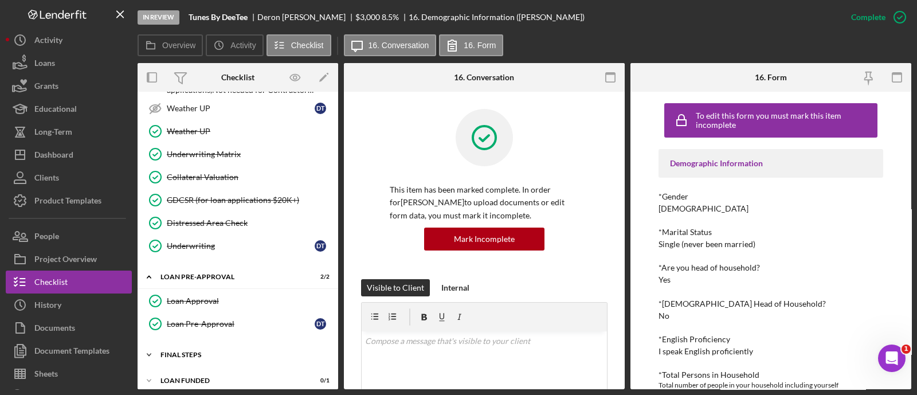
click at [234, 351] on div "FINAL STEPS" at bounding box center [241, 354] width 163 height 7
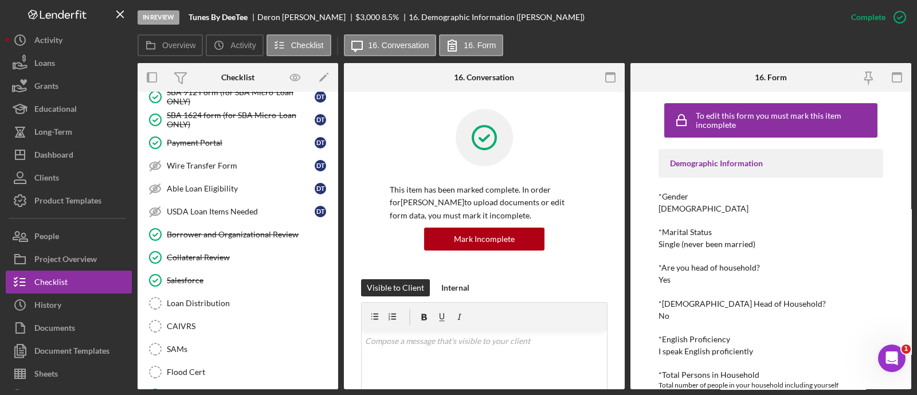
scroll to position [1218, 0]
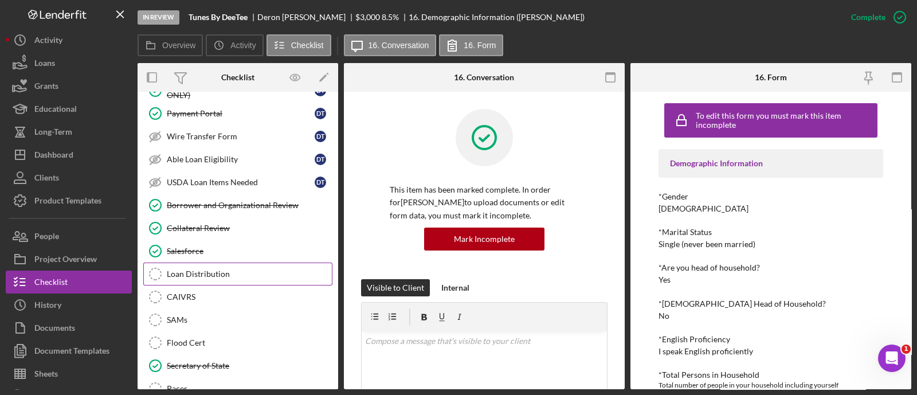
click at [248, 269] on div "Loan Distribution" at bounding box center [249, 273] width 165 height 9
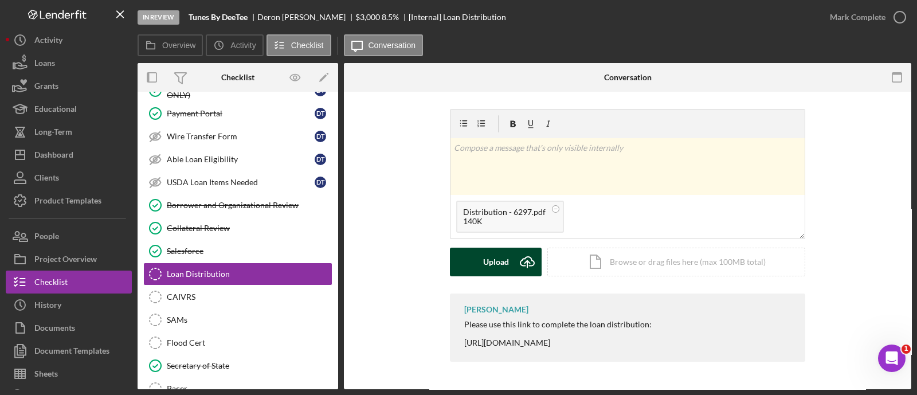
click at [528, 259] on icon "Icon/Upload" at bounding box center [527, 262] width 29 height 29
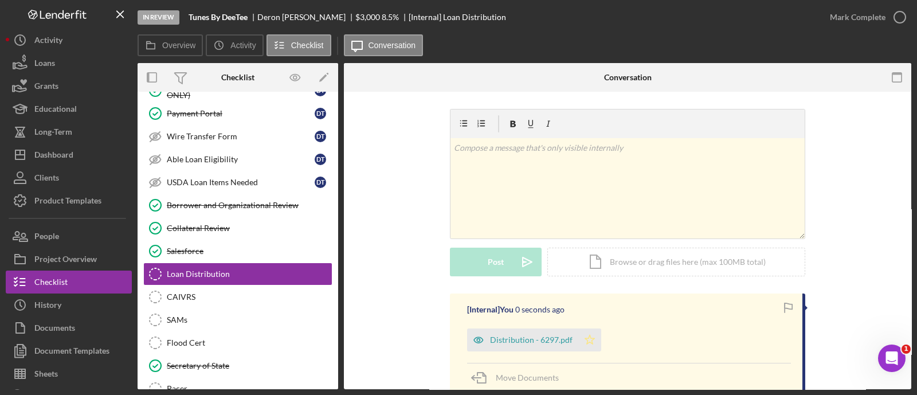
click at [589, 334] on icon "Icon/Star" at bounding box center [589, 339] width 23 height 23
click at [844, 14] on div "Mark Complete" at bounding box center [858, 17] width 56 height 23
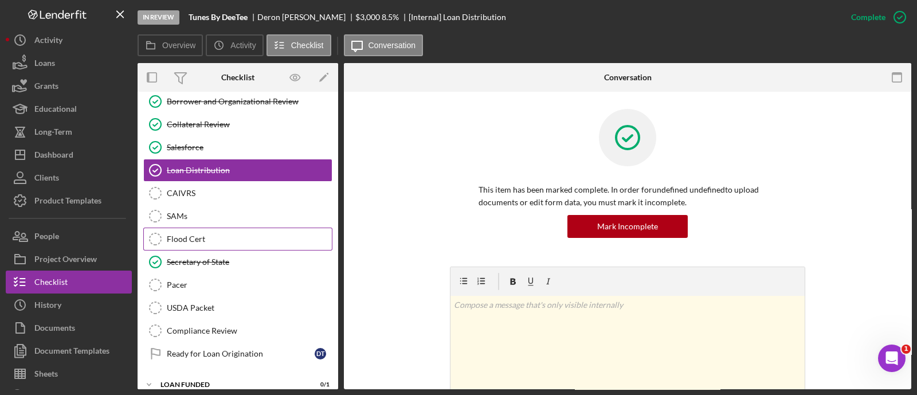
click at [229, 234] on div "Flood Cert" at bounding box center [249, 238] width 165 height 9
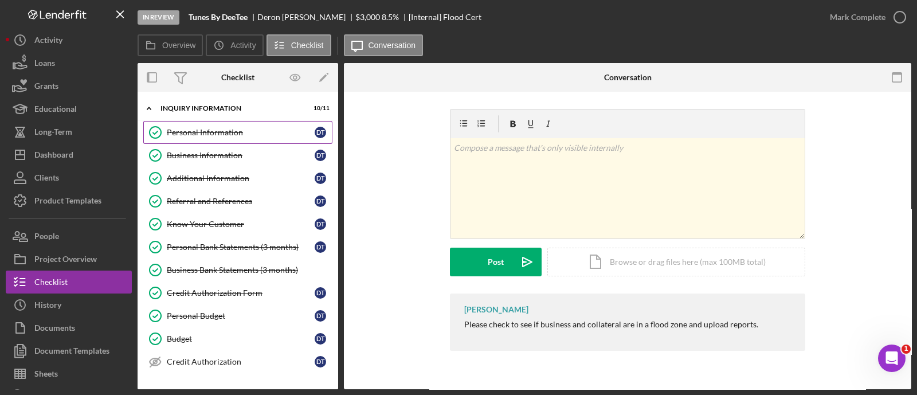
click at [213, 139] on link "Personal Information Personal Information D T" at bounding box center [237, 132] width 189 height 23
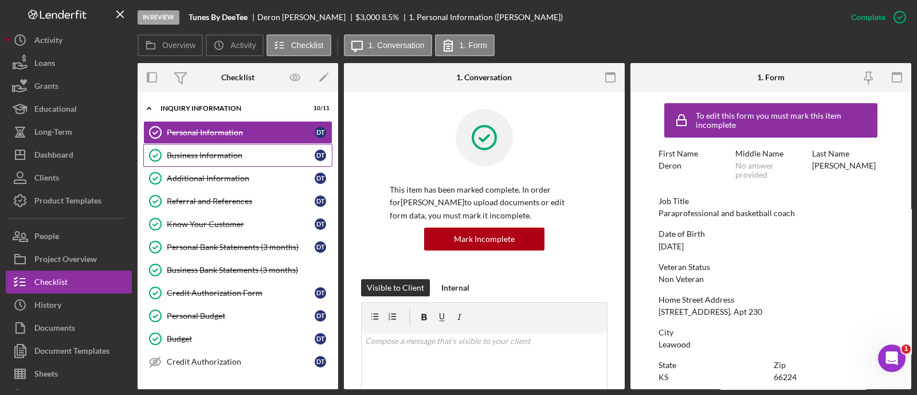
click at [213, 147] on link "Business Information Business Information D T" at bounding box center [237, 155] width 189 height 23
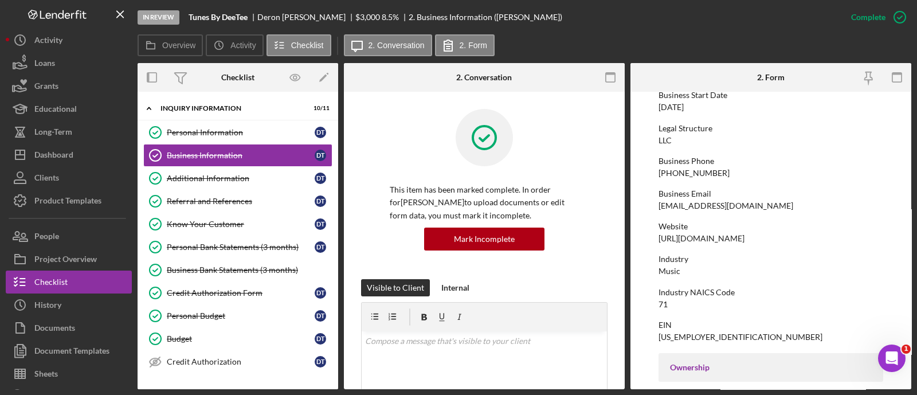
scroll to position [109, 0]
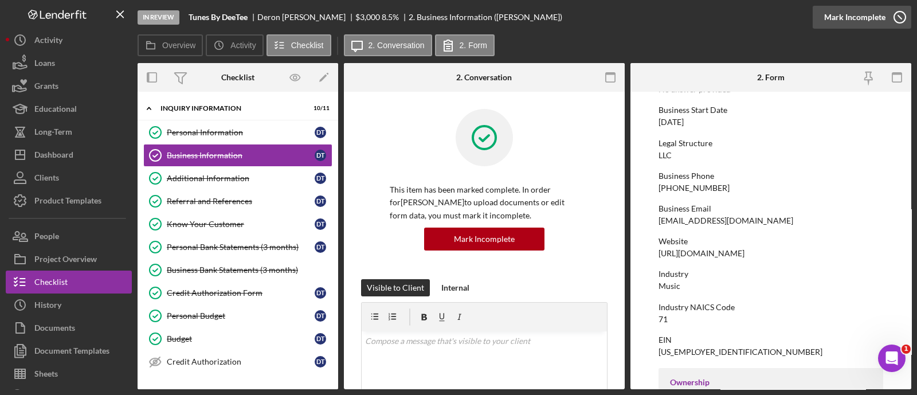
click at [857, 16] on div "Mark Incomplete" at bounding box center [854, 17] width 61 height 23
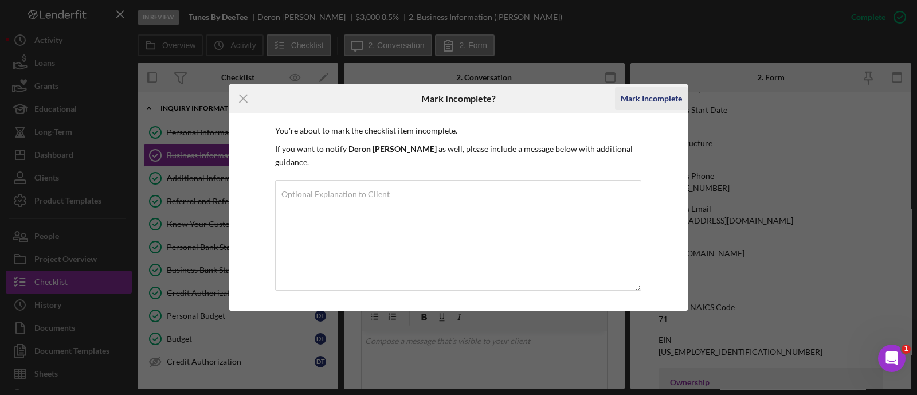
click at [672, 101] on div "Mark Incomplete" at bounding box center [651, 98] width 61 height 23
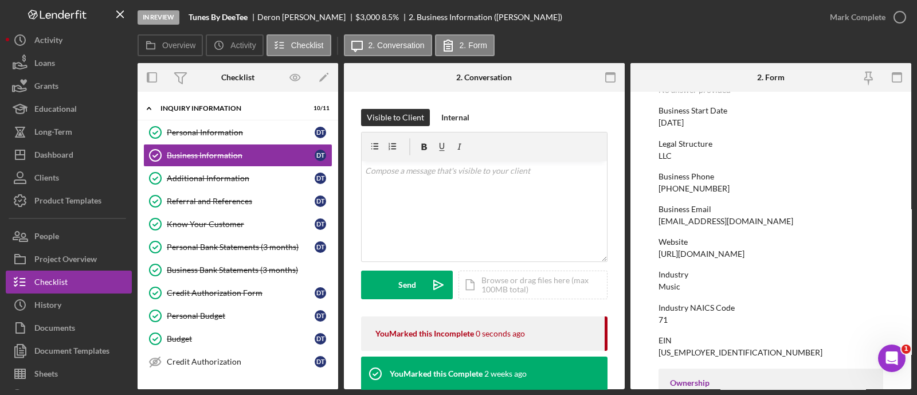
scroll to position [256, 0]
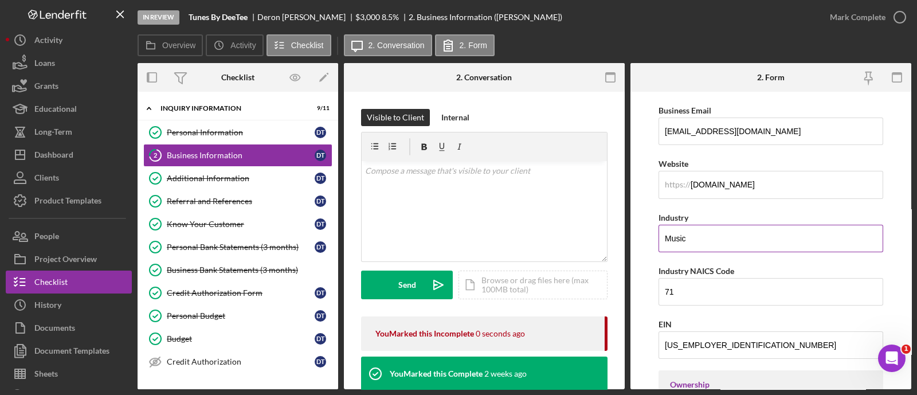
drag, startPoint x: 763, startPoint y: 222, endPoint x: 759, endPoint y: 230, distance: 9.7
click at [759, 230] on input "Music" at bounding box center [770, 239] width 225 height 28
click at [696, 297] on input "71" at bounding box center [770, 292] width 225 height 28
paste input "512230"
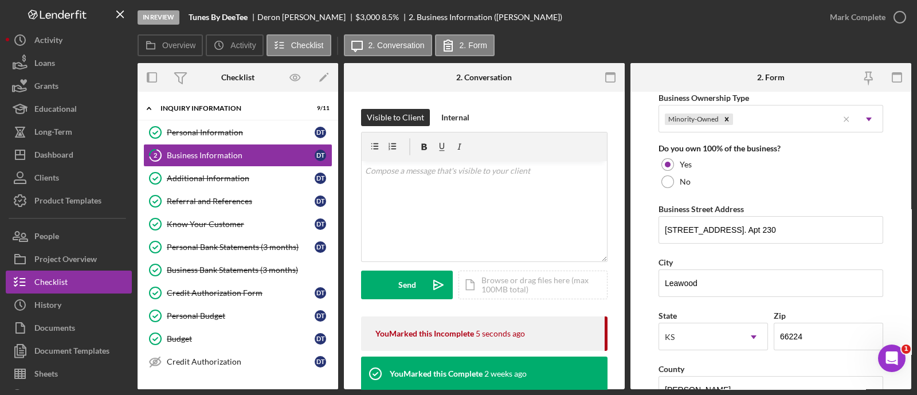
scroll to position [971, 0]
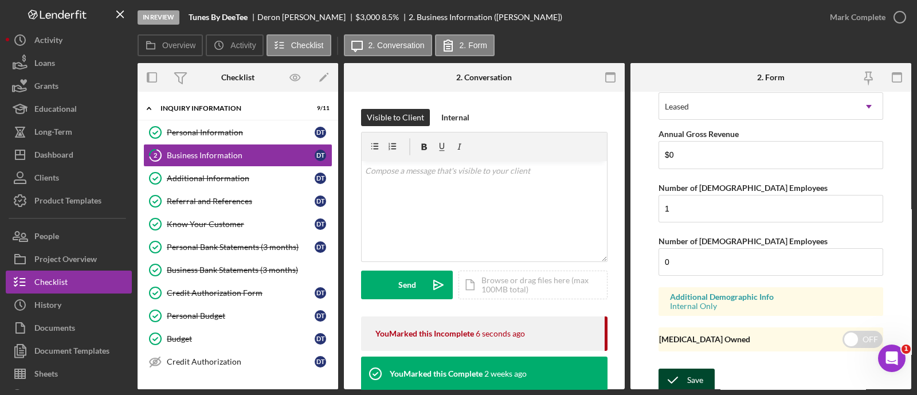
type input "512230"
click at [691, 379] on div "Save" at bounding box center [695, 379] width 16 height 23
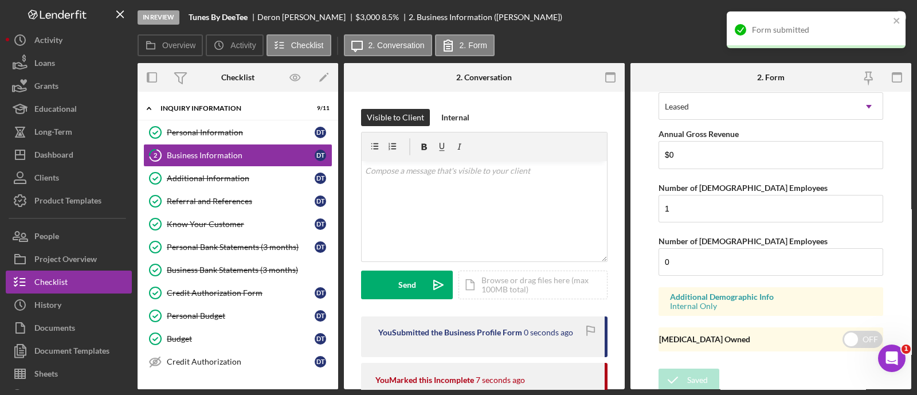
click at [905, 13] on div "Form submitted" at bounding box center [815, 34] width 183 height 50
click at [898, 18] on icon "close" at bounding box center [896, 21] width 6 height 6
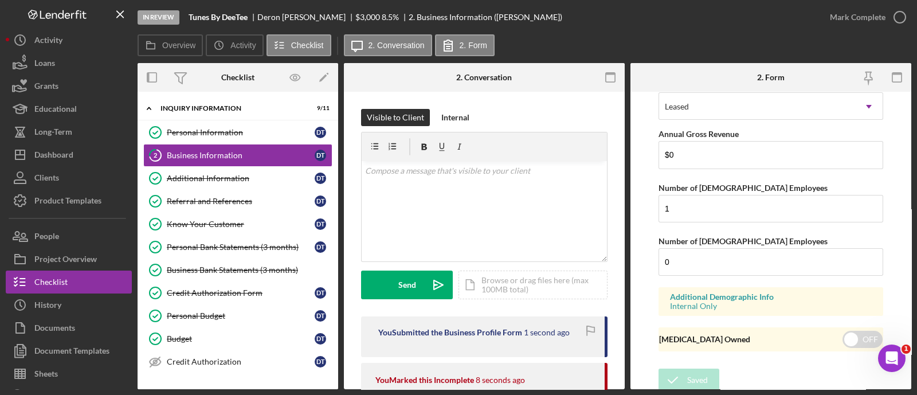
click at [874, 21] on div "In Review Tunes By DeeTee [PERSON_NAME] $3,000 $3,000 8.5 % 2. Business Informa…" at bounding box center [458, 197] width 917 height 395
click at [874, 21] on div "Mark Complete" at bounding box center [858, 17] width 56 height 23
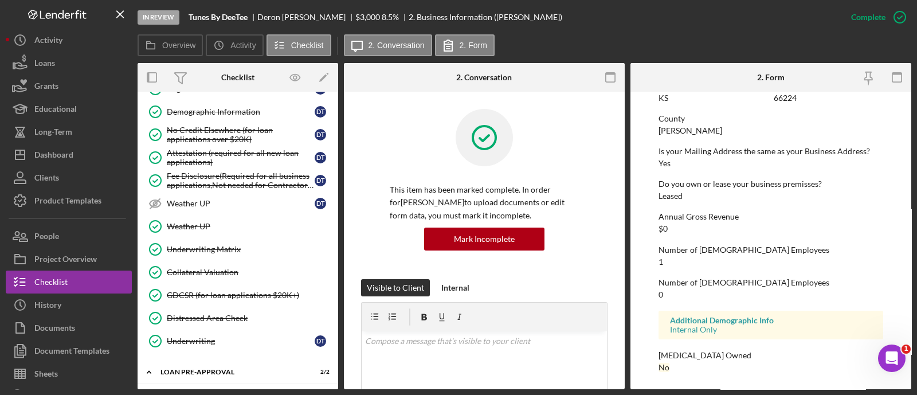
scroll to position [559, 0]
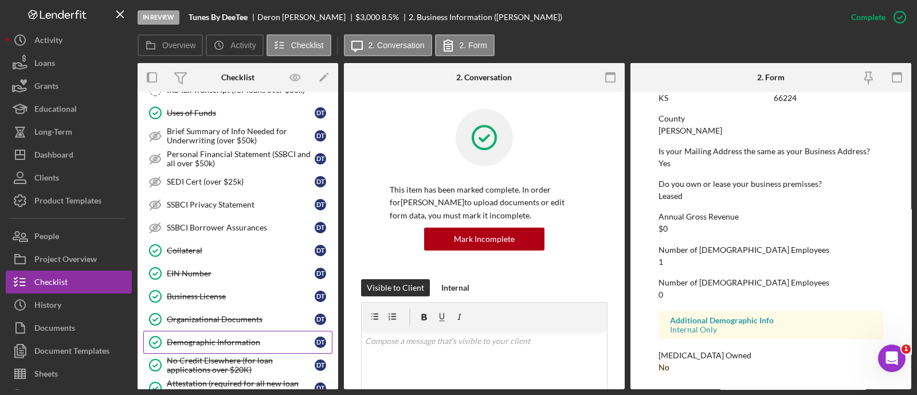
click at [236, 331] on link "Demographic Information Demographic Information D T" at bounding box center [237, 342] width 189 height 23
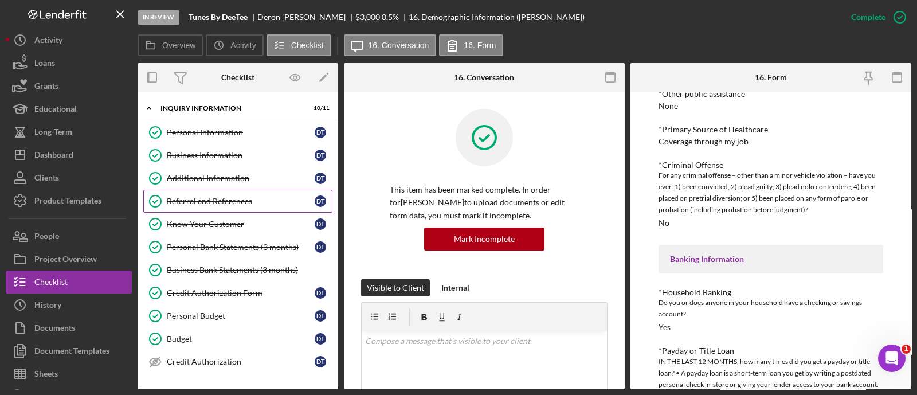
click at [248, 190] on link "Referral and References [PERSON_NAME] and References D T" at bounding box center [237, 201] width 189 height 23
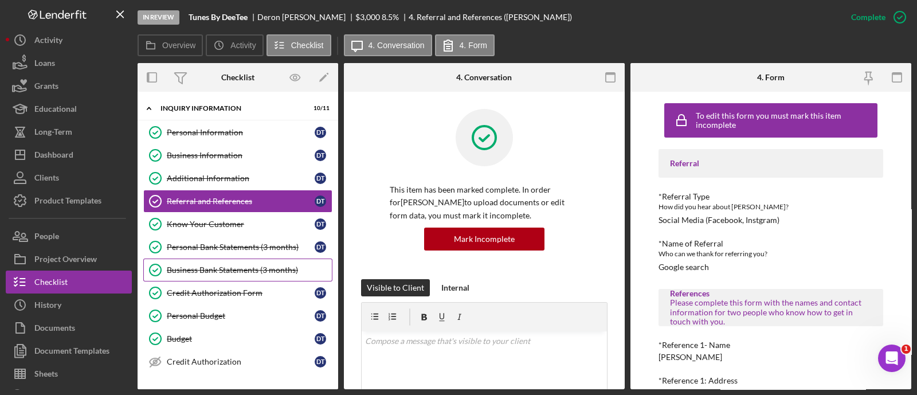
scroll to position [254, 0]
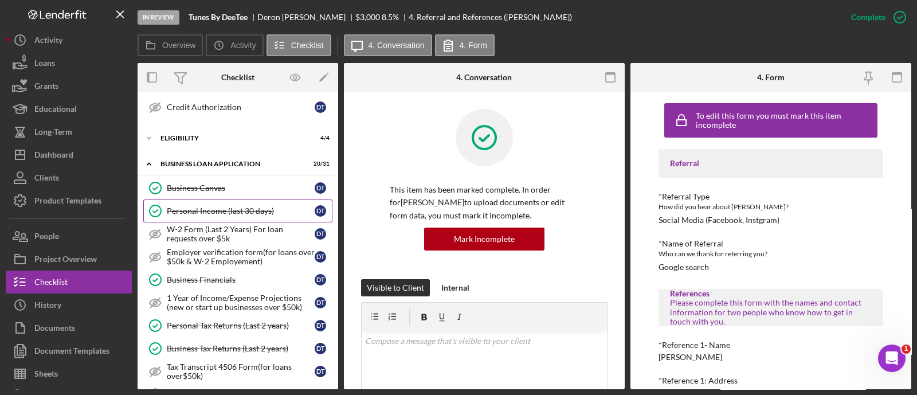
click at [252, 211] on div "Personal Income (last 30 days)" at bounding box center [241, 210] width 148 height 9
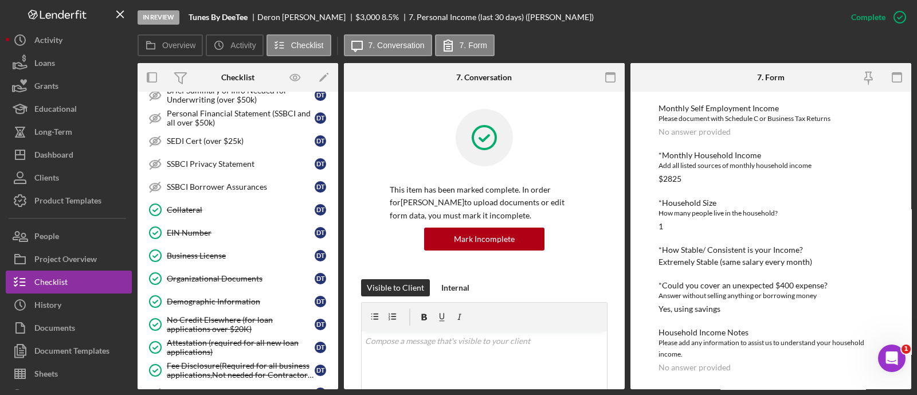
scroll to position [701, 0]
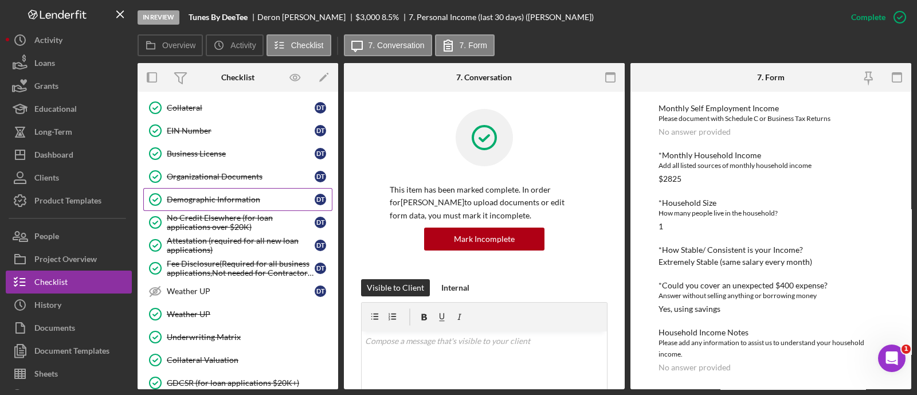
click at [232, 195] on div "Demographic Information" at bounding box center [241, 199] width 148 height 9
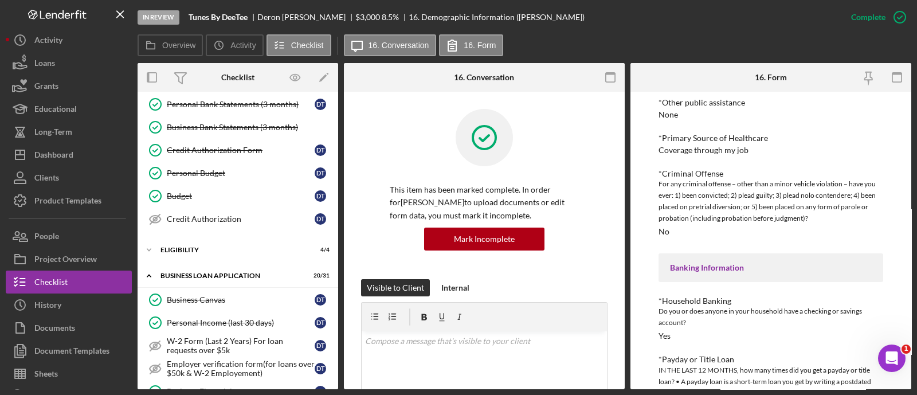
scroll to position [134, 0]
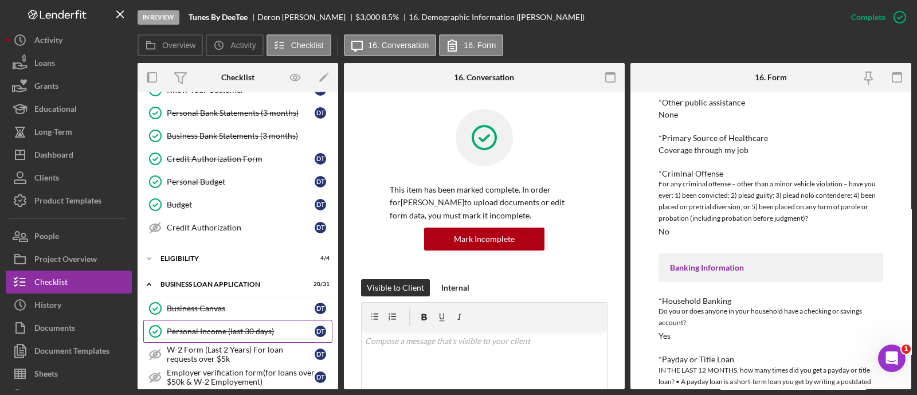
click at [256, 322] on link "Personal Income (last 30 days) Personal Income (last 30 days) D T" at bounding box center [237, 331] width 189 height 23
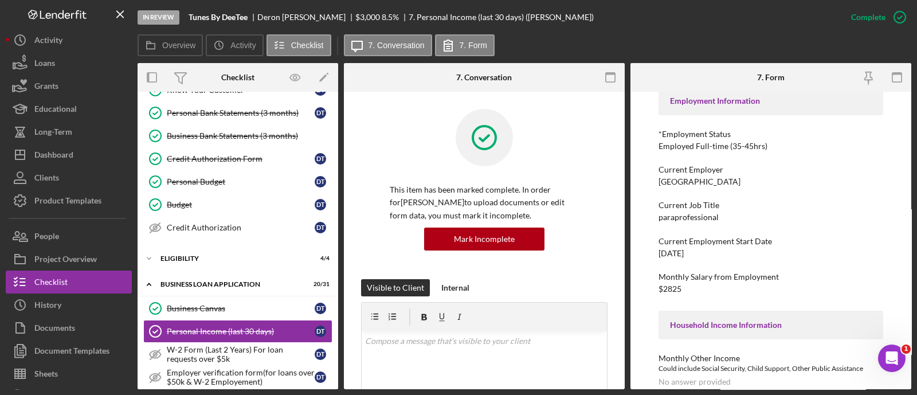
scroll to position [63, 0]
click at [186, 251] on div "Icon/Expander ELIGIBILITY 4 / 4" at bounding box center [238, 258] width 201 height 23
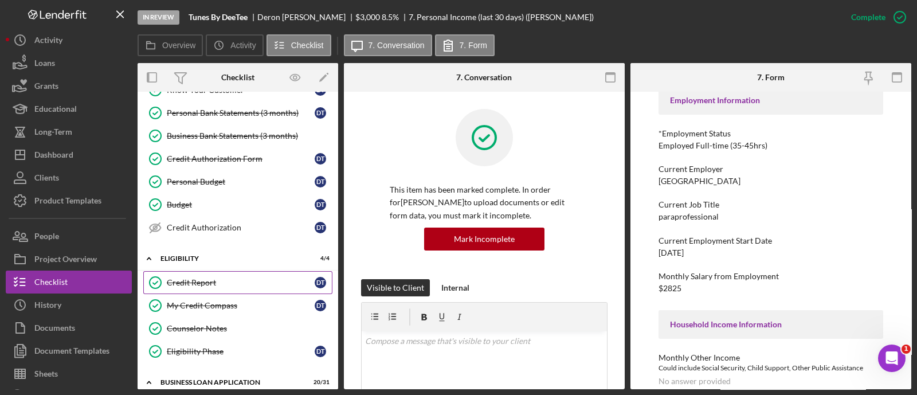
click at [211, 289] on link "Credit Report Credit Report D T" at bounding box center [237, 282] width 189 height 23
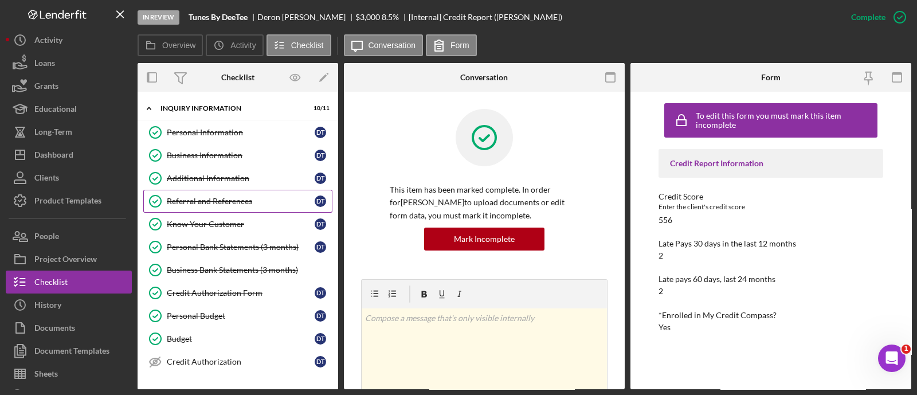
click at [211, 201] on div "Referral and References" at bounding box center [241, 201] width 148 height 9
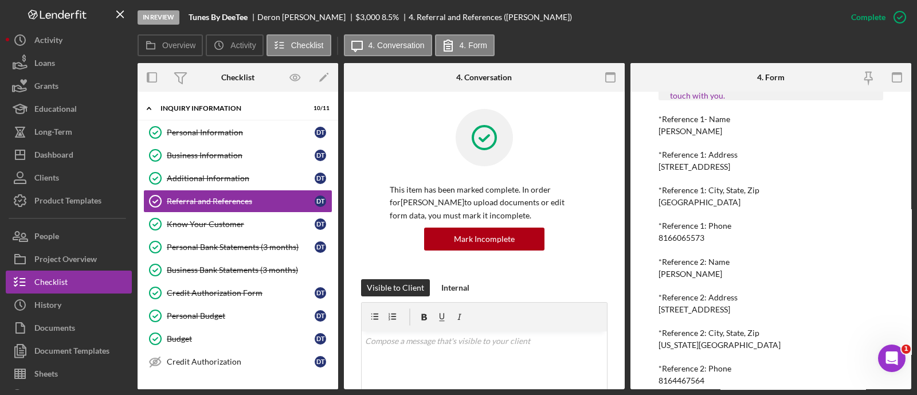
scroll to position [227, 0]
click at [679, 238] on div "8166065573" at bounding box center [681, 236] width 46 height 9
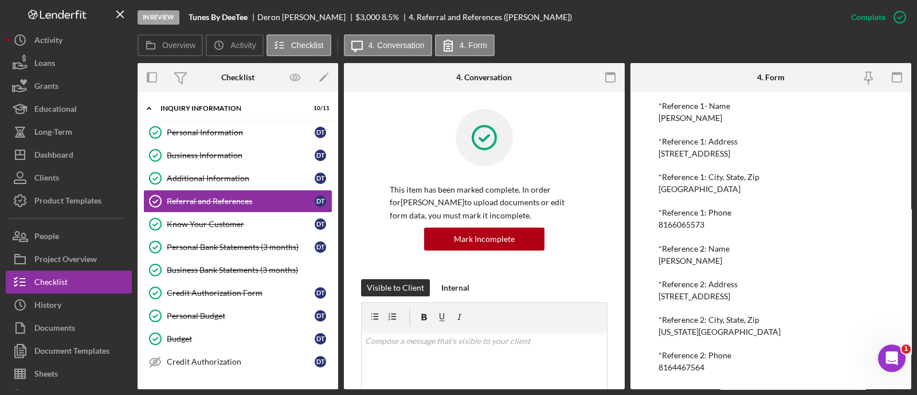
click at [673, 369] on div "8164467564" at bounding box center [681, 367] width 46 height 9
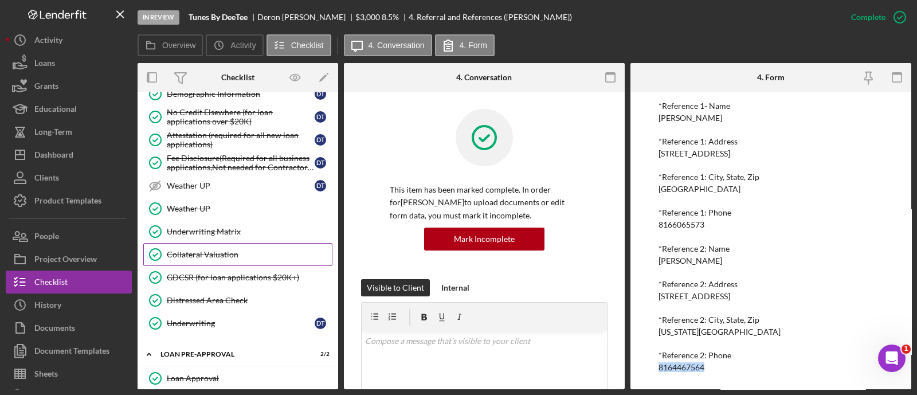
scroll to position [907, 0]
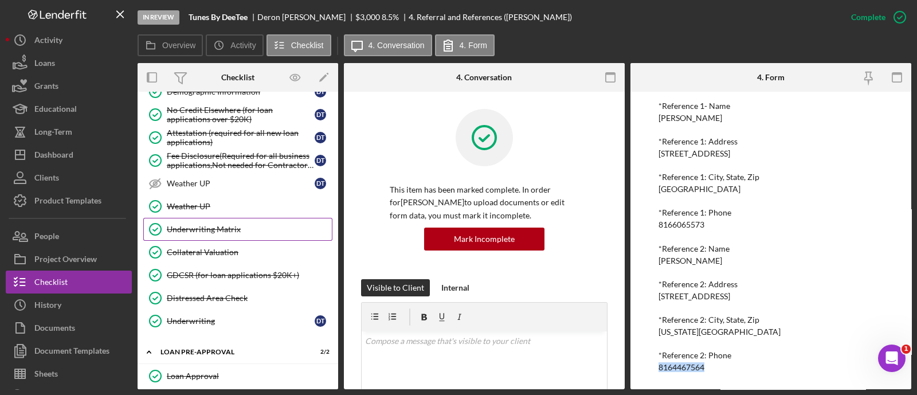
click at [214, 225] on div "Underwriting Matrix" at bounding box center [249, 229] width 165 height 9
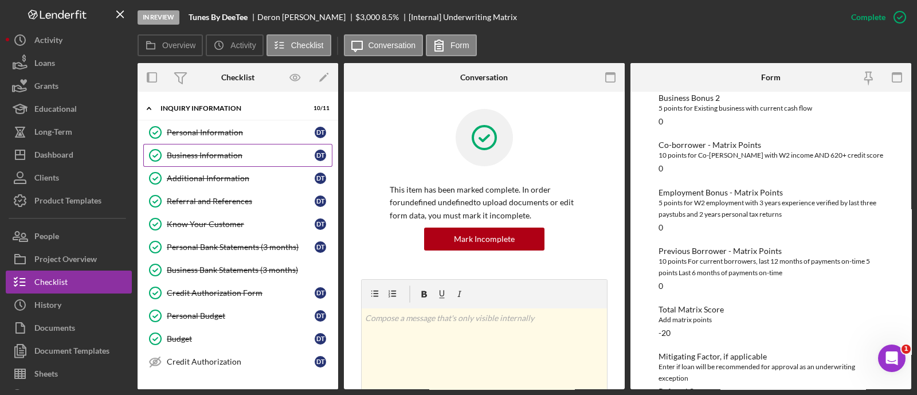
click at [222, 148] on link "Business Information Business Information D T" at bounding box center [237, 155] width 189 height 23
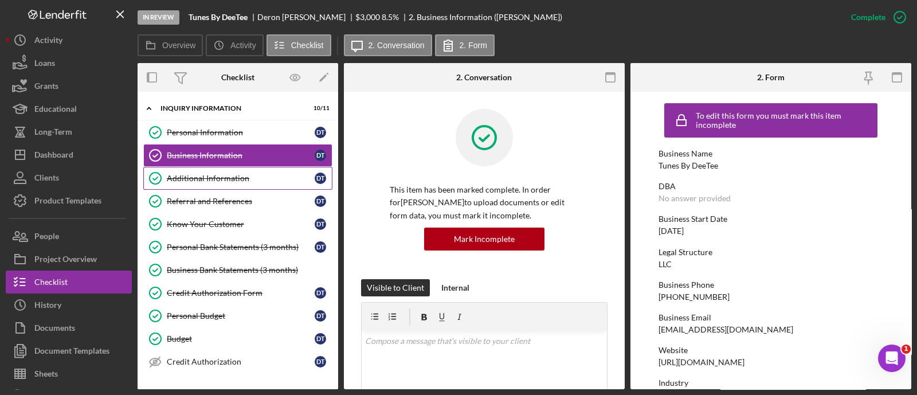
click at [223, 176] on div "Additional Information" at bounding box center [241, 178] width 148 height 9
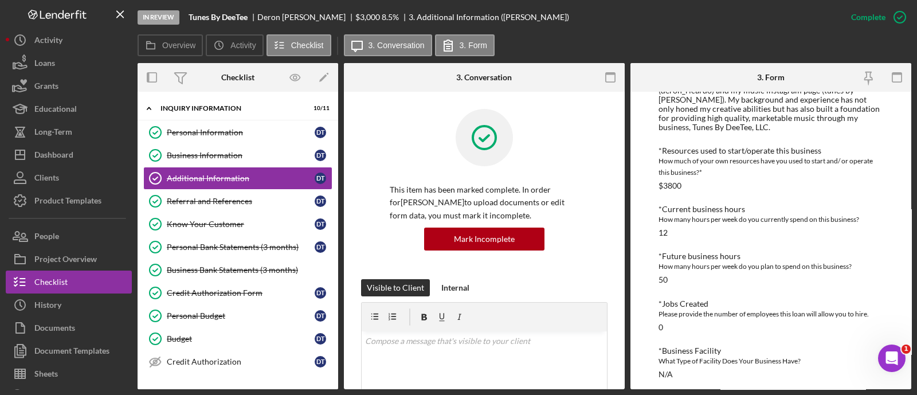
scroll to position [536, 0]
click at [180, 163] on link "Business Information Business Information D T" at bounding box center [237, 155] width 189 height 23
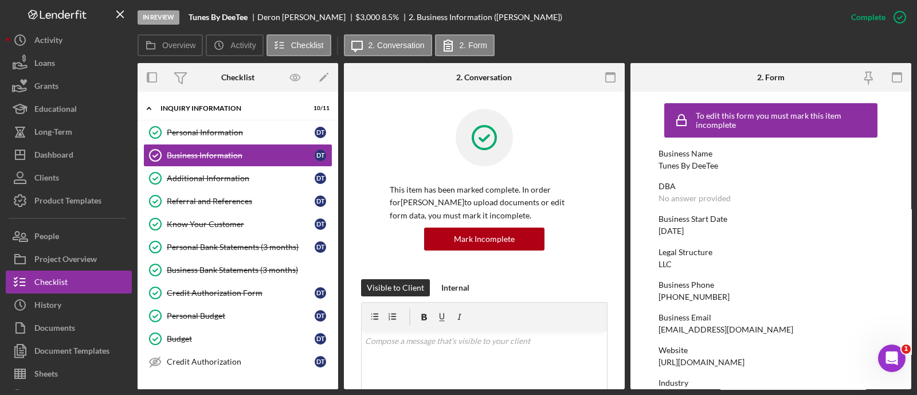
scroll to position [77, 0]
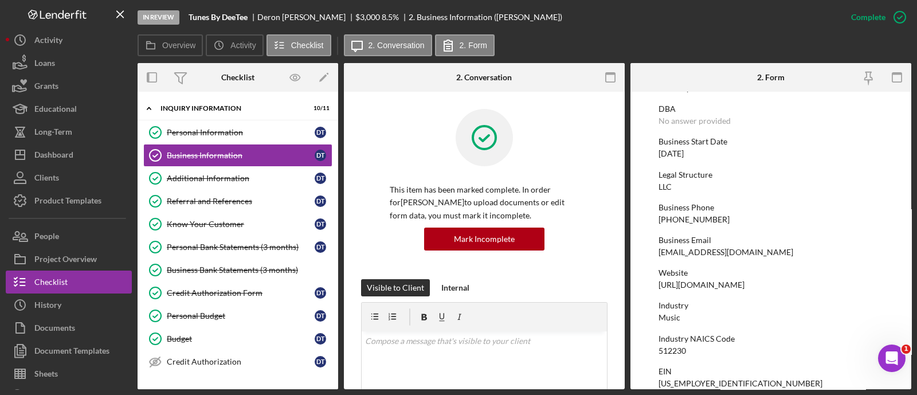
click at [690, 218] on div "[PHONE_NUMBER]" at bounding box center [693, 219] width 71 height 9
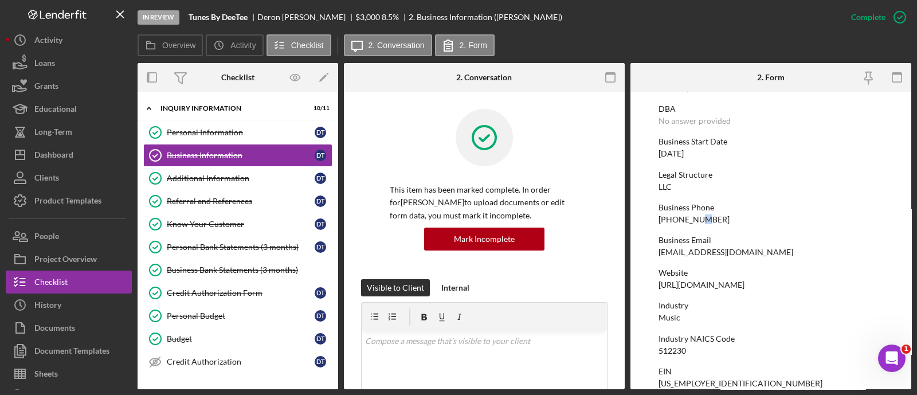
click at [690, 218] on div "[PHONE_NUMBER]" at bounding box center [693, 219] width 71 height 9
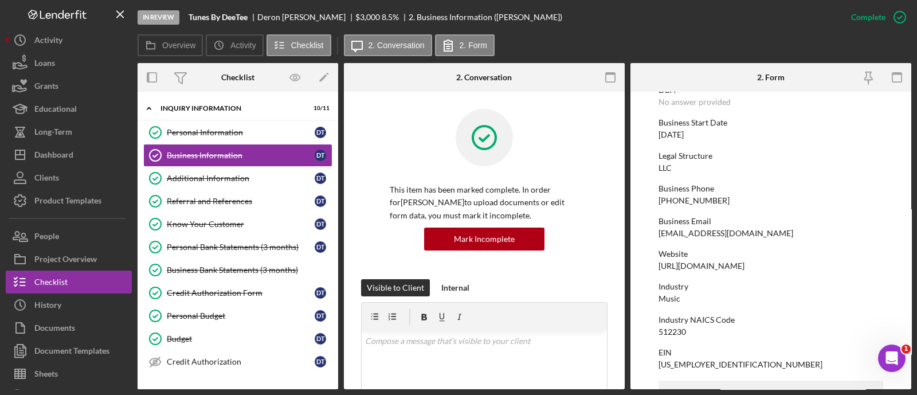
click at [727, 268] on div "[URL][DOMAIN_NAME]" at bounding box center [701, 265] width 86 height 9
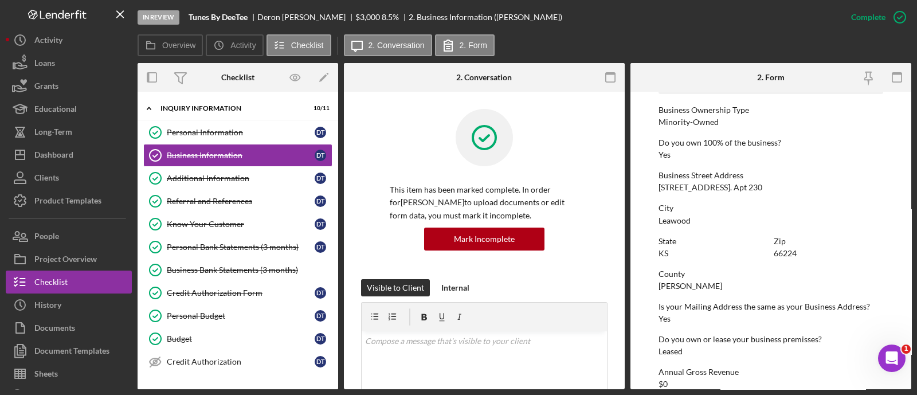
scroll to position [409, 0]
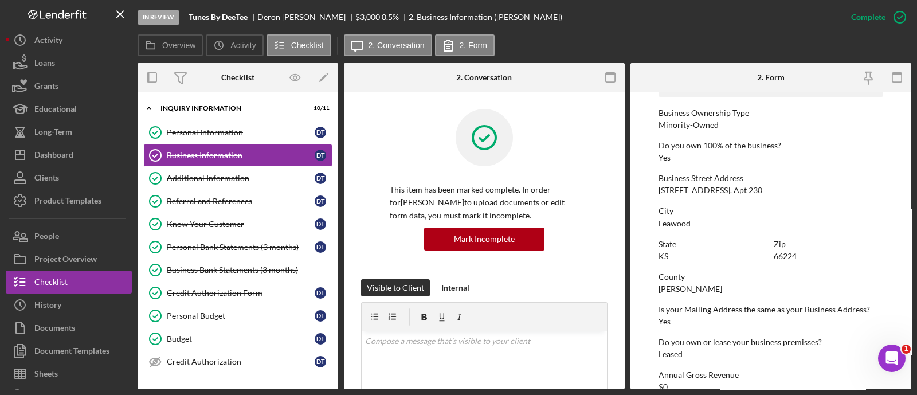
click at [710, 189] on div "[STREET_ADDRESS]. Apt 230" at bounding box center [710, 190] width 104 height 9
drag, startPoint x: 249, startPoint y: 19, endPoint x: 190, endPoint y: 21, distance: 59.1
click at [190, 21] on b "Tunes By DeeTee" at bounding box center [218, 17] width 59 height 9
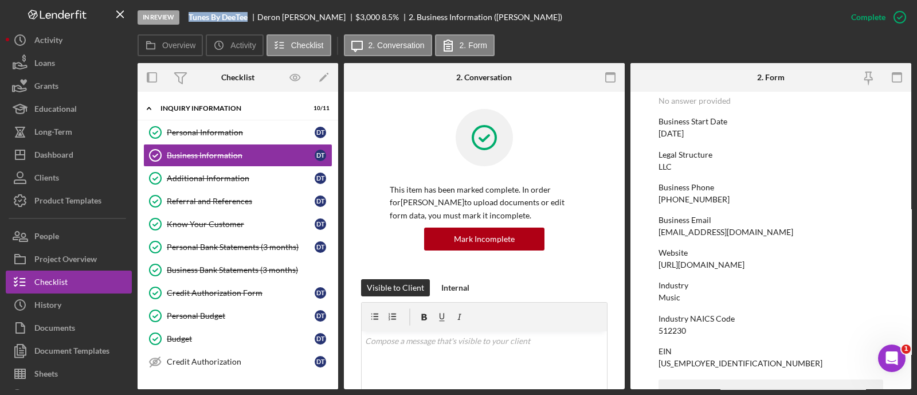
scroll to position [168, 0]
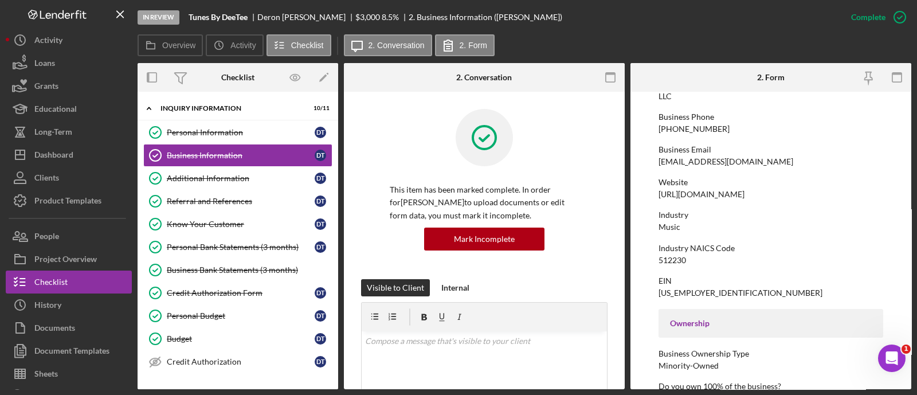
click at [671, 257] on div "512230" at bounding box center [672, 260] width 28 height 9
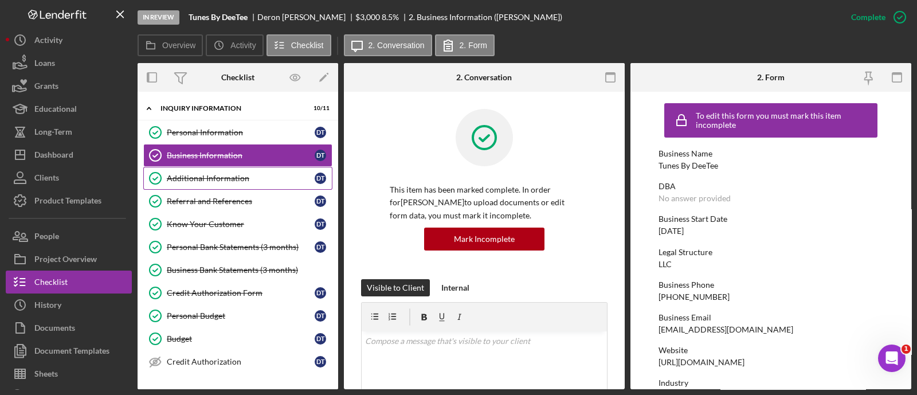
click at [164, 179] on icon "Additional Information" at bounding box center [155, 178] width 29 height 29
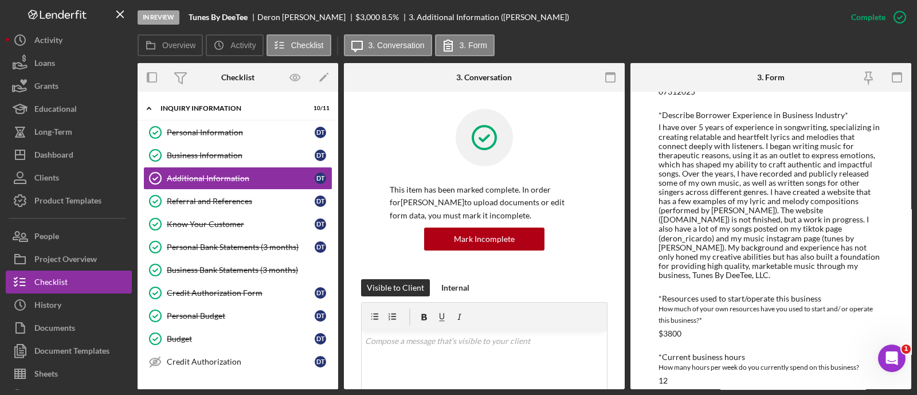
scroll to position [391, 0]
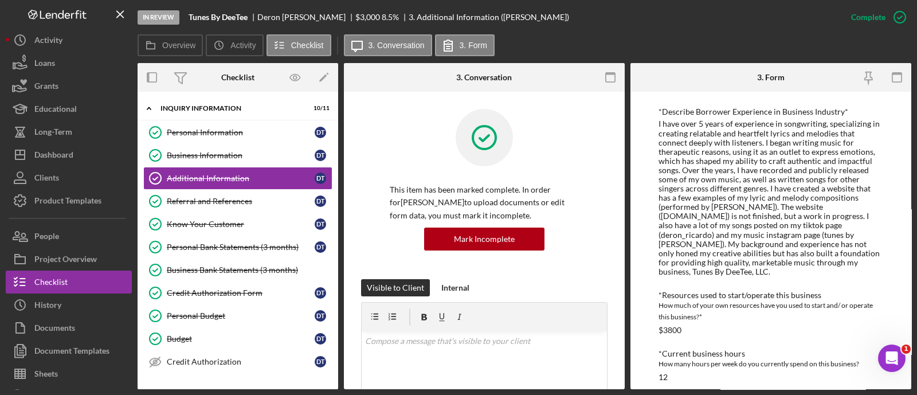
click at [710, 224] on div "I have over 5 years of experience in songwriting, specializing in creating rela…" at bounding box center [770, 197] width 225 height 157
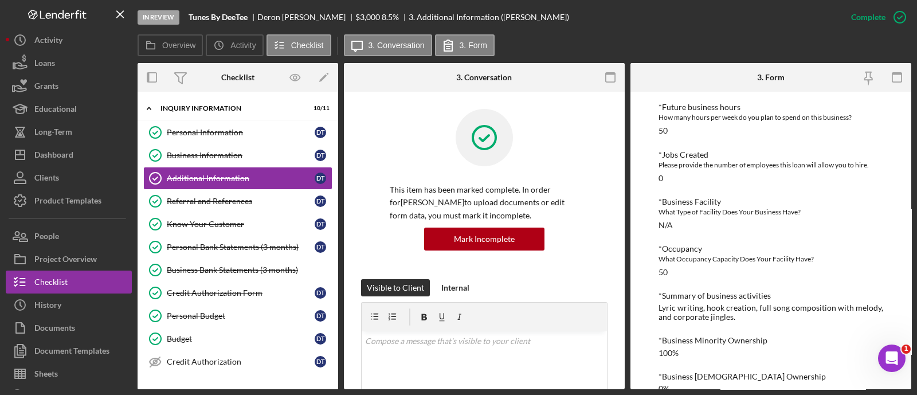
scroll to position [696, 0]
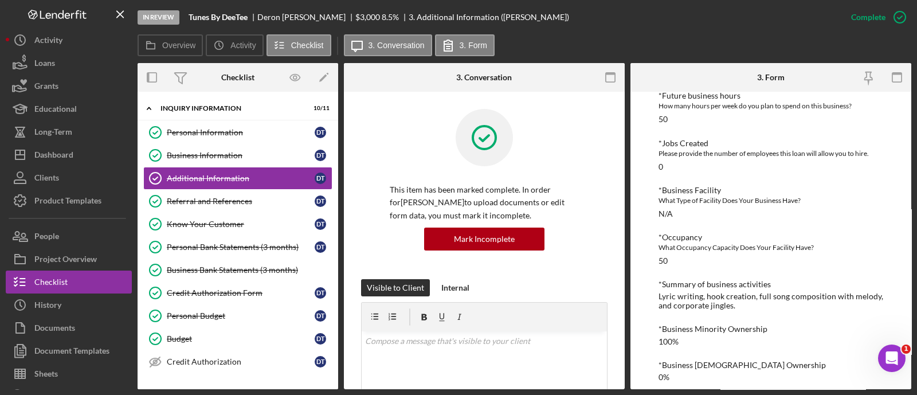
click at [702, 293] on div "Lyric writing, hook creation, full song composition with melody, and corporate …" at bounding box center [770, 301] width 225 height 18
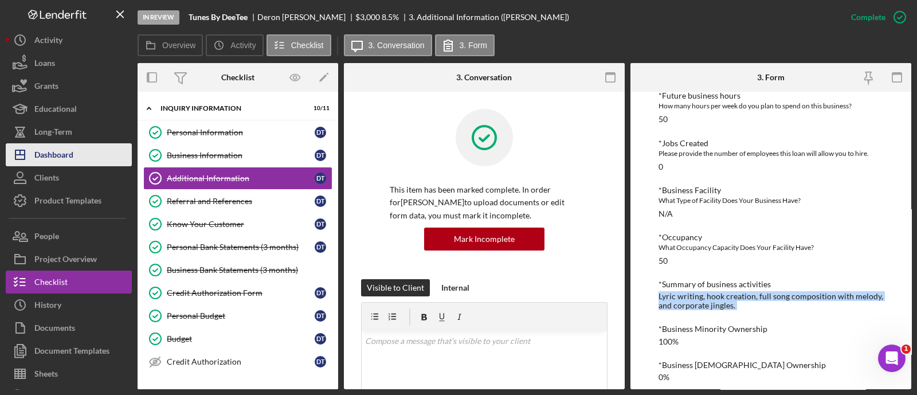
click at [95, 158] on button "Icon/Dashboard Dashboard" at bounding box center [69, 154] width 126 height 23
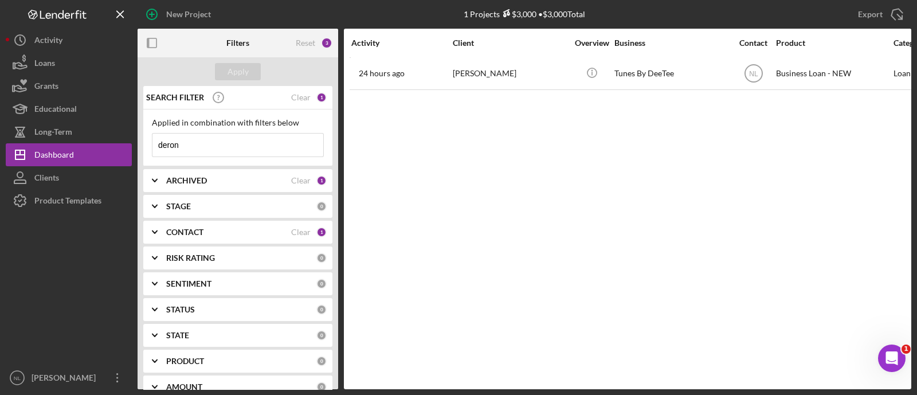
click at [223, 151] on input "deron" at bounding box center [237, 145] width 171 height 23
click at [225, 67] on button "Apply" at bounding box center [238, 71] width 46 height 17
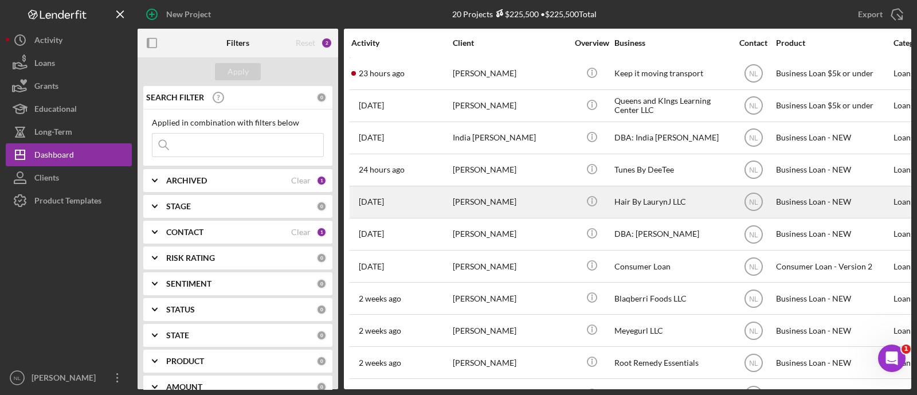
click at [516, 195] on div "[PERSON_NAME]" at bounding box center [510, 202] width 115 height 30
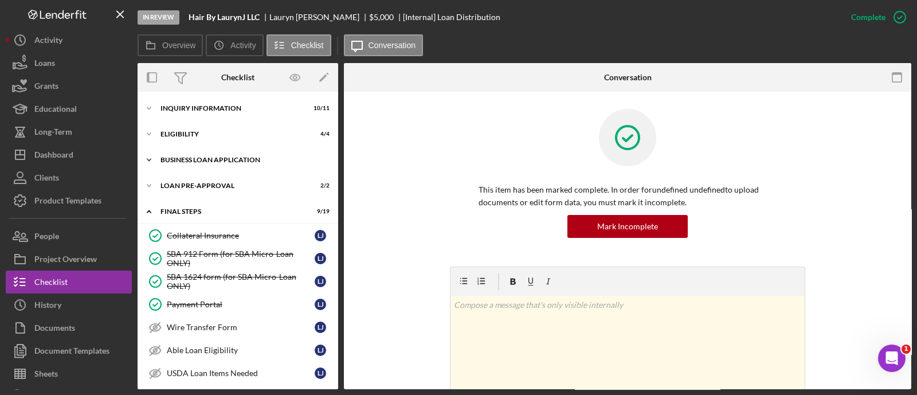
click at [195, 160] on div "BUSINESS LOAN APPLICATION" at bounding box center [241, 159] width 163 height 7
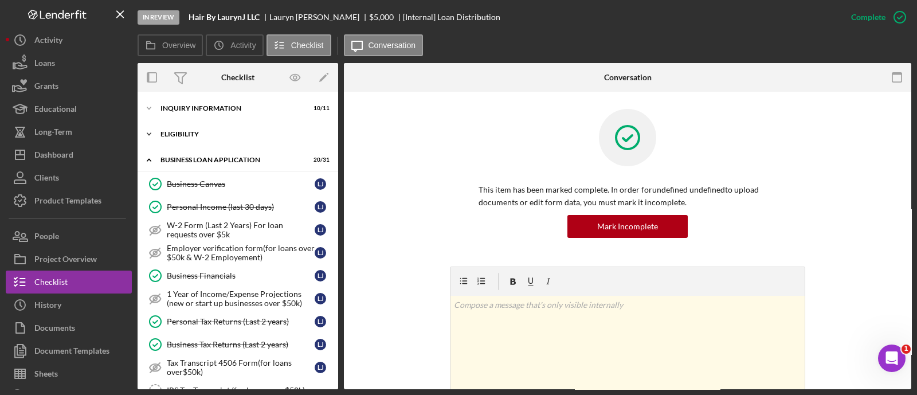
click at [200, 142] on div "Icon/Expander ELIGIBILITY 4 / 4" at bounding box center [238, 134] width 201 height 23
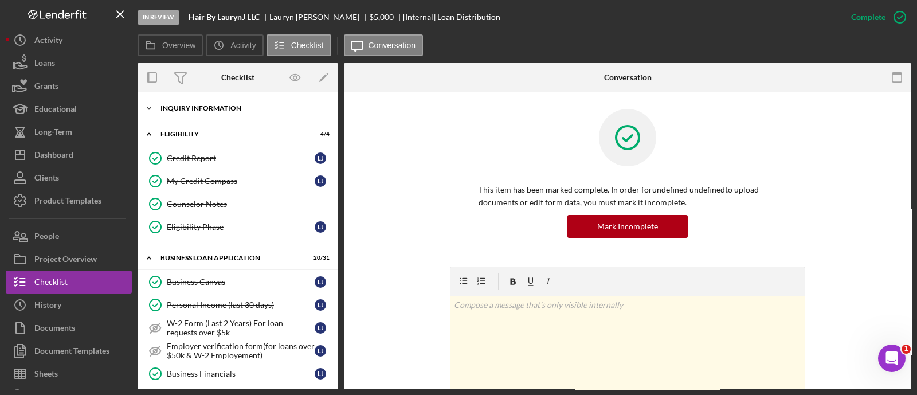
click at [197, 108] on div "INQUIRY INFORMATION" at bounding box center [241, 108] width 163 height 7
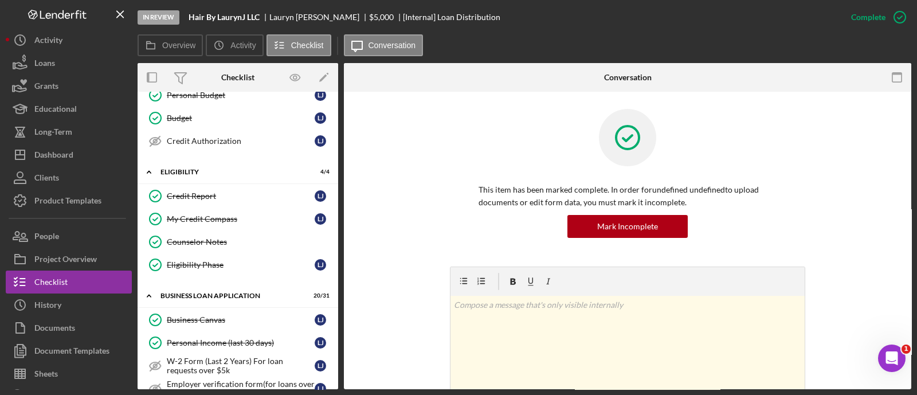
scroll to position [407, 0]
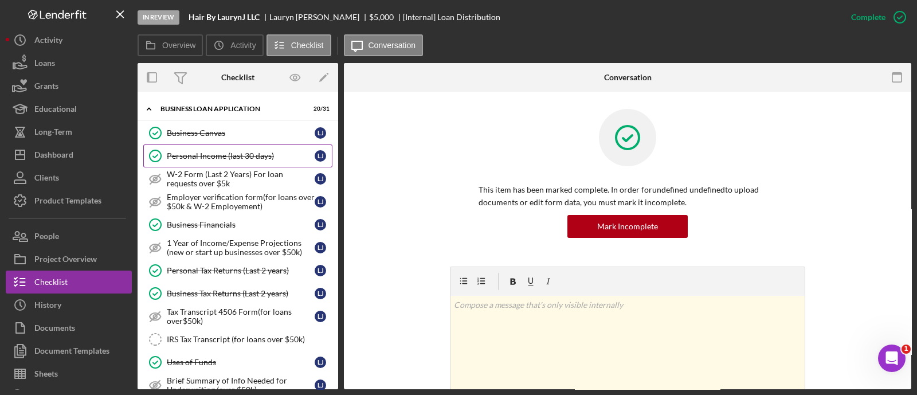
click at [198, 144] on link "Personal Income (last 30 days) Personal Income (last 30 days) [PERSON_NAME]" at bounding box center [237, 155] width 189 height 23
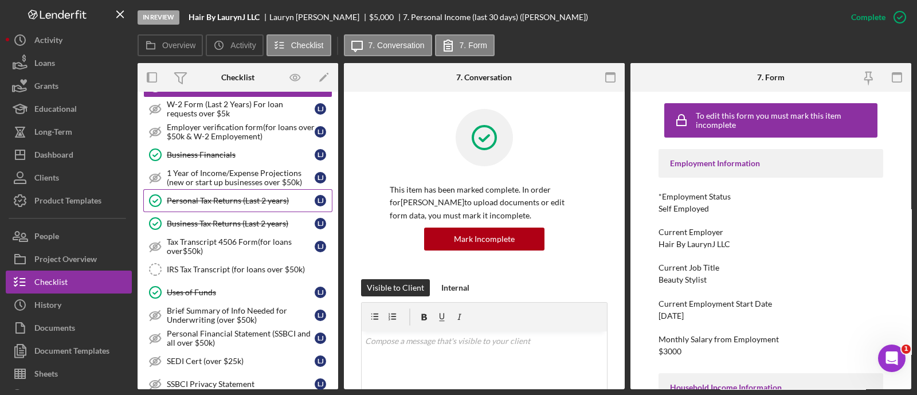
scroll to position [478, 0]
click at [206, 150] on div "Business Financials" at bounding box center [241, 154] width 148 height 9
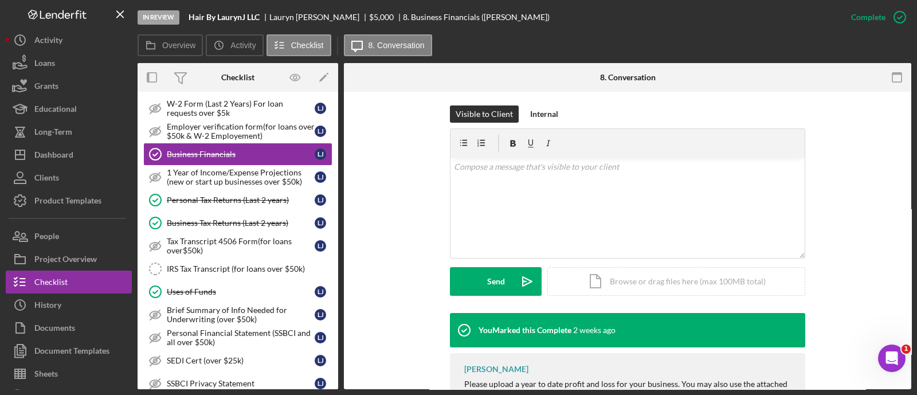
scroll to position [163, 0]
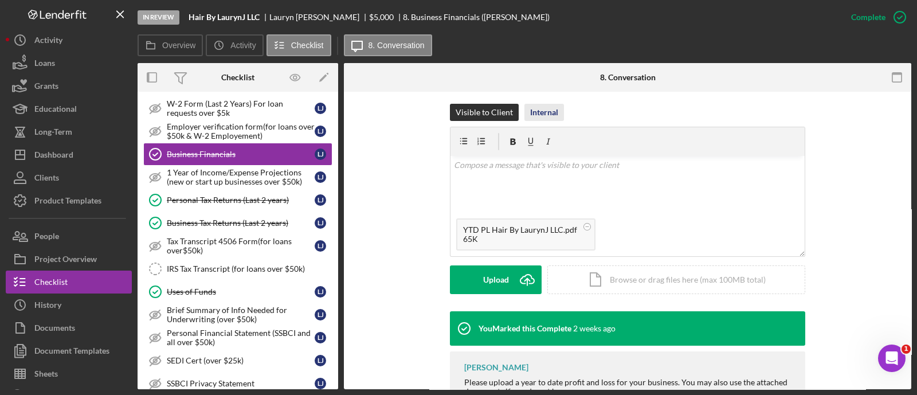
click at [530, 113] on div "Internal" at bounding box center [544, 112] width 28 height 17
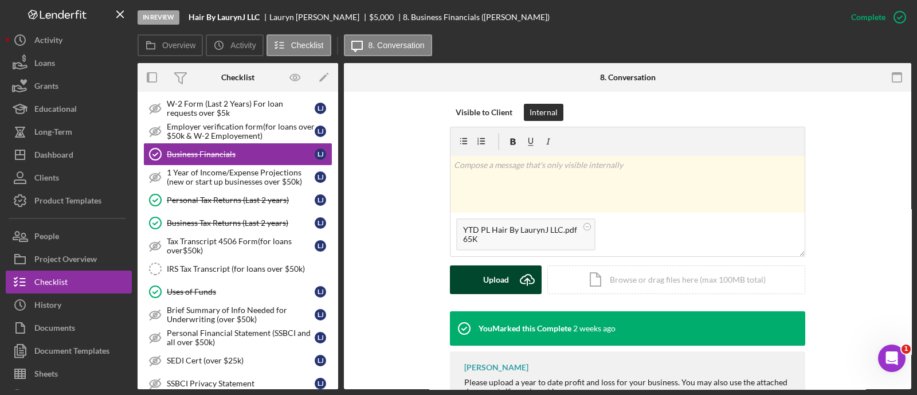
click at [503, 277] on div "Upload" at bounding box center [496, 279] width 26 height 29
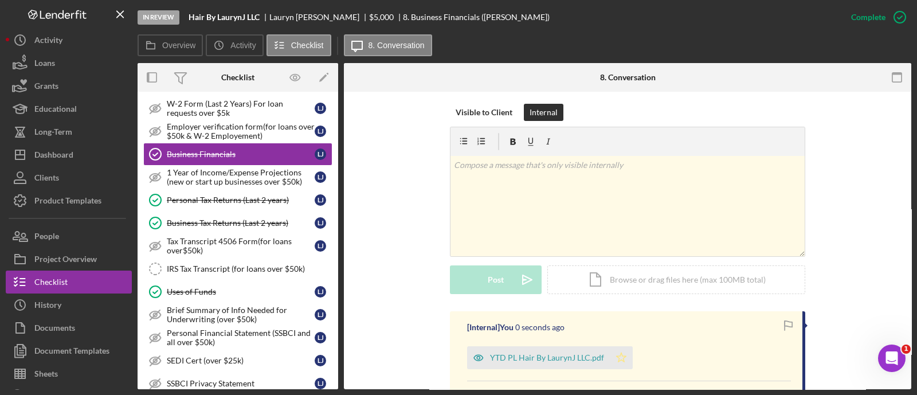
click at [618, 360] on icon "Icon/Star" at bounding box center [621, 357] width 23 height 23
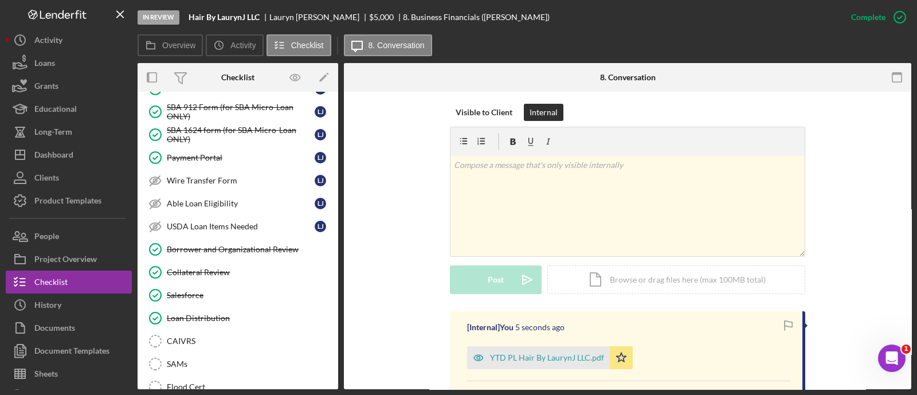
scroll to position [1090, 0]
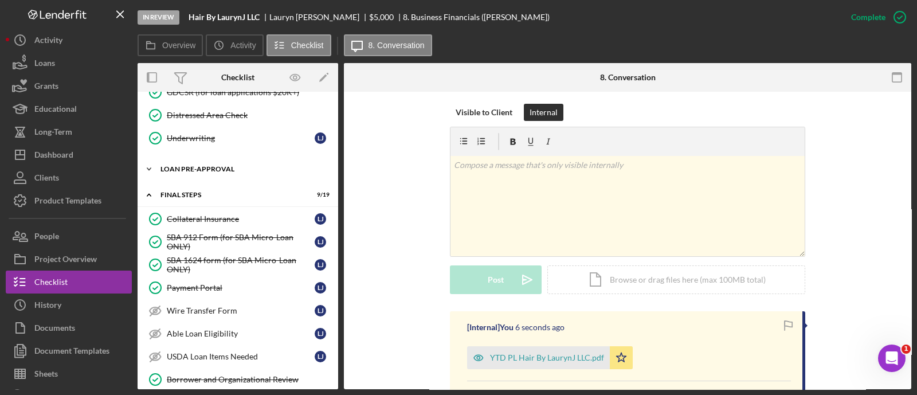
click at [226, 166] on div "LOAN PRE-APPROVAL" at bounding box center [241, 169] width 163 height 7
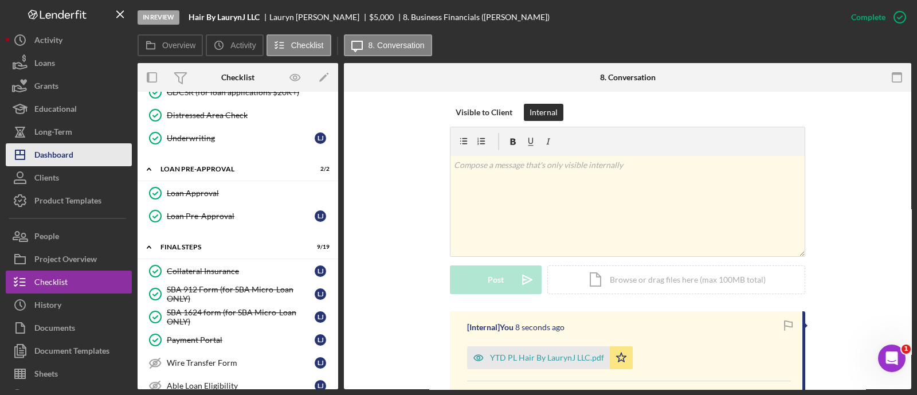
click at [76, 162] on button "Icon/Dashboard Dashboard" at bounding box center [69, 154] width 126 height 23
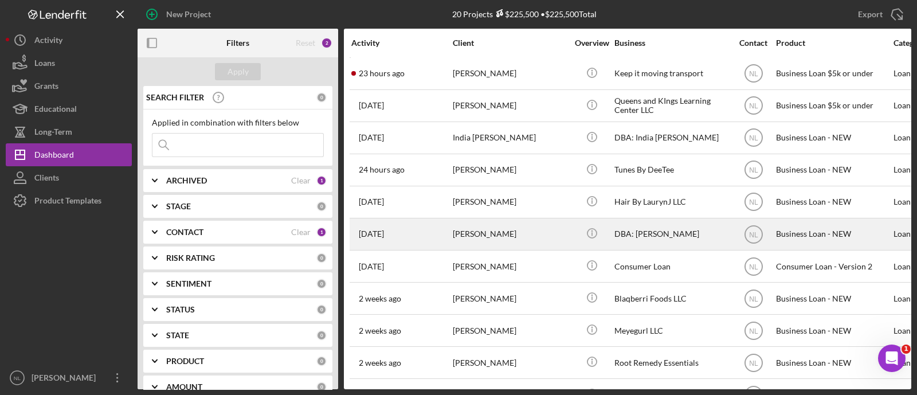
click at [519, 225] on div "[PERSON_NAME]" at bounding box center [510, 234] width 115 height 30
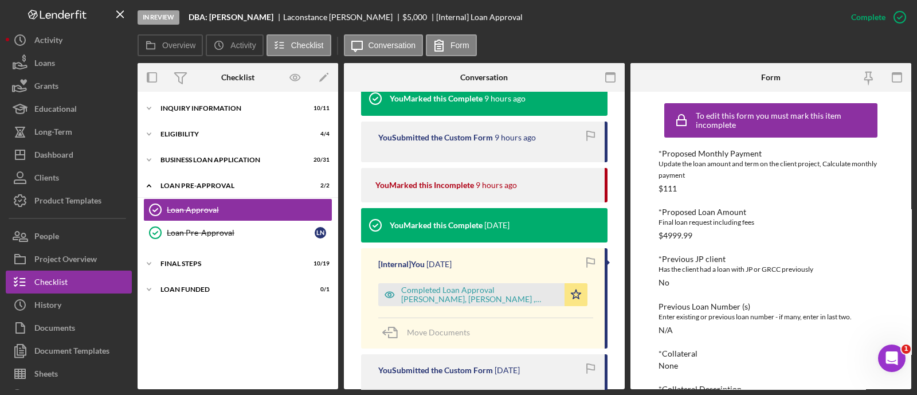
scroll to position [384, 0]
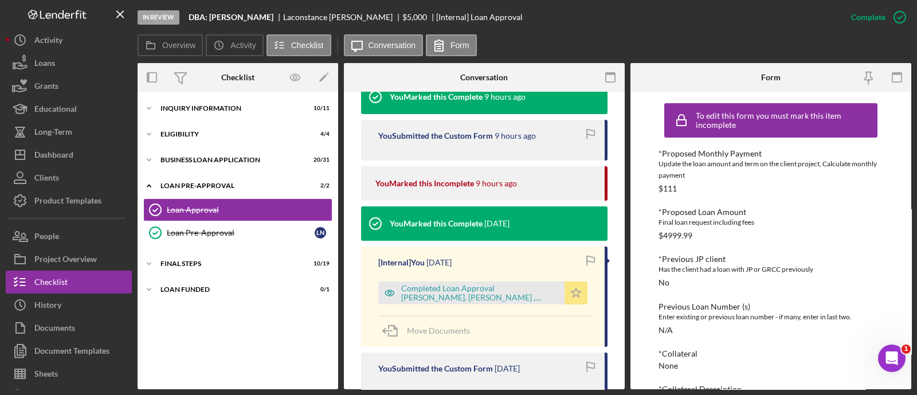
click at [567, 296] on icon "Icon/Star" at bounding box center [575, 292] width 23 height 23
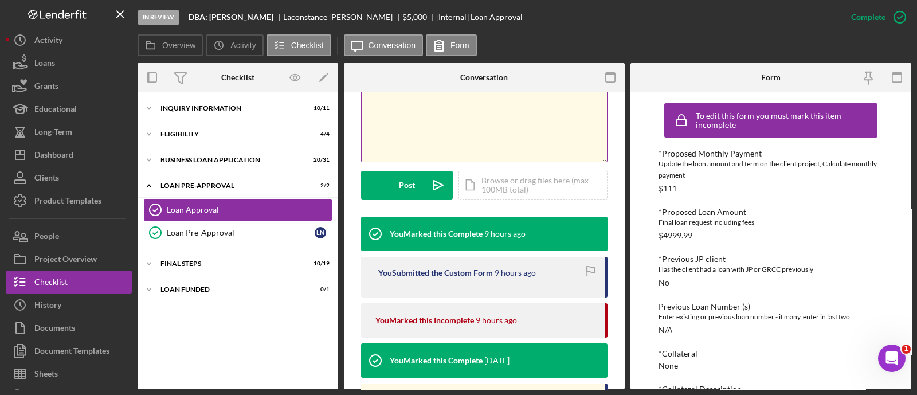
scroll to position [250, 0]
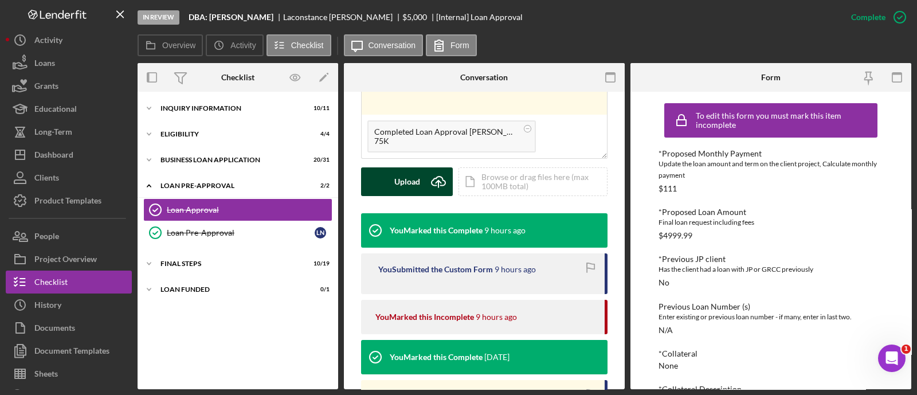
click at [423, 184] on button "Upload Icon/Upload" at bounding box center [407, 181] width 92 height 29
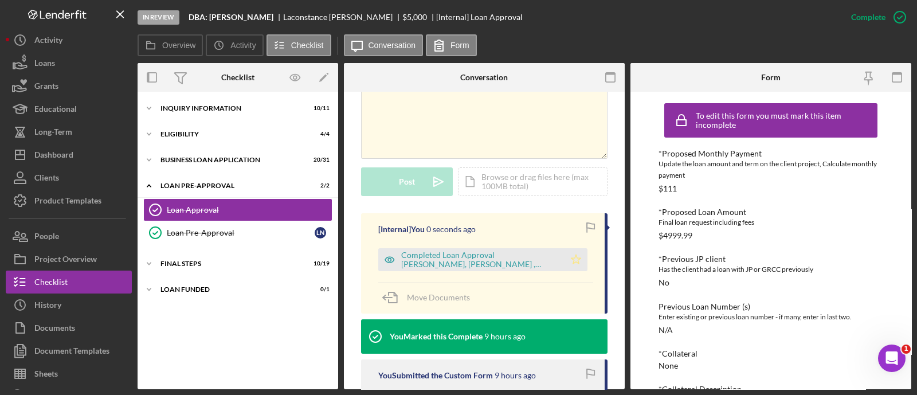
click at [570, 264] on icon "Icon/Star" at bounding box center [575, 259] width 23 height 23
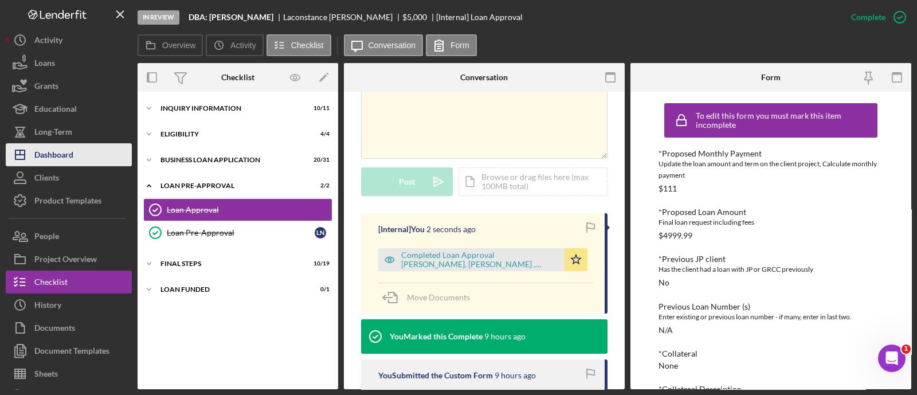
click at [101, 144] on button "Icon/Dashboard Dashboard" at bounding box center [69, 154] width 126 height 23
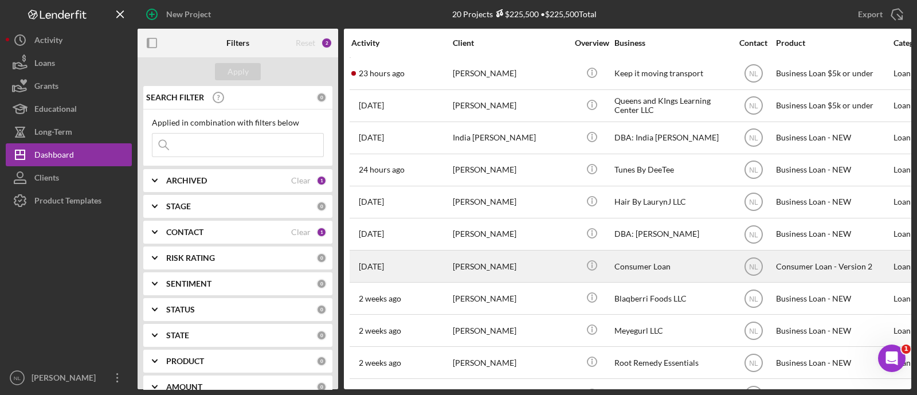
click at [496, 266] on div "[PERSON_NAME]" at bounding box center [510, 266] width 115 height 30
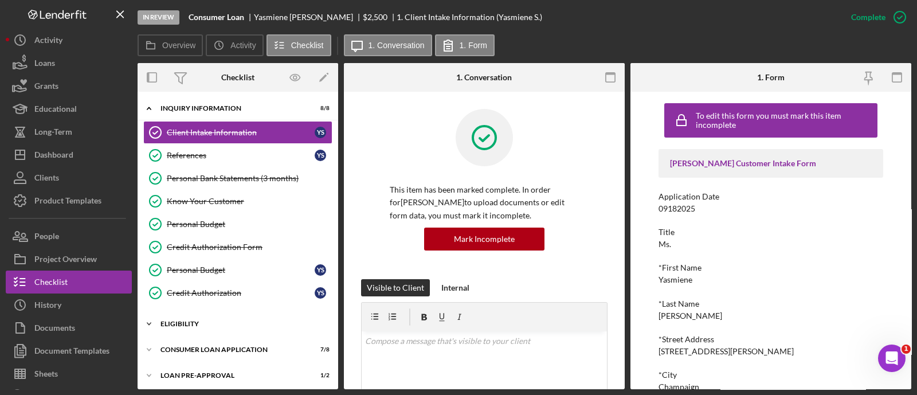
click at [226, 320] on div "Eligibility" at bounding box center [241, 323] width 163 height 7
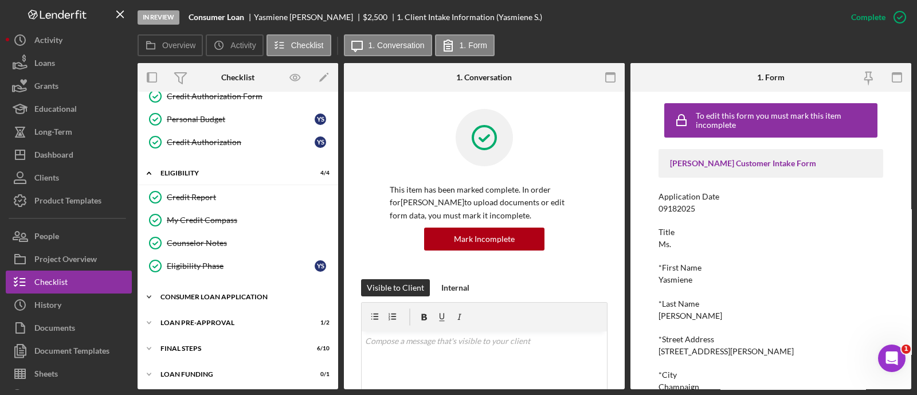
click at [223, 302] on div "Icon/Expander Consumer Loan Application 7 / 8" at bounding box center [238, 296] width 201 height 23
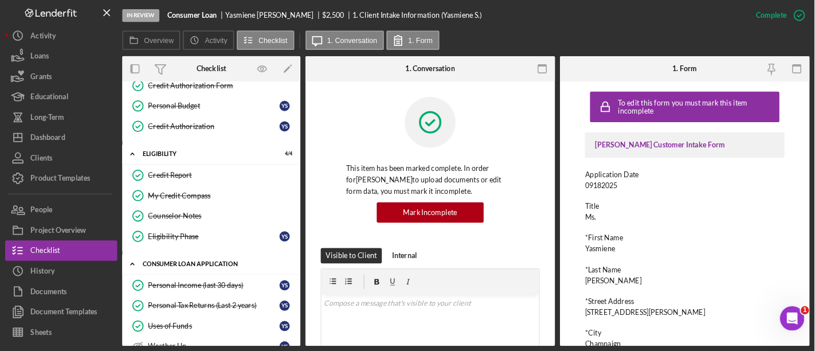
scroll to position [339, 0]
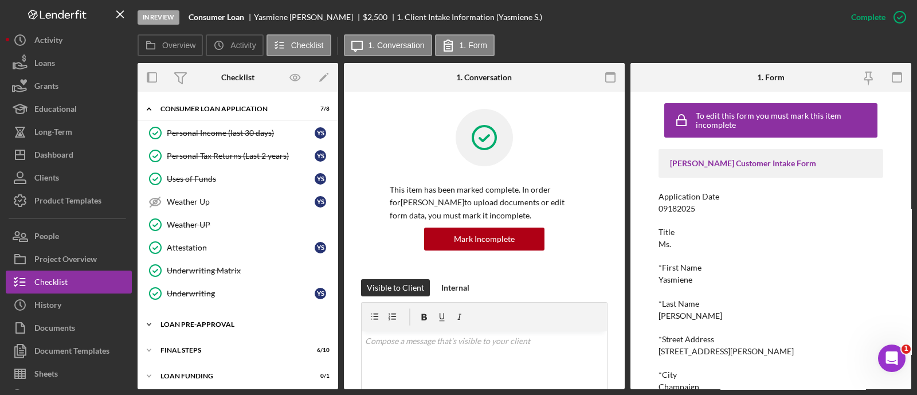
click at [206, 321] on div "Loan Pre-Approval" at bounding box center [241, 324] width 163 height 7
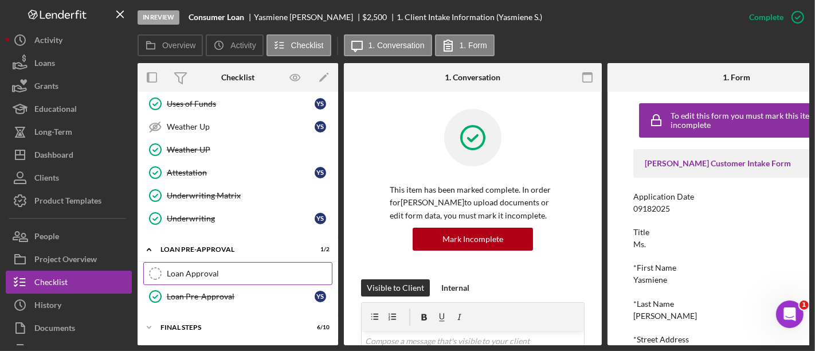
scroll to position [414, 0]
click at [184, 269] on div "Loan Approval" at bounding box center [249, 272] width 165 height 9
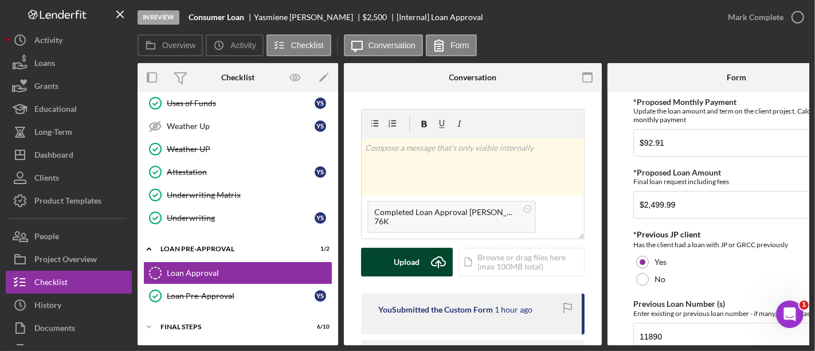
click at [413, 249] on div "Upload" at bounding box center [407, 262] width 26 height 29
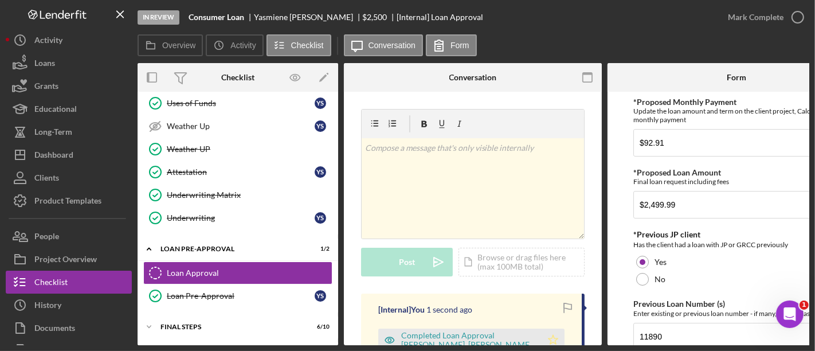
click at [548, 336] on icon "Icon/Star" at bounding box center [552, 339] width 23 height 23
click at [744, 25] on div "Mark Complete" at bounding box center [756, 17] width 56 height 23
